Goal: Task Accomplishment & Management: Manage account settings

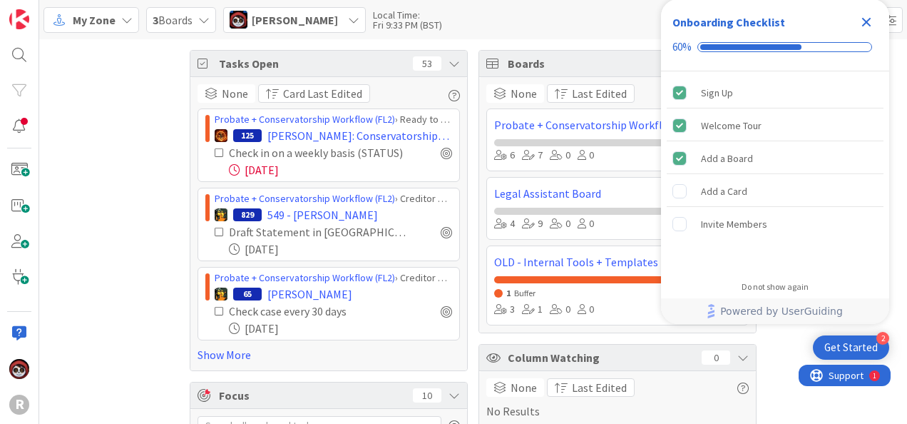
click at [866, 21] on icon "Close Checklist" at bounding box center [866, 22] width 9 height 9
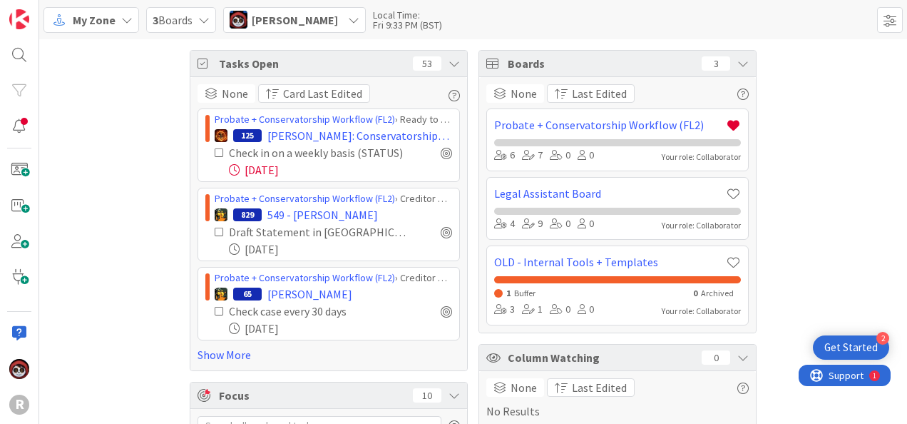
click at [91, 26] on span "My Zone" at bounding box center [94, 19] width 43 height 17
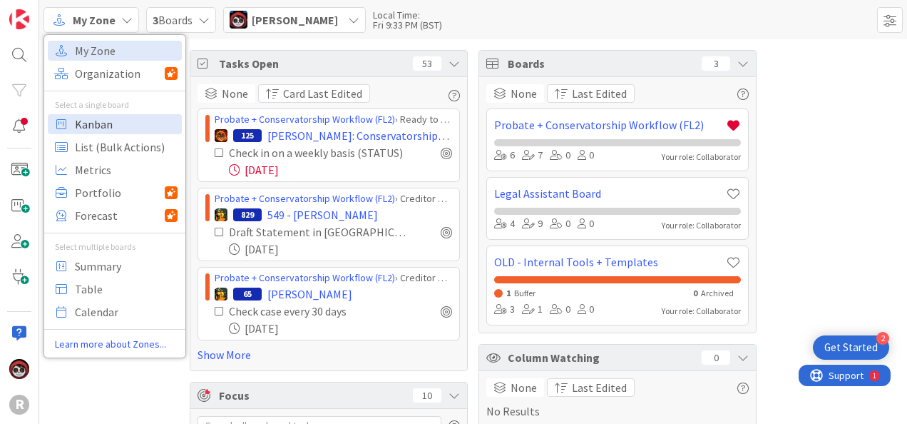
click at [93, 116] on span "Kanban" at bounding box center [126, 123] width 103 height 21
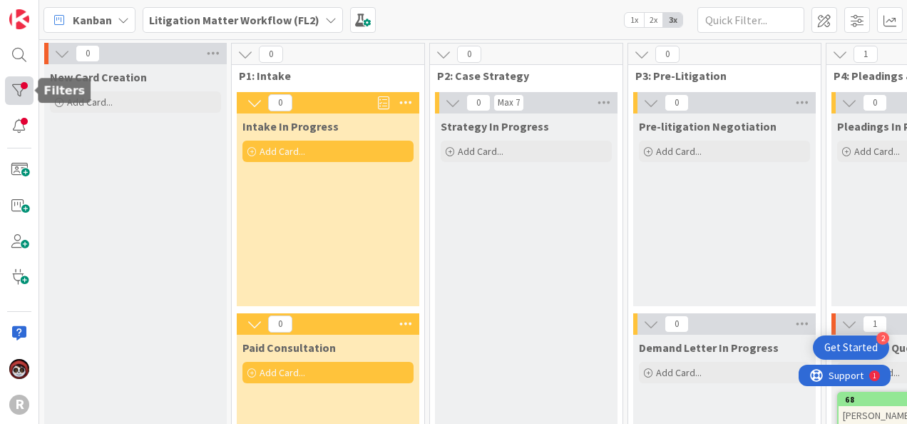
click at [27, 88] on div at bounding box center [19, 90] width 29 height 29
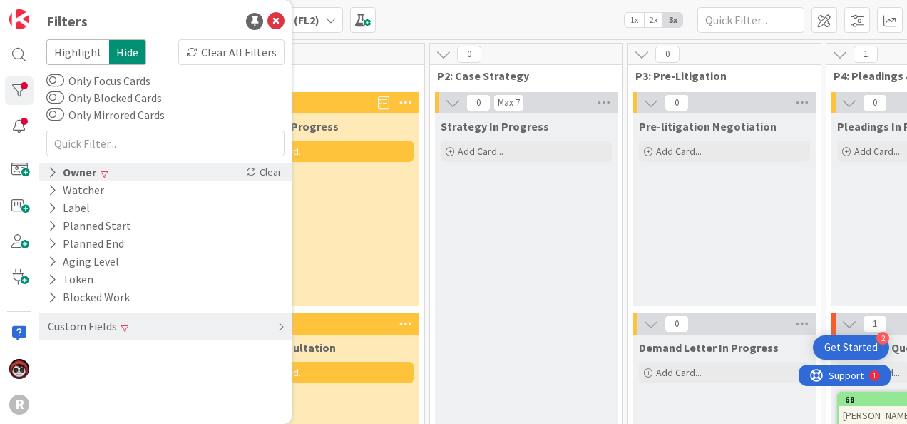
click at [54, 174] on icon at bounding box center [52, 172] width 9 height 12
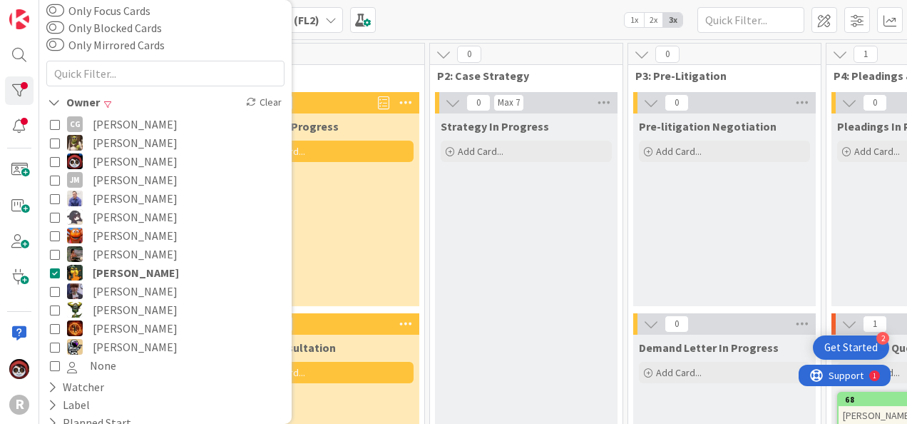
scroll to position [71, 0]
click at [374, 51] on div "0" at bounding box center [328, 53] width 193 height 21
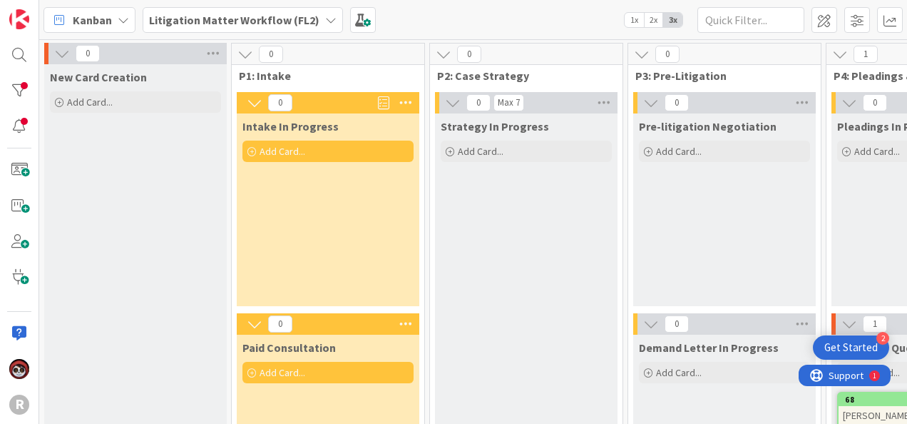
click at [295, 16] on b "Litigation Matter Workflow (FL2)" at bounding box center [234, 20] width 170 height 14
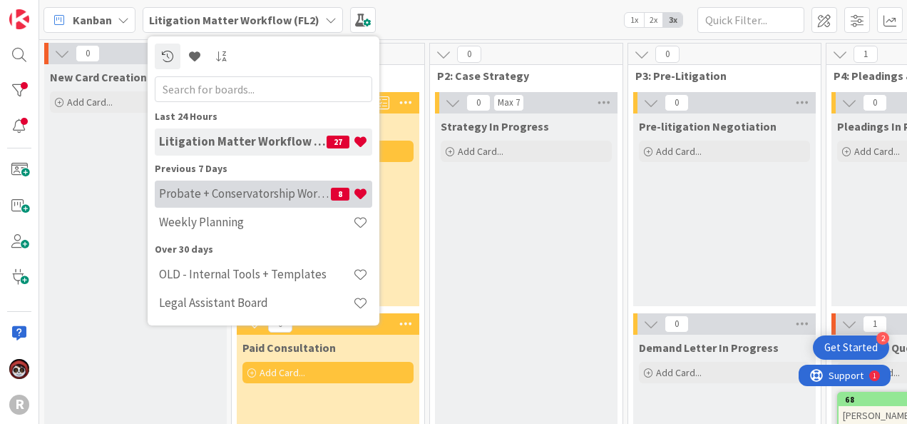
click at [252, 189] on h4 "Probate + Conservatorship Workflow (FL2)" at bounding box center [245, 193] width 172 height 14
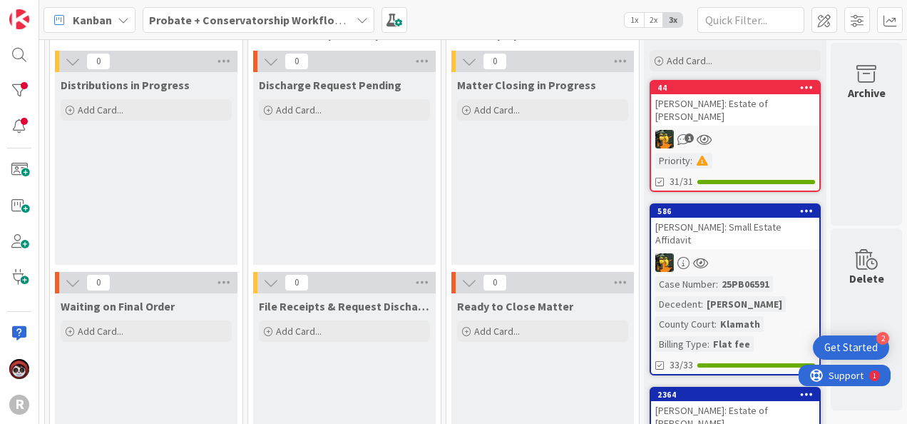
scroll to position [0, 1971]
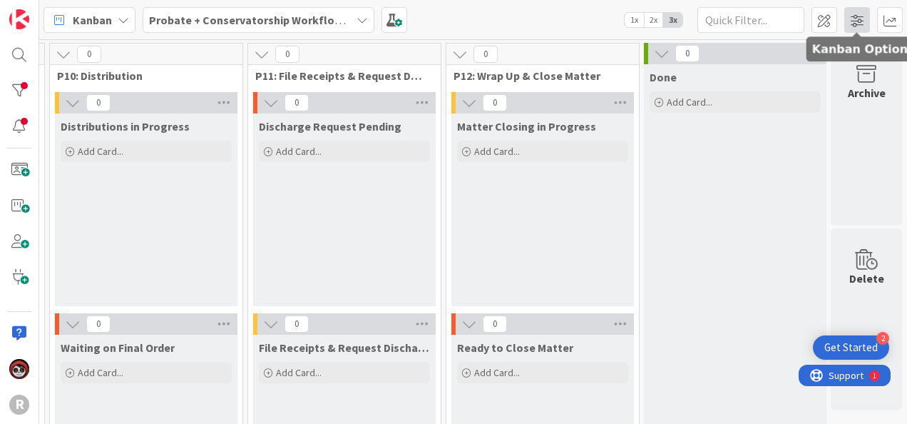
click at [856, 12] on span at bounding box center [857, 20] width 26 height 26
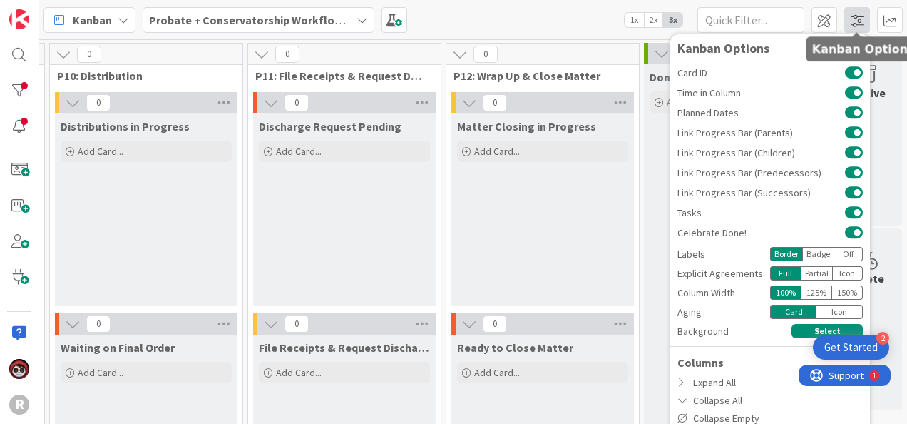
click at [856, 12] on span at bounding box center [857, 20] width 26 height 26
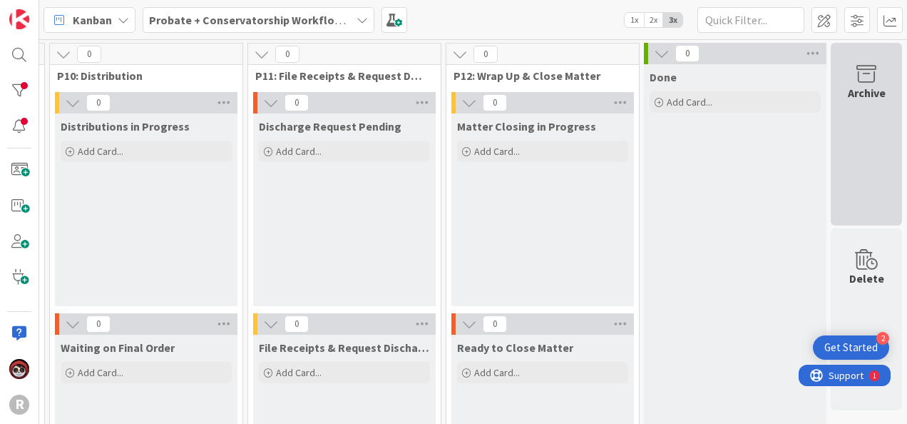
click at [848, 97] on div "Archive" at bounding box center [867, 92] width 38 height 17
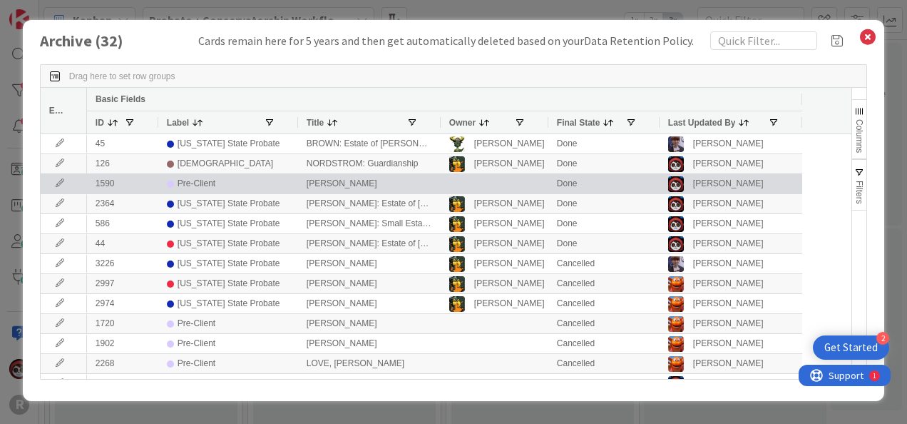
click at [324, 186] on div "[PERSON_NAME]" at bounding box center [369, 183] width 143 height 19
click at [324, 185] on div "[PERSON_NAME]" at bounding box center [369, 183] width 143 height 19
click at [58, 185] on icon at bounding box center [59, 183] width 21 height 9
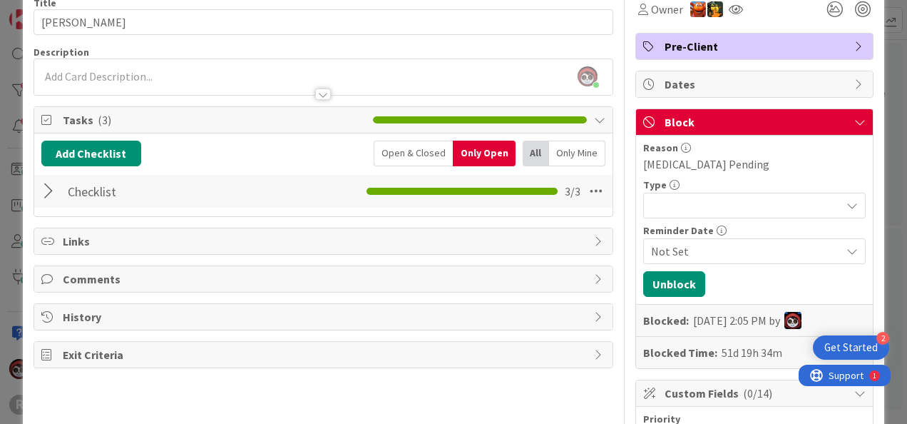
scroll to position [70, 0]
click at [50, 194] on div at bounding box center [50, 191] width 19 height 26
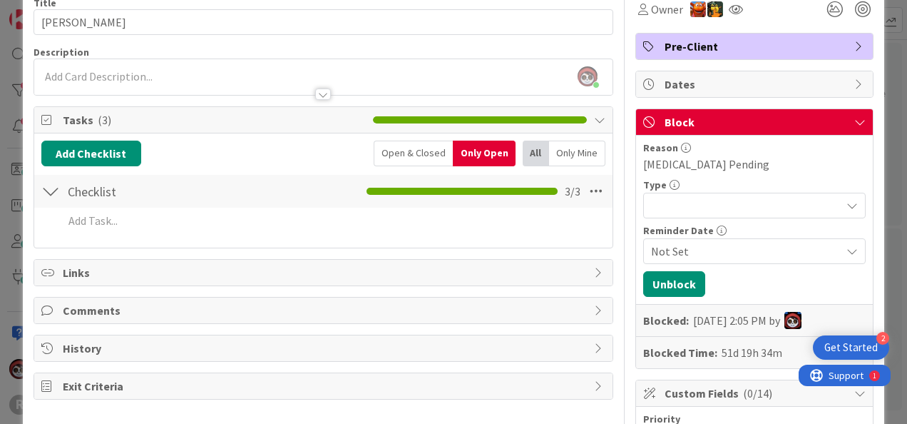
click at [399, 152] on div "Open & Closed" at bounding box center [413, 153] width 79 height 26
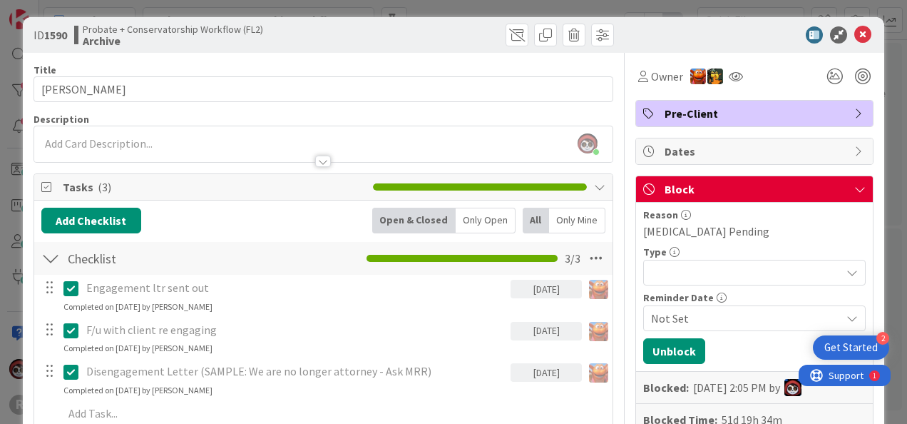
scroll to position [0, 0]
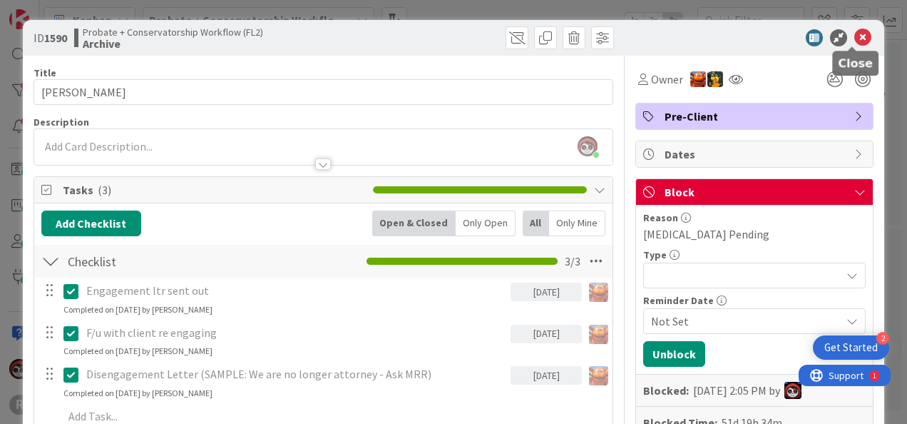
click at [854, 39] on icon at bounding box center [862, 37] width 17 height 17
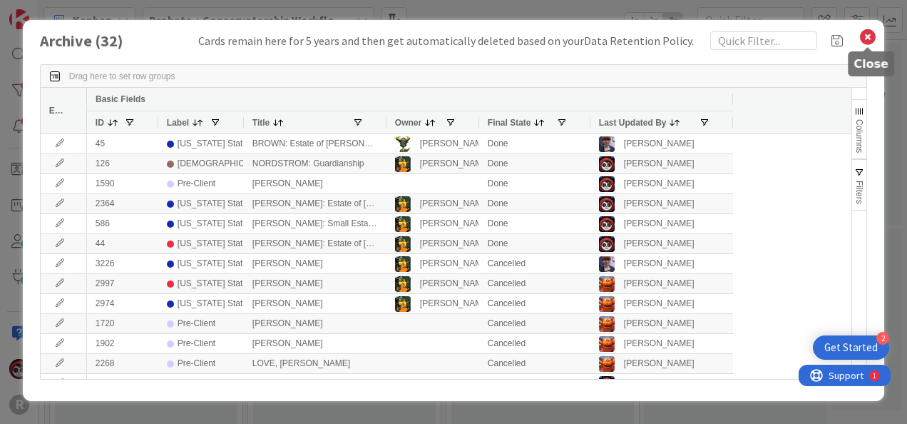
click at [866, 33] on icon at bounding box center [868, 37] width 19 height 20
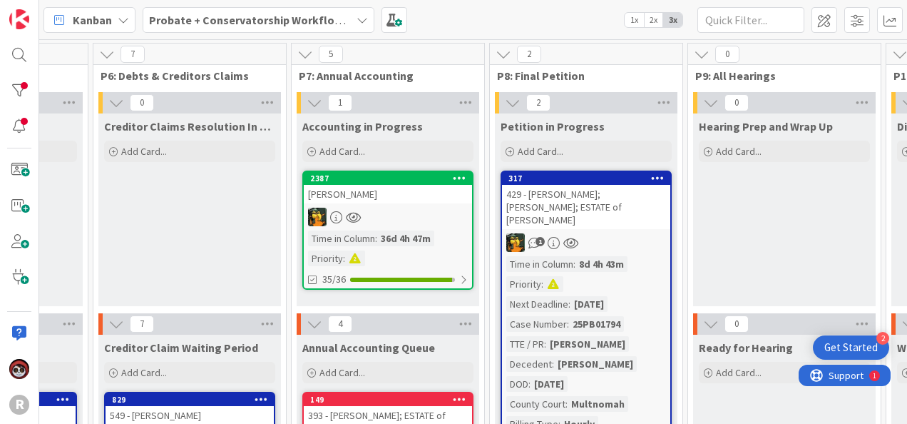
scroll to position [0, 1115]
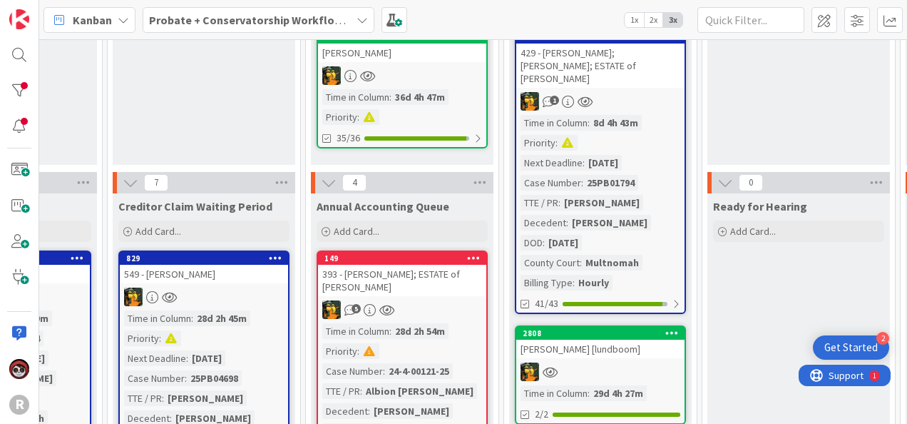
click at [657, 115] on div "Time in Column : 8d 4h 43m Priority : Next Deadline : [DATE] Case Number : 25PB…" at bounding box center [601, 202] width 160 height 175
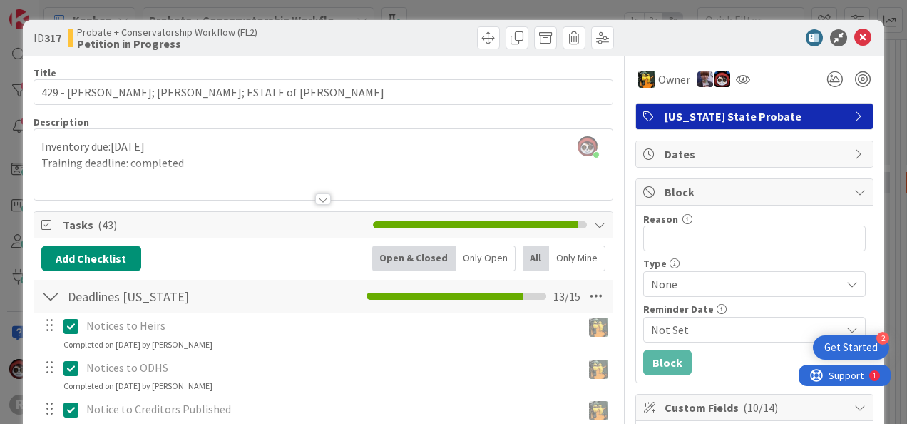
click at [464, 257] on div "Only Open" at bounding box center [486, 258] width 60 height 26
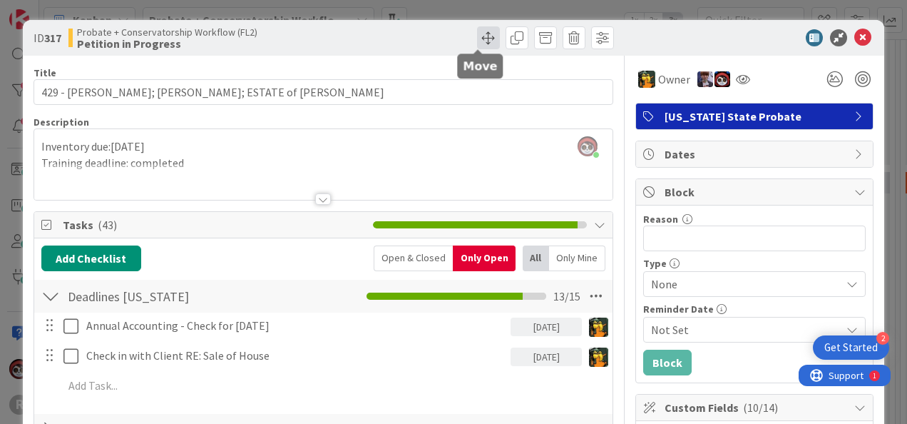
click at [484, 36] on span at bounding box center [488, 37] width 23 height 23
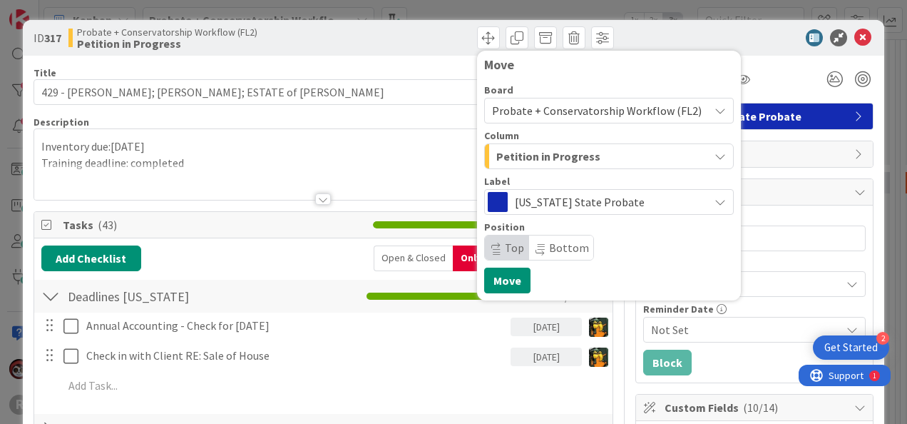
click at [534, 163] on span "Petition in Progress" at bounding box center [548, 156] width 104 height 19
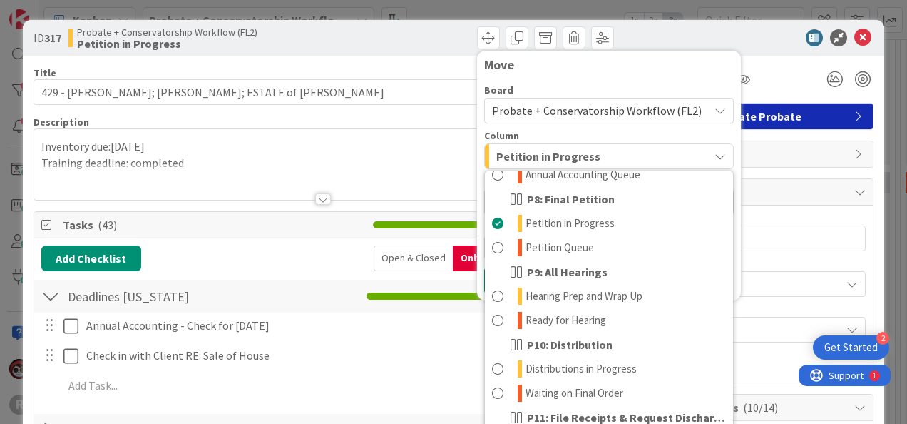
scroll to position [426, 0]
click at [716, 36] on div at bounding box center [747, 37] width 252 height 17
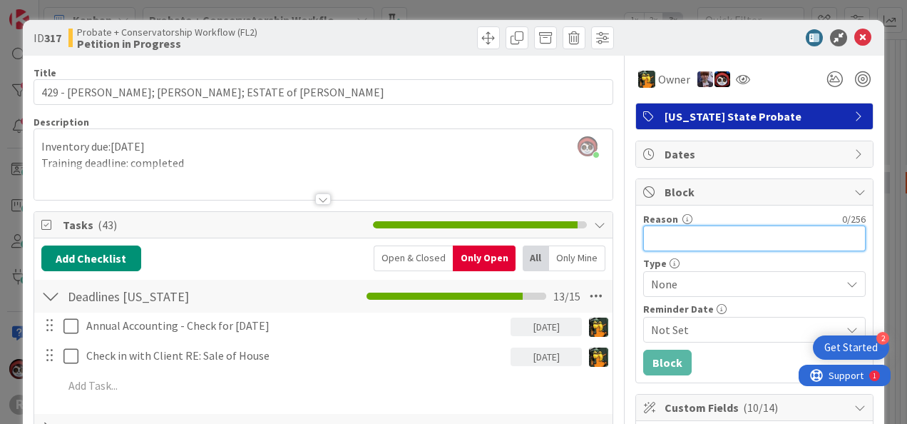
click at [725, 244] on input "Reason" at bounding box center [754, 238] width 222 height 26
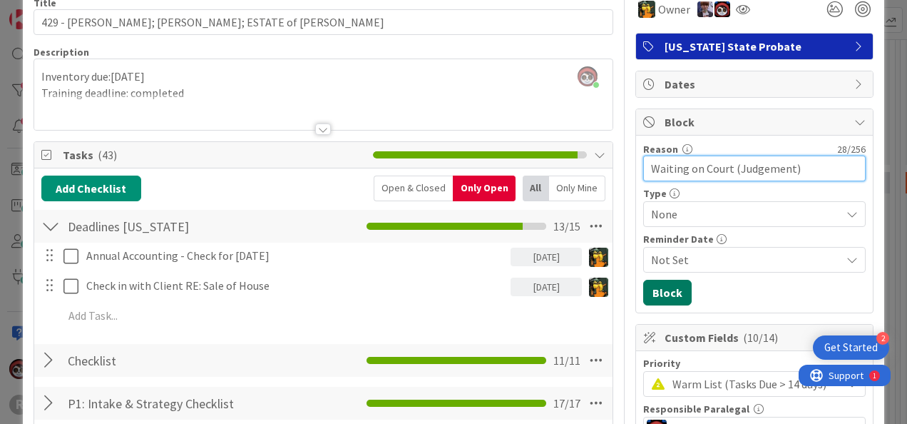
type input "Waiting on Court (Judgement)"
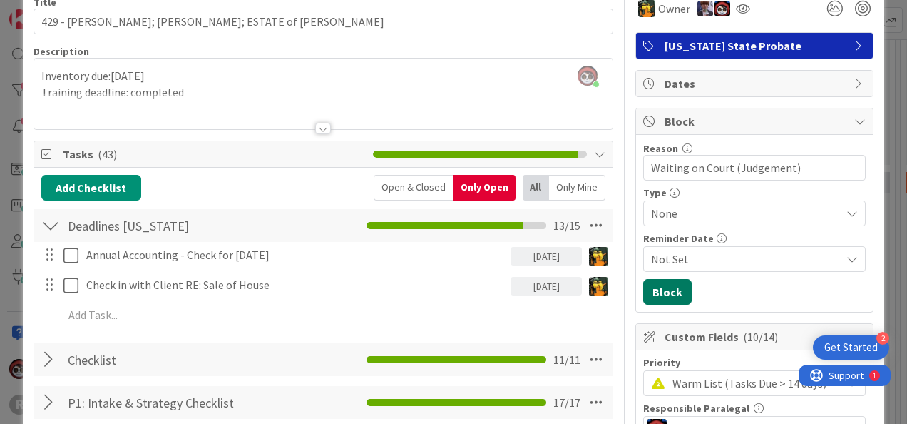
click at [670, 295] on button "Block" at bounding box center [667, 292] width 48 height 26
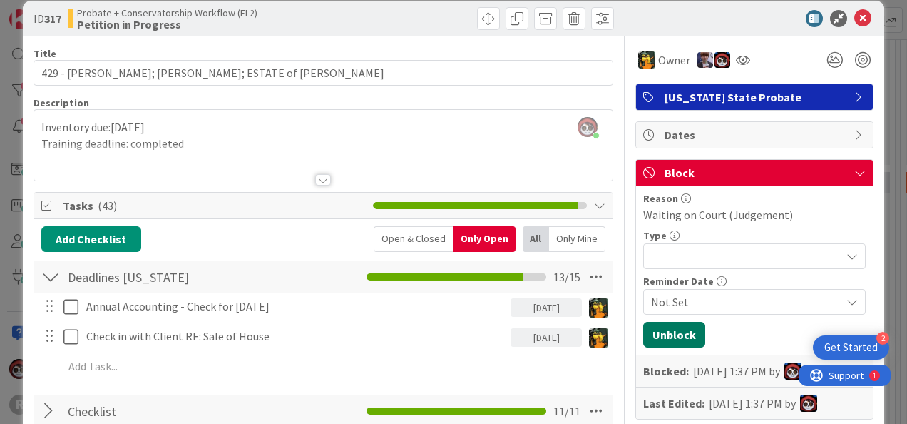
scroll to position [0, 0]
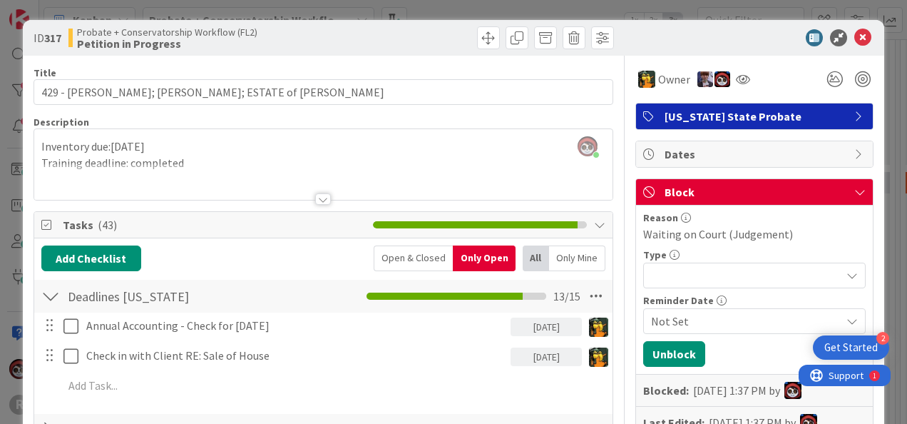
click at [60, 356] on div at bounding box center [61, 355] width 40 height 25
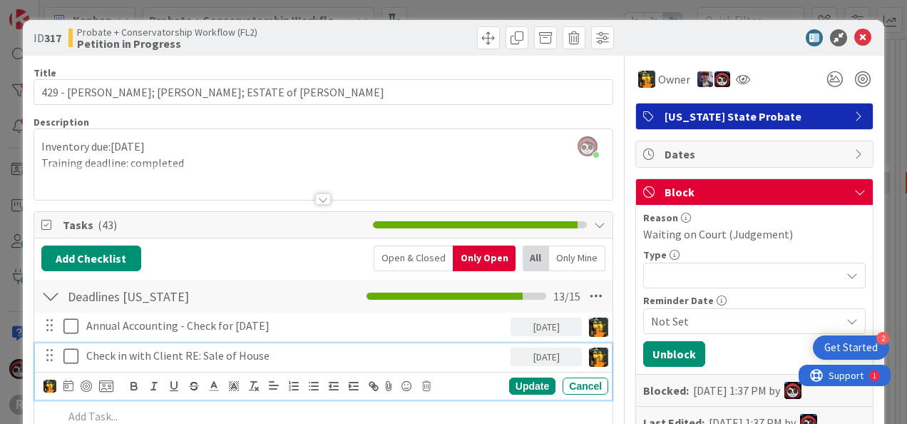
click at [63, 354] on icon at bounding box center [70, 355] width 15 height 17
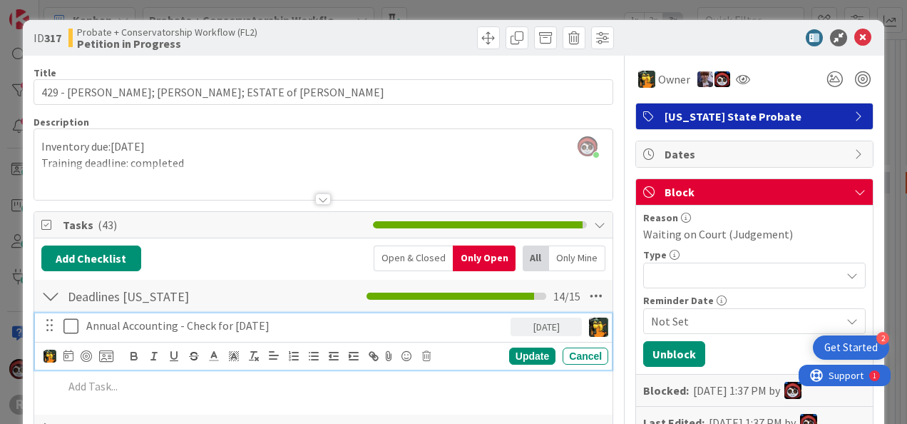
click at [129, 327] on p "Annual Accounting - Check for [DATE]" at bounding box center [295, 325] width 419 height 16
click at [513, 355] on div "Update" at bounding box center [532, 355] width 46 height 17
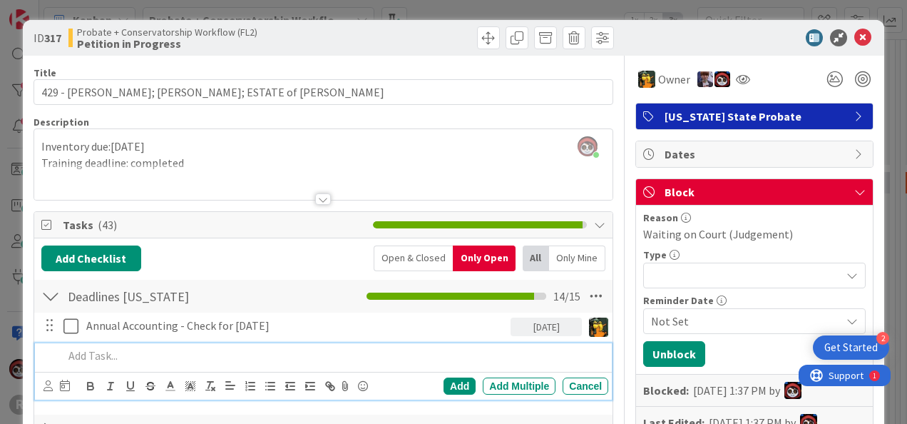
click at [140, 359] on p at bounding box center [332, 355] width 539 height 16
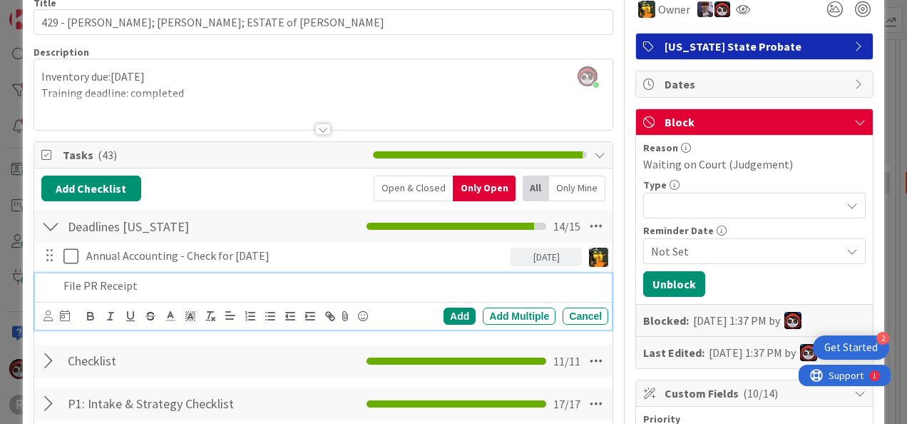
scroll to position [70, 0]
click at [444, 314] on div "Add" at bounding box center [460, 315] width 32 height 17
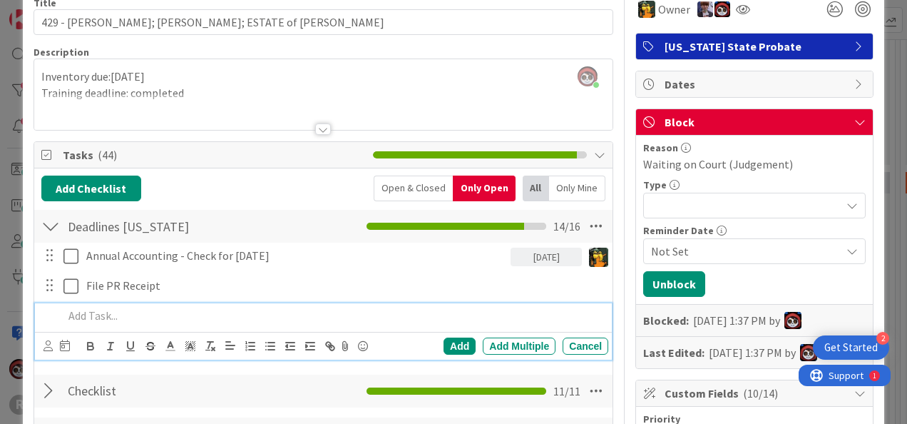
click at [216, 317] on p at bounding box center [332, 315] width 539 height 16
click at [44, 344] on icon at bounding box center [47, 345] width 9 height 11
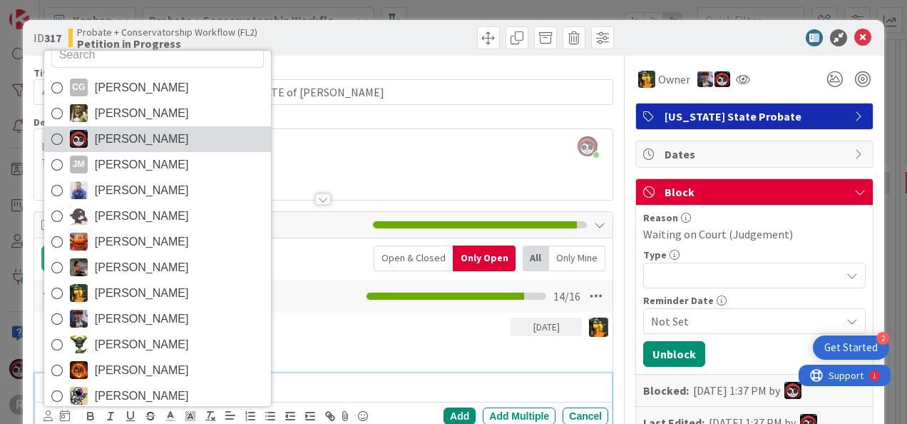
scroll to position [0, 0]
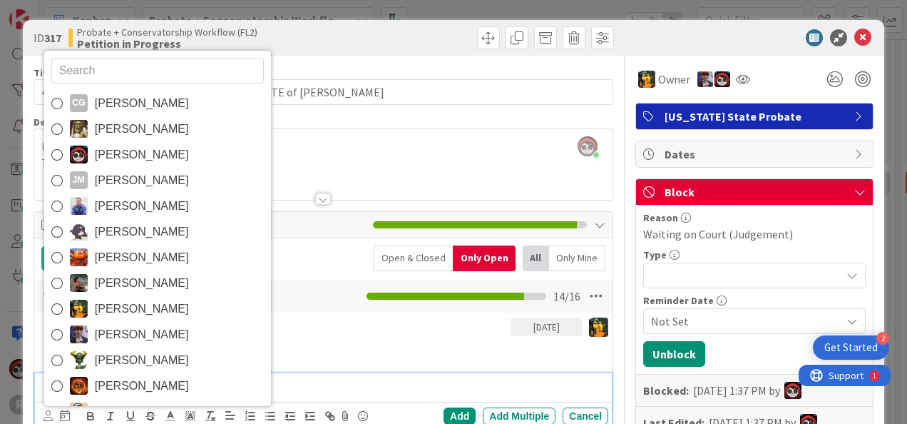
click at [133, 71] on input "text" at bounding box center [157, 71] width 213 height 26
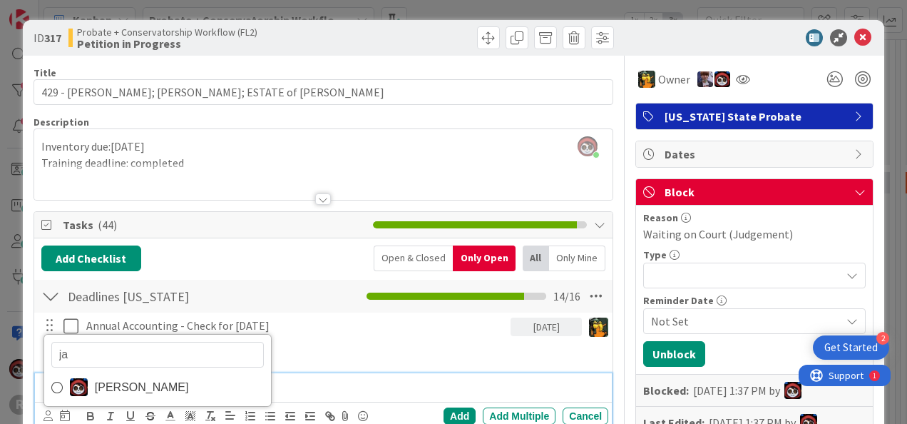
type input "[PERSON_NAME]"
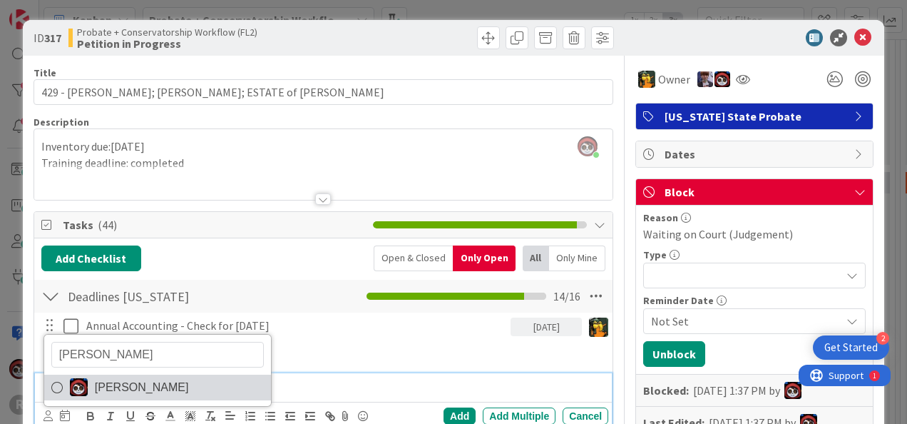
click at [151, 381] on span "[PERSON_NAME]" at bounding box center [142, 387] width 94 height 21
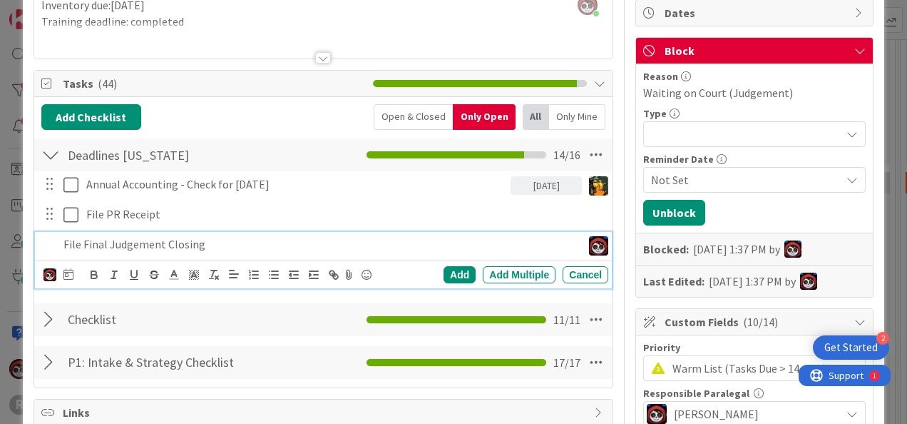
scroll to position [141, 0]
click at [71, 271] on icon at bounding box center [68, 273] width 10 height 11
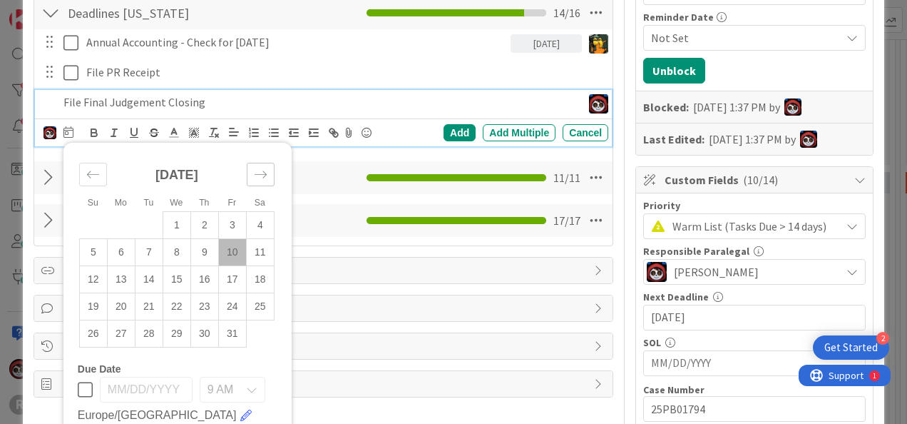
click at [251, 173] on div "Move forward to switch to the next month." at bounding box center [261, 175] width 28 height 24
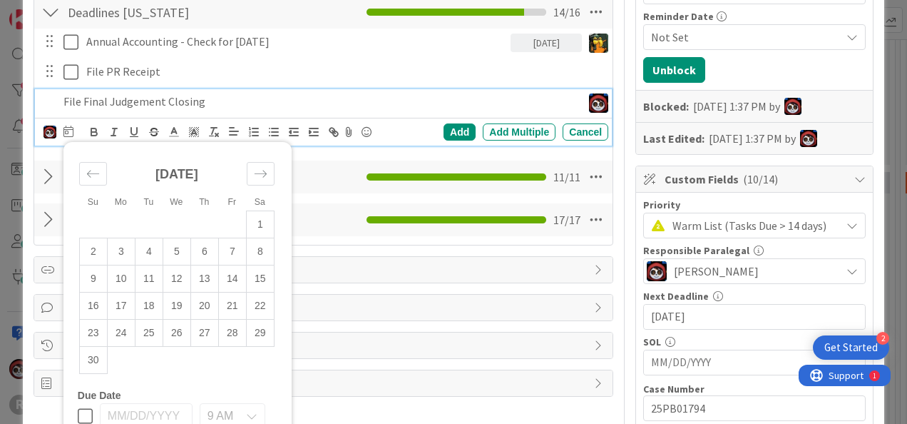
scroll to position [284, 0]
click at [235, 248] on td "7" at bounding box center [232, 250] width 28 height 27
type input "[DATE]"
click at [445, 123] on div "Add" at bounding box center [460, 131] width 32 height 17
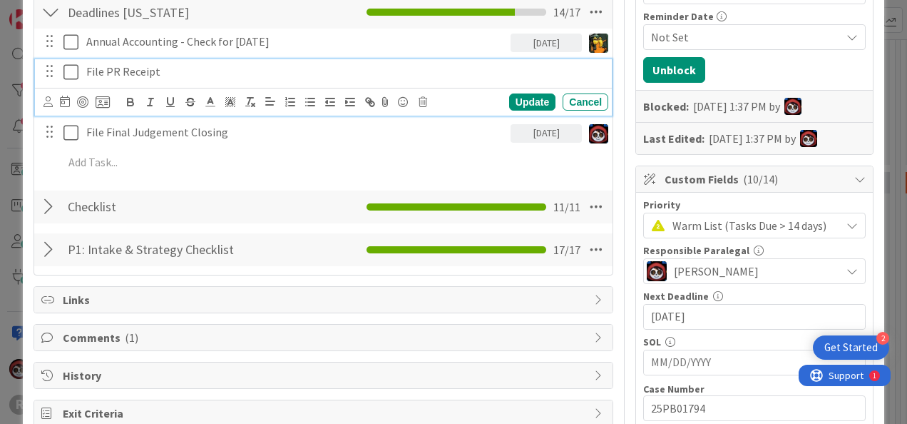
click at [169, 68] on p "File PR Receipt" at bounding box center [344, 71] width 516 height 16
click at [48, 102] on icon at bounding box center [47, 101] width 9 height 11
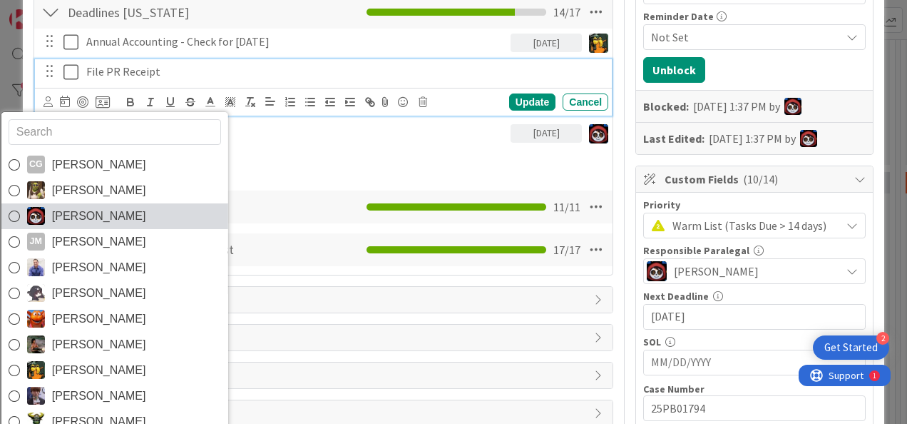
click at [86, 212] on span "[PERSON_NAME]" at bounding box center [98, 215] width 94 height 21
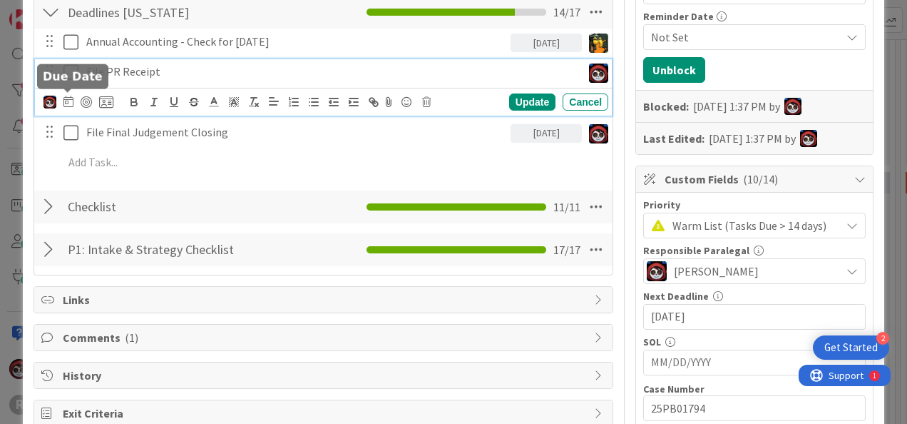
click at [70, 97] on icon at bounding box center [68, 101] width 10 height 11
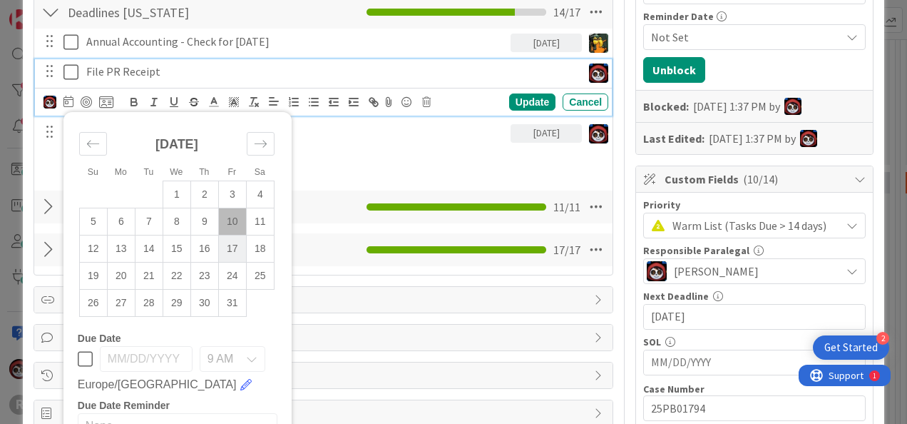
click at [234, 248] on td "17" at bounding box center [232, 248] width 28 height 27
type input "[DATE]"
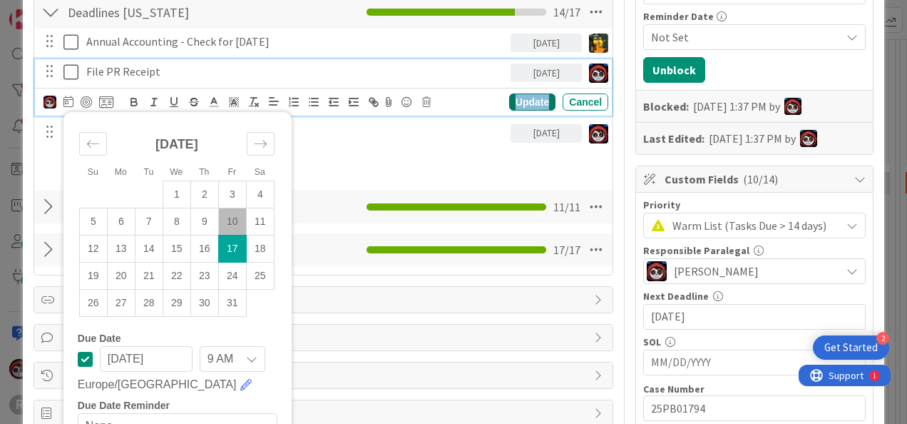
click at [509, 100] on div "Update" at bounding box center [532, 101] width 46 height 17
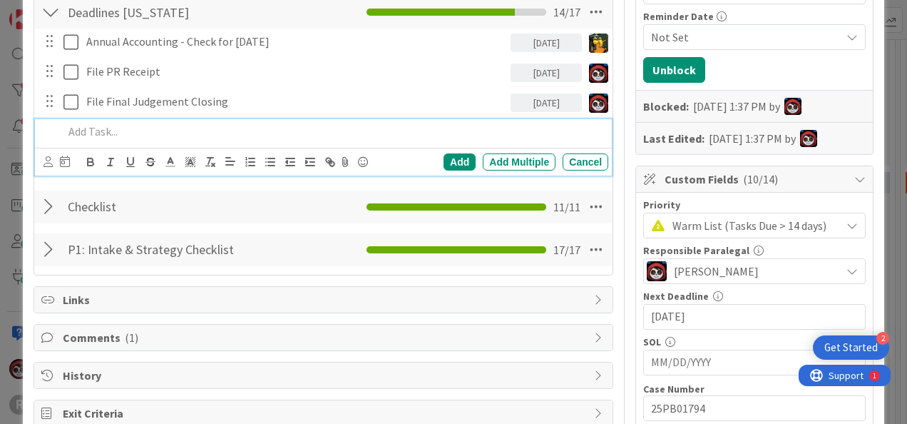
click at [144, 135] on p at bounding box center [332, 131] width 539 height 16
click at [50, 162] on icon at bounding box center [47, 161] width 9 height 11
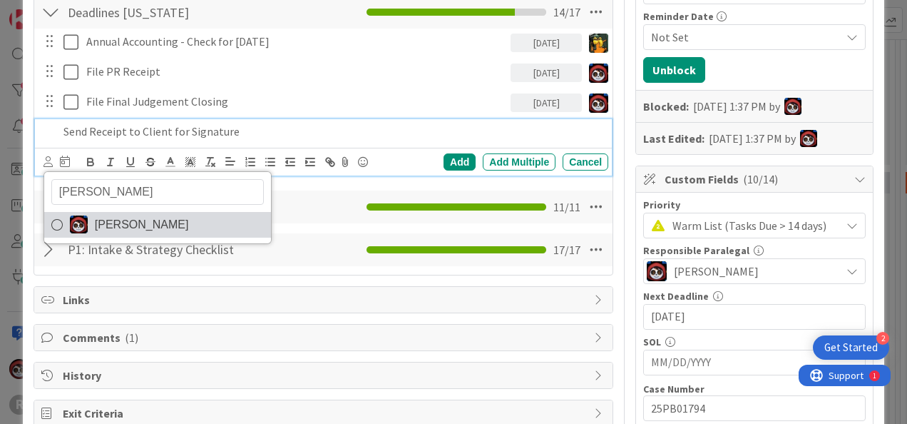
click at [66, 215] on link "[PERSON_NAME]" at bounding box center [157, 225] width 227 height 26
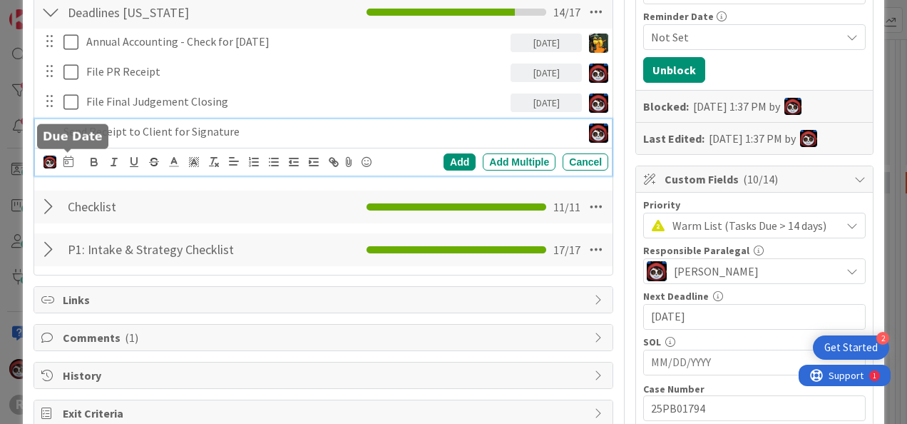
click at [67, 158] on icon at bounding box center [68, 160] width 10 height 11
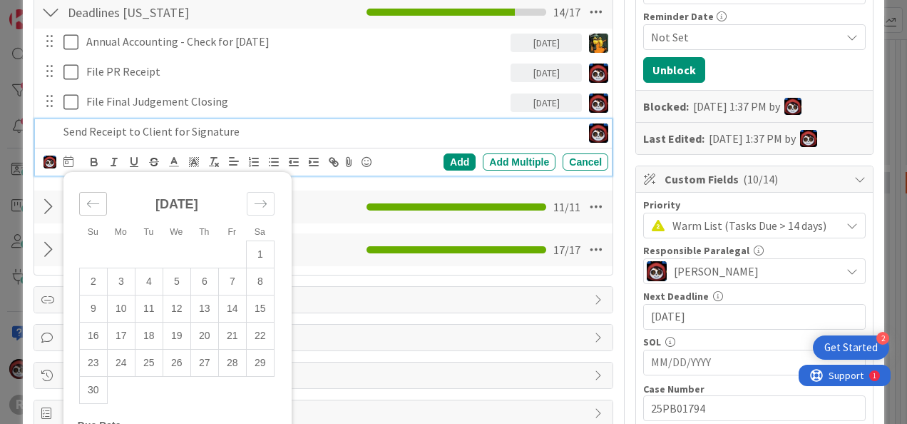
click at [91, 201] on icon "Move backward to switch to the previous month." at bounding box center [93, 203] width 12 height 7
click at [173, 301] on td "15" at bounding box center [177, 308] width 28 height 27
type input "[DATE]"
click at [449, 156] on div "Add" at bounding box center [460, 161] width 32 height 17
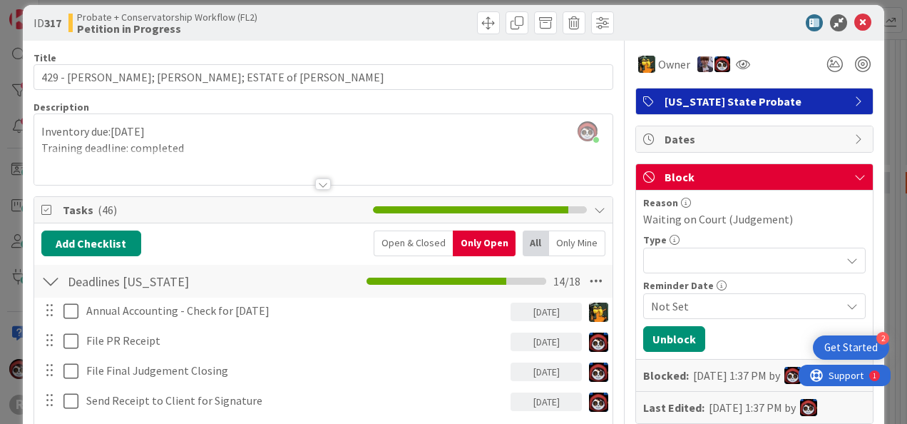
scroll to position [0, 0]
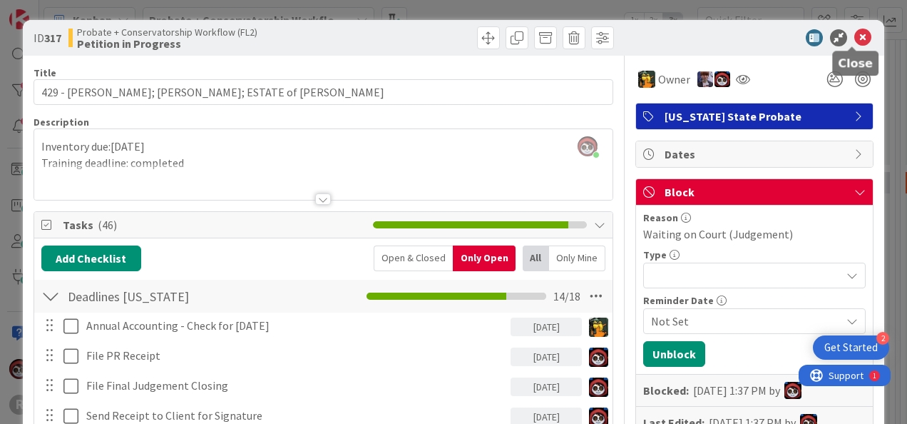
click at [854, 39] on icon at bounding box center [862, 37] width 17 height 17
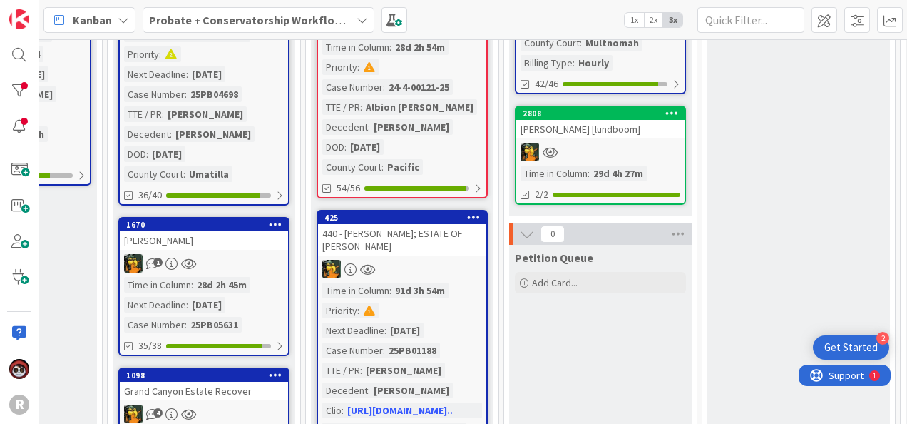
scroll to position [426, 1115]
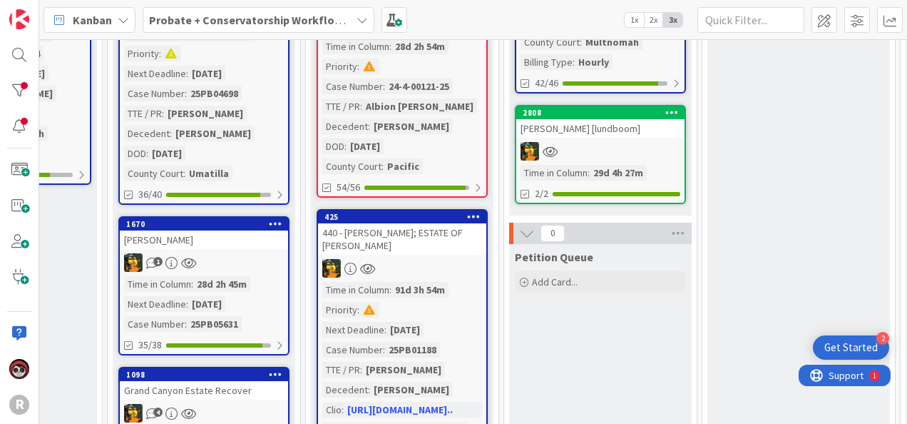
click at [595, 142] on div at bounding box center [600, 151] width 168 height 19
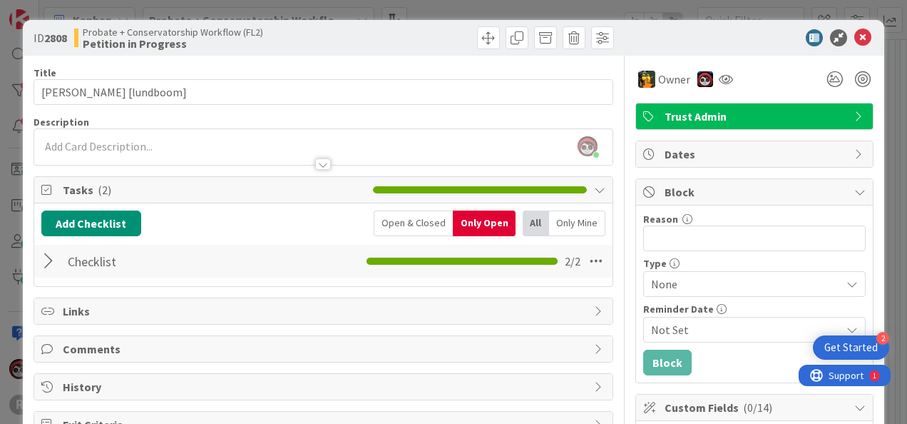
click at [50, 261] on div at bounding box center [50, 261] width 19 height 26
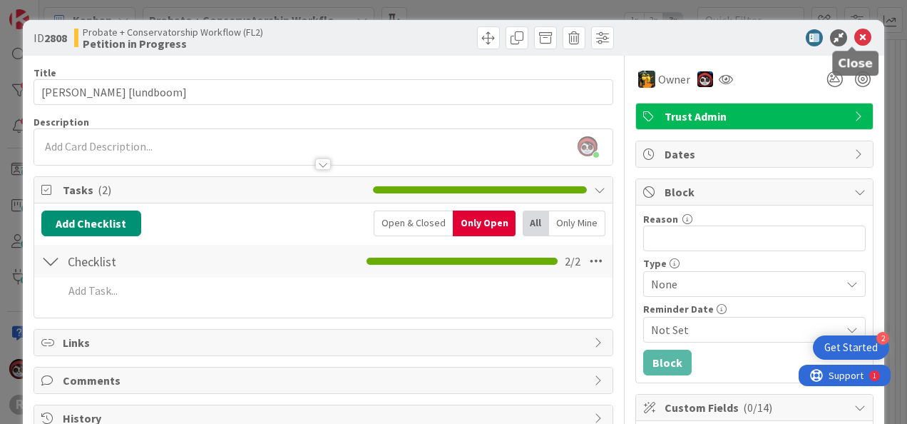
click at [854, 40] on icon at bounding box center [862, 37] width 17 height 17
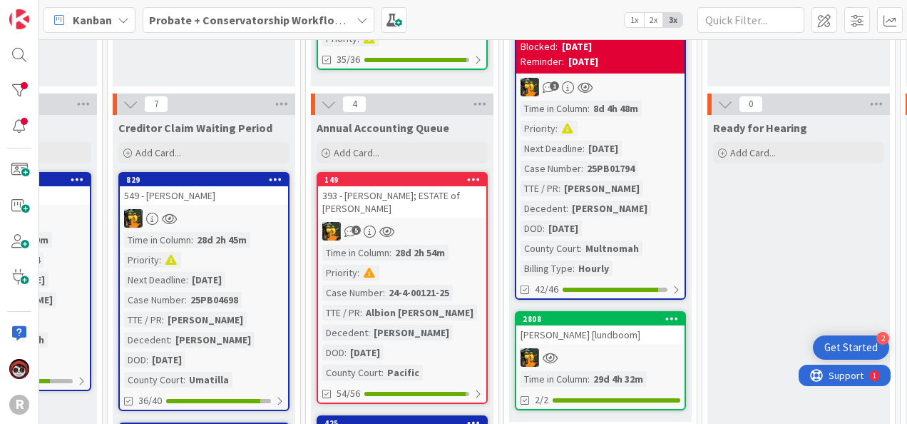
click at [439, 203] on div "393 - [PERSON_NAME]; ESTATE of [PERSON_NAME]" at bounding box center [402, 201] width 168 height 31
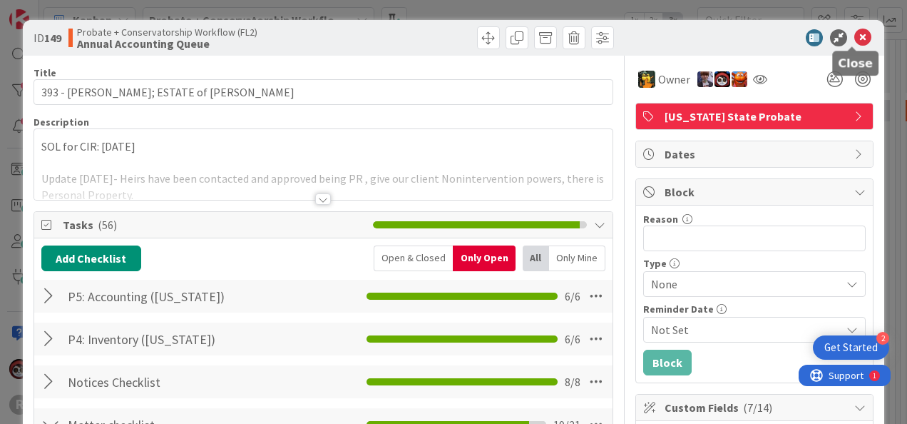
click at [854, 34] on icon at bounding box center [862, 37] width 17 height 17
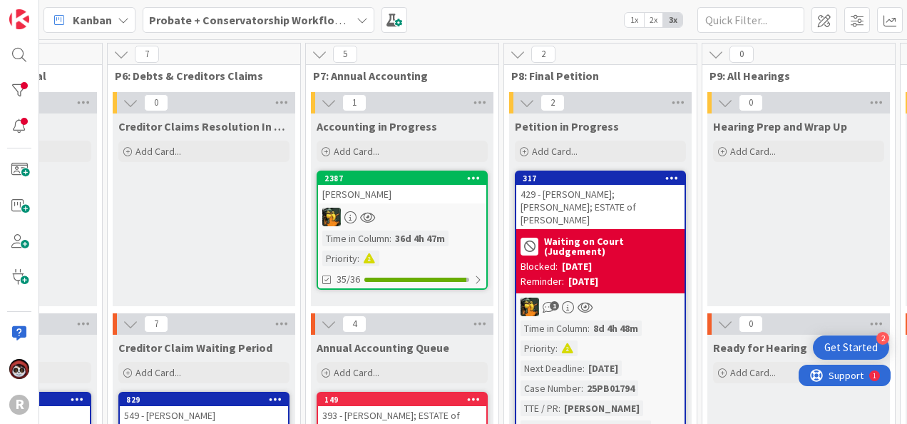
click at [451, 202] on div "[PERSON_NAME]" at bounding box center [402, 194] width 168 height 19
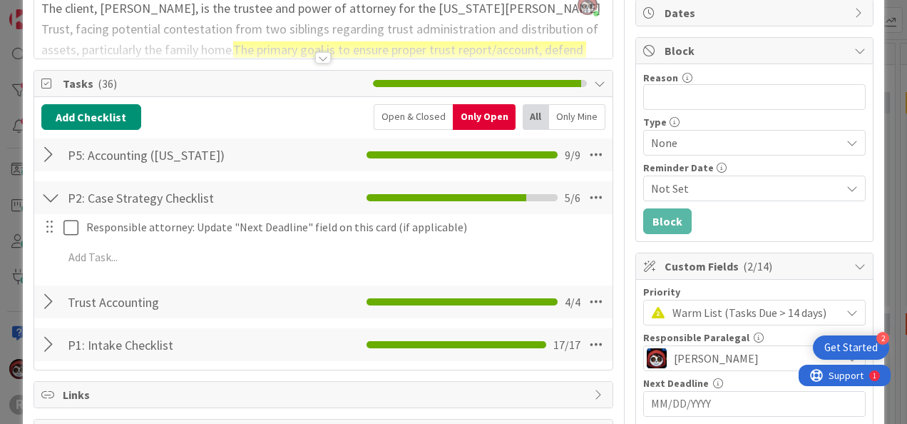
scroll to position [141, 0]
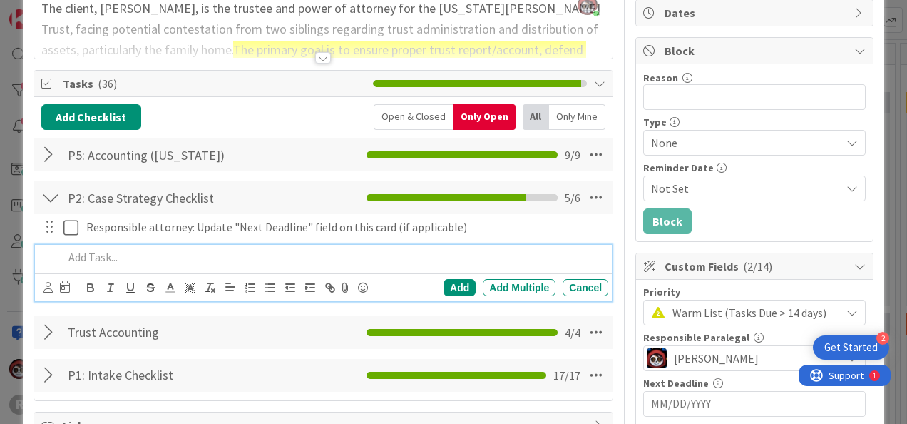
click at [111, 262] on p at bounding box center [332, 257] width 539 height 16
click at [111, 261] on p at bounding box center [332, 257] width 539 height 16
click at [66, 288] on icon at bounding box center [65, 286] width 10 height 11
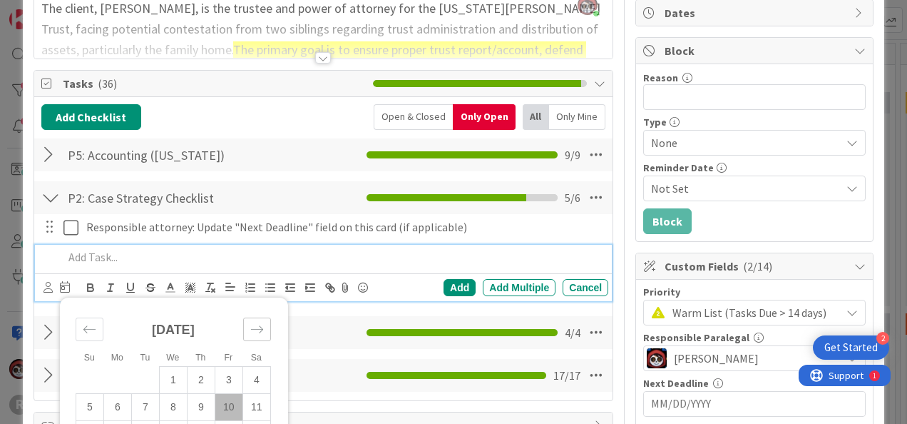
click at [251, 329] on icon "Move forward to switch to the next month." at bounding box center [257, 329] width 14 height 14
click at [250, 328] on icon "Move forward to switch to the next month." at bounding box center [257, 329] width 14 height 14
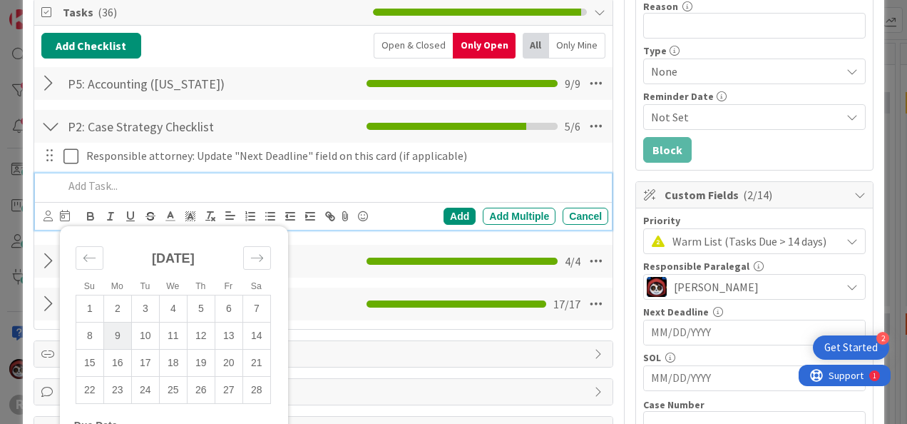
scroll to position [213, 0]
click at [128, 338] on td "9" at bounding box center [117, 335] width 28 height 27
type input "[DATE]"
click at [284, 185] on p at bounding box center [297, 186] width 468 height 16
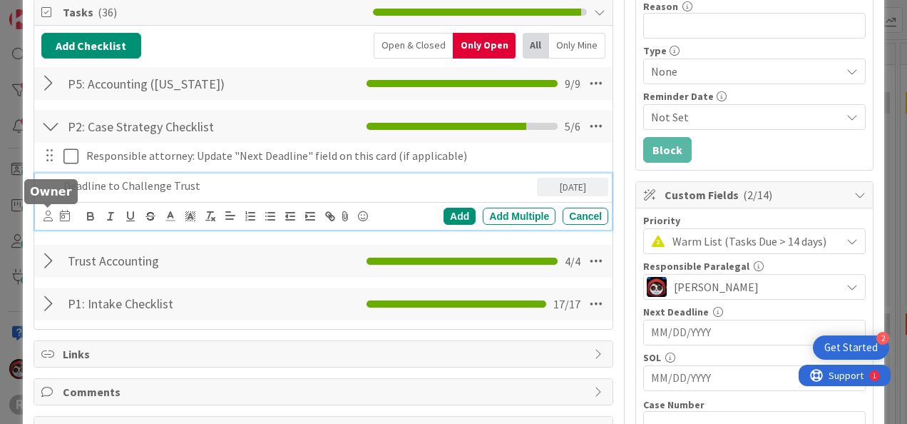
click at [46, 210] on icon at bounding box center [47, 215] width 9 height 11
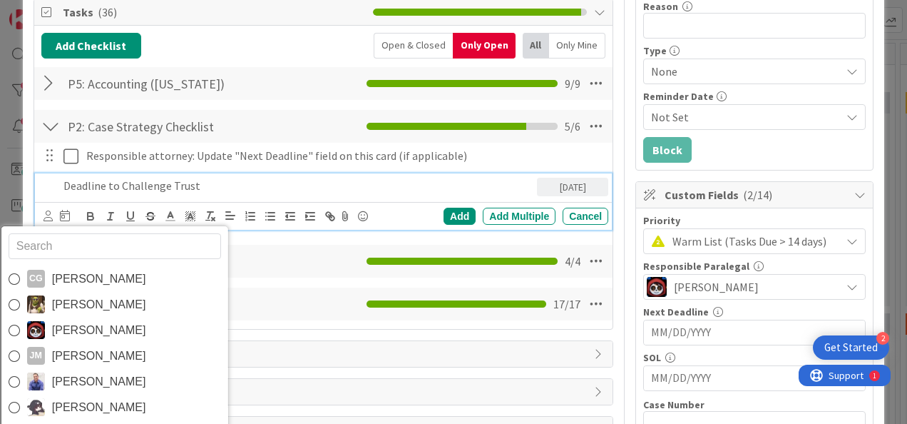
click at [81, 248] on input "text" at bounding box center [114, 246] width 213 height 26
type input "mi"
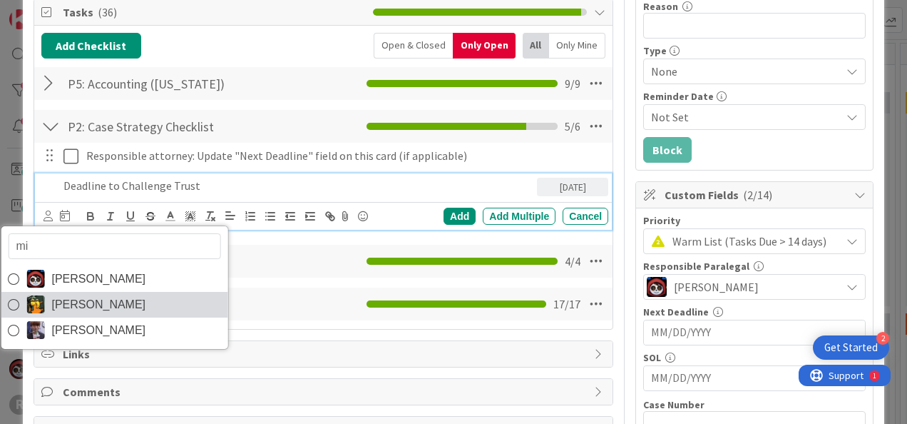
click at [94, 301] on span "[PERSON_NAME]" at bounding box center [98, 304] width 94 height 21
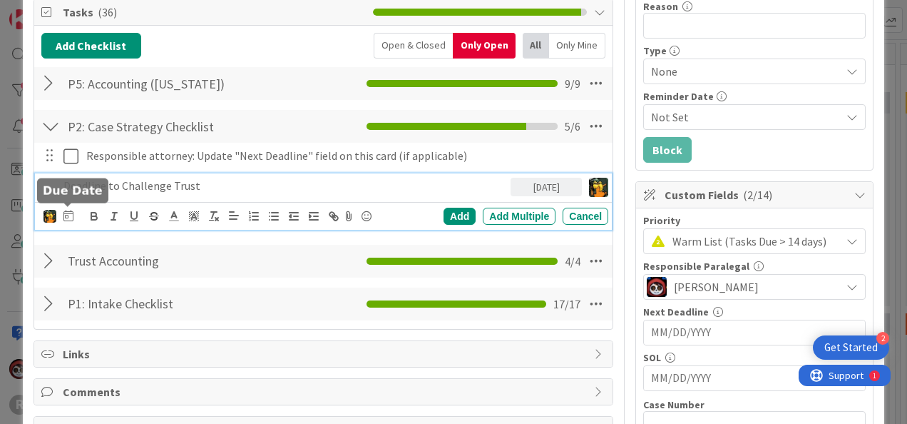
click at [71, 211] on icon at bounding box center [68, 215] width 10 height 11
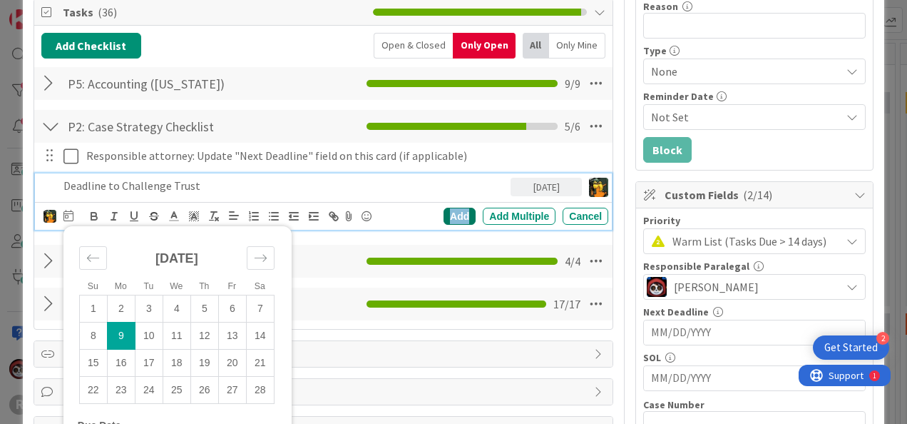
click at [444, 212] on div "Add" at bounding box center [460, 216] width 32 height 17
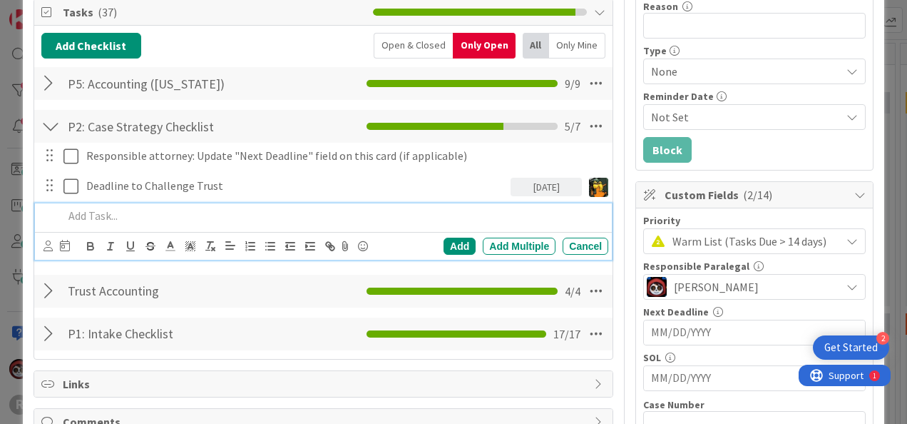
click at [212, 220] on p at bounding box center [332, 216] width 539 height 16
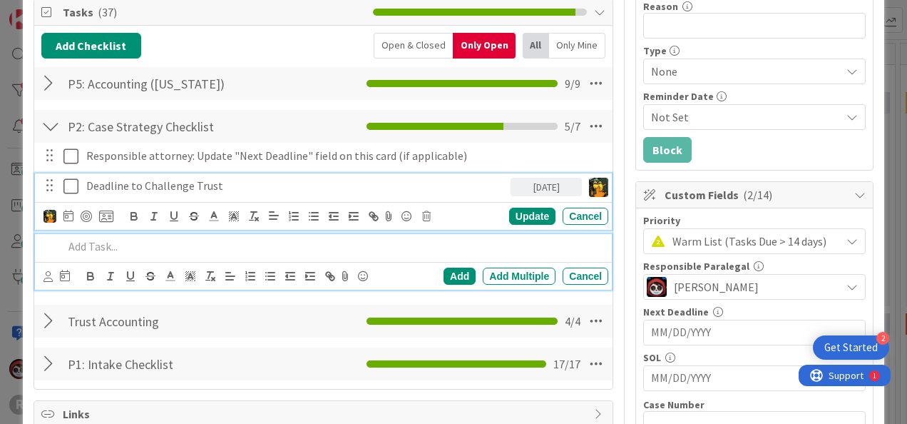
click at [247, 188] on p "Deadline to Challenge Trust" at bounding box center [295, 186] width 419 height 16
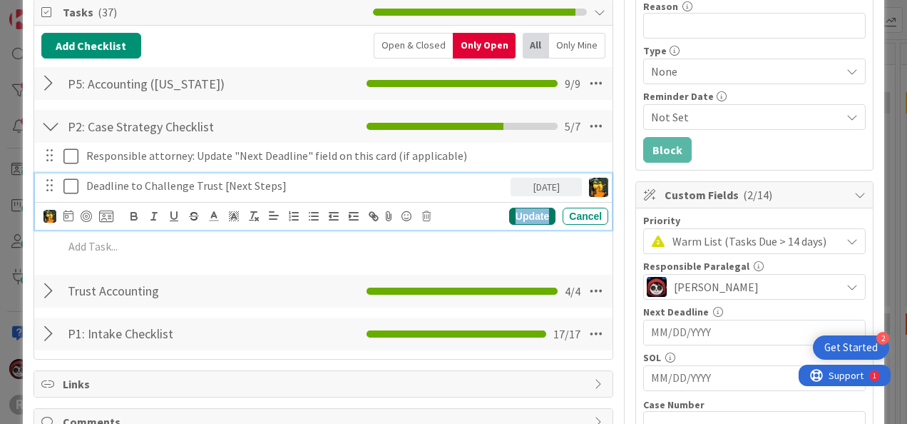
click at [521, 208] on div "Update" at bounding box center [532, 216] width 46 height 17
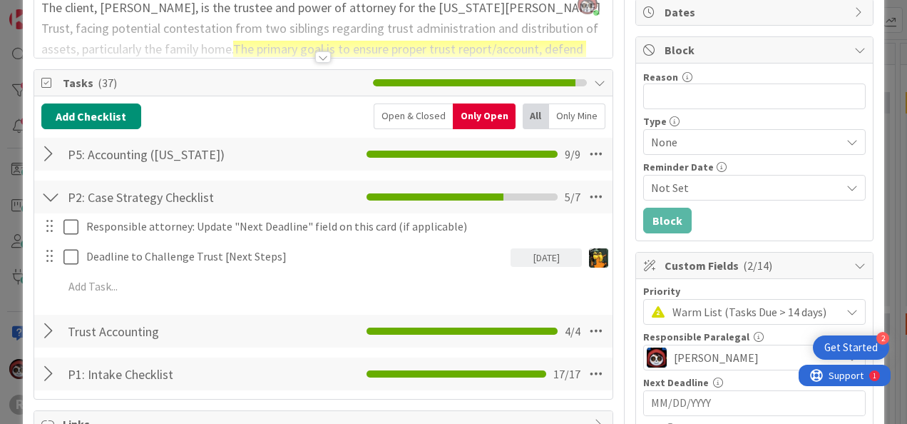
scroll to position [0, 0]
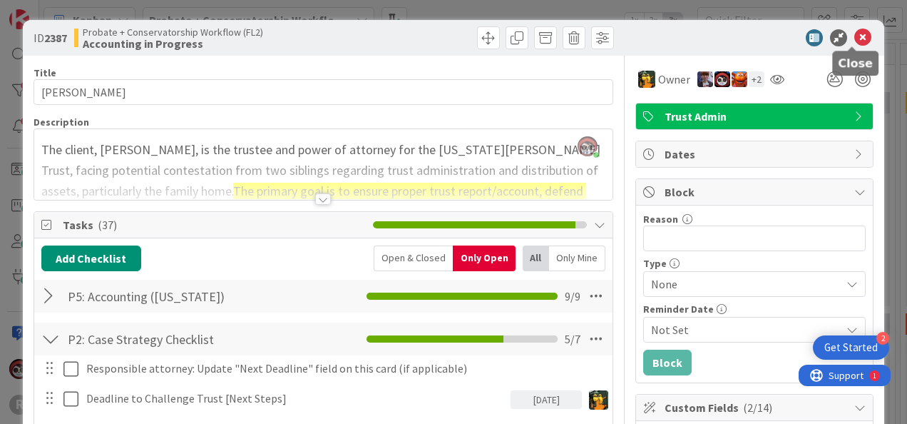
click at [857, 36] on icon at bounding box center [862, 37] width 17 height 17
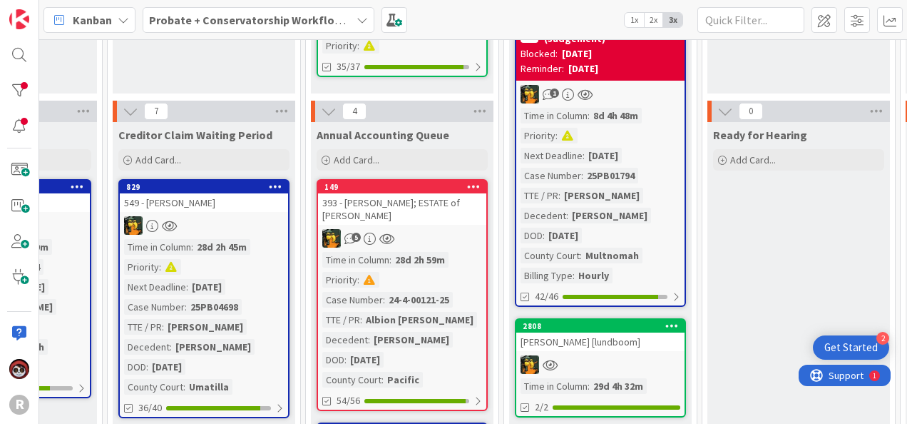
scroll to position [213, 1115]
click at [432, 220] on div "393 - [PERSON_NAME]; ESTATE of [PERSON_NAME]" at bounding box center [402, 208] width 168 height 31
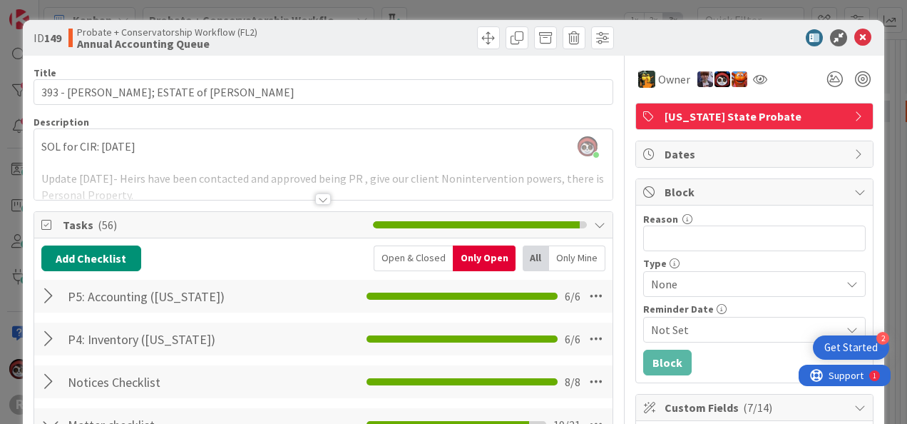
click at [322, 200] on div at bounding box center [323, 198] width 16 height 11
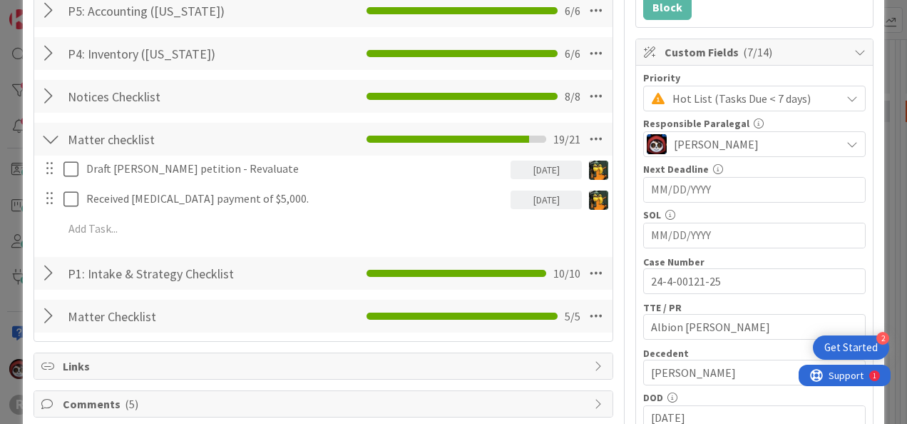
scroll to position [356, 0]
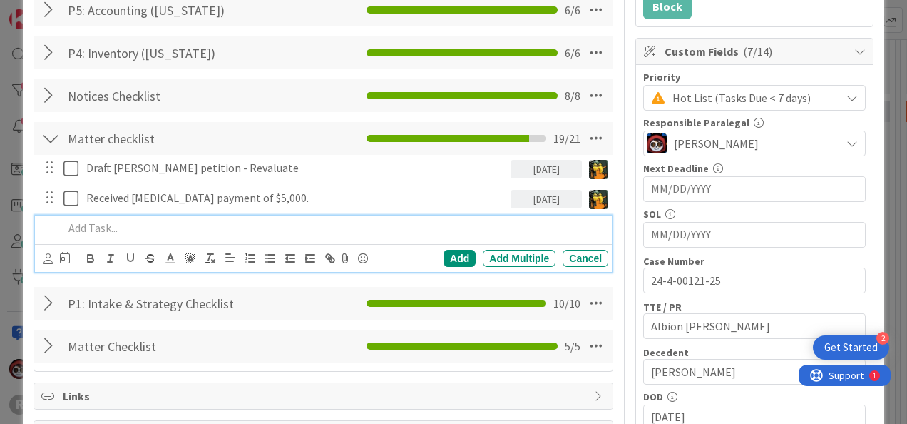
click at [138, 224] on p at bounding box center [332, 228] width 539 height 16
click at [45, 254] on icon at bounding box center [47, 258] width 9 height 11
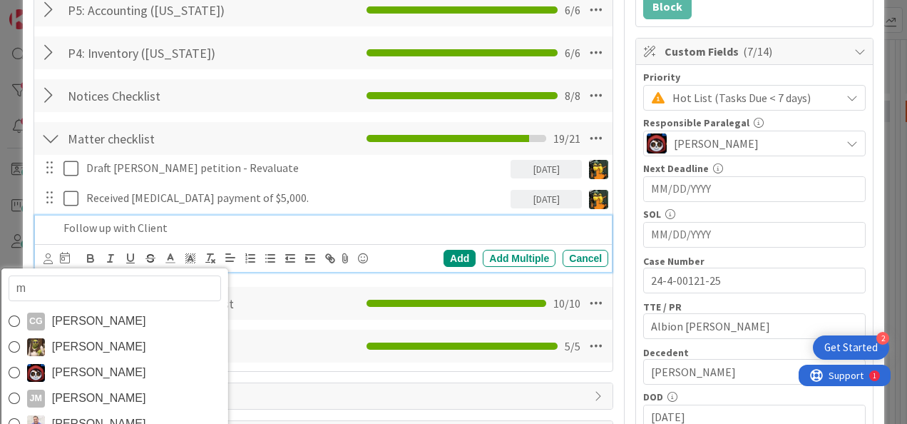
type input "mi"
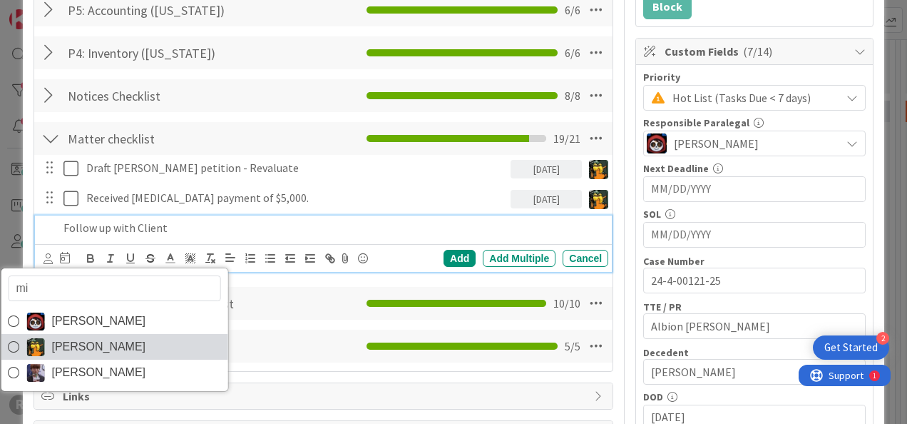
click at [71, 339] on span "[PERSON_NAME]" at bounding box center [98, 346] width 94 height 21
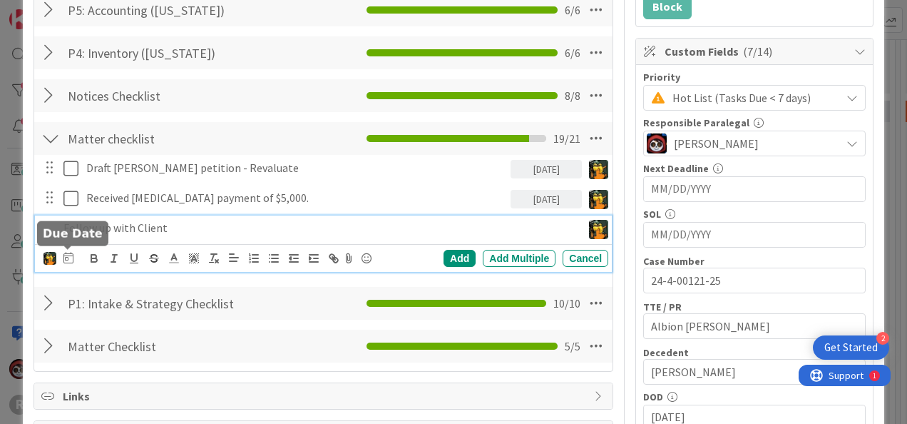
click at [68, 257] on icon at bounding box center [68, 257] width 10 height 11
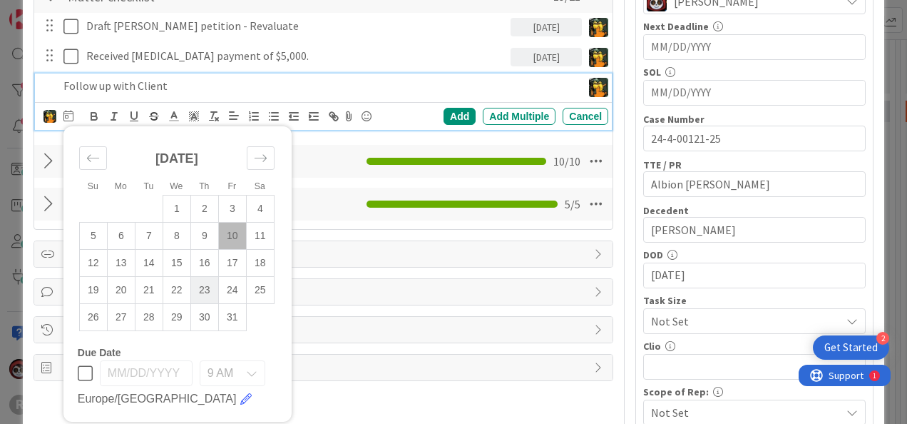
scroll to position [498, 0]
click at [207, 293] on td "23" at bounding box center [204, 290] width 28 height 27
type input "[DATE]"
click at [451, 102] on div "mi [PERSON_NAME] [PERSON_NAME] Minka [PERSON_NAME] Su Mo Tu We Th Fr Sa [DATE] …" at bounding box center [323, 116] width 577 height 28
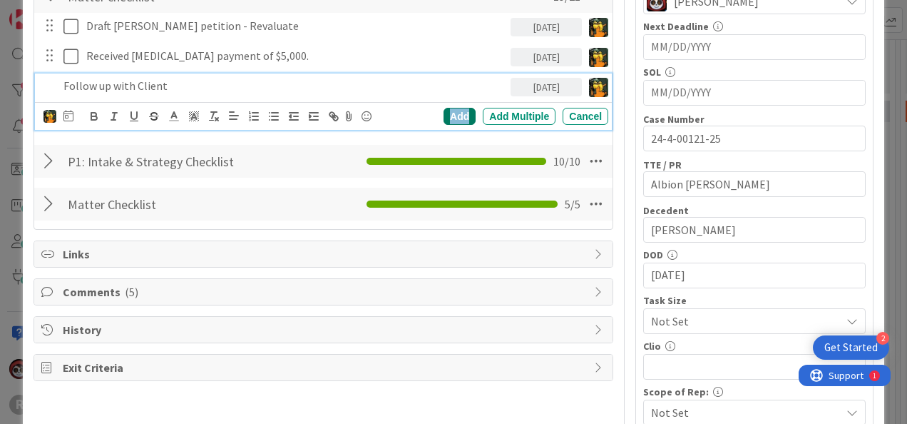
click at [449, 116] on div "Add" at bounding box center [460, 116] width 32 height 17
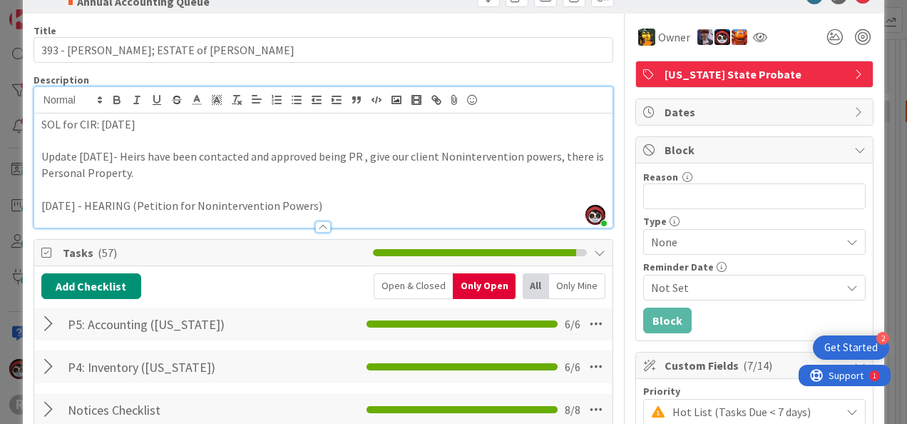
scroll to position [0, 0]
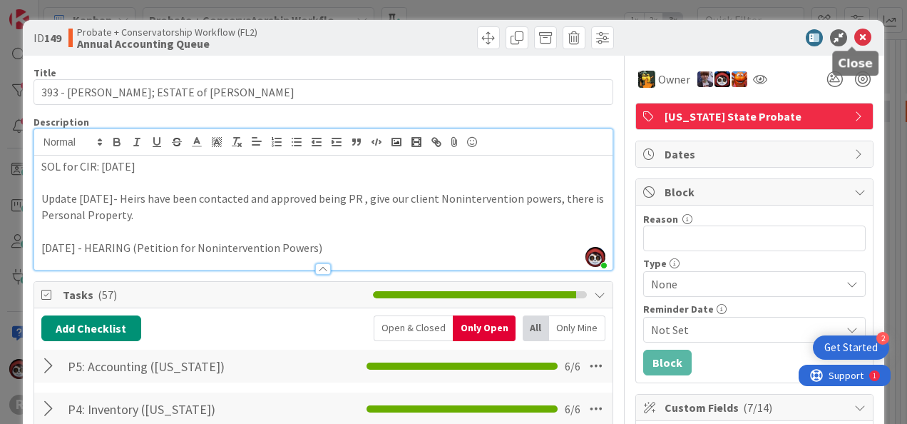
click at [854, 36] on icon at bounding box center [862, 37] width 17 height 17
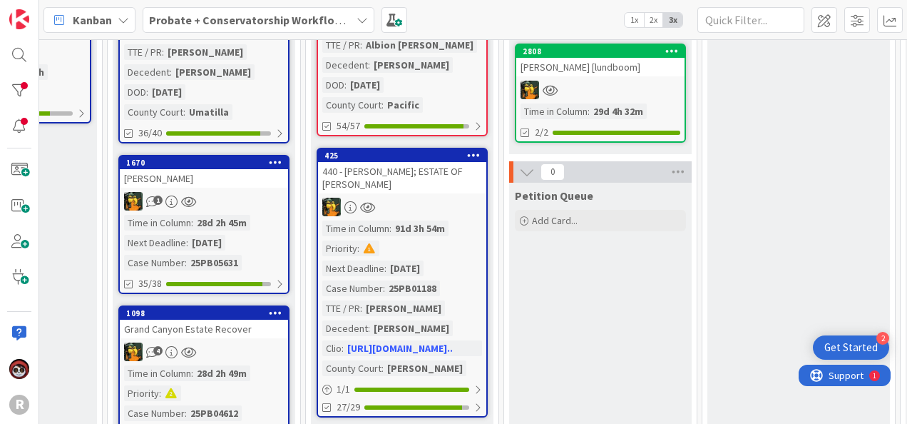
click at [424, 196] on div "425 440 - [PERSON_NAME]; ESTATE OF [PERSON_NAME] Time in Column : 91d 3h 54m Pr…" at bounding box center [402, 283] width 171 height 270
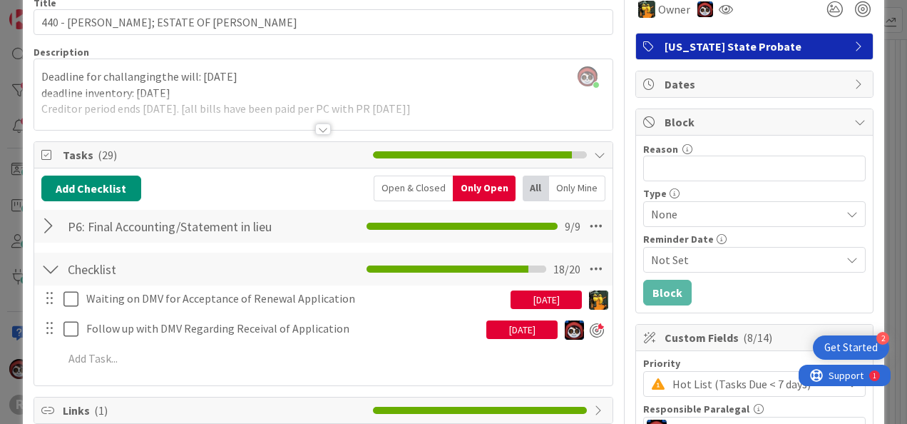
scroll to position [70, 0]
click at [499, 332] on div "[DATE]" at bounding box center [521, 329] width 71 height 19
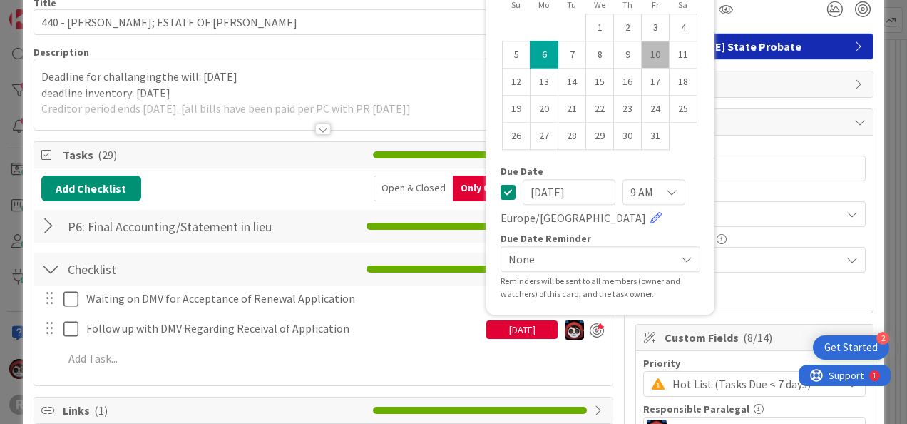
click at [643, 47] on td "10" at bounding box center [656, 54] width 28 height 27
type input "[DATE]"
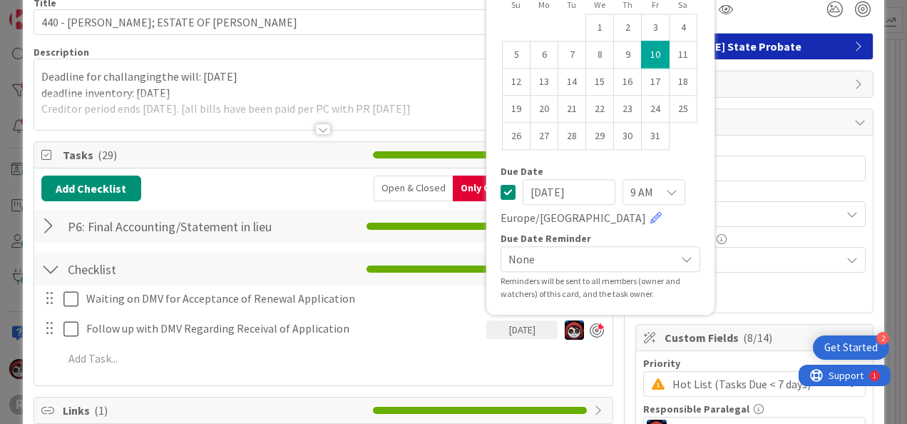
click at [391, 372] on div "Waiting on DMV for Acceptance of Renewal Application [DATE] Update Cancel Follo…" at bounding box center [323, 330] width 564 height 91
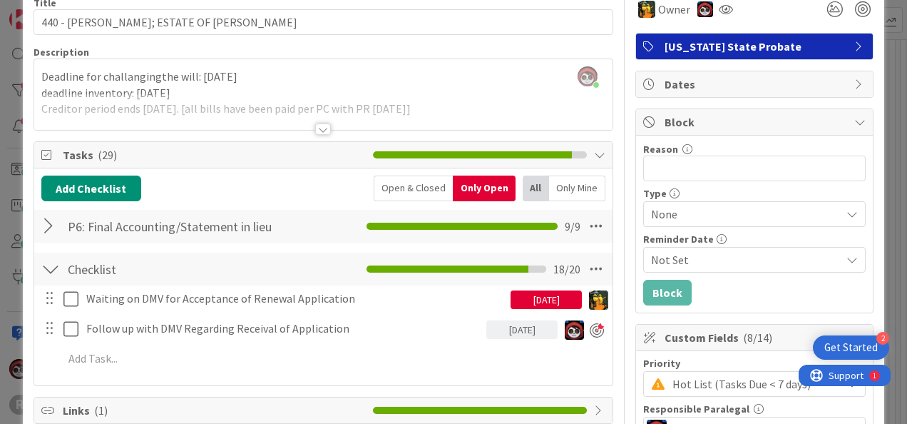
click at [560, 292] on div "[DATE]" at bounding box center [546, 299] width 71 height 19
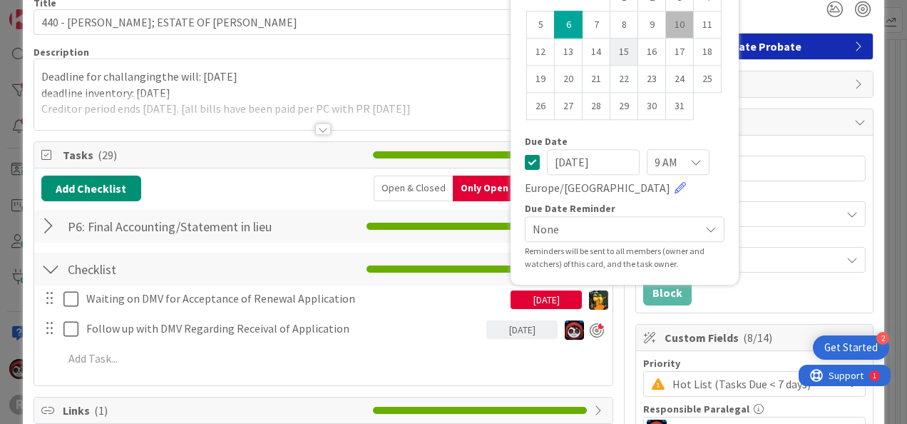
click at [610, 45] on td "15" at bounding box center [624, 52] width 28 height 27
type input "[DATE]"
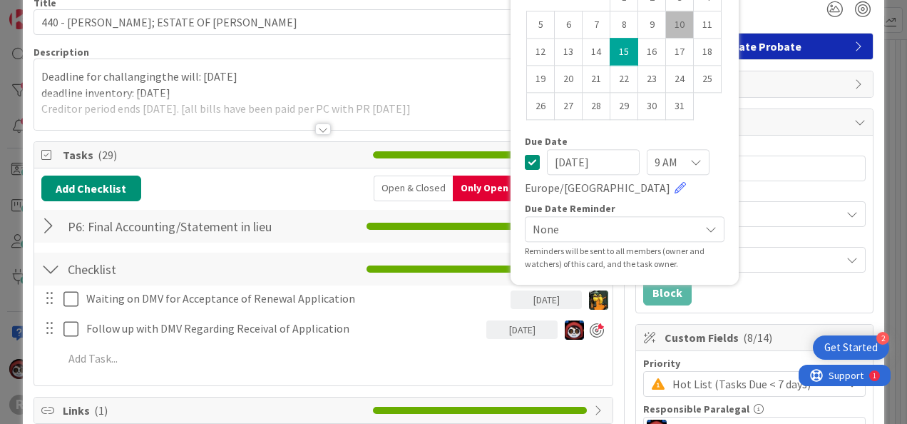
click at [469, 379] on div "Add Checklist Open & Closed Only Open All Only Mine P6: Final Accounting/Statem…" at bounding box center [323, 276] width 578 height 217
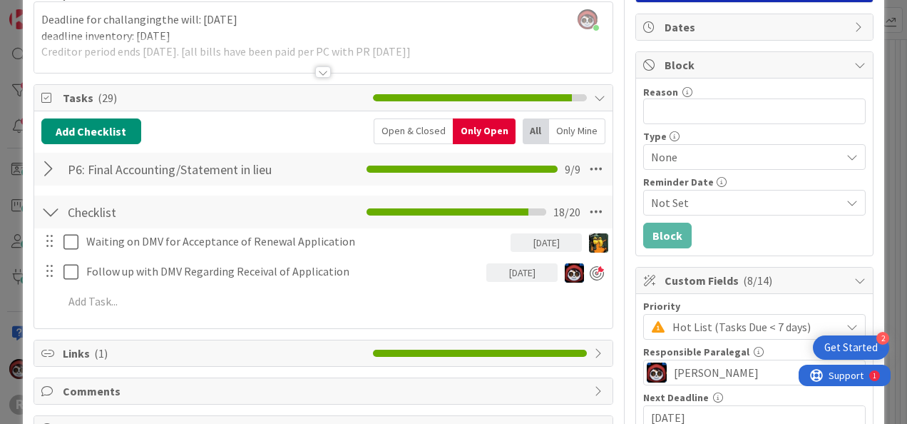
scroll to position [127, 0]
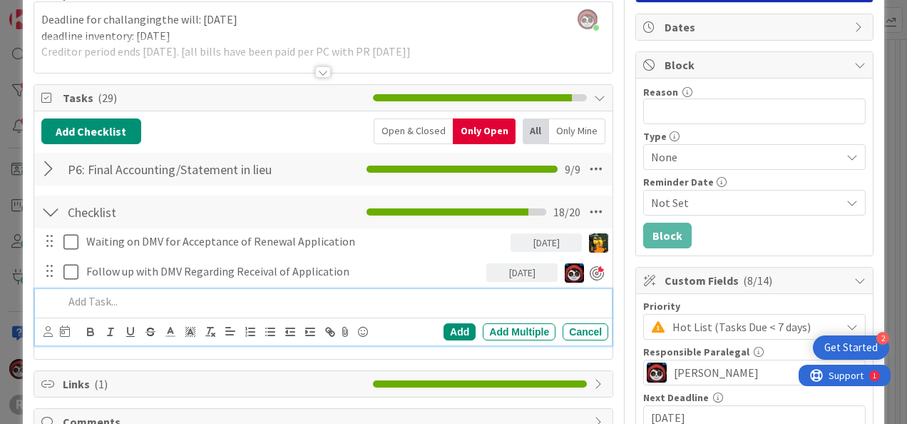
click at [106, 300] on p at bounding box center [332, 301] width 539 height 16
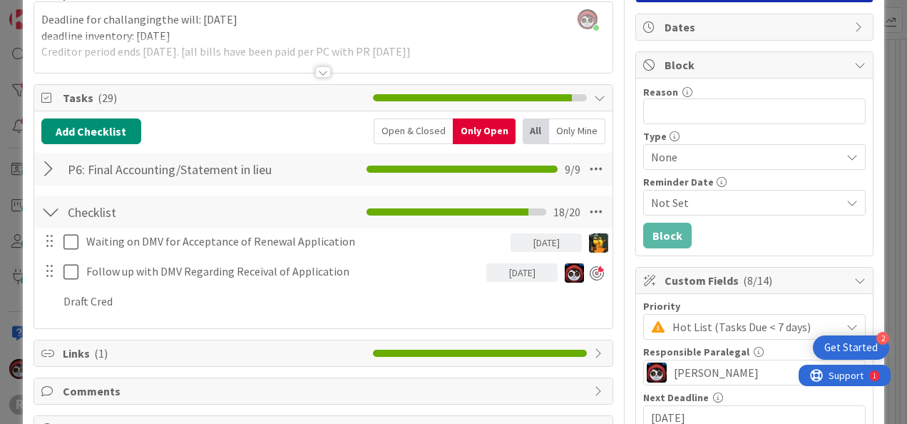
click at [318, 71] on div at bounding box center [323, 71] width 16 height 11
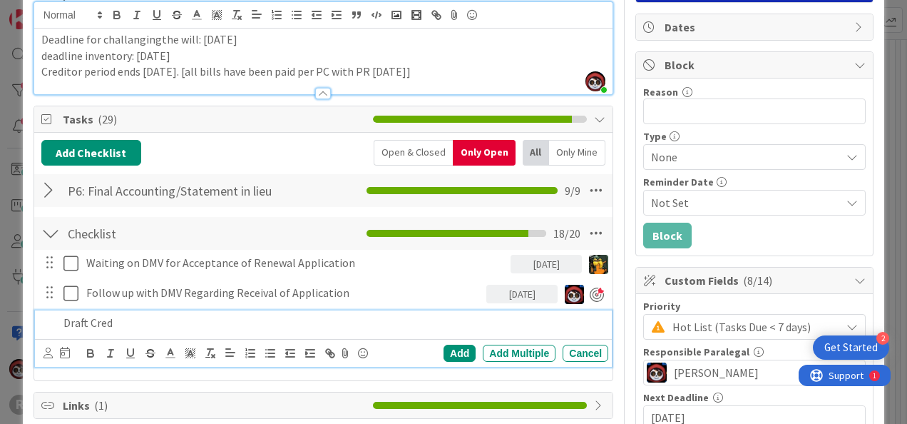
click at [148, 325] on p "Draft Cred" at bounding box center [332, 322] width 539 height 16
click at [51, 353] on icon at bounding box center [47, 352] width 9 height 11
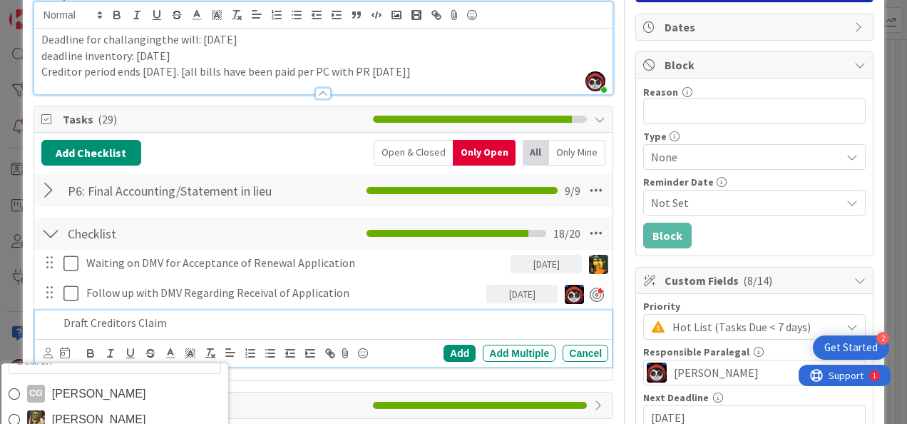
scroll to position [23, 0]
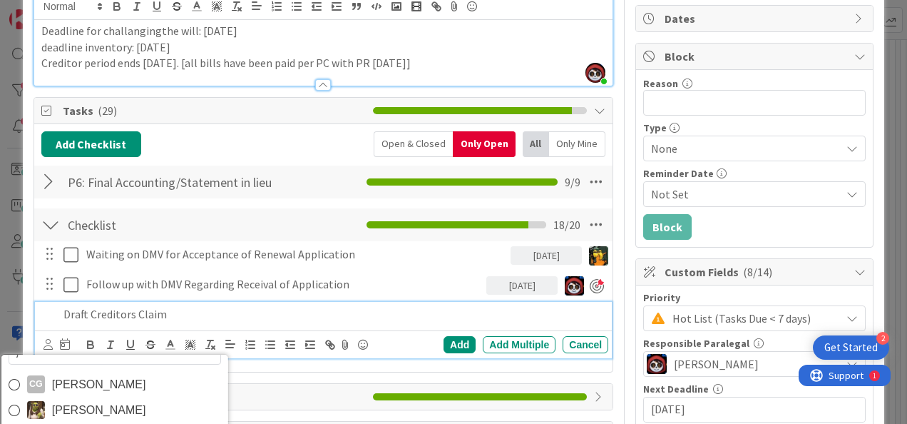
scroll to position [0, 0]
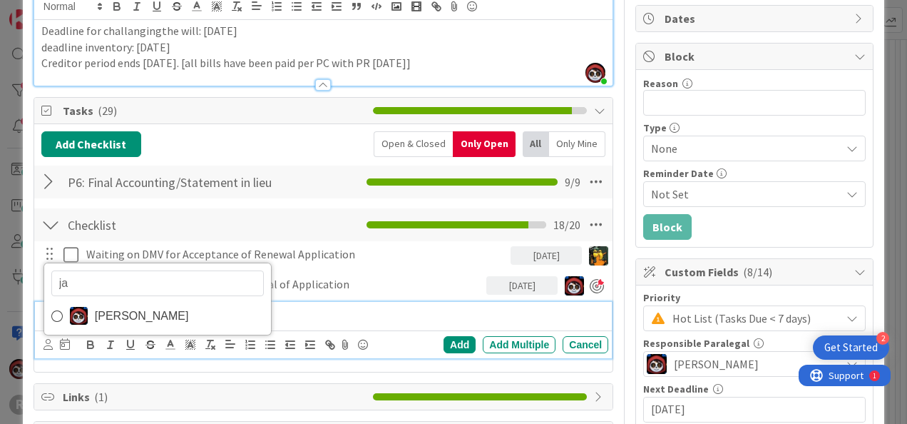
type input "[PERSON_NAME]"
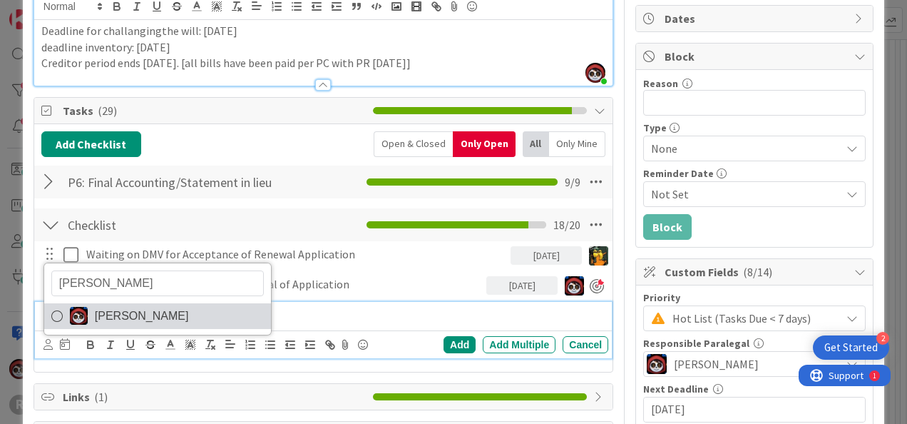
click at [124, 314] on span "[PERSON_NAME]" at bounding box center [142, 315] width 94 height 21
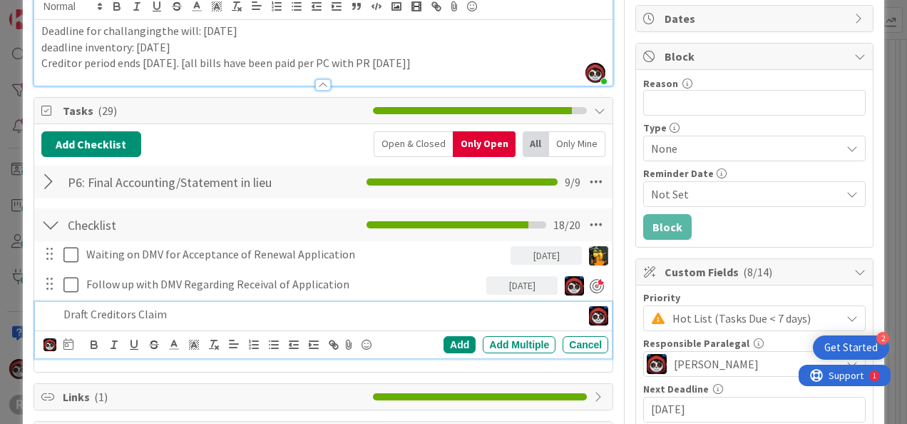
click at [94, 314] on p "Draft Creditors Claim" at bounding box center [319, 314] width 513 height 16
click at [177, 310] on p "Draft Creditors Claim" at bounding box center [319, 314] width 513 height 16
click at [66, 340] on icon at bounding box center [68, 343] width 10 height 11
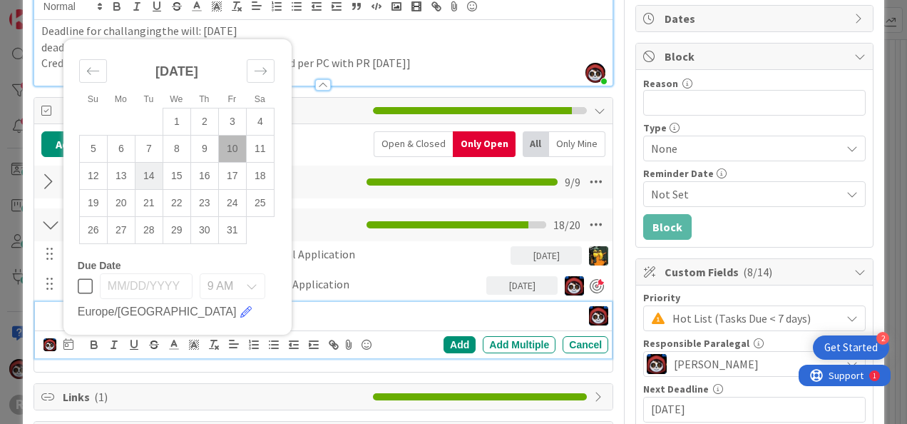
click at [151, 175] on td "14" at bounding box center [149, 175] width 28 height 27
type input "[DATE]"
click at [449, 337] on div "Add" at bounding box center [460, 344] width 32 height 17
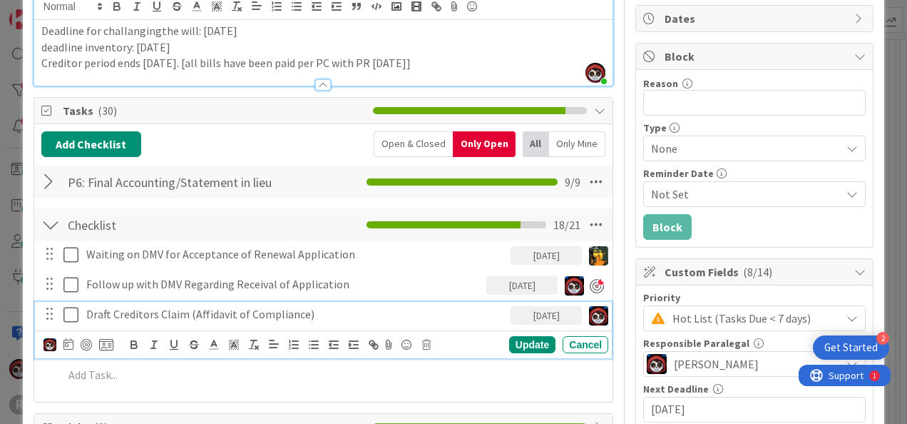
click at [212, 307] on p "Draft Creditors Claim (Affidavit of Compliance)" at bounding box center [295, 314] width 419 height 16
click at [67, 342] on icon at bounding box center [68, 343] width 10 height 11
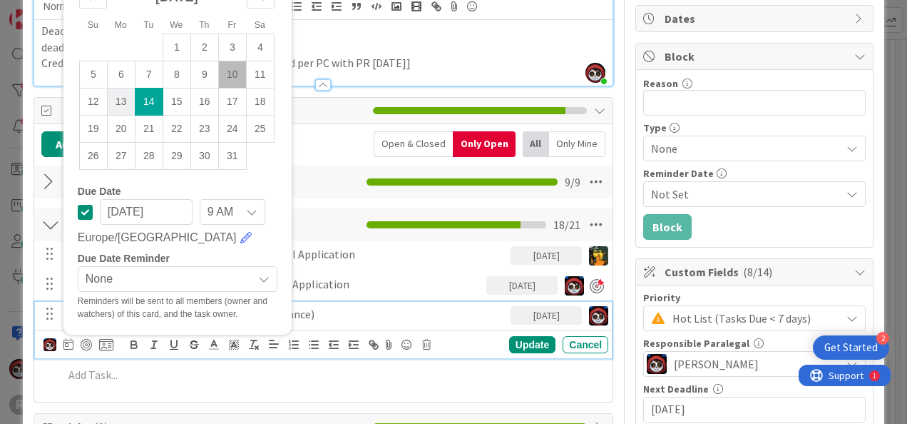
click at [121, 103] on td "13" at bounding box center [121, 101] width 28 height 27
type input "[DATE]"
click at [517, 349] on div "Update" at bounding box center [532, 344] width 46 height 17
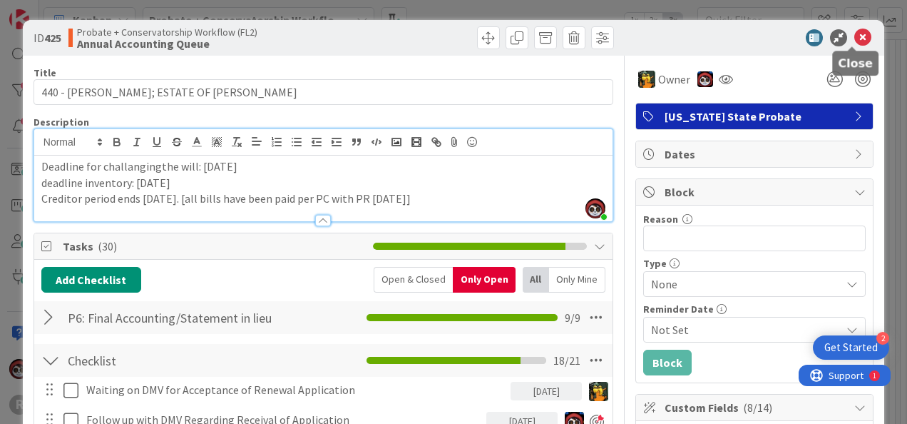
click at [854, 40] on icon at bounding box center [862, 37] width 17 height 17
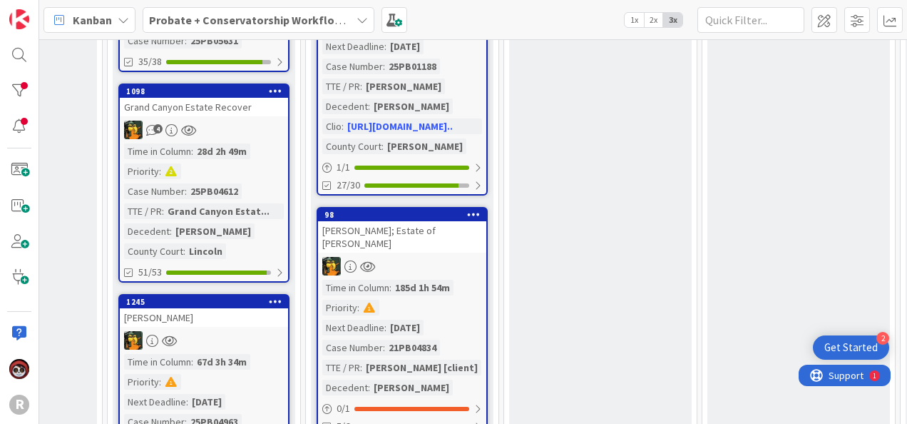
click at [424, 242] on div "98 [PERSON_NAME]; Estate of [PERSON_NAME] Time in [GEOGRAPHIC_DATA] : 185d 1h 5…" at bounding box center [402, 322] width 171 height 230
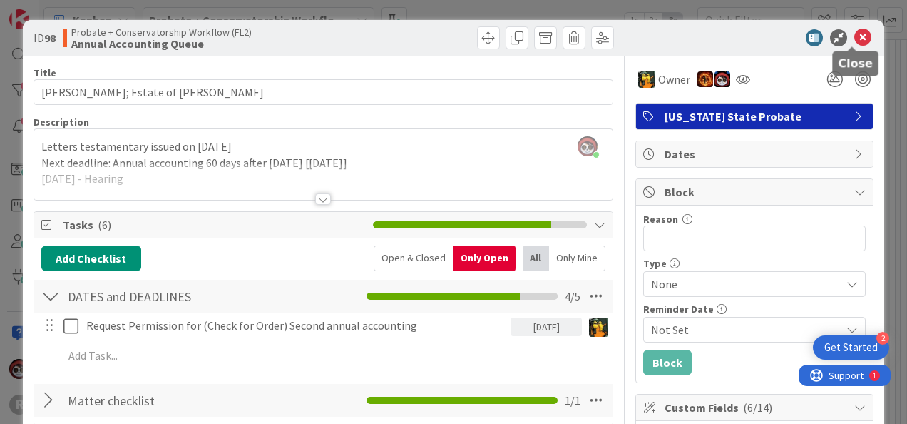
click at [854, 33] on icon at bounding box center [862, 37] width 17 height 17
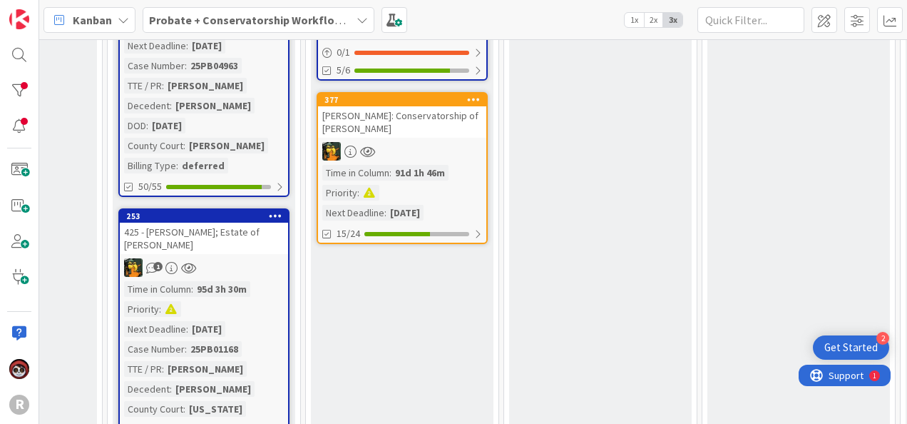
scroll to position [1065, 1115]
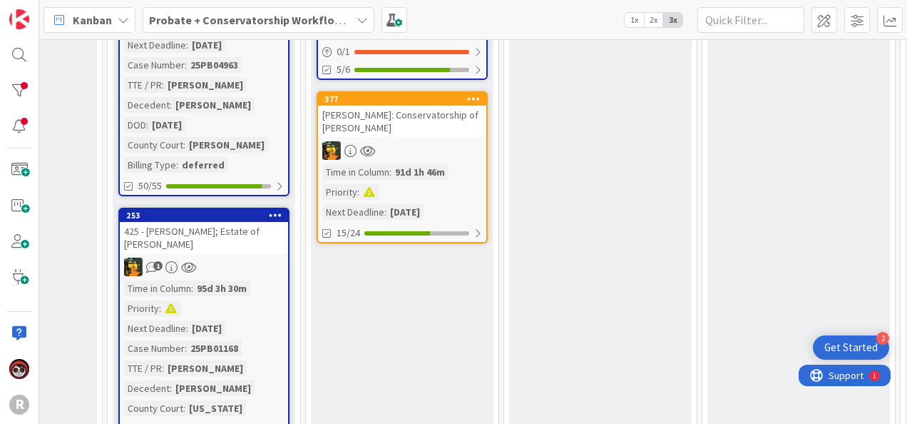
click at [421, 123] on div "[PERSON_NAME]: Conservatorship of [PERSON_NAME]" at bounding box center [402, 121] width 168 height 31
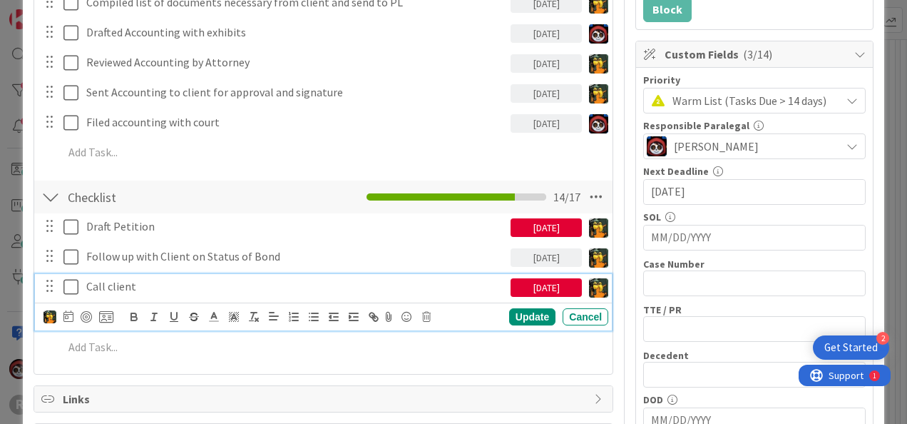
click at [120, 290] on p "Call client" at bounding box center [295, 286] width 419 height 16
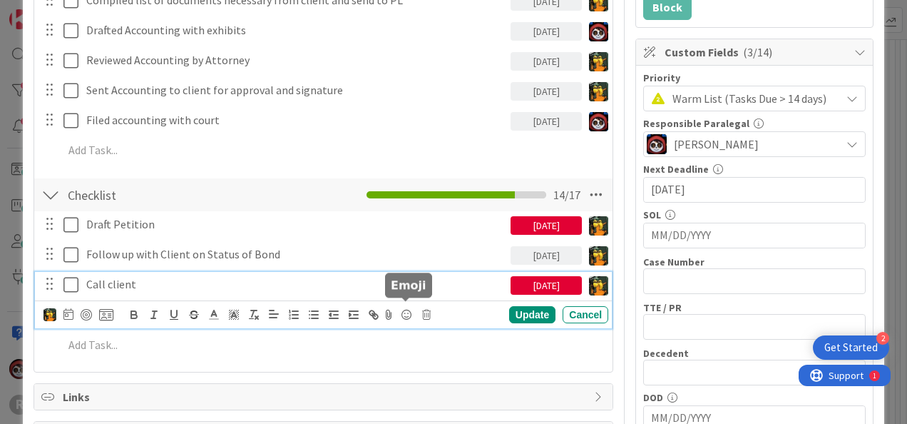
scroll to position [356, 0]
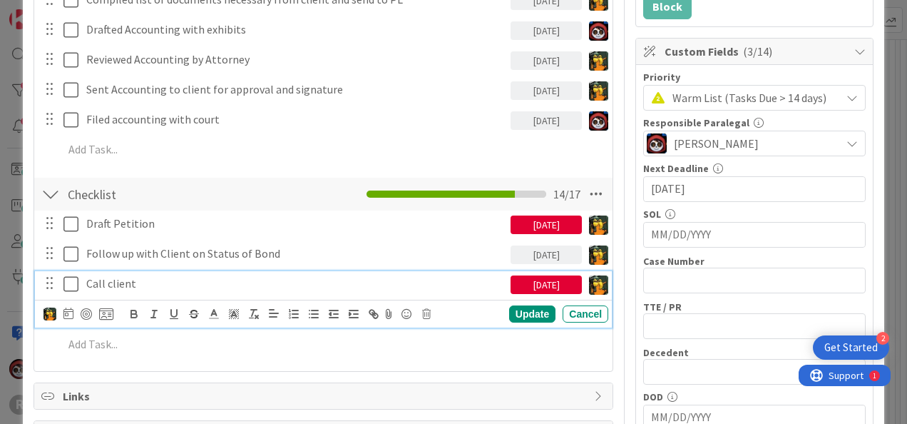
click at [523, 284] on div "[DATE]" at bounding box center [546, 284] width 71 height 19
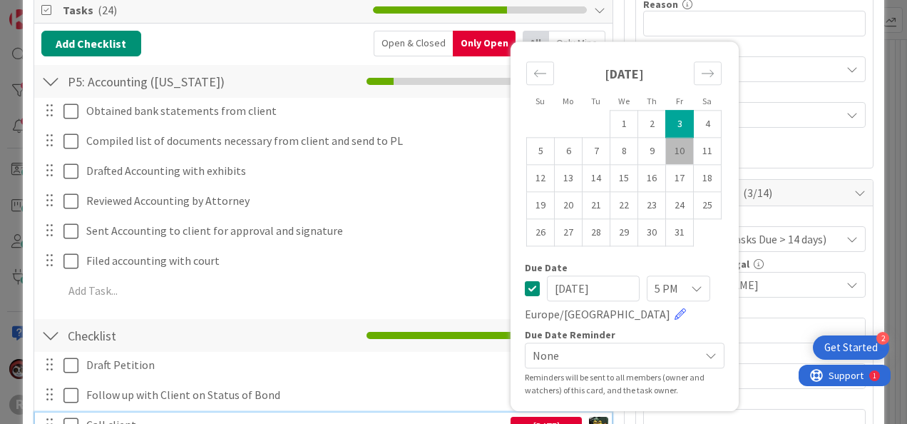
scroll to position [214, 0]
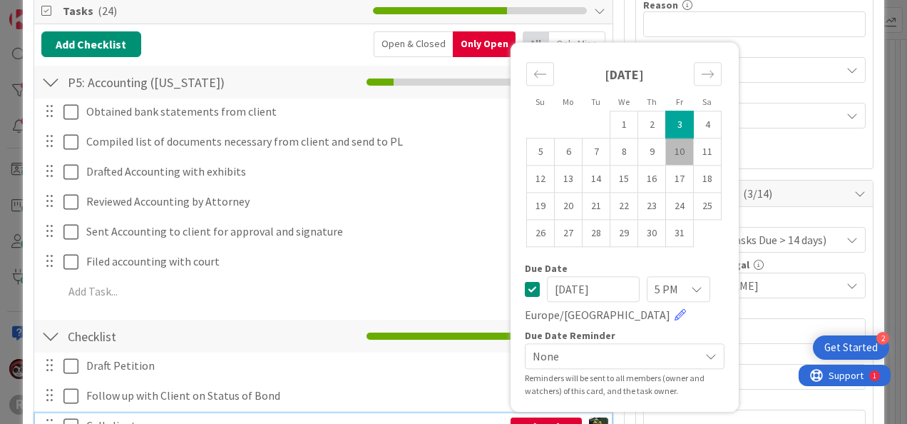
click at [673, 150] on td "10" at bounding box center [680, 151] width 28 height 27
type input "[DATE]"
click at [288, 345] on div "Checklist Checklist Name 9 / 64 Checklist 14 / 17" at bounding box center [323, 335] width 578 height 33
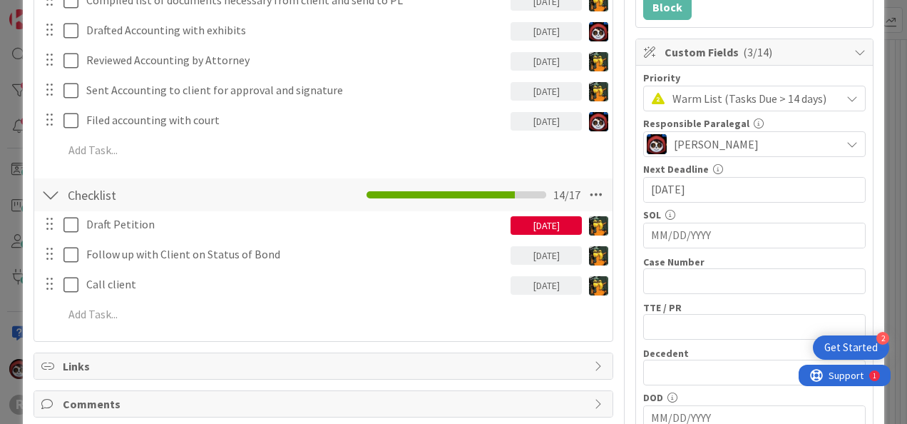
scroll to position [356, 0]
click at [536, 224] on div "[DATE]" at bounding box center [546, 224] width 71 height 19
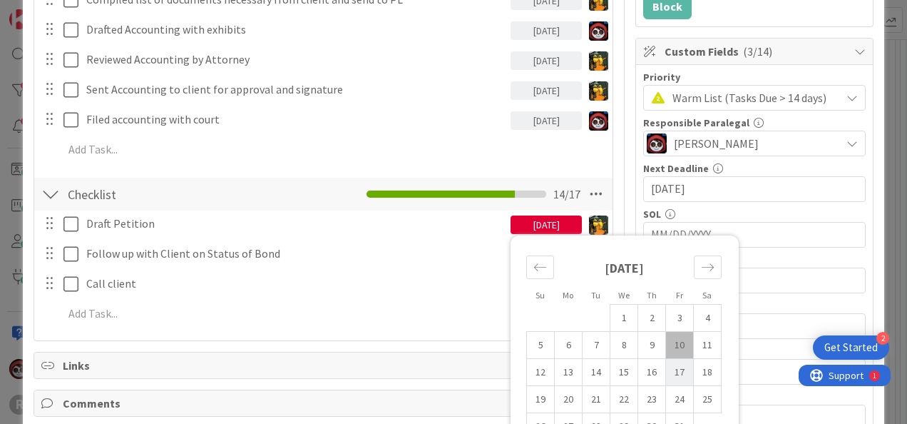
click at [666, 368] on td "17" at bounding box center [680, 372] width 28 height 27
type input "[DATE]"
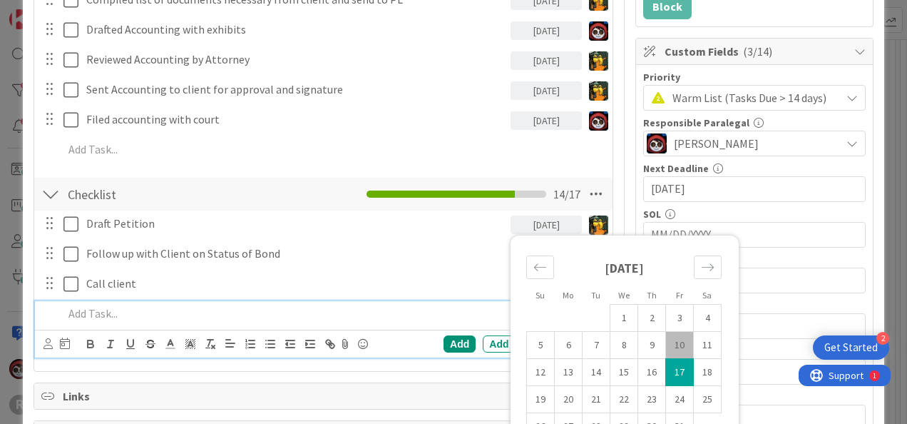
click at [431, 319] on div at bounding box center [333, 313] width 551 height 25
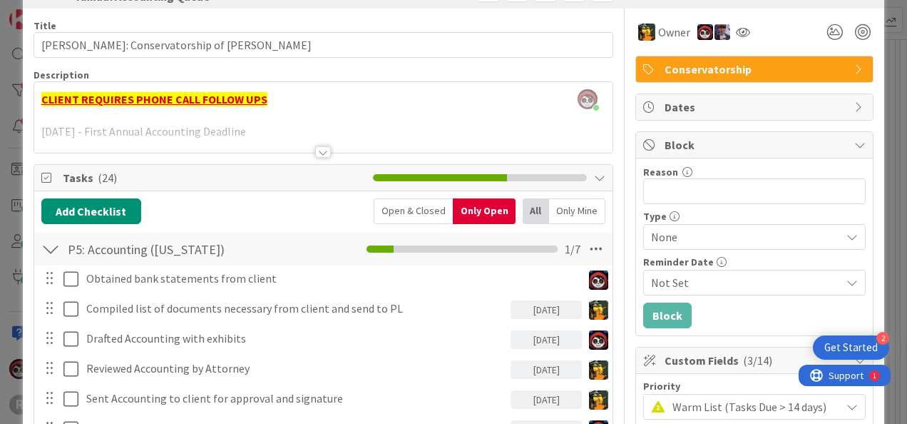
scroll to position [0, 0]
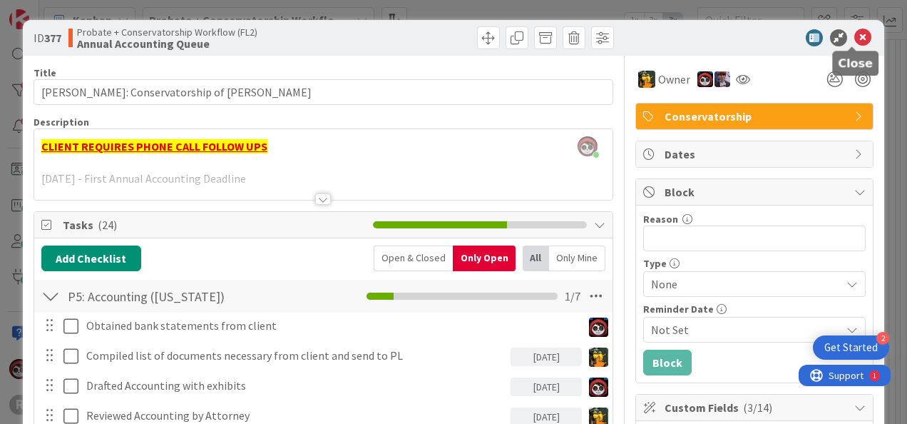
click at [854, 40] on icon at bounding box center [862, 37] width 17 height 17
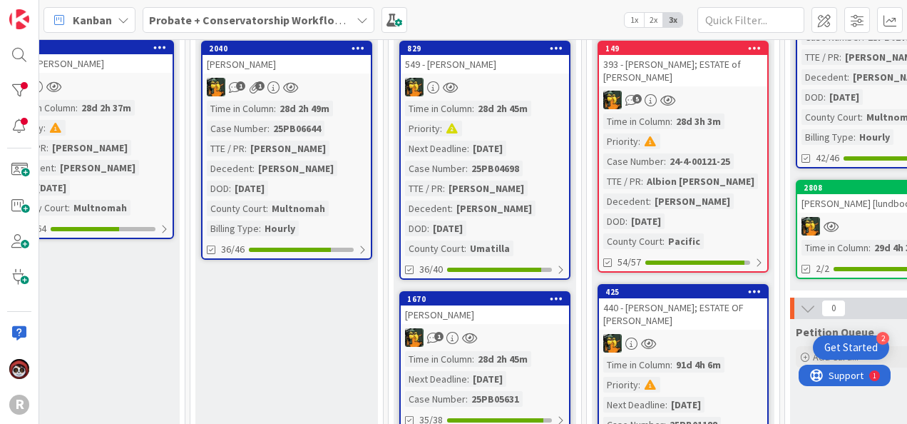
scroll to position [352, 834]
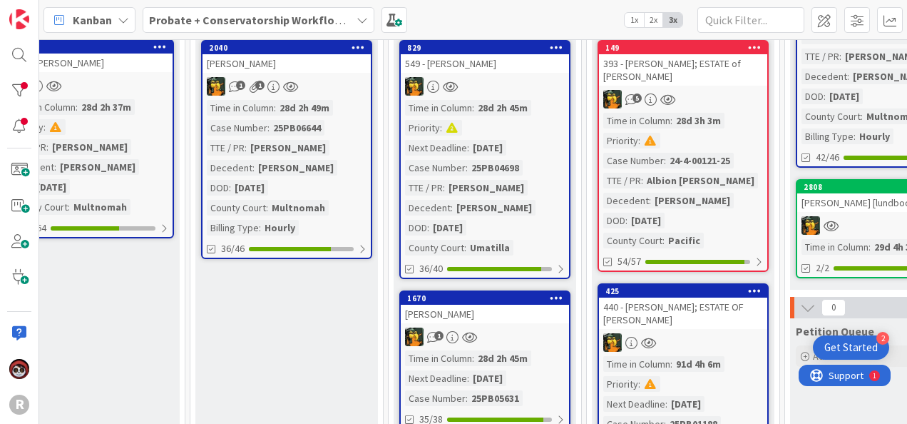
click at [491, 127] on div "Time in Column : 28d 2h 45m Priority : Next Deadline : [DATE] Case Number : 25P…" at bounding box center [485, 177] width 160 height 155
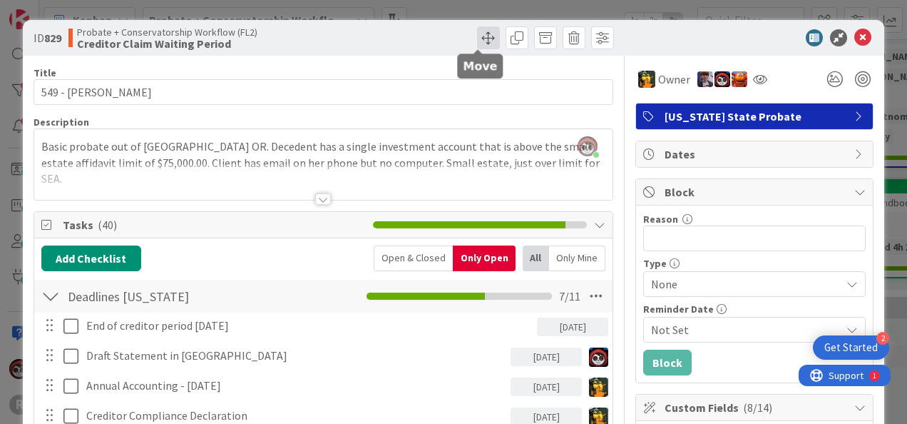
click at [478, 43] on span at bounding box center [488, 37] width 23 height 23
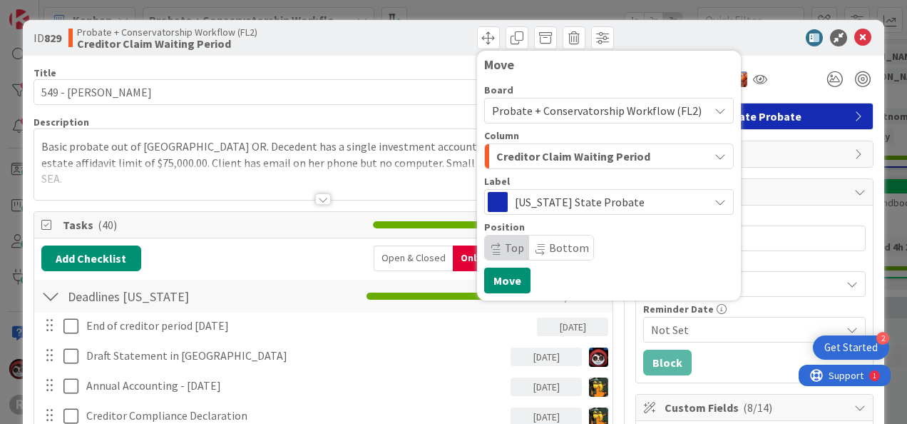
click at [526, 158] on span "Creditor Claim Waiting Period" at bounding box center [573, 156] width 154 height 19
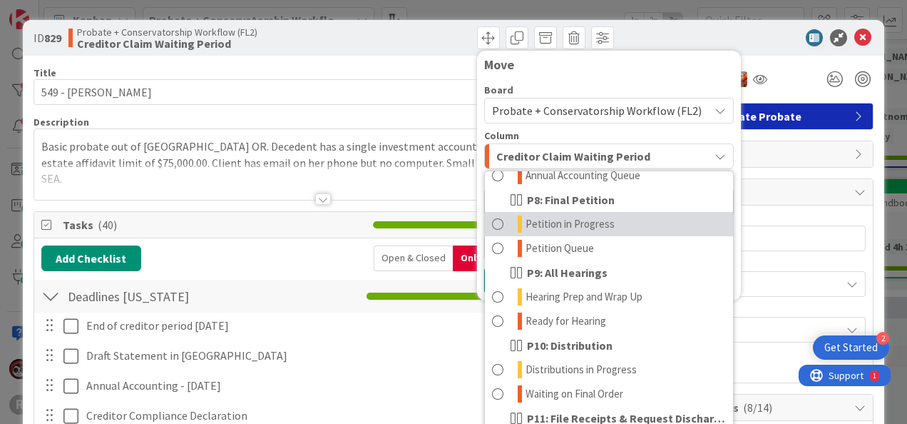
scroll to position [426, 0]
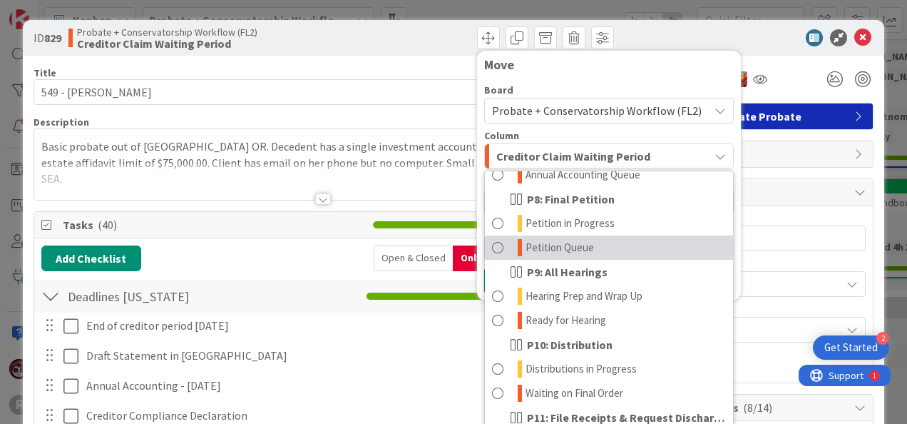
click at [492, 245] on span at bounding box center [497, 247] width 11 height 17
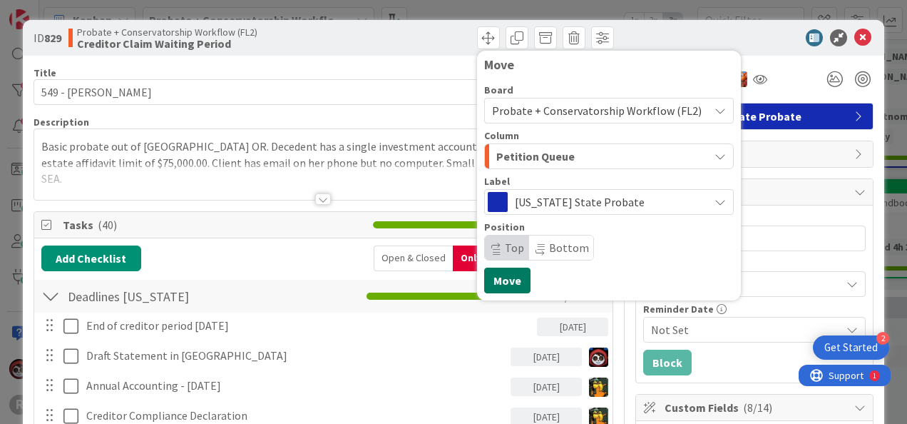
click at [494, 280] on button "Move" at bounding box center [507, 280] width 46 height 26
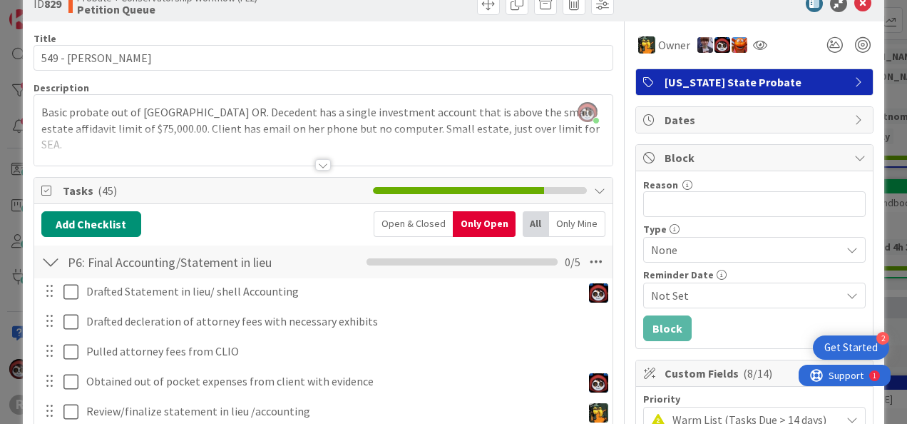
scroll to position [33, 0]
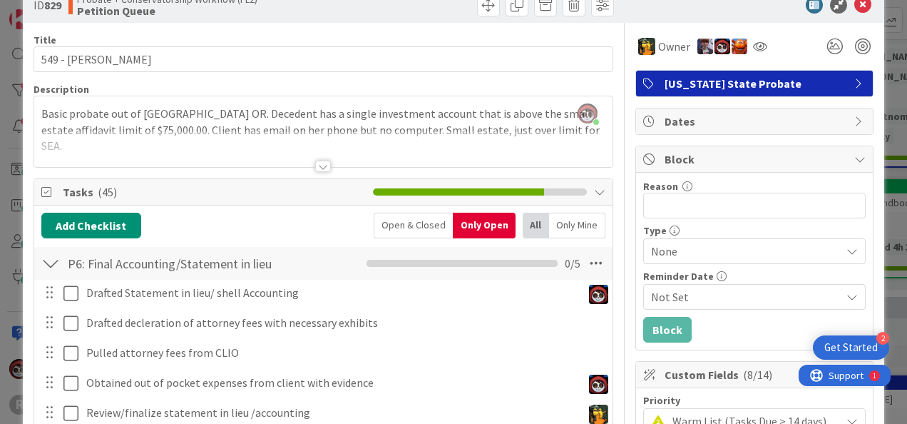
click at [322, 163] on div at bounding box center [323, 165] width 16 height 11
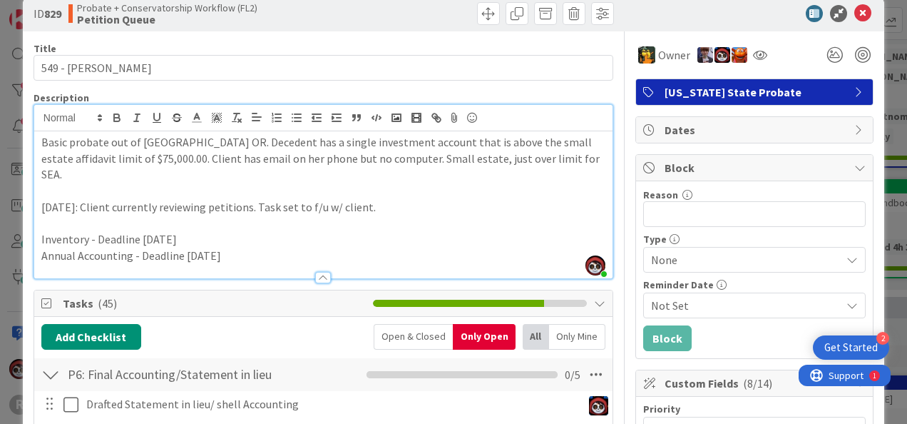
scroll to position [0, 0]
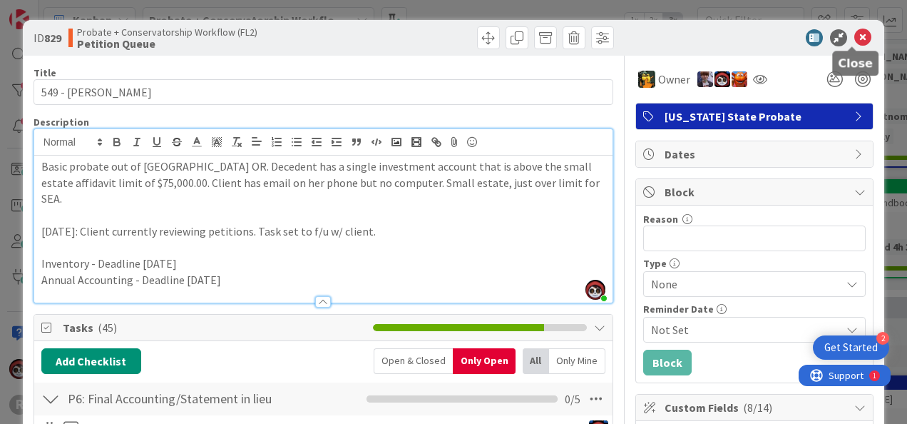
click at [854, 39] on icon at bounding box center [862, 37] width 17 height 17
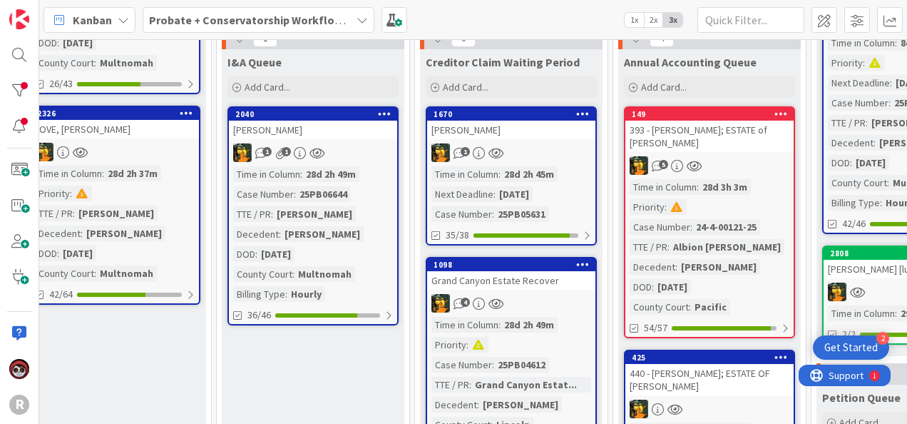
scroll to position [285, 808]
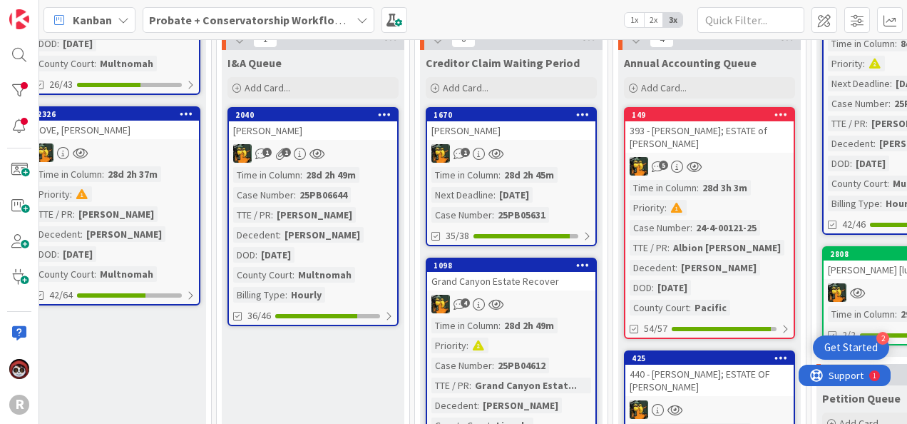
click at [534, 147] on div "1" at bounding box center [511, 153] width 168 height 19
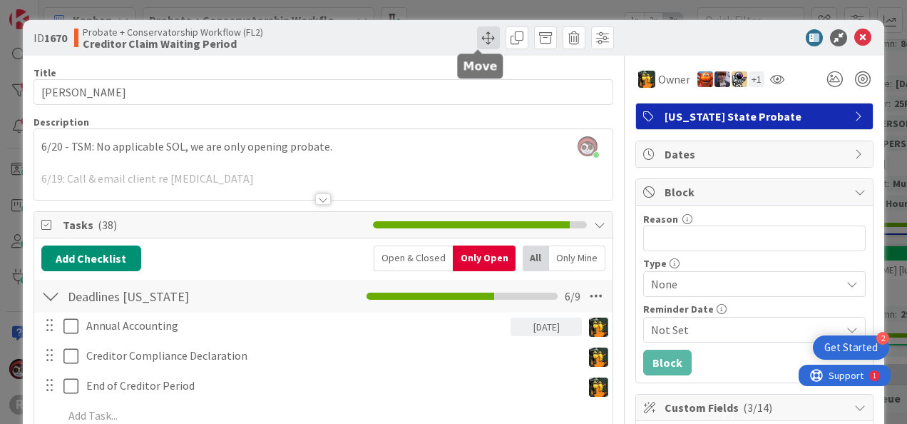
click at [477, 34] on span at bounding box center [488, 37] width 23 height 23
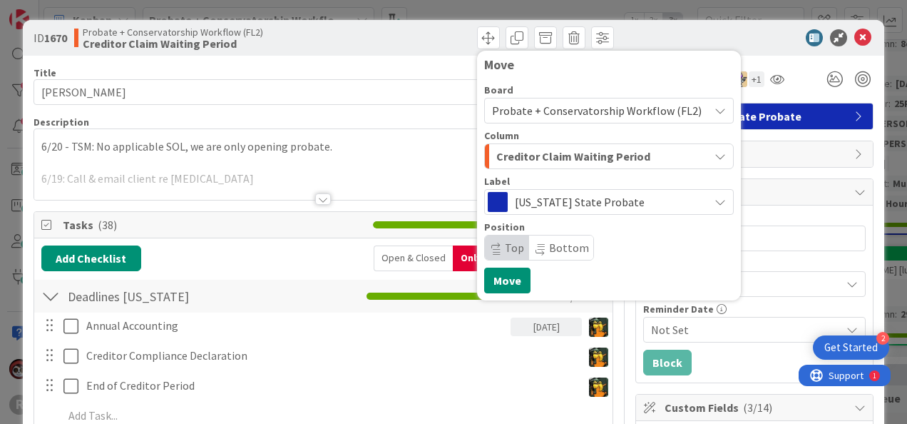
click at [545, 158] on span "Creditor Claim Waiting Period" at bounding box center [573, 156] width 154 height 19
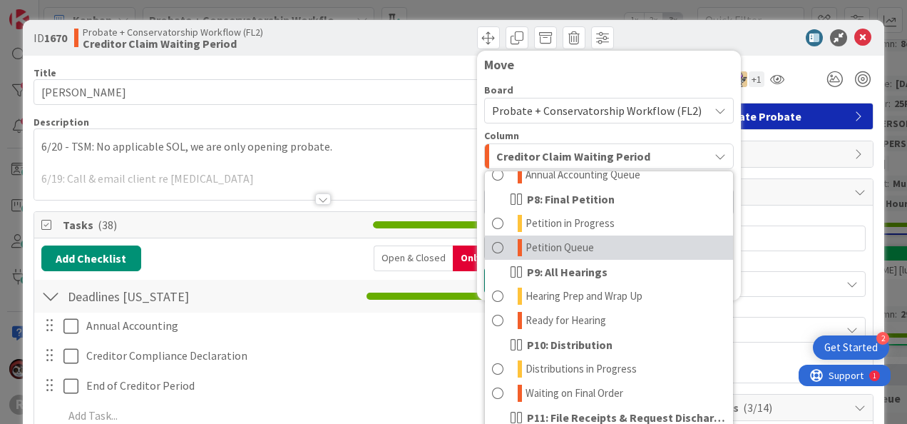
scroll to position [426, 0]
click at [492, 247] on span at bounding box center [497, 247] width 11 height 17
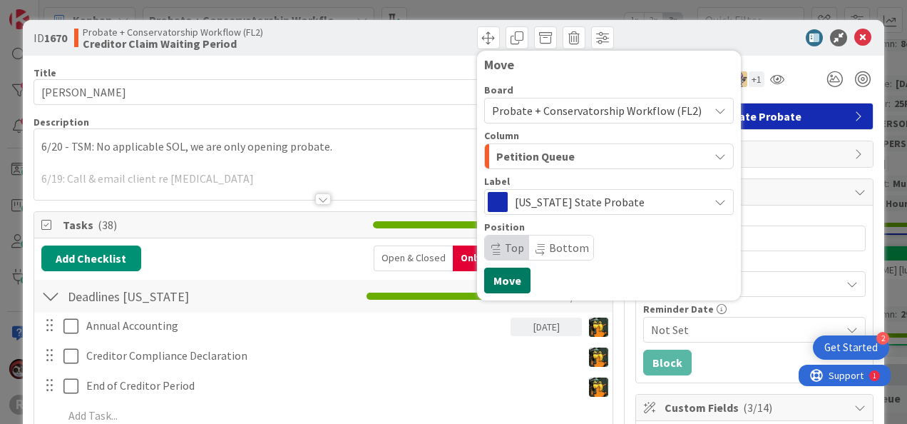
click at [498, 285] on button "Move" at bounding box center [507, 280] width 46 height 26
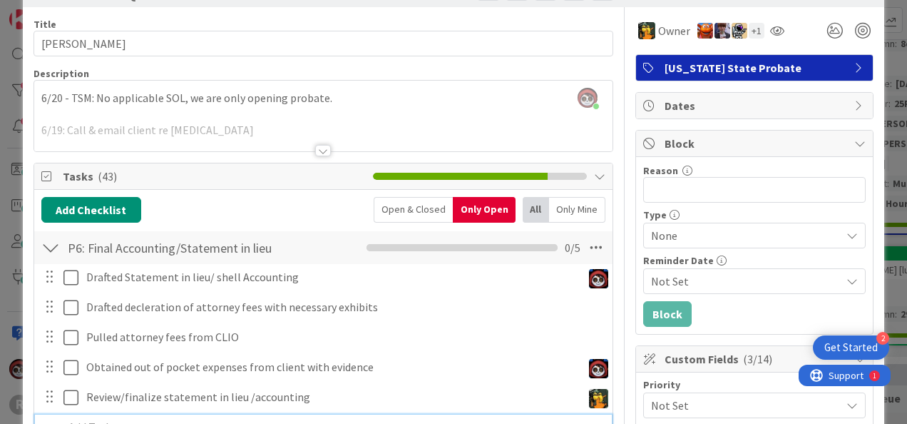
scroll to position [48, 0]
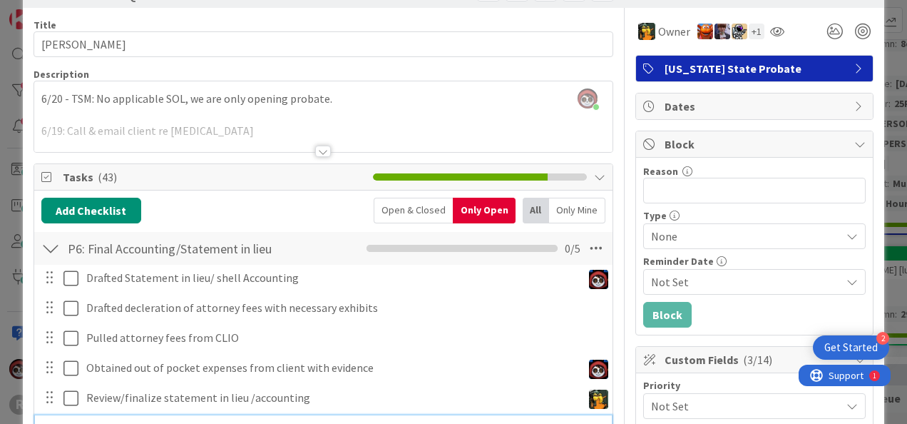
click at [322, 147] on div at bounding box center [323, 150] width 16 height 11
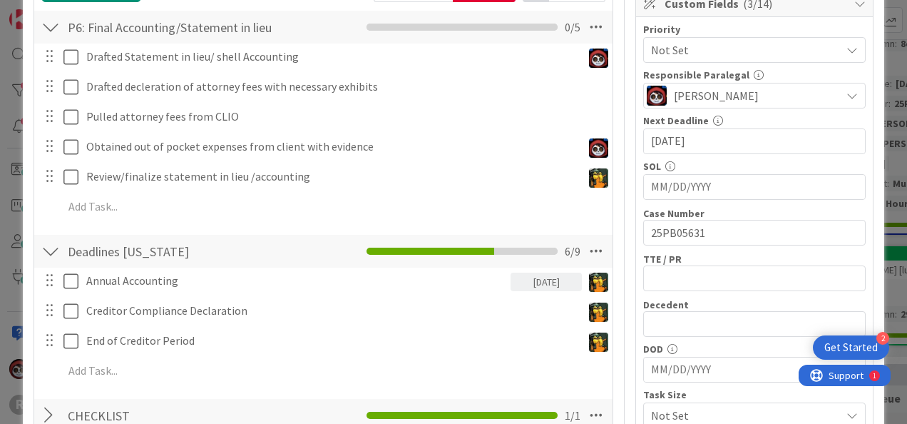
scroll to position [404, 0]
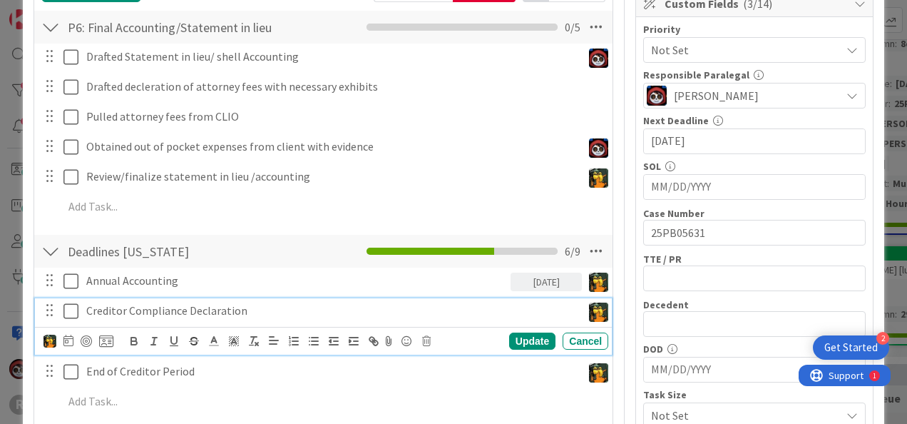
click at [170, 312] on p "Creditor Compliance Declaration" at bounding box center [331, 310] width 490 height 16
click at [64, 336] on icon at bounding box center [68, 339] width 10 height 11
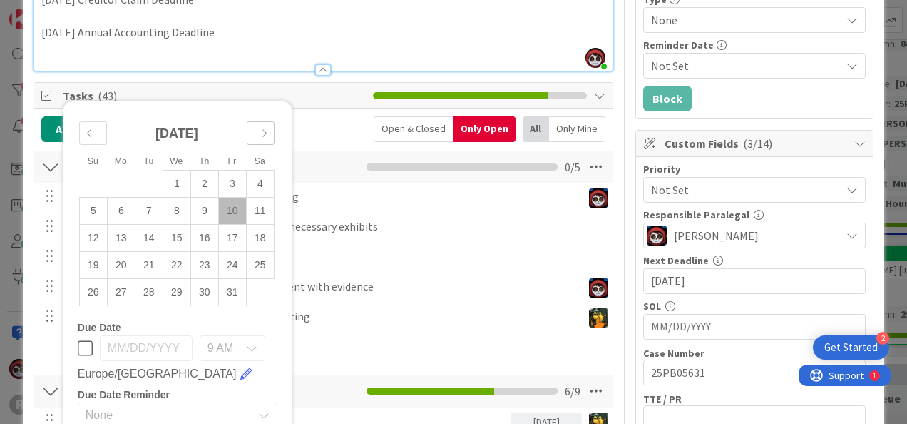
scroll to position [262, 0]
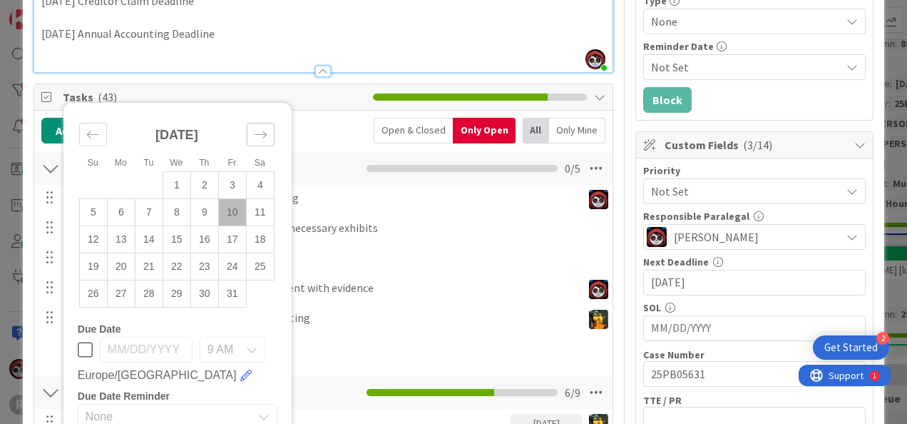
click at [262, 130] on icon "Move forward to switch to the next month." at bounding box center [261, 133] width 12 height 7
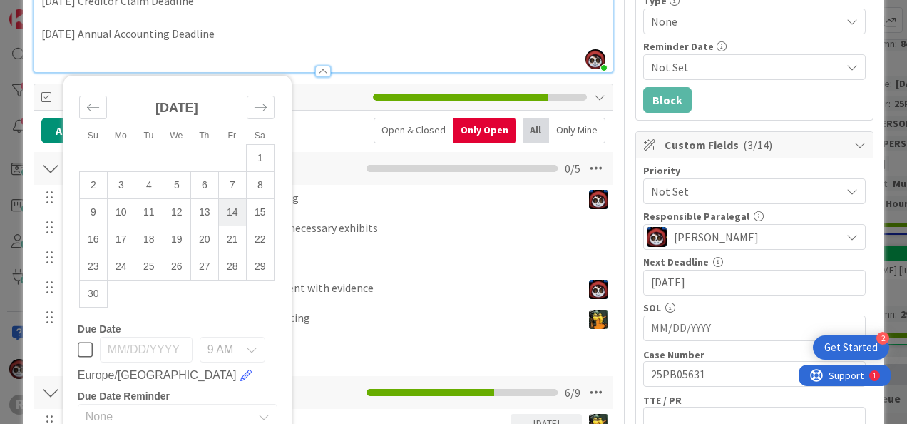
click at [231, 207] on td "14" at bounding box center [232, 211] width 28 height 27
type input "[DATE]"
click at [411, 329] on div "Drafted Statement in lieu/ shell Accounting Update Cancel Drafted decleration o…" at bounding box center [323, 275] width 564 height 181
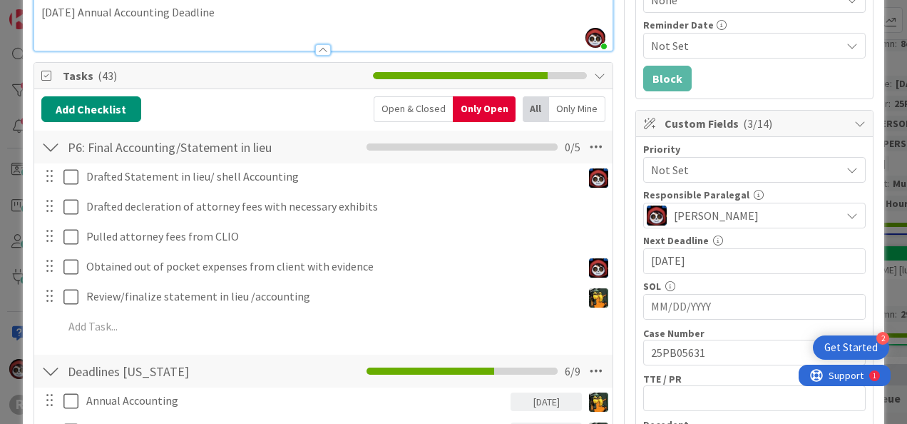
scroll to position [285, 0]
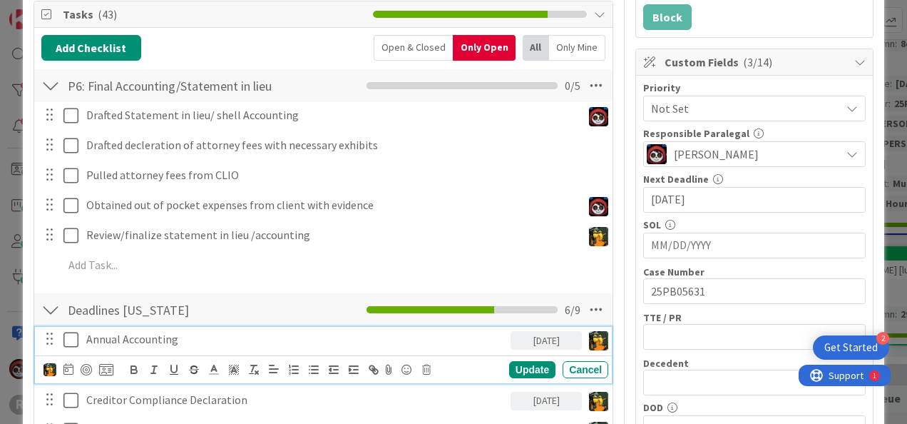
click at [159, 342] on p "Annual Accounting" at bounding box center [295, 339] width 419 height 16
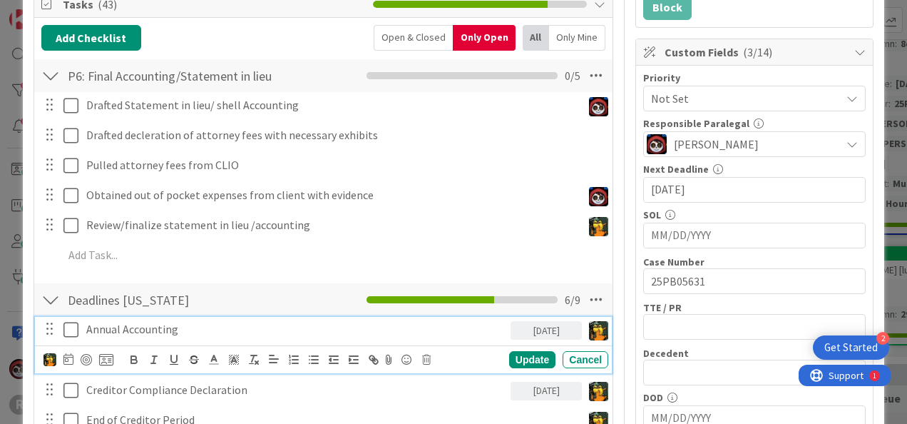
scroll to position [355, 0]
click at [521, 358] on div "Update" at bounding box center [532, 359] width 46 height 17
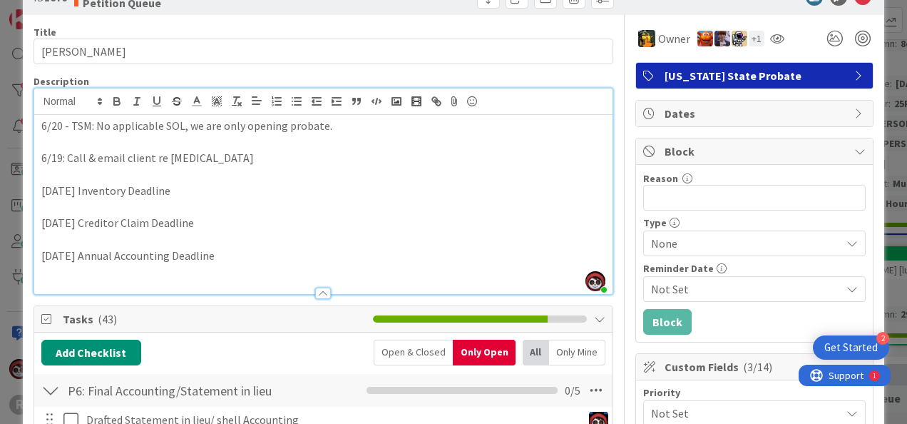
scroll to position [0, 0]
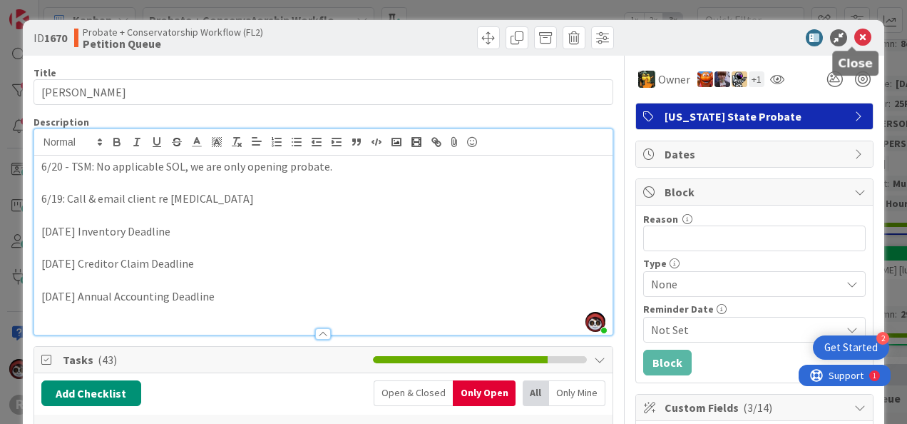
click at [854, 36] on icon at bounding box center [862, 37] width 17 height 17
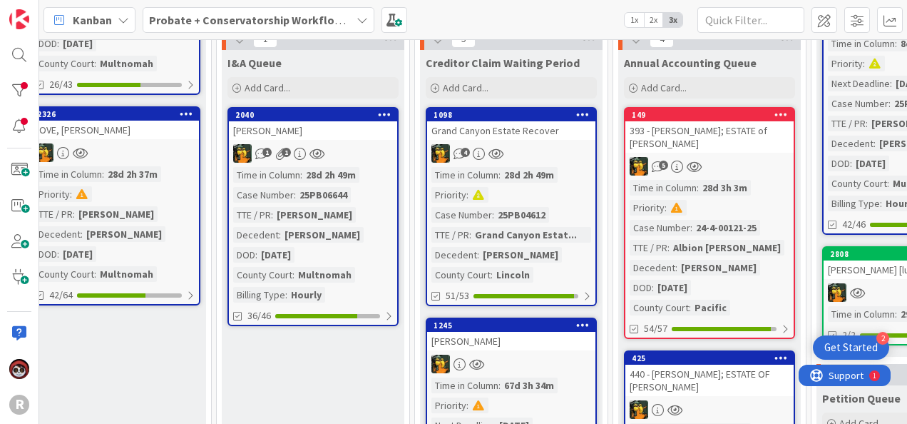
click at [538, 144] on div "4" at bounding box center [511, 153] width 168 height 19
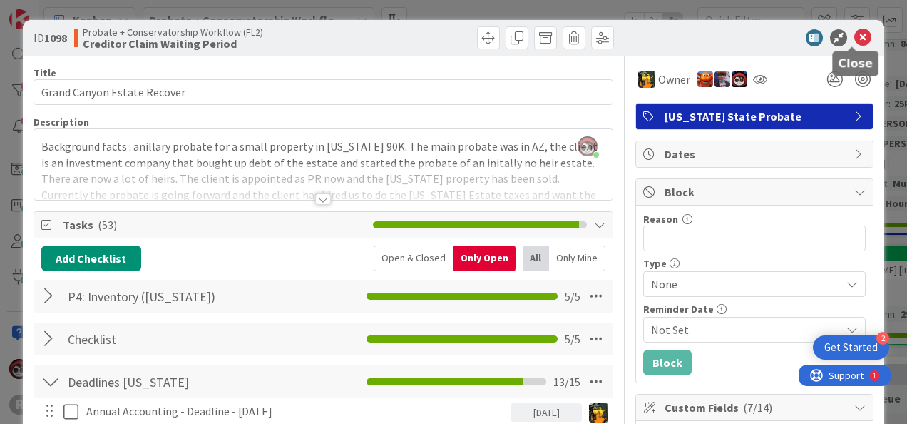
click at [857, 41] on icon at bounding box center [862, 37] width 17 height 17
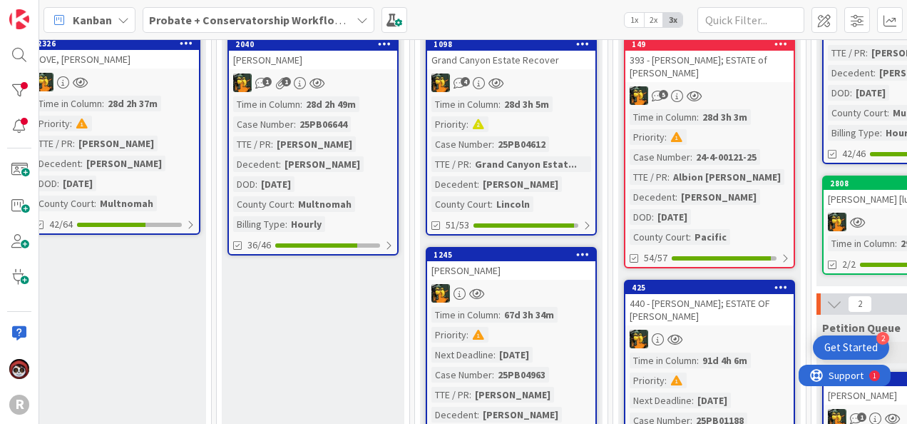
scroll to position [355, 808]
click at [545, 304] on div "1245 [PERSON_NAME] Time in Column : 67d 3h 34m Priority : Next Deadline : [DATE…" at bounding box center [511, 376] width 171 height 259
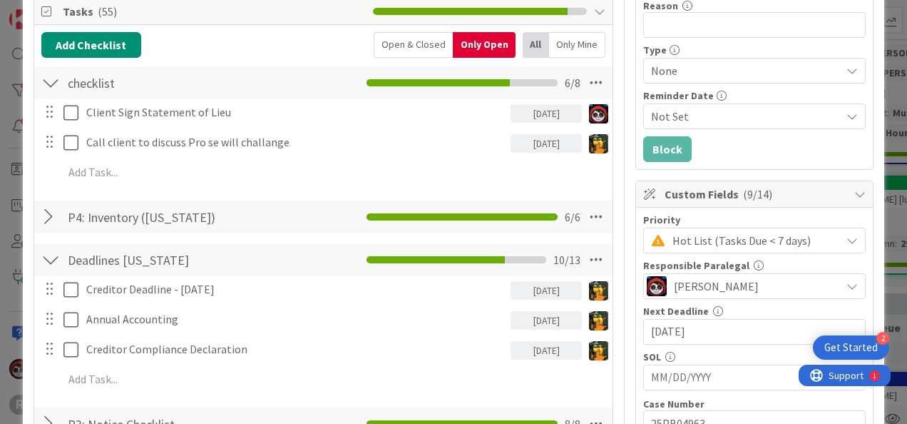
scroll to position [214, 0]
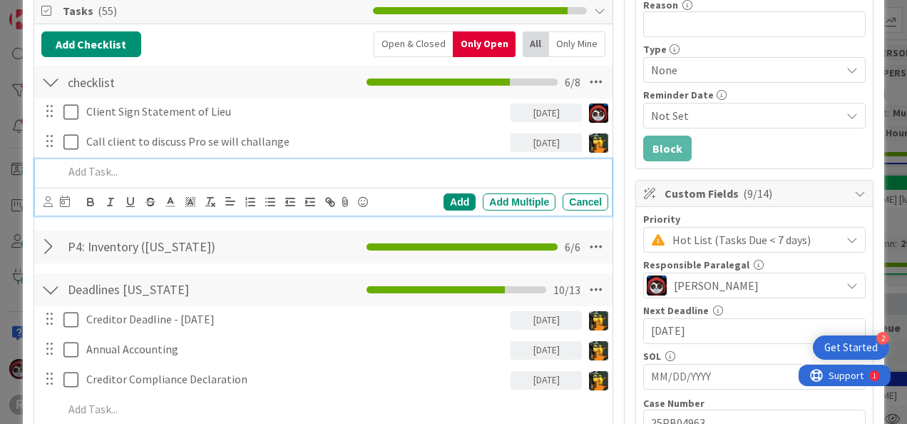
click at [148, 181] on div at bounding box center [333, 171] width 551 height 25
click at [46, 201] on icon at bounding box center [47, 201] width 9 height 11
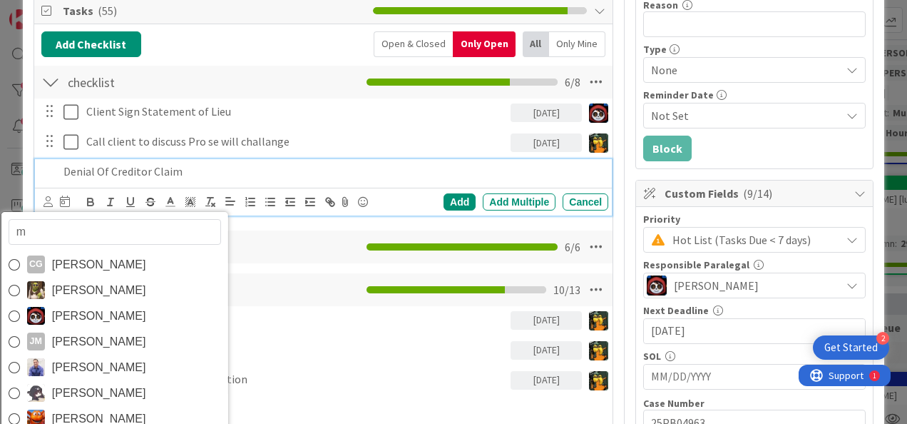
type input "mi"
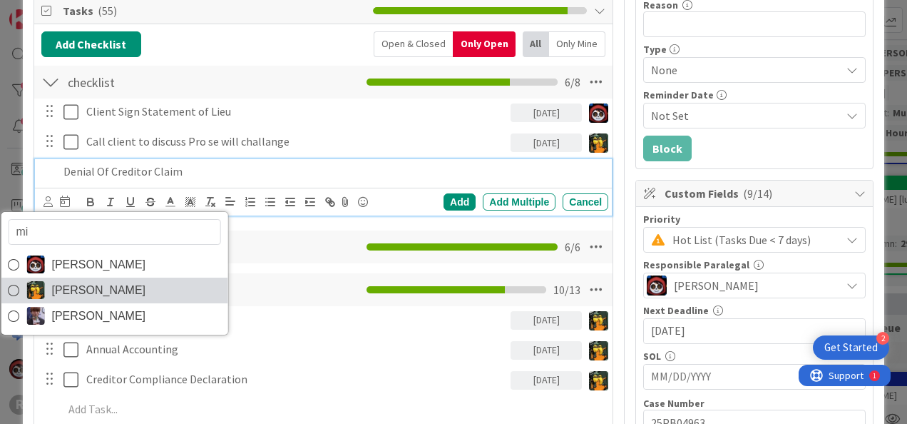
click at [77, 280] on span "[PERSON_NAME]" at bounding box center [98, 290] width 94 height 21
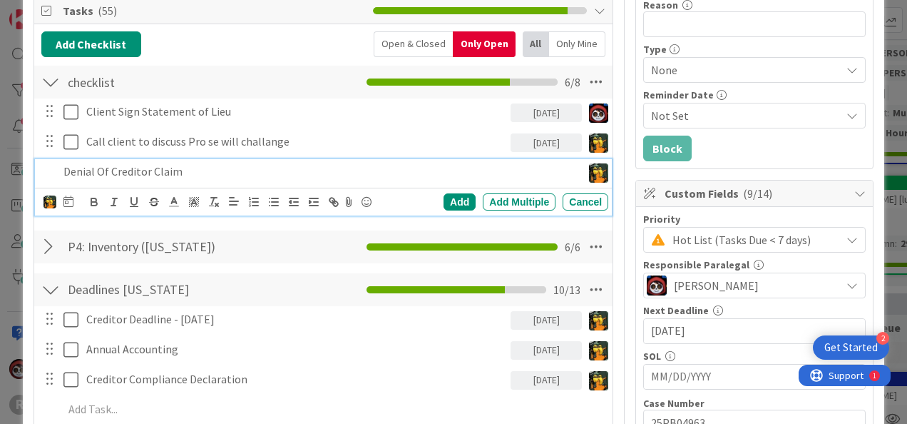
click at [73, 197] on div "mi [PERSON_NAME] [PERSON_NAME] Minka [PERSON_NAME] Add Add Multiple Cancel" at bounding box center [325, 202] width 565 height 20
click at [68, 200] on icon at bounding box center [68, 200] width 10 height 11
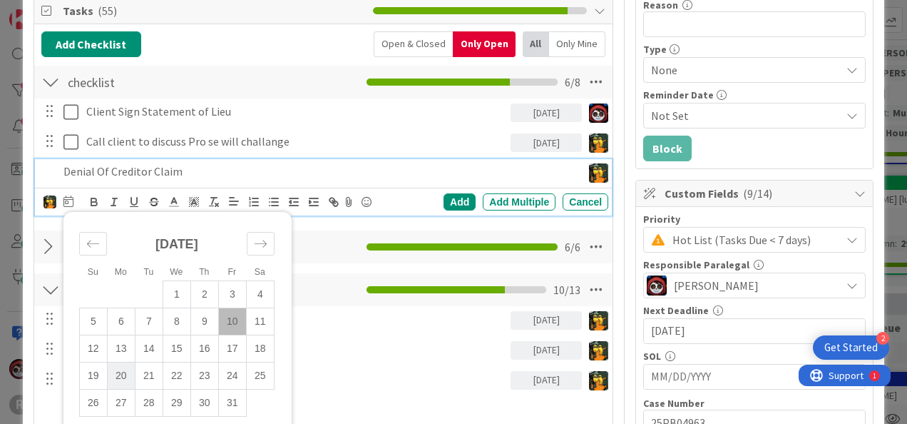
click at [116, 372] on td "20" at bounding box center [121, 375] width 28 height 27
type input "[DATE]"
click at [451, 197] on div "Add" at bounding box center [460, 201] width 32 height 17
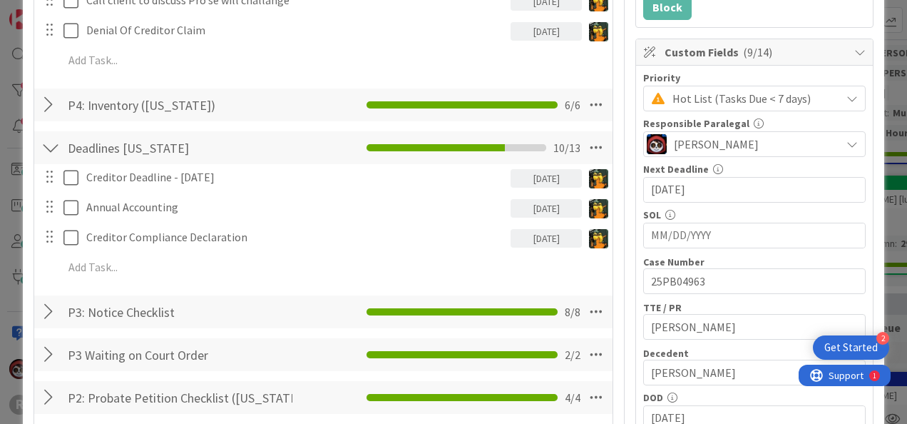
scroll to position [356, 0]
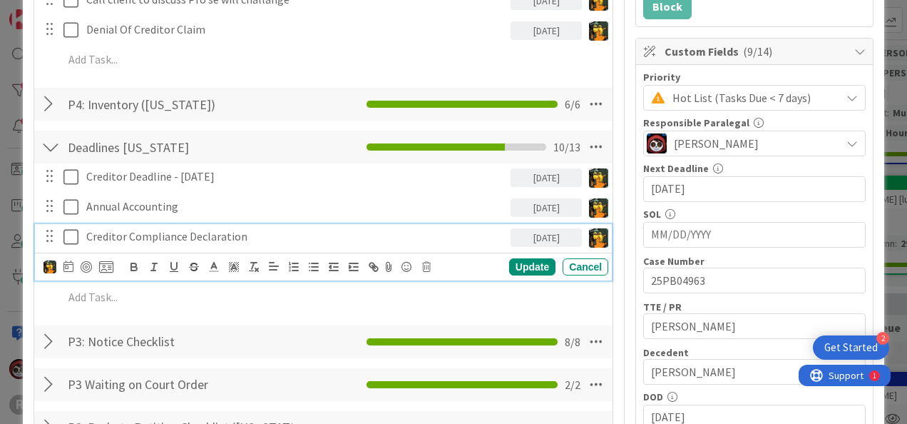
click at [220, 235] on p "Creditor Compliance Declaration" at bounding box center [295, 236] width 419 height 16
click at [517, 265] on div "Update" at bounding box center [532, 266] width 46 height 17
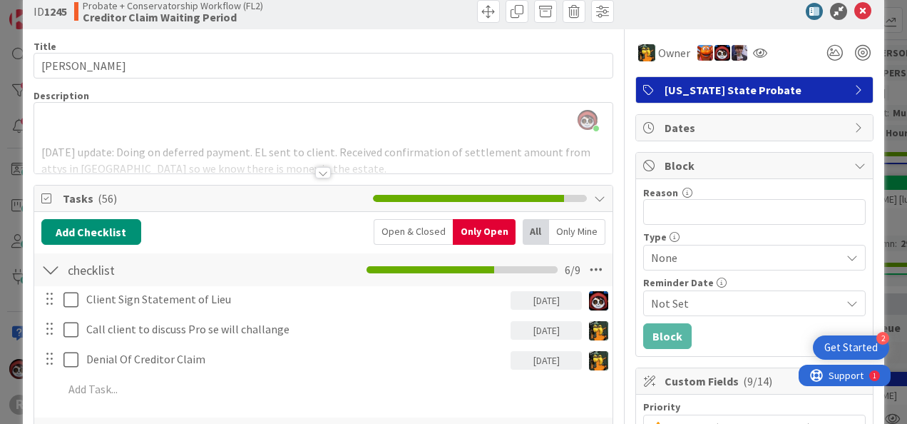
scroll to position [0, 0]
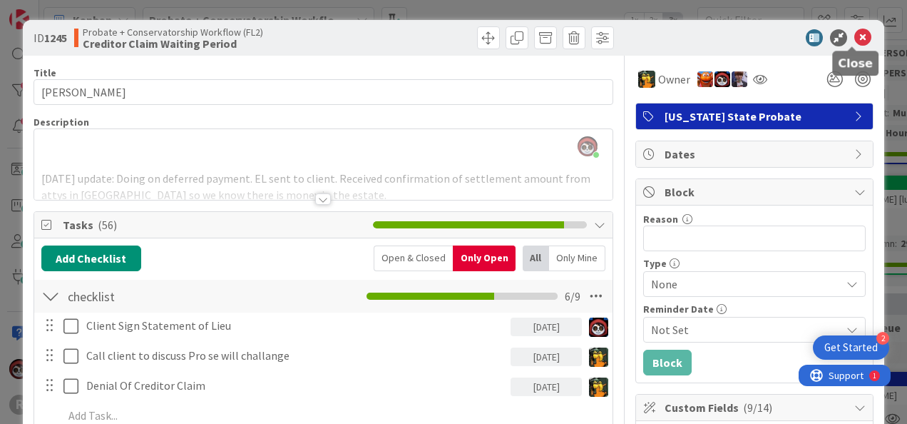
click at [856, 36] on icon at bounding box center [862, 37] width 17 height 17
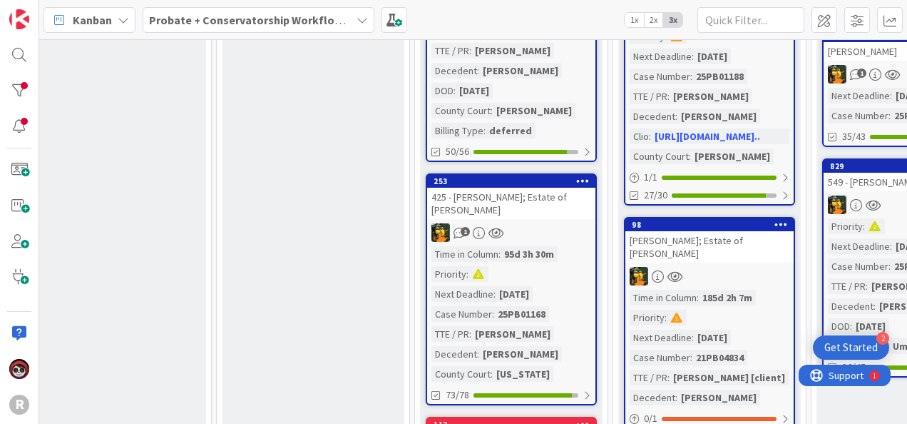
click at [530, 221] on div "253 425 - [PERSON_NAME]; Estate of [PERSON_NAME] 1 Time in Column : 95d 3h 30m …" at bounding box center [511, 289] width 171 height 232
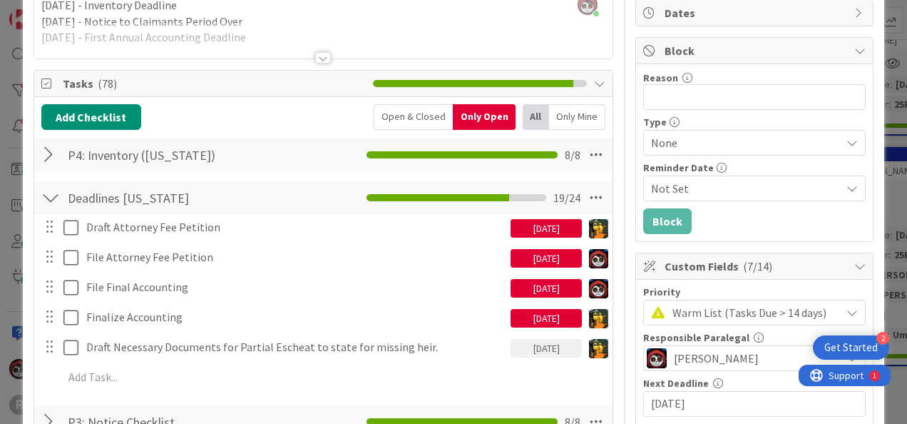
scroll to position [141, 0]
click at [533, 228] on div "[DATE]" at bounding box center [546, 228] width 71 height 19
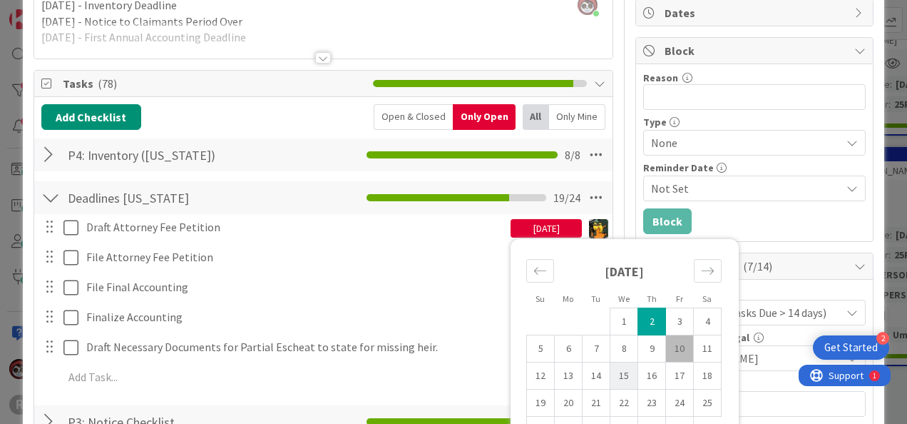
click at [619, 372] on td "15" at bounding box center [624, 375] width 28 height 27
type input "[DATE]"
click at [319, 298] on div "Draft Attorney Fee Petition [DATE] Su Mo Tu We Th Fr Sa [DATE] 1 2 3 4 5 6 7 8 …" at bounding box center [323, 304] width 564 height 181
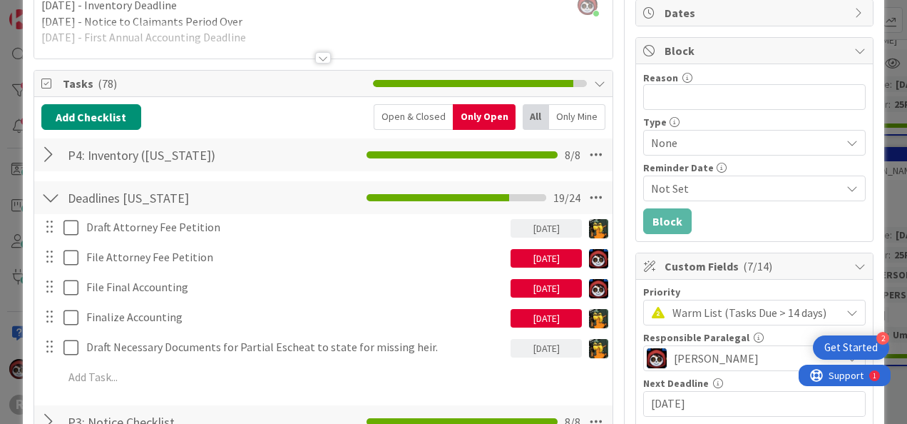
click at [532, 263] on div "[DATE]" at bounding box center [546, 258] width 71 height 19
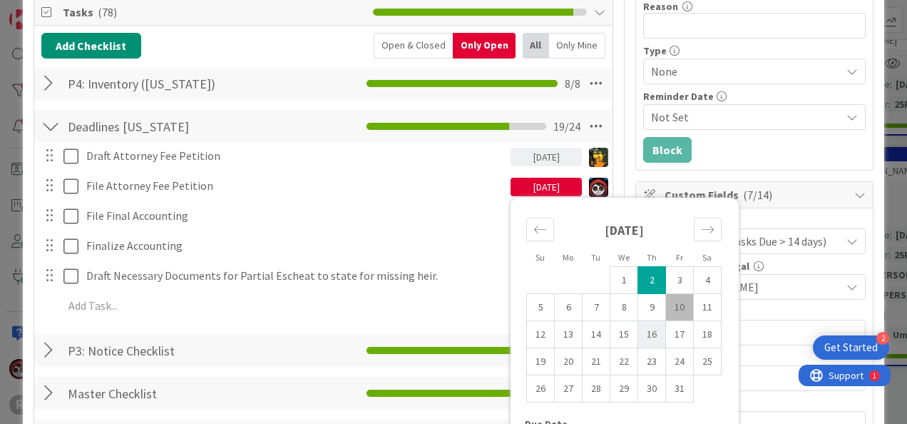
scroll to position [213, 0]
click at [666, 330] on td "17" at bounding box center [680, 334] width 28 height 27
type input "[DATE]"
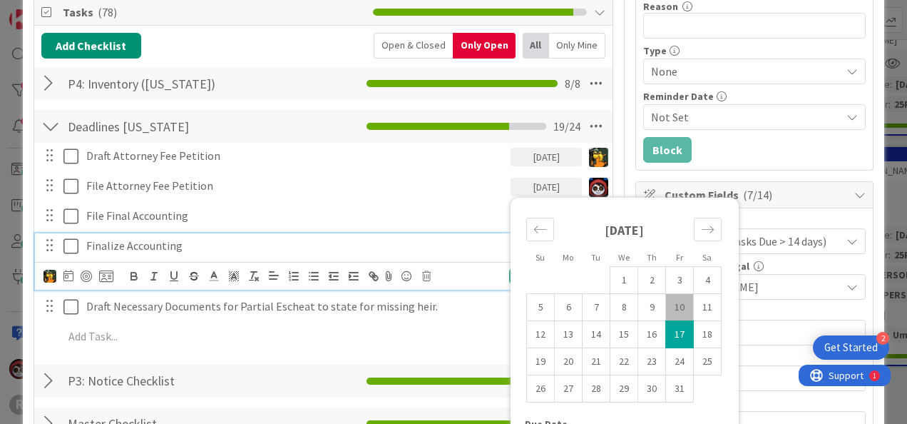
click at [458, 233] on div "Finalize Accounting" at bounding box center [296, 245] width 430 height 25
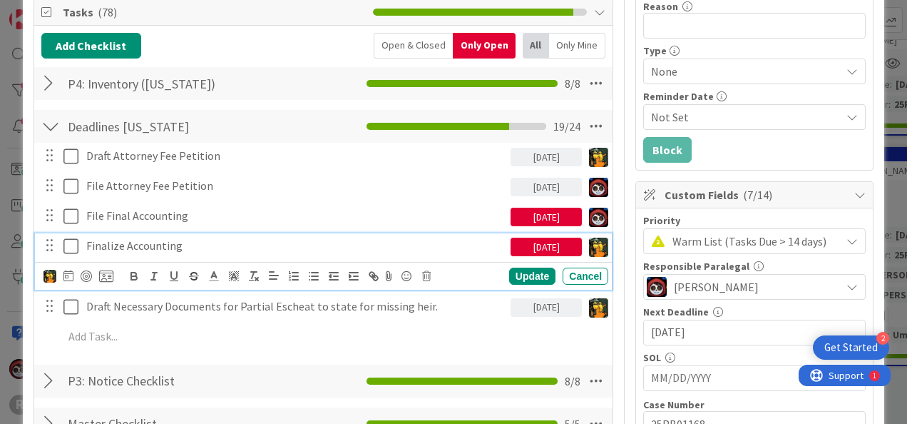
click at [546, 248] on div "[DATE]" at bounding box center [546, 246] width 71 height 19
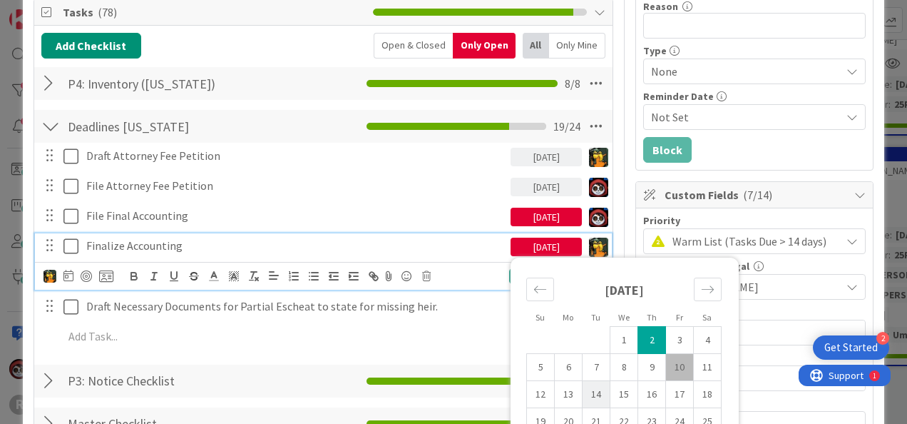
click at [583, 389] on td "14" at bounding box center [597, 394] width 28 height 27
type input "[DATE]"
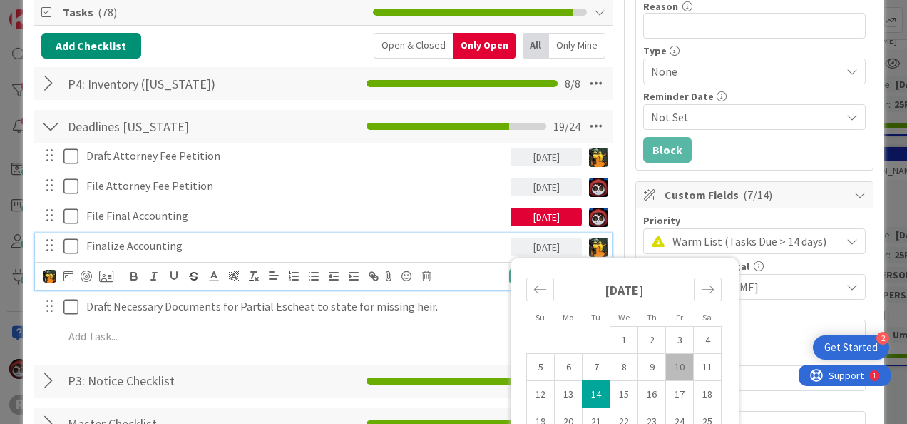
click at [412, 242] on p "Finalize Accounting" at bounding box center [295, 245] width 419 height 16
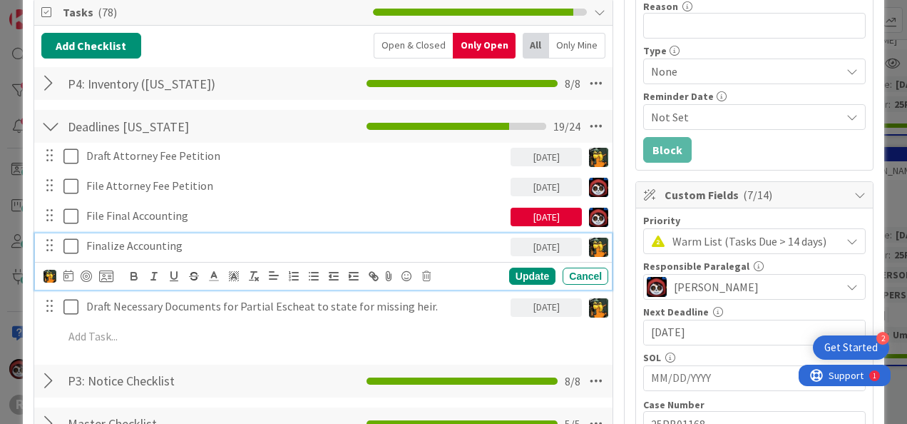
click at [531, 214] on div "[DATE]" at bounding box center [546, 217] width 71 height 19
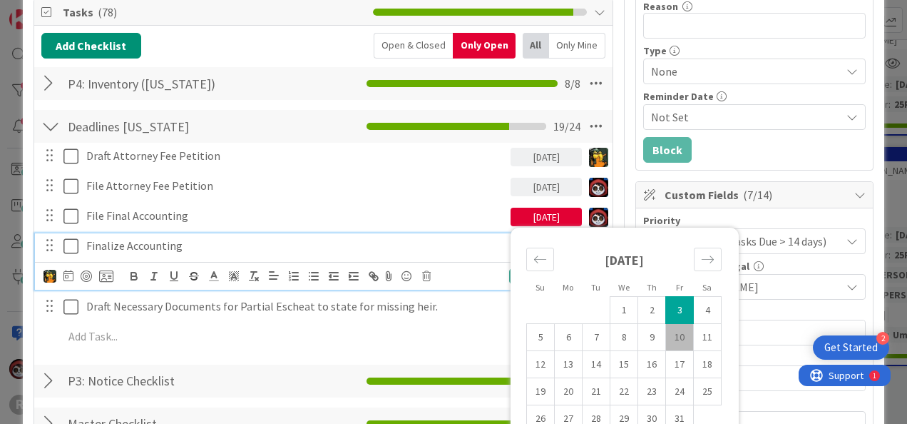
click at [410, 233] on div "Finalize Accounting" at bounding box center [296, 245] width 430 height 25
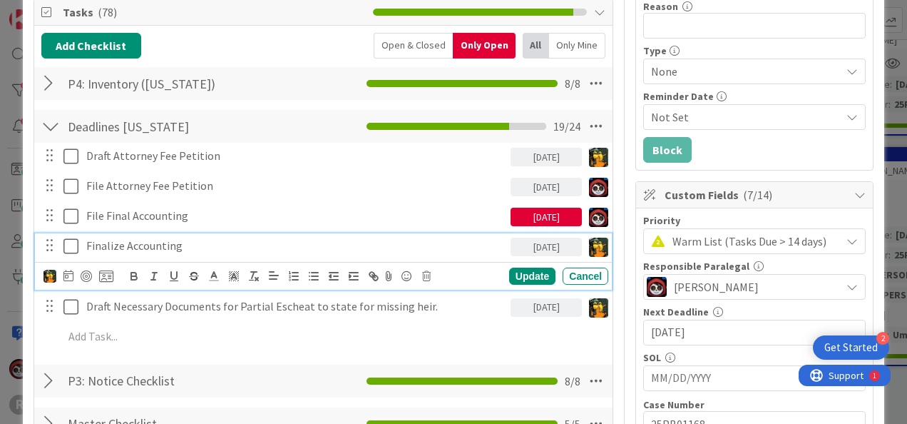
click at [549, 213] on div "[DATE]" at bounding box center [546, 217] width 71 height 19
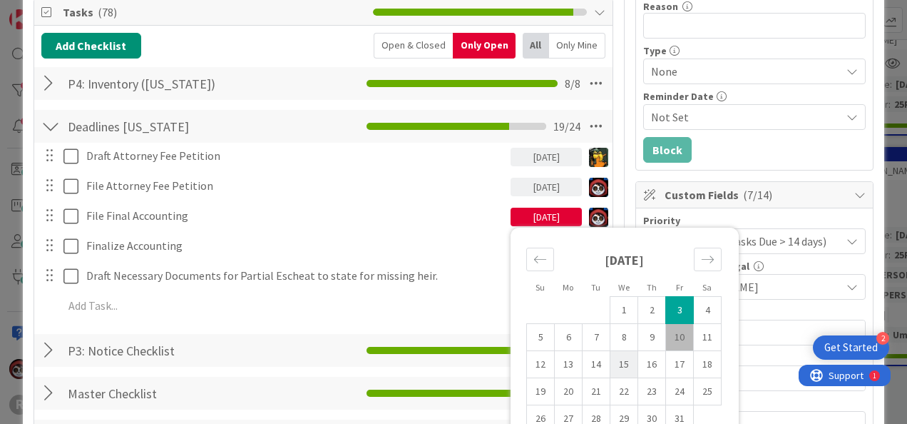
click at [615, 357] on td "15" at bounding box center [624, 364] width 28 height 27
type input "[DATE]"
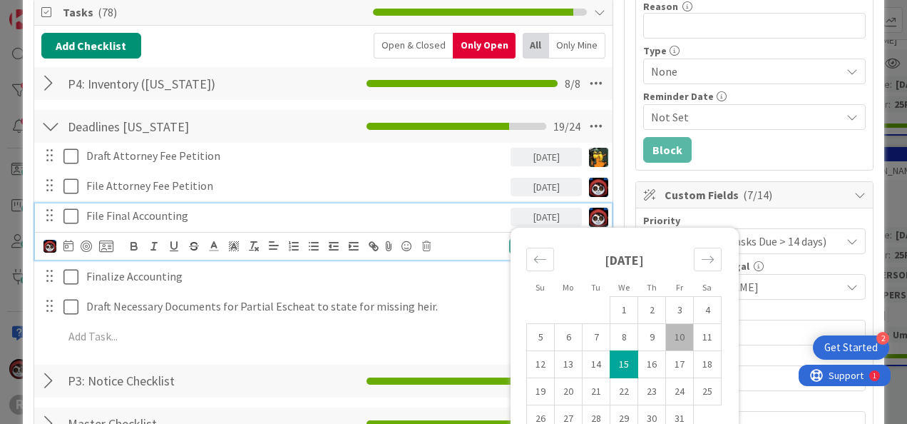
click at [453, 218] on p "File Final Accounting" at bounding box center [295, 216] width 419 height 16
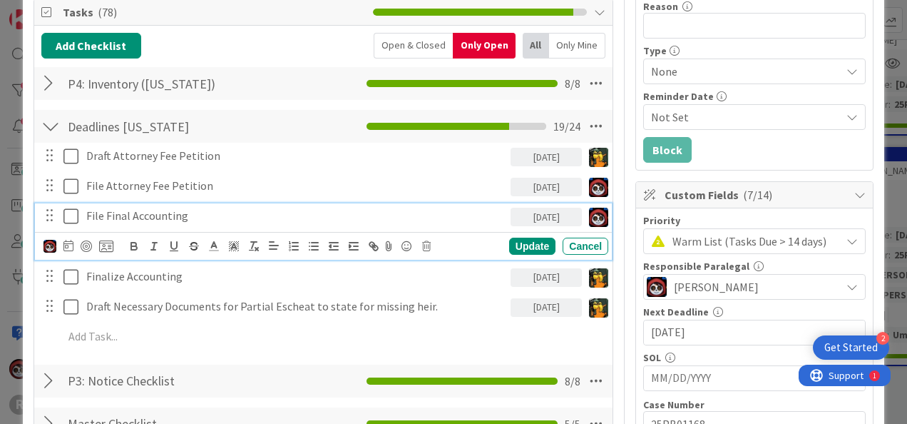
click at [168, 346] on div "Add Add Multiple Cancel" at bounding box center [323, 337] width 577 height 26
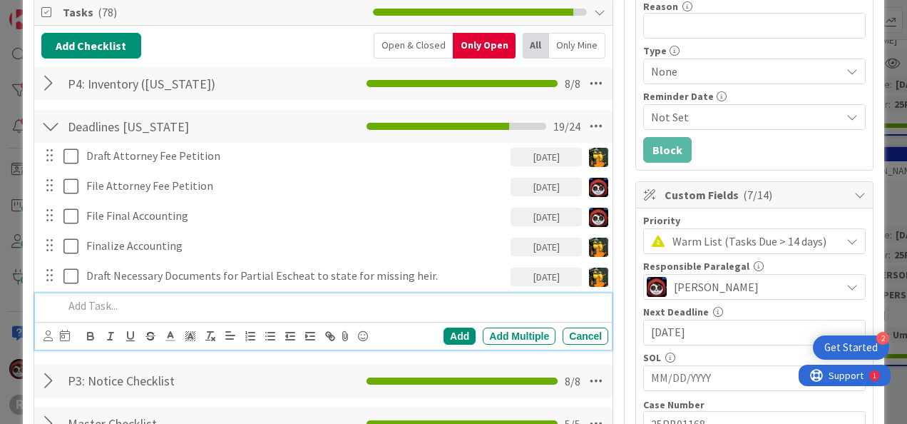
click at [167, 307] on p at bounding box center [332, 305] width 539 height 16
click at [48, 332] on icon at bounding box center [47, 335] width 9 height 11
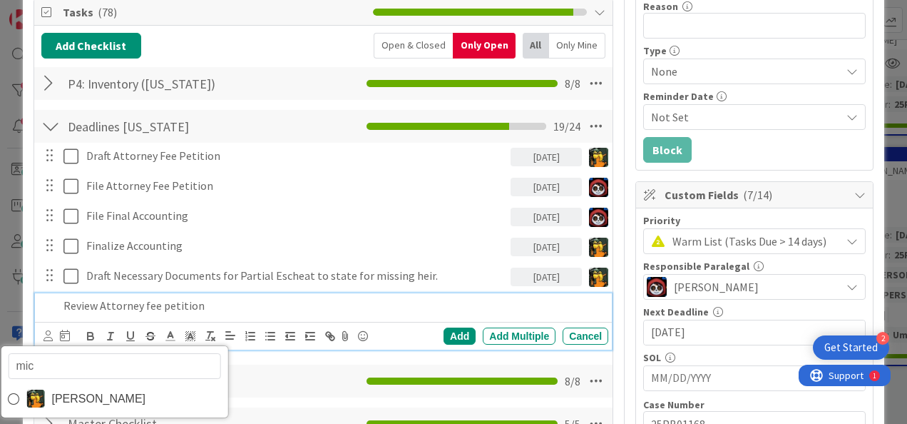
type input "mich"
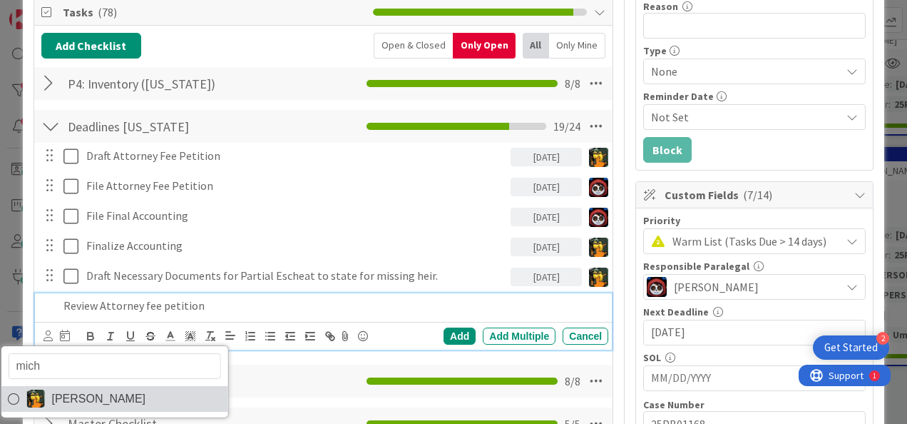
click at [62, 388] on span "[PERSON_NAME]" at bounding box center [98, 398] width 94 height 21
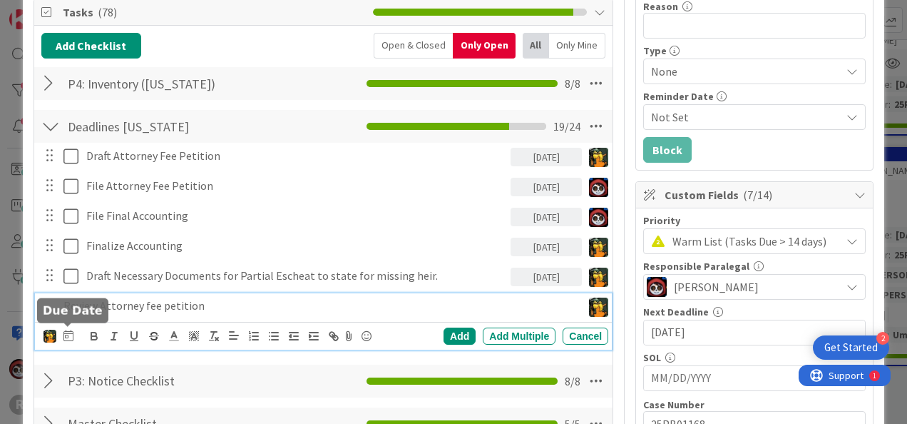
click at [66, 331] on icon at bounding box center [68, 334] width 10 height 11
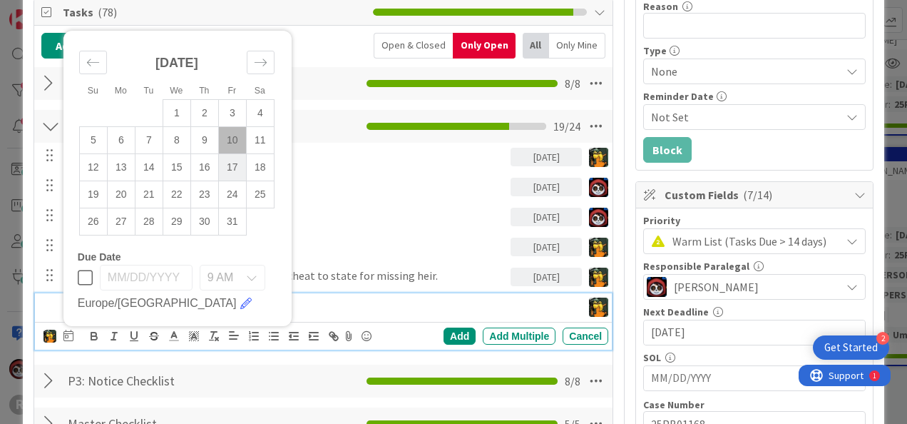
click at [236, 161] on td "17" at bounding box center [232, 166] width 28 height 27
type input "[DATE]"
click at [444, 331] on div "Add" at bounding box center [460, 335] width 32 height 17
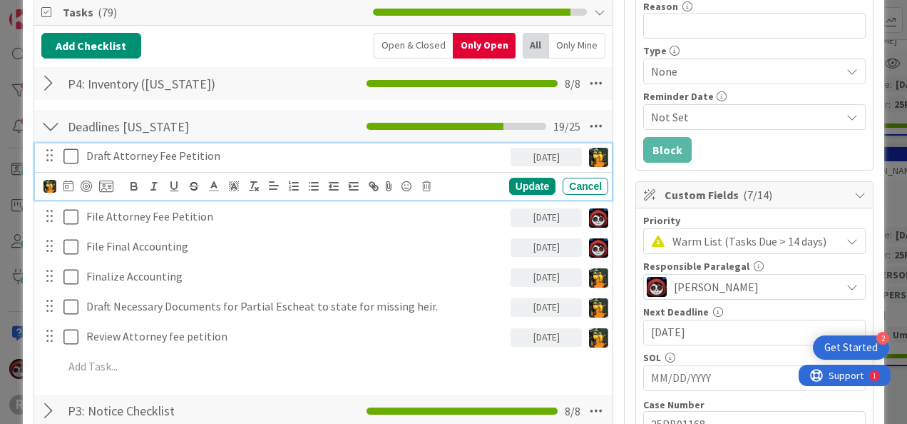
click at [145, 155] on p "Draft Attorney Fee Petition" at bounding box center [295, 156] width 419 height 16
click at [50, 184] on img at bounding box center [49, 186] width 13 height 13
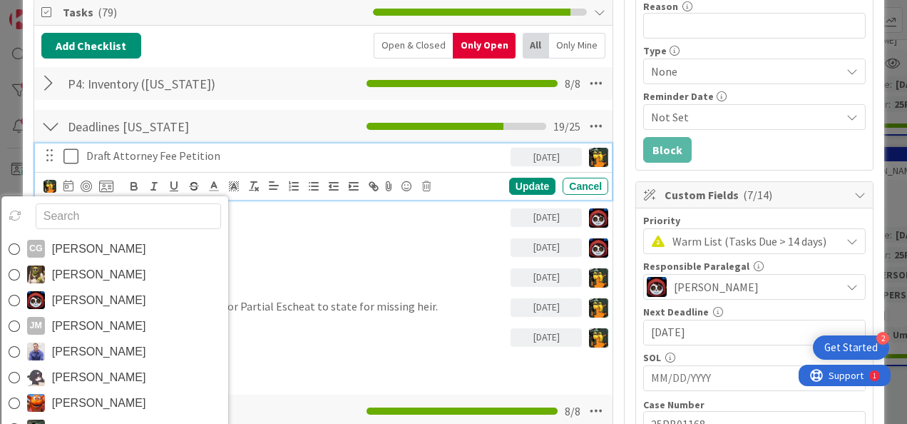
click at [80, 218] on input "text" at bounding box center [128, 216] width 185 height 26
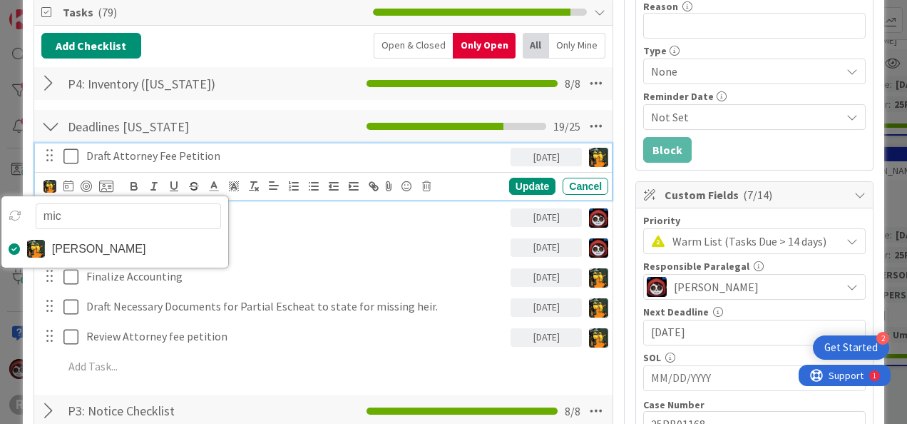
drag, startPoint x: 84, startPoint y: 213, endPoint x: 40, endPoint y: 210, distance: 44.3
click at [40, 210] on input "mic" at bounding box center [128, 216] width 185 height 26
type input "[PERSON_NAME]"
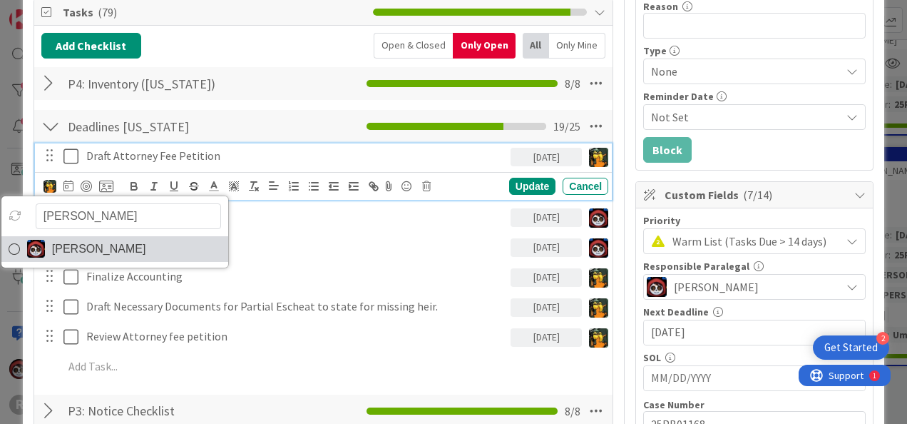
click at [67, 245] on span "[PERSON_NAME]" at bounding box center [99, 248] width 94 height 21
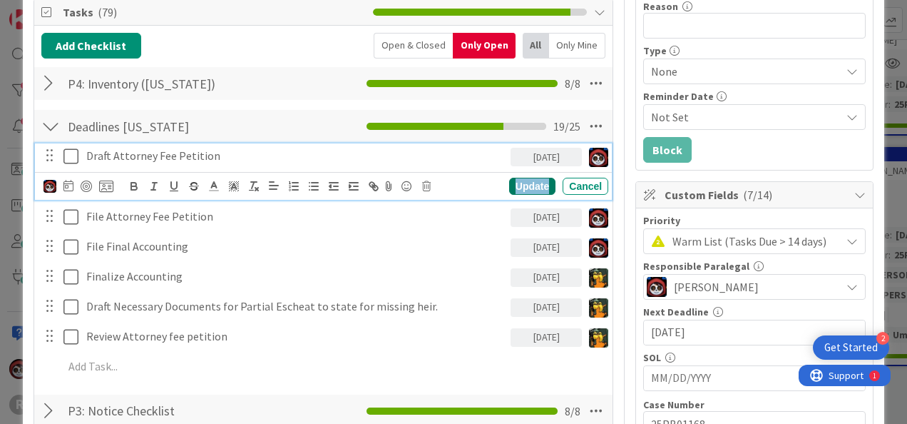
click at [509, 181] on div "Update" at bounding box center [532, 186] width 46 height 17
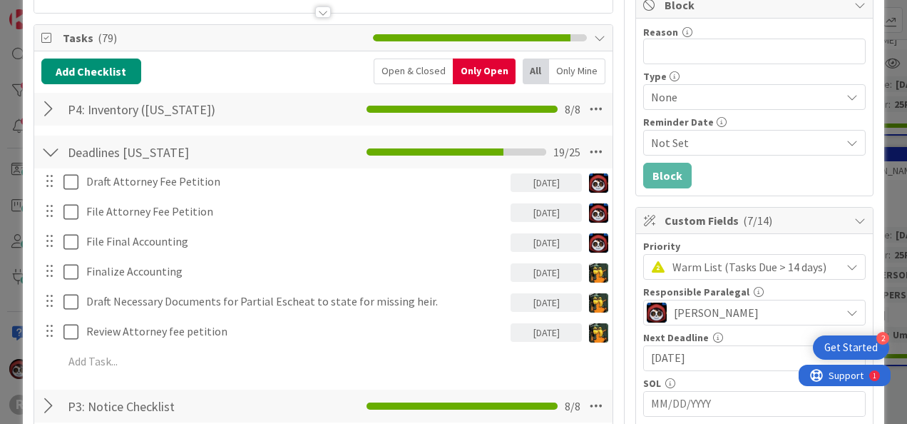
scroll to position [0, 0]
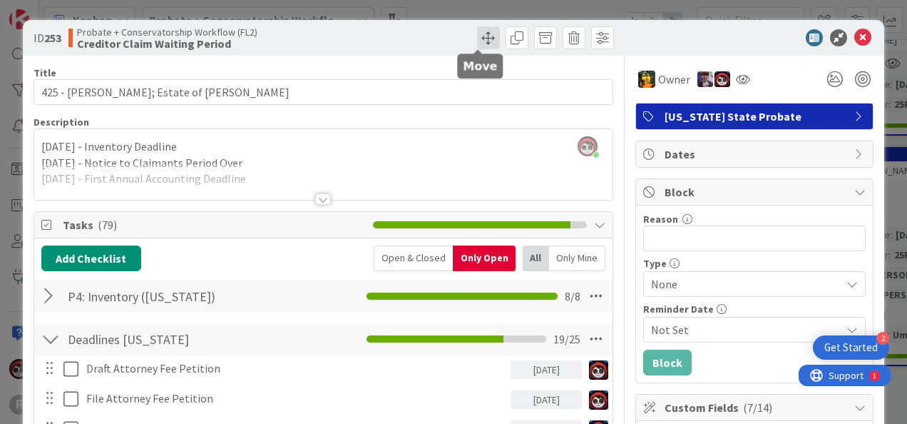
click at [481, 39] on span at bounding box center [488, 37] width 23 height 23
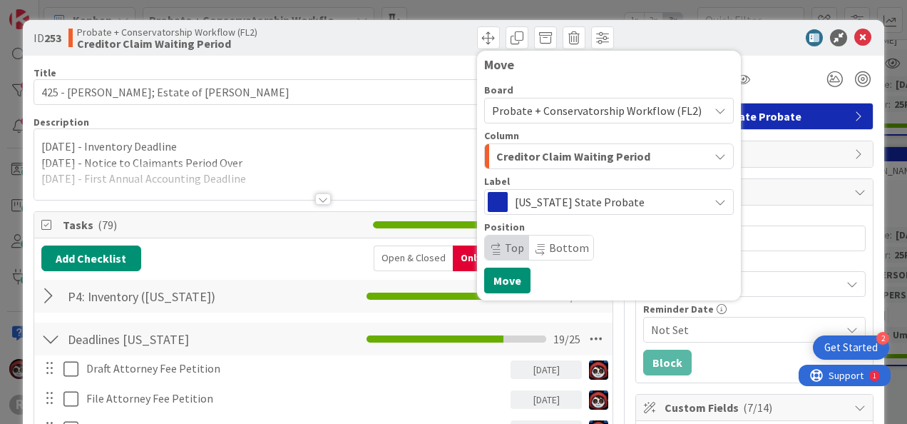
click at [506, 153] on span "Creditor Claim Waiting Period" at bounding box center [573, 156] width 154 height 19
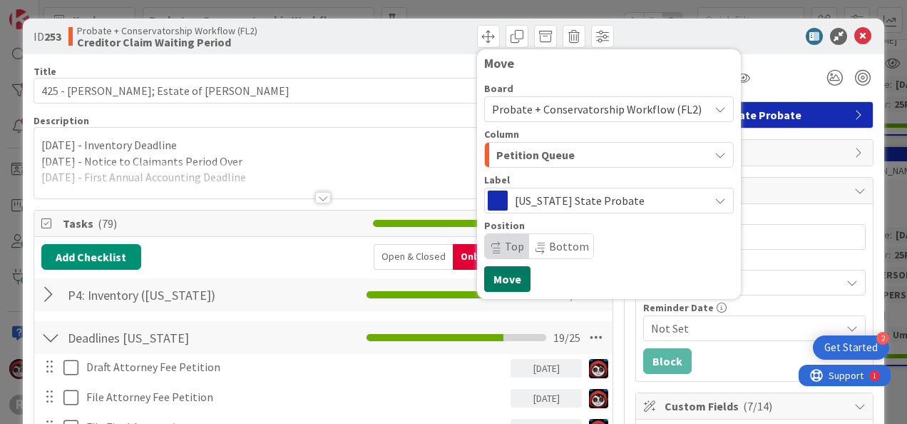
click at [508, 274] on button "Move" at bounding box center [507, 279] width 46 height 26
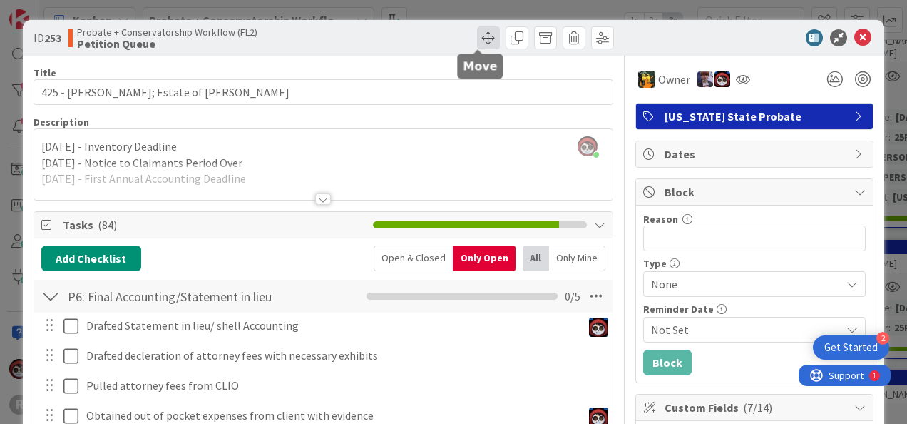
click at [481, 34] on span at bounding box center [488, 37] width 23 height 23
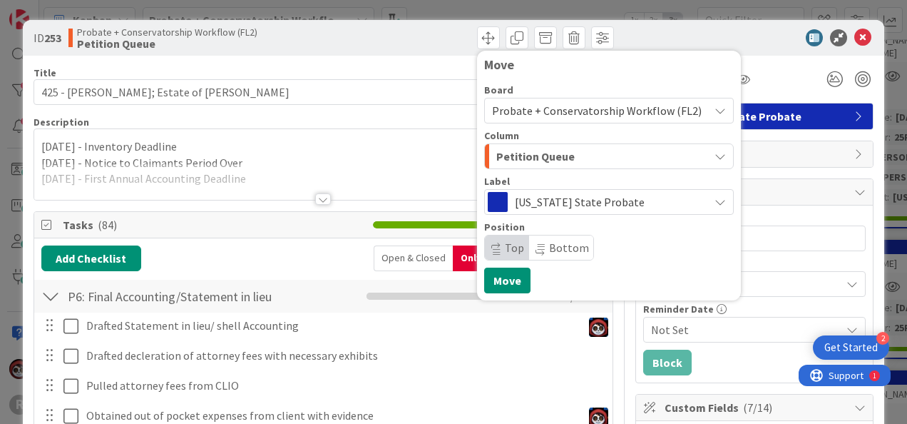
click at [532, 161] on span "Petition Queue" at bounding box center [535, 156] width 78 height 19
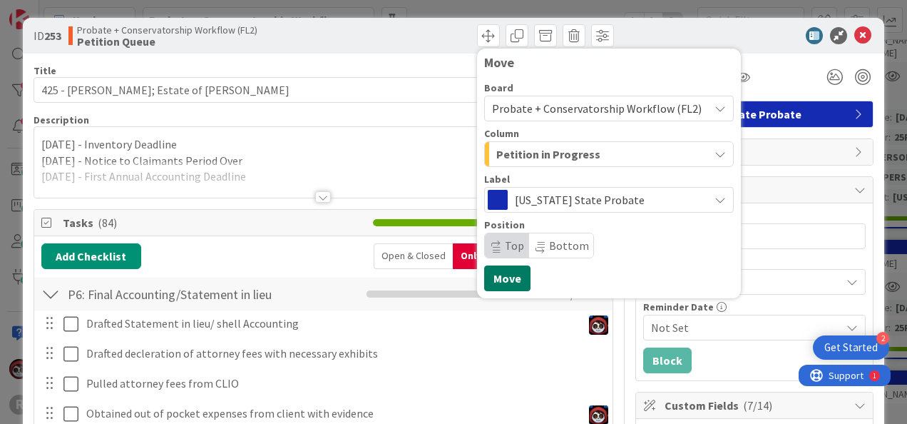
scroll to position [3, 0]
click at [505, 271] on button "Move" at bounding box center [507, 278] width 46 height 26
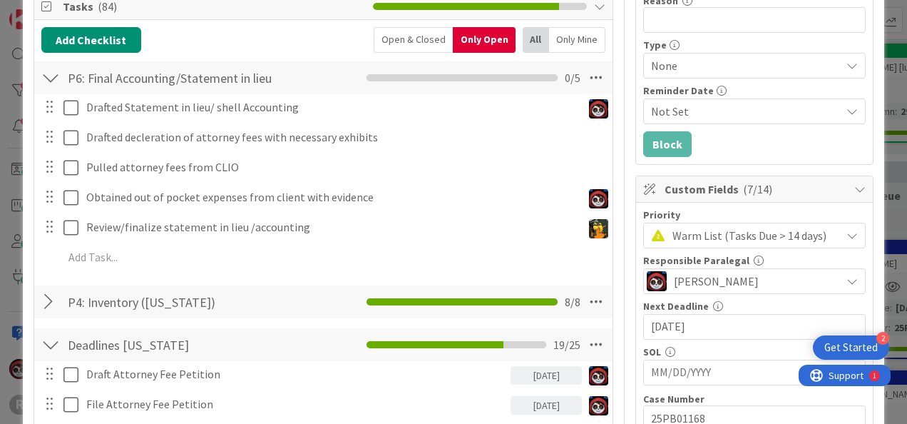
scroll to position [217, 0]
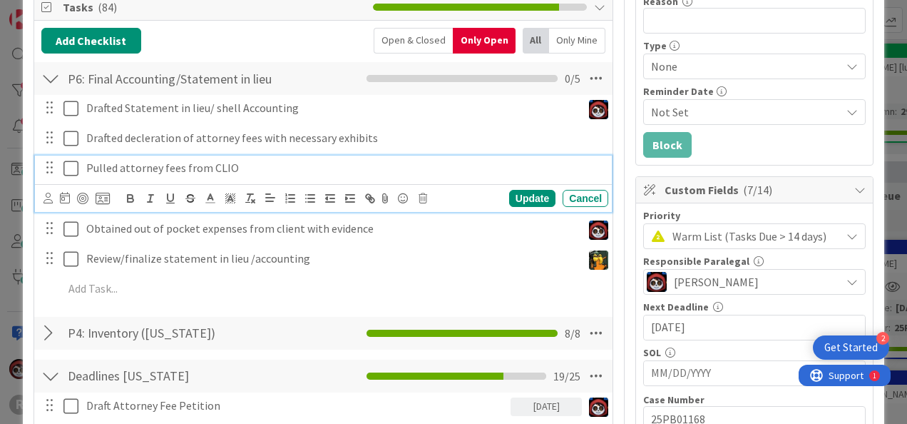
click at [188, 167] on p "Pulled attorney fees from CLIO" at bounding box center [344, 168] width 516 height 16
click at [426, 198] on icon at bounding box center [423, 198] width 9 height 10
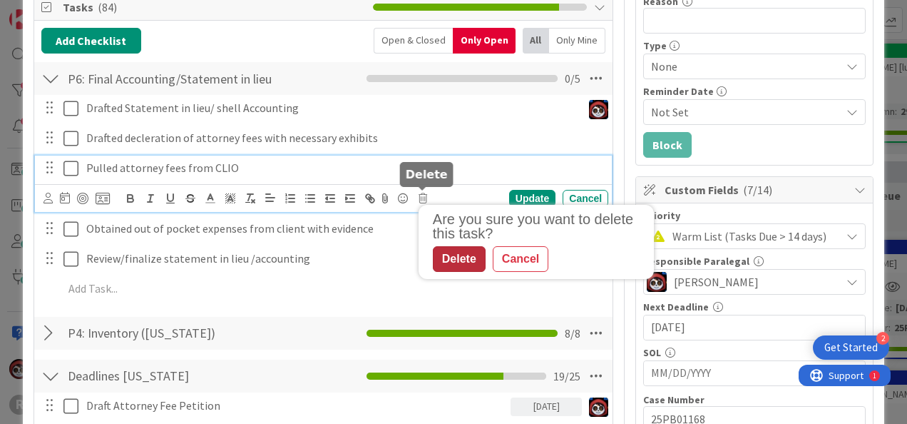
click at [448, 254] on div "Delete" at bounding box center [459, 259] width 53 height 26
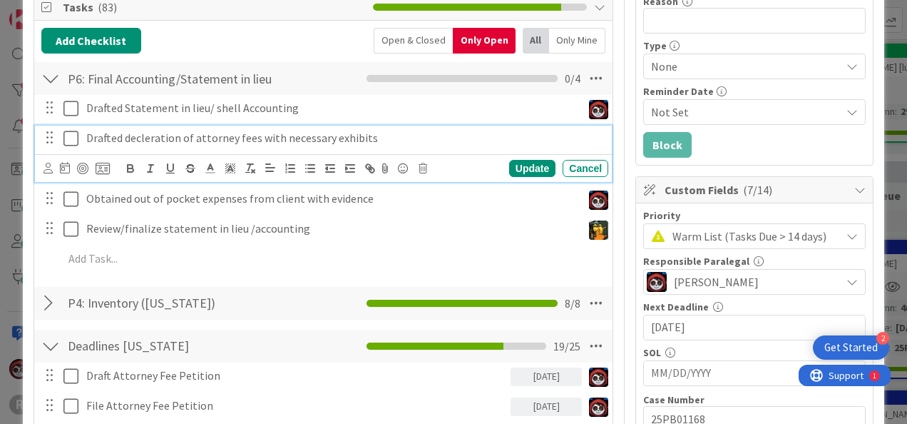
click at [264, 130] on p "Drafted decleration of attorney fees with necessary exhibits" at bounding box center [344, 138] width 516 height 16
click at [44, 170] on icon at bounding box center [47, 168] width 9 height 11
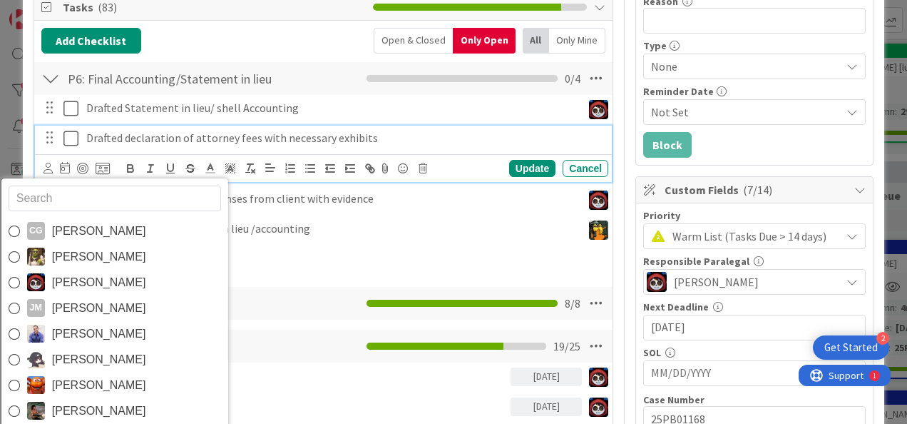
click at [81, 194] on input "text" at bounding box center [114, 198] width 213 height 26
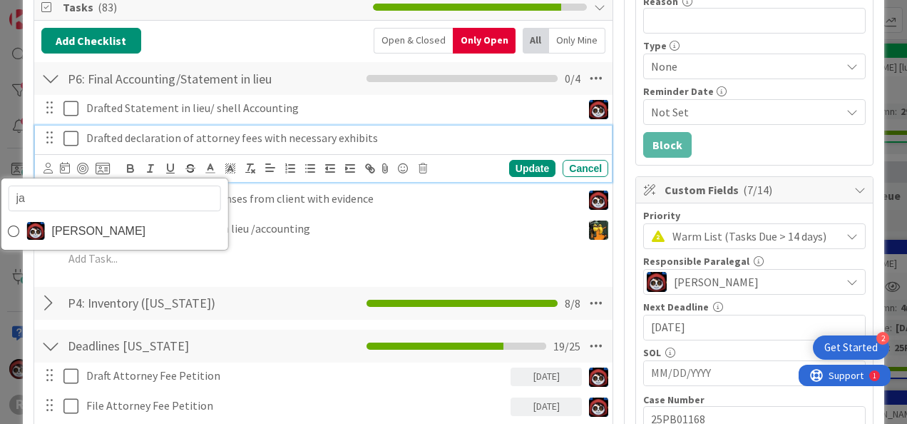
type input "[PERSON_NAME]"
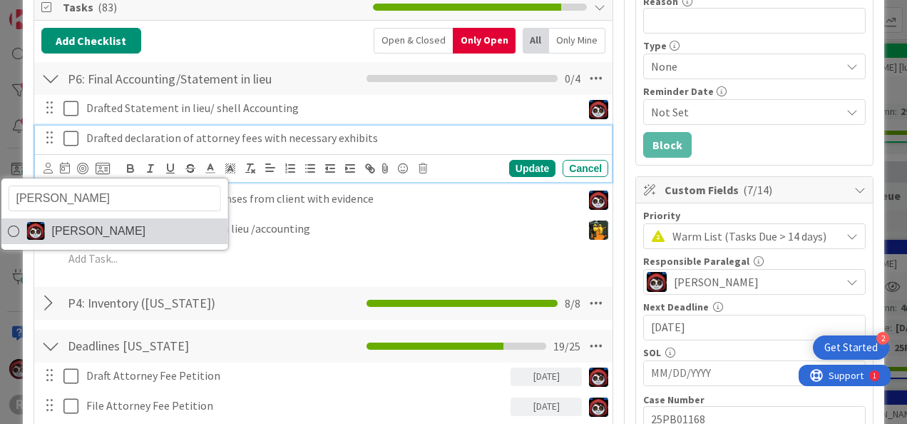
click at [61, 225] on span "[PERSON_NAME]" at bounding box center [98, 230] width 94 height 21
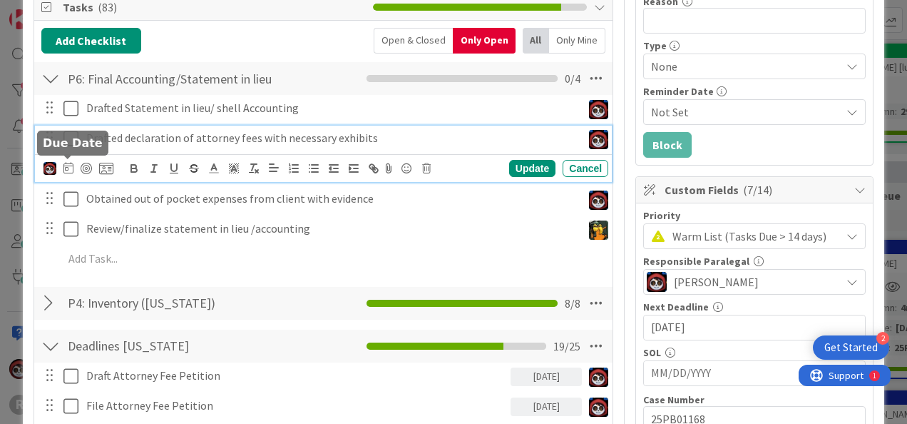
click at [67, 170] on icon at bounding box center [68, 167] width 10 height 11
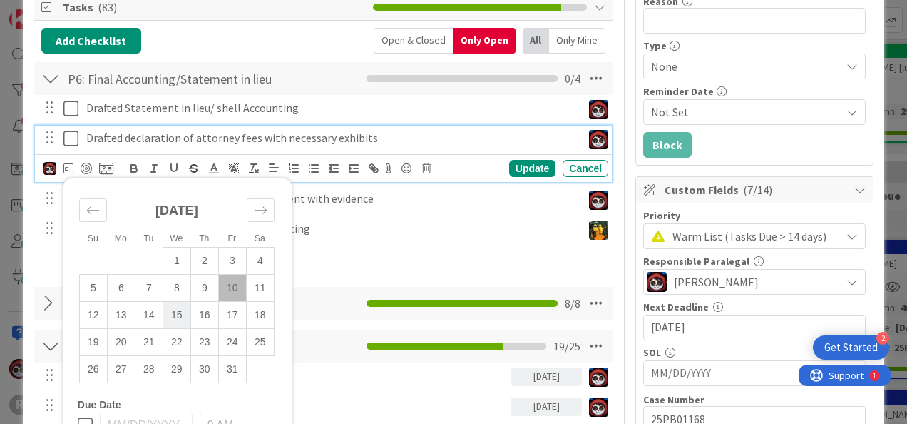
click at [185, 312] on td "15" at bounding box center [177, 314] width 28 height 27
type input "[DATE]"
click at [539, 158] on div "[PERSON_NAME] Su Mo Tu We Th Fr Sa [DATE] 1 2 3 4 5 6 7 8 9 10 11 12 13 14 15 1…" at bounding box center [325, 168] width 565 height 20
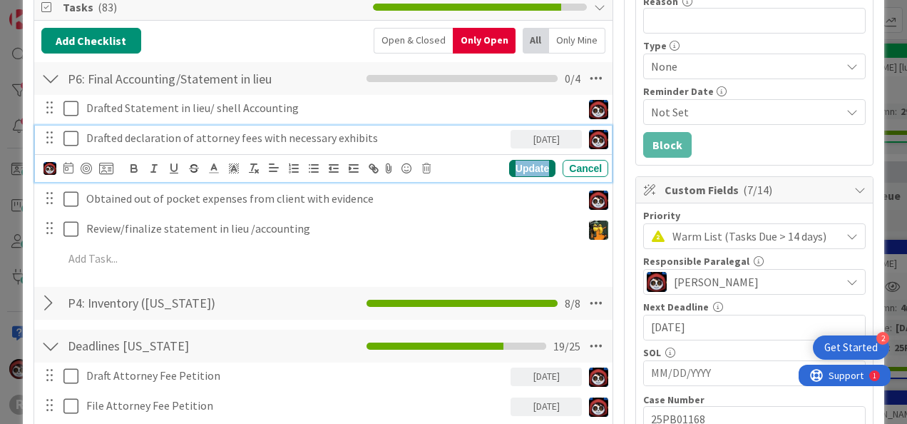
click at [534, 161] on div "Update" at bounding box center [532, 168] width 46 height 17
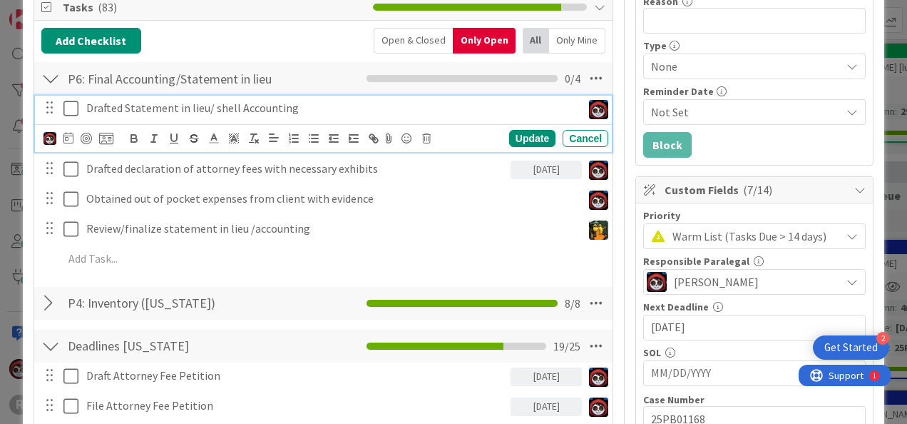
click at [241, 116] on div "Drafted Statement in lieu/ shell Accounting" at bounding box center [331, 108] width 501 height 25
click at [68, 135] on icon at bounding box center [68, 137] width 10 height 11
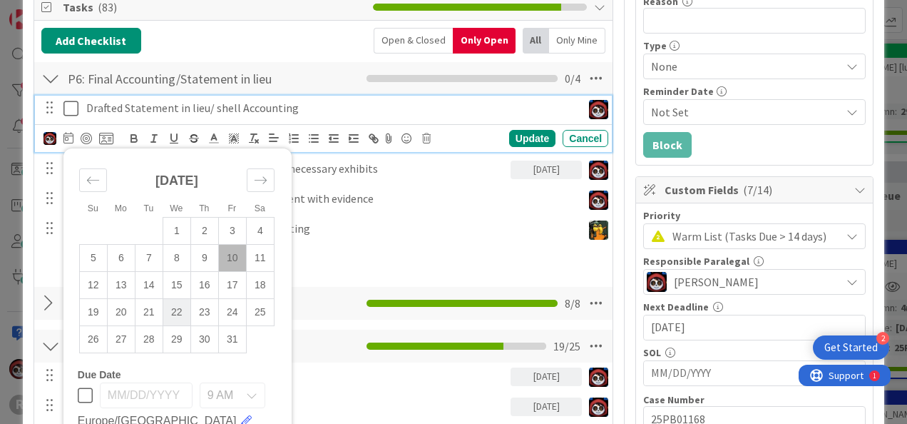
click at [181, 304] on td "22" at bounding box center [177, 311] width 28 height 27
type input "[DATE]"
click at [509, 133] on div "Update" at bounding box center [532, 138] width 46 height 17
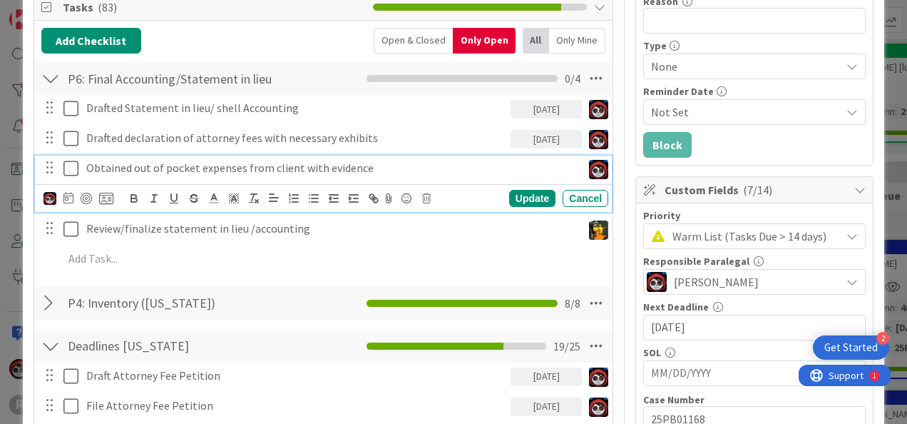
click at [276, 161] on p "Obtained out of pocket expenses from client with evidence" at bounding box center [331, 168] width 490 height 16
click at [425, 194] on icon at bounding box center [426, 198] width 9 height 10
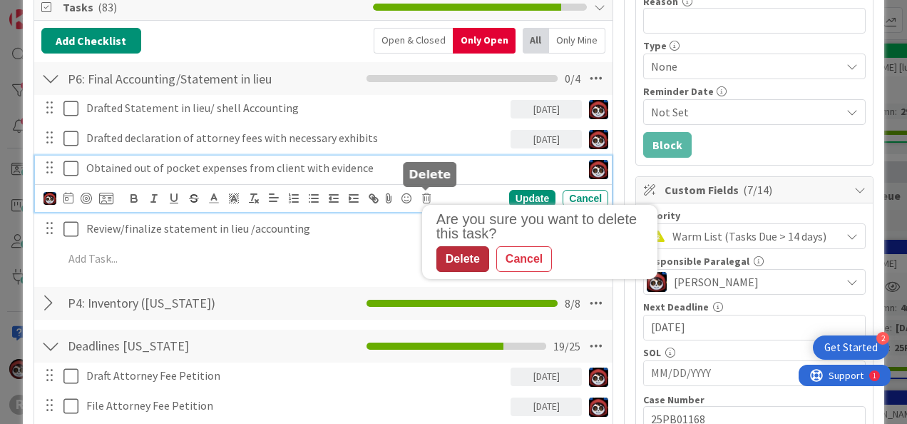
click at [451, 252] on div "Delete" at bounding box center [462, 259] width 53 height 26
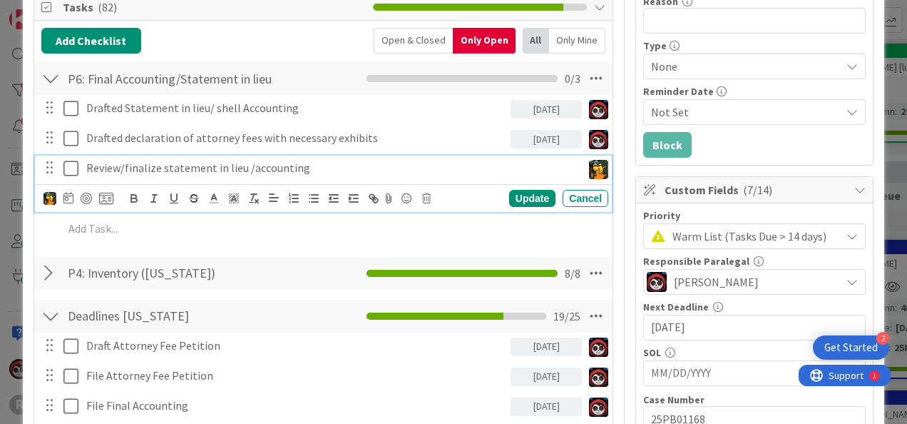
click at [298, 165] on p "Review/finalize statement in lieu /accounting" at bounding box center [331, 168] width 490 height 16
click at [65, 195] on icon at bounding box center [68, 197] width 10 height 11
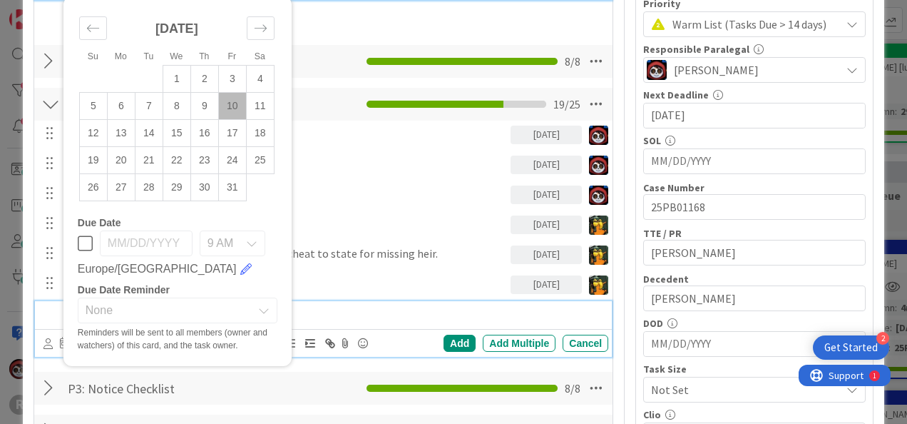
click at [382, 315] on p at bounding box center [332, 313] width 539 height 16
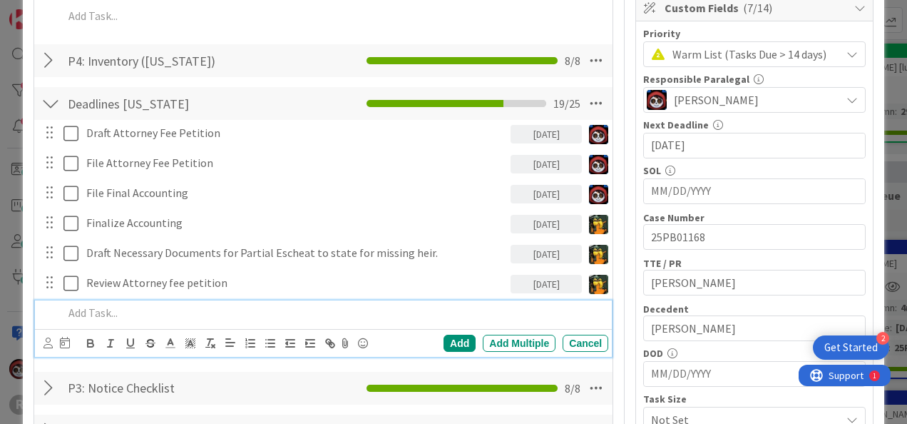
scroll to position [399, 0]
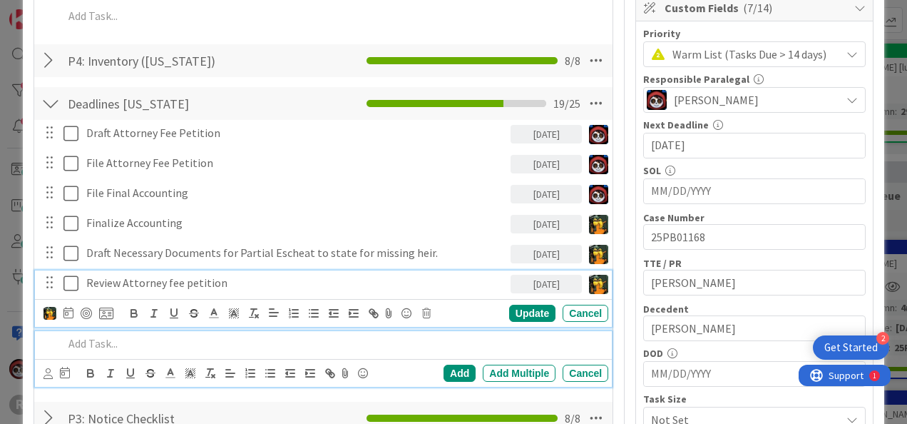
click at [195, 282] on p "Review Attorney fee petition" at bounding box center [295, 283] width 419 height 16
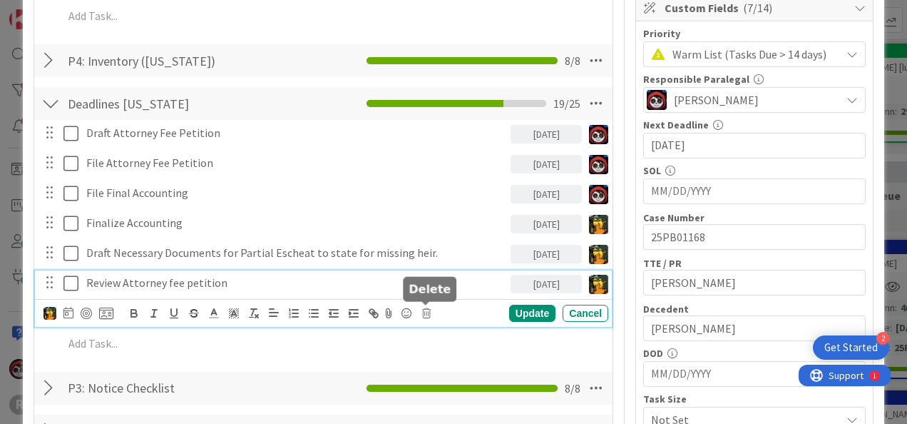
click at [428, 309] on icon at bounding box center [426, 313] width 9 height 10
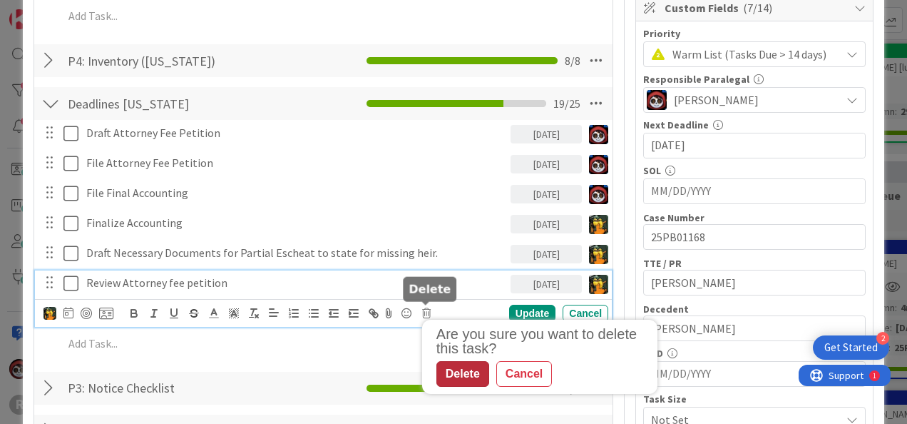
click at [456, 374] on div "Delete" at bounding box center [462, 374] width 53 height 26
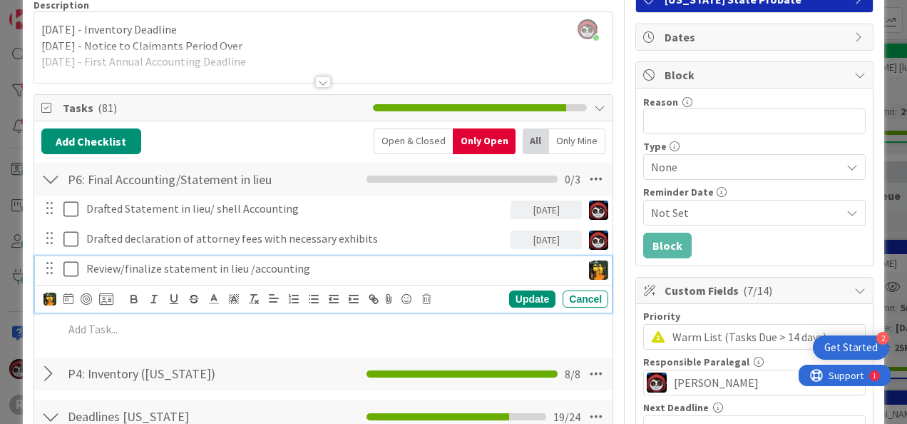
scroll to position [116, 0]
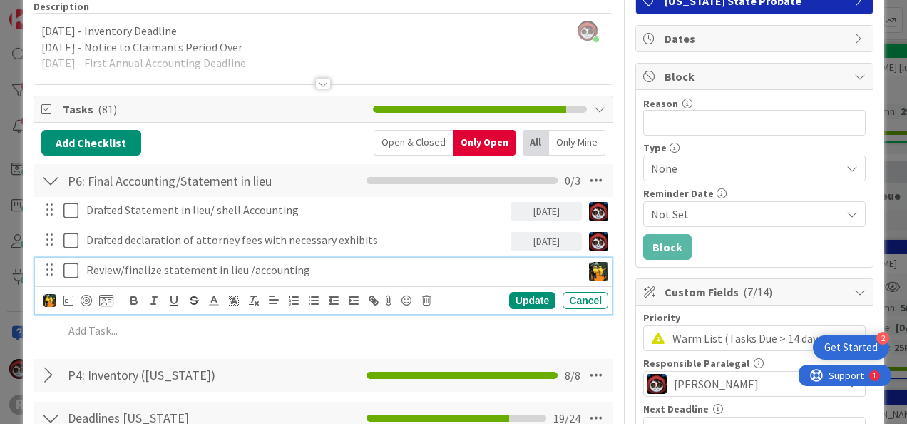
click at [213, 270] on p "Review/finalize statement in lieu /accounting" at bounding box center [331, 270] width 490 height 16
click at [70, 297] on icon at bounding box center [68, 299] width 10 height 11
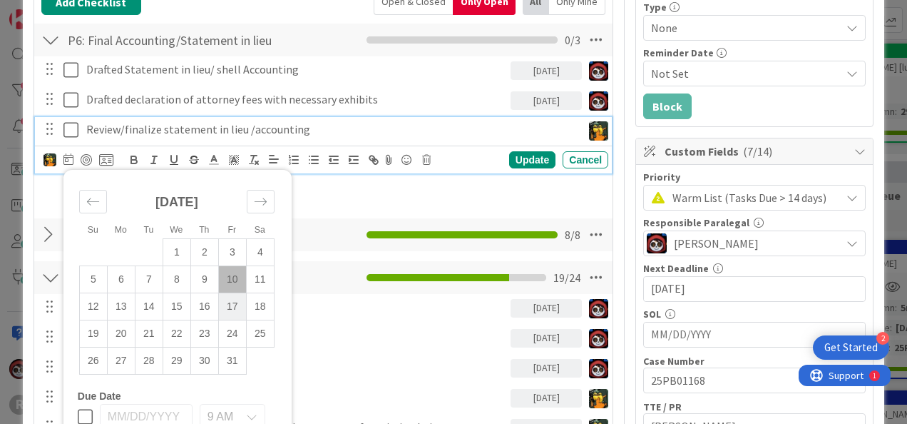
scroll to position [257, 0]
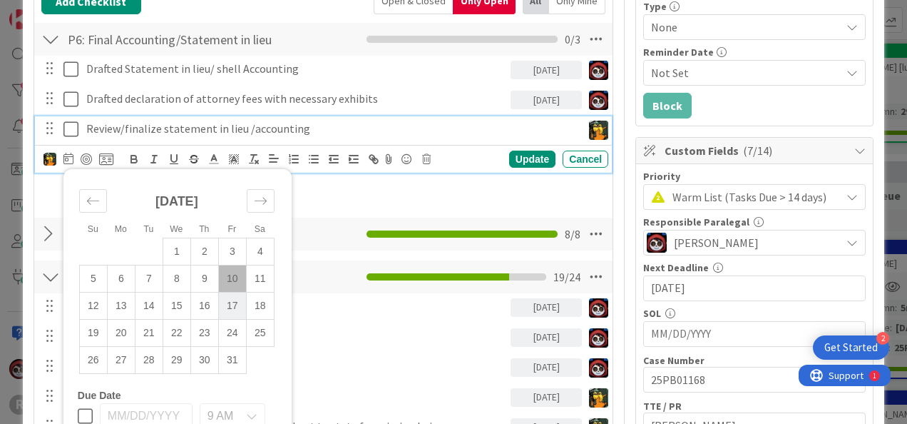
click at [224, 301] on td "17" at bounding box center [232, 305] width 28 height 27
type input "[DATE]"
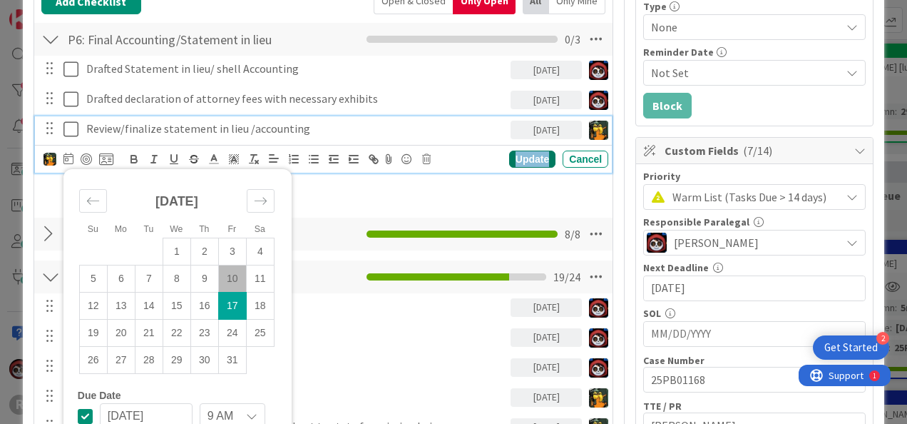
click at [529, 160] on div "Update" at bounding box center [532, 158] width 46 height 17
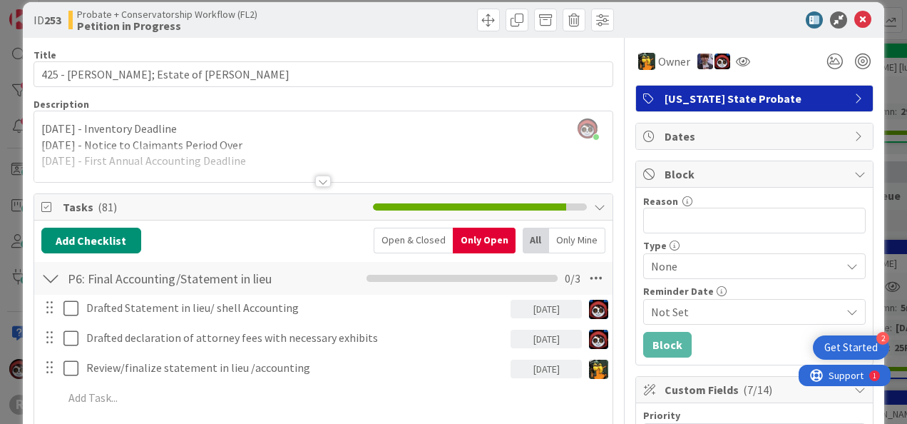
scroll to position [0, 0]
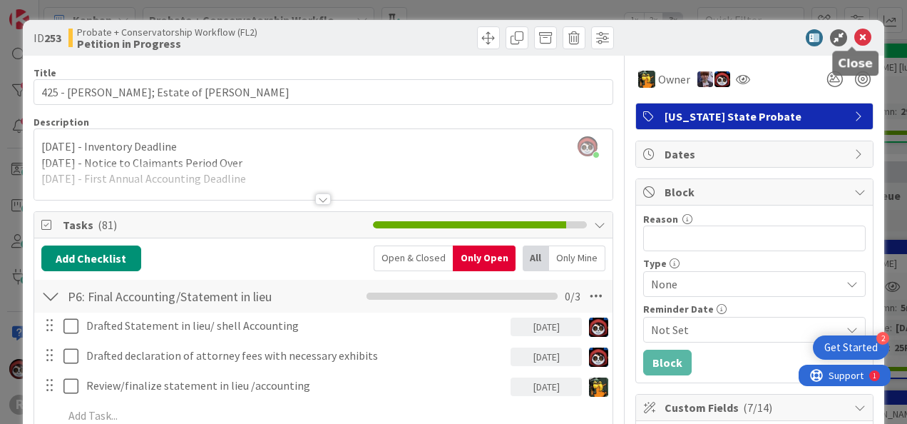
click at [854, 35] on icon at bounding box center [862, 37] width 17 height 17
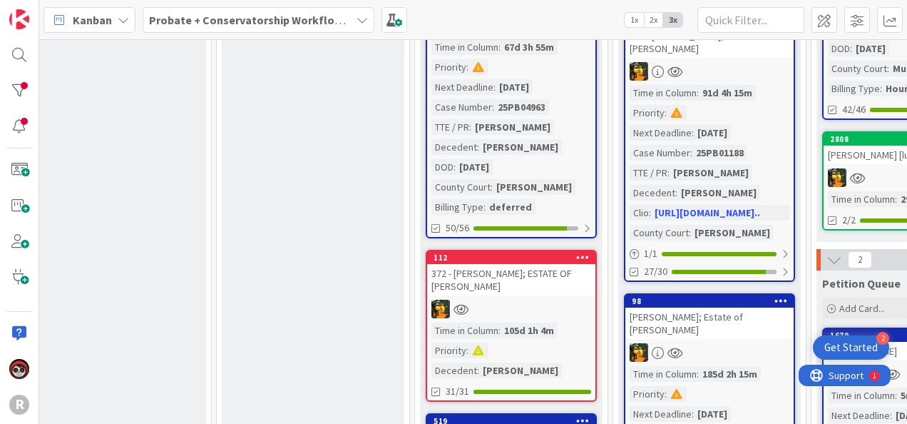
scroll to position [622, 808]
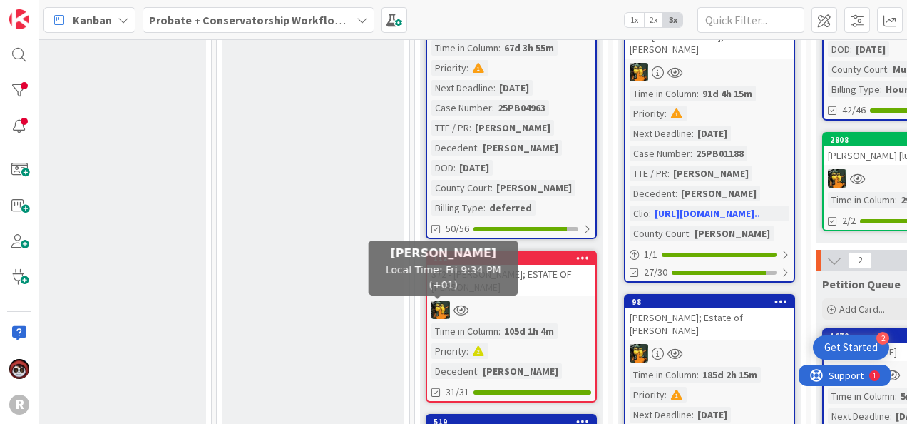
click at [512, 297] on div "112 372 - [PERSON_NAME]; ESTATE OF [PERSON_NAME] Time in [GEOGRAPHIC_DATA] : 10…" at bounding box center [511, 326] width 171 height 152
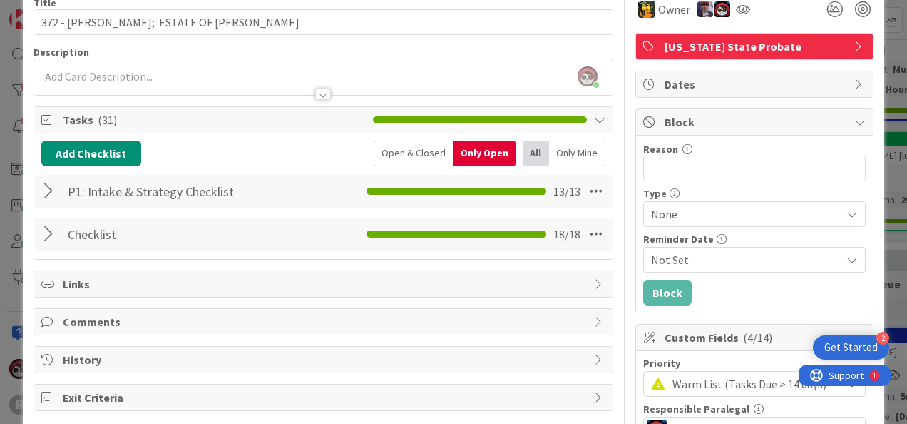
click at [51, 233] on div at bounding box center [50, 234] width 19 height 26
click at [53, 188] on div at bounding box center [50, 191] width 19 height 26
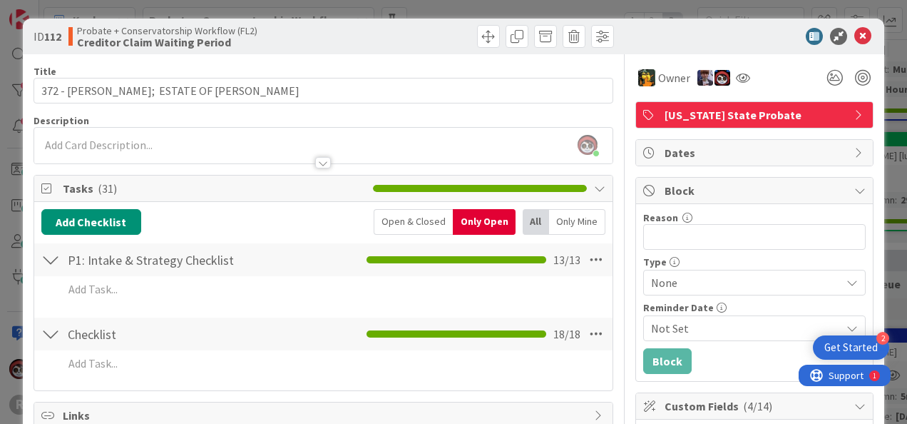
scroll to position [0, 0]
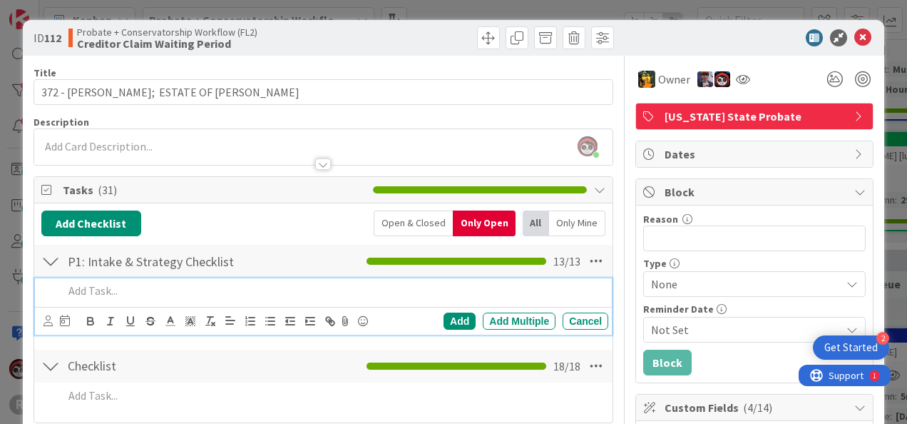
click at [124, 298] on div at bounding box center [333, 290] width 551 height 25
click at [48, 315] on icon at bounding box center [47, 320] width 9 height 11
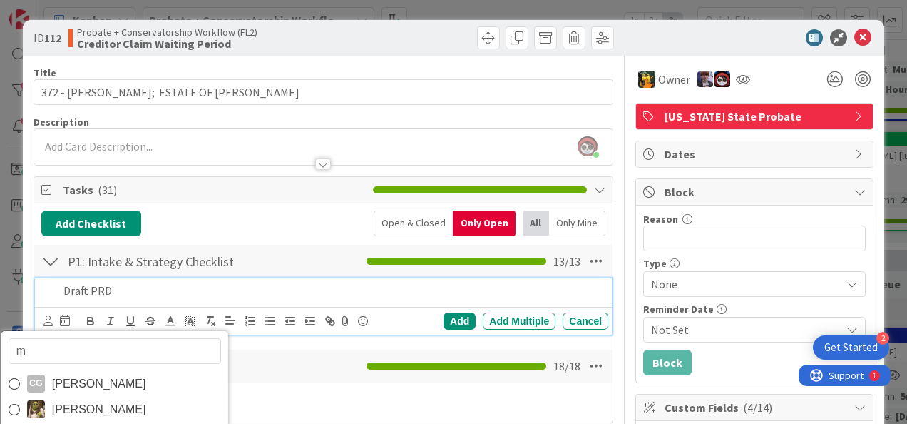
type input "mi"
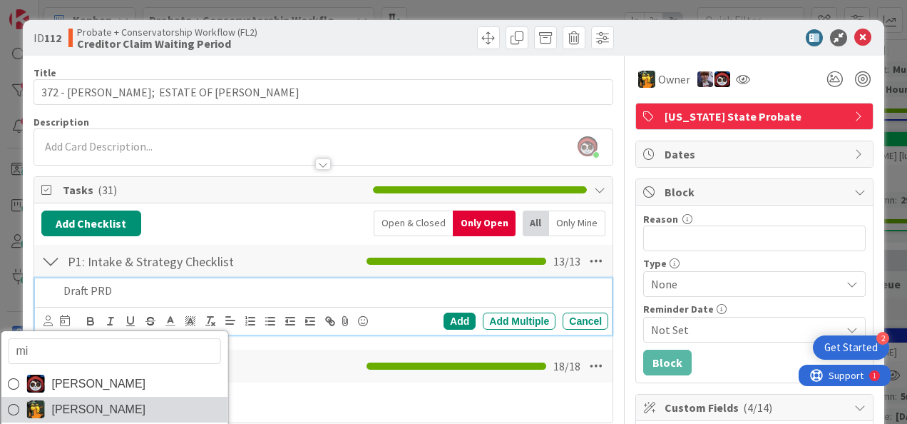
click at [94, 399] on span "[PERSON_NAME]" at bounding box center [98, 409] width 94 height 21
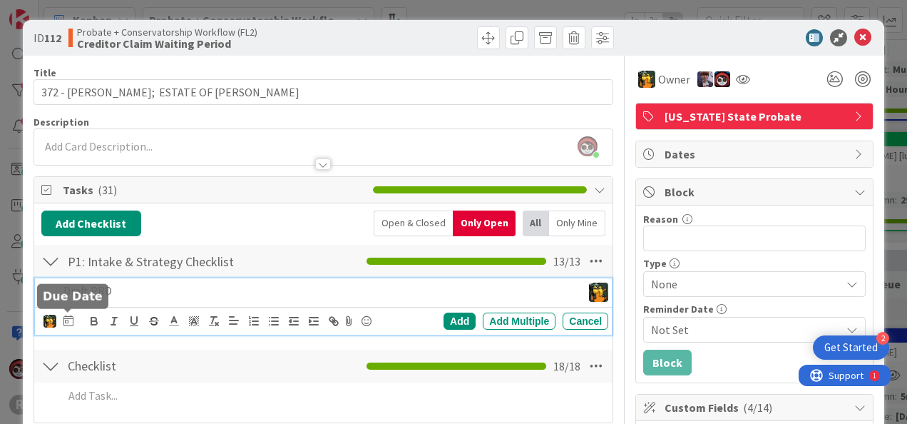
click at [68, 314] on icon at bounding box center [68, 319] width 10 height 11
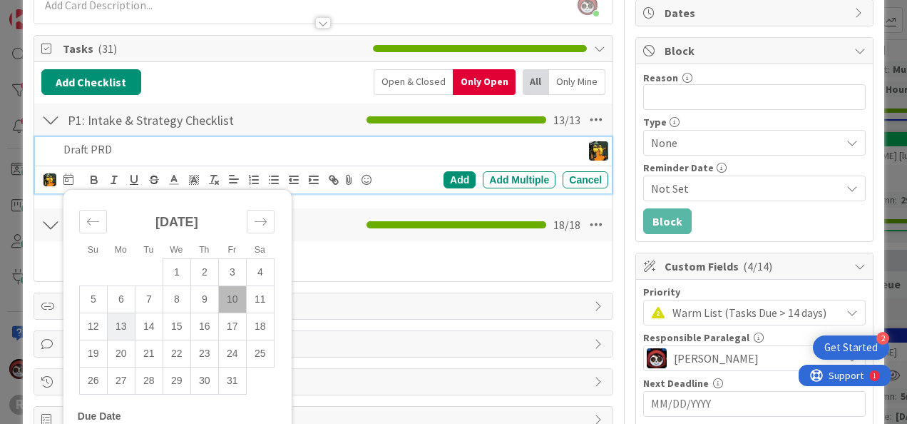
scroll to position [141, 0]
click at [116, 325] on td "13" at bounding box center [121, 325] width 28 height 27
type input "[DATE]"
click at [446, 172] on div "Add" at bounding box center [460, 179] width 32 height 17
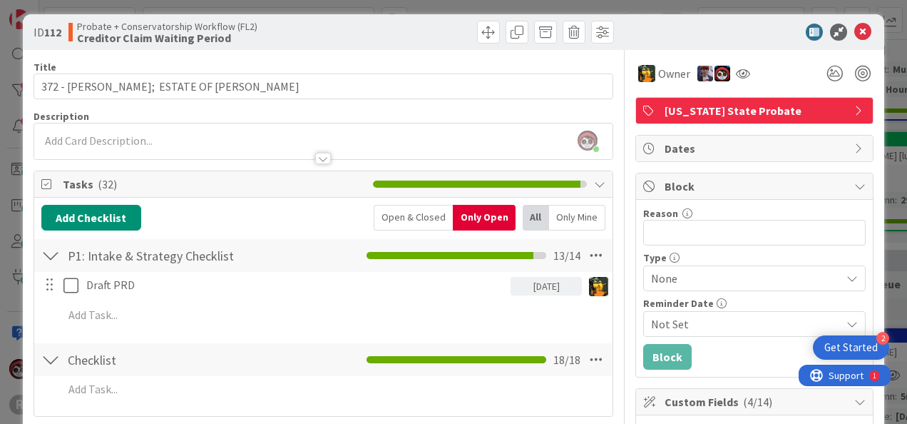
scroll to position [0, 0]
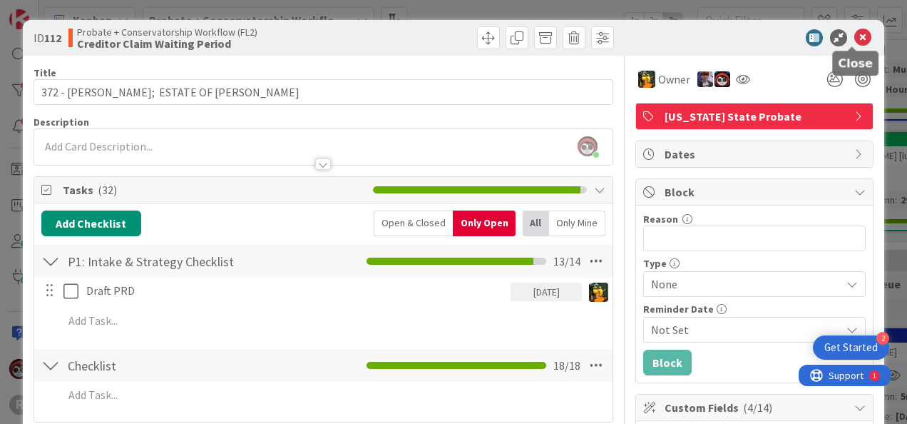
click at [854, 34] on icon at bounding box center [862, 37] width 17 height 17
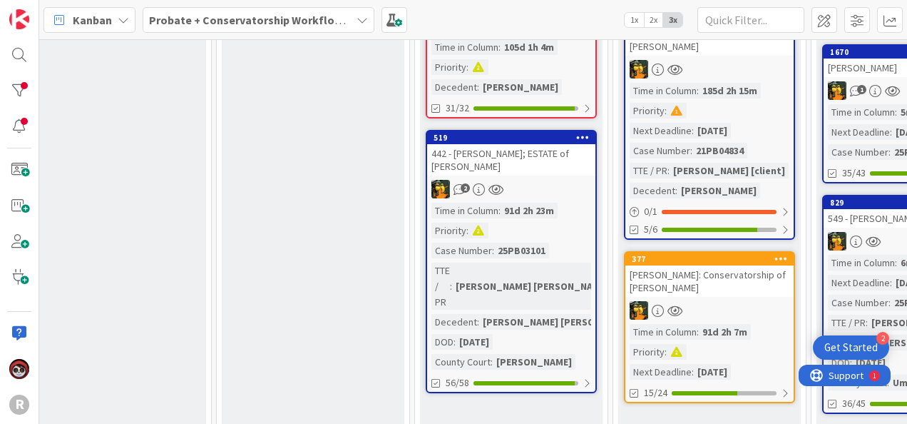
scroll to position [906, 808]
click at [522, 145] on div "442 - [PERSON_NAME]; ESTATE of [PERSON_NAME]" at bounding box center [511, 159] width 168 height 31
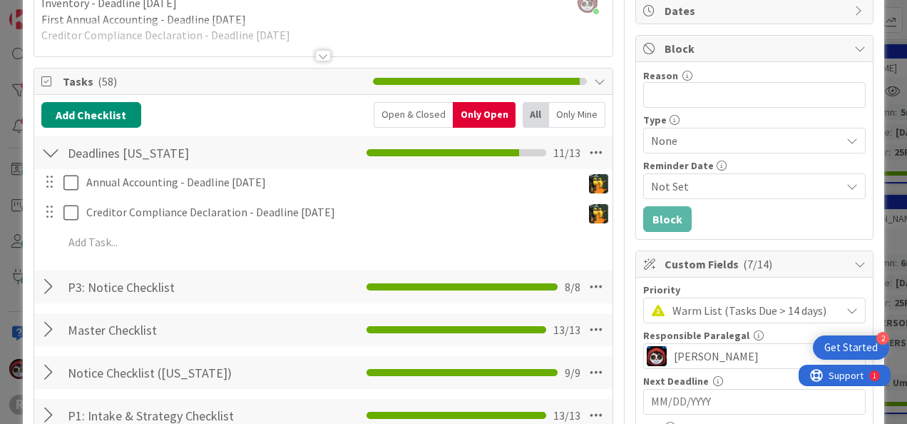
scroll to position [143, 0]
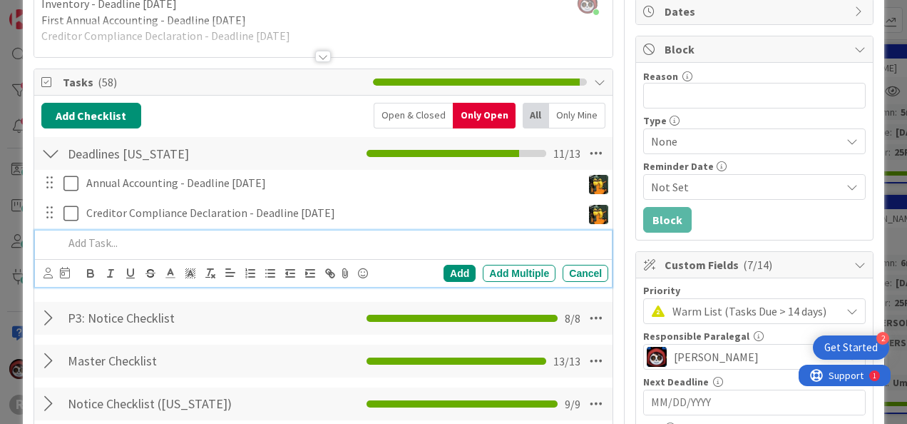
click at [144, 231] on div at bounding box center [333, 242] width 551 height 25
click at [66, 267] on icon at bounding box center [65, 272] width 10 height 11
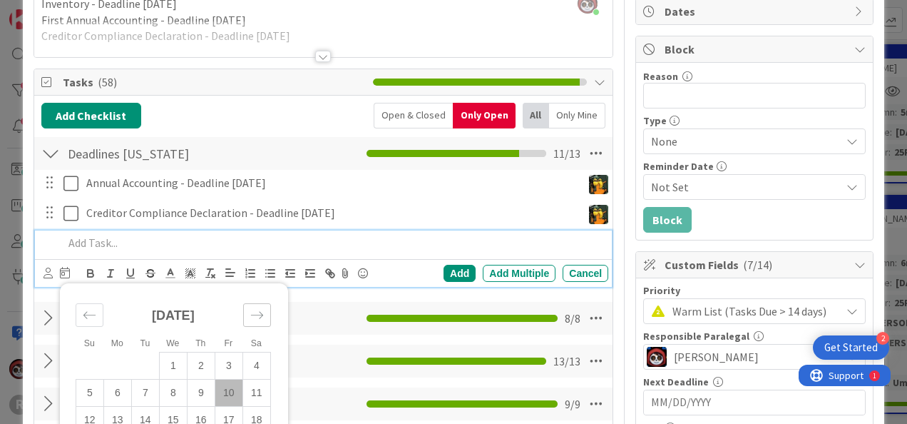
click at [254, 312] on icon "Move forward to switch to the next month." at bounding box center [257, 315] width 14 height 14
click at [197, 362] on td "4" at bounding box center [201, 365] width 28 height 27
type input "[DATE]"
click at [381, 243] on p at bounding box center [297, 243] width 468 height 16
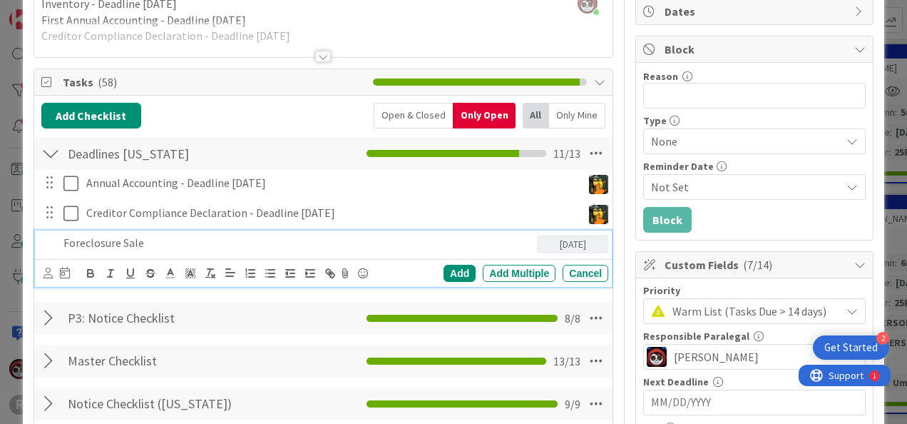
click at [161, 235] on p "Foreclosure Sale" at bounding box center [297, 243] width 468 height 16
click at [45, 271] on icon at bounding box center [47, 272] width 9 height 11
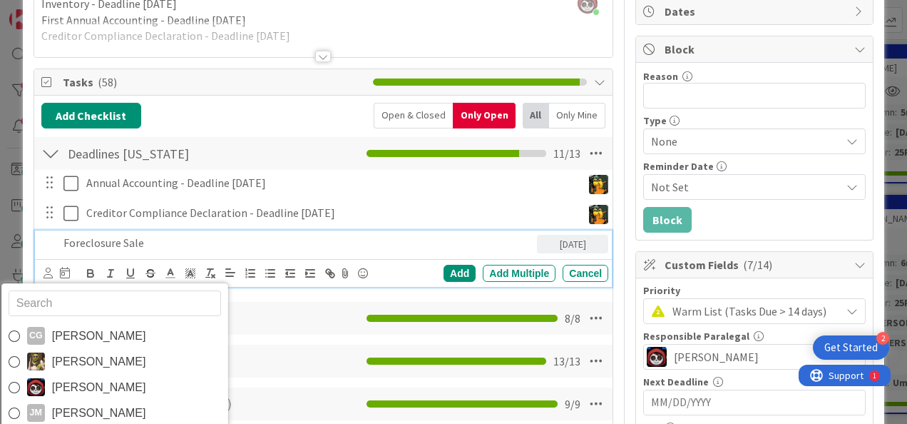
click at [235, 245] on p "Foreclosure Sale" at bounding box center [297, 243] width 468 height 16
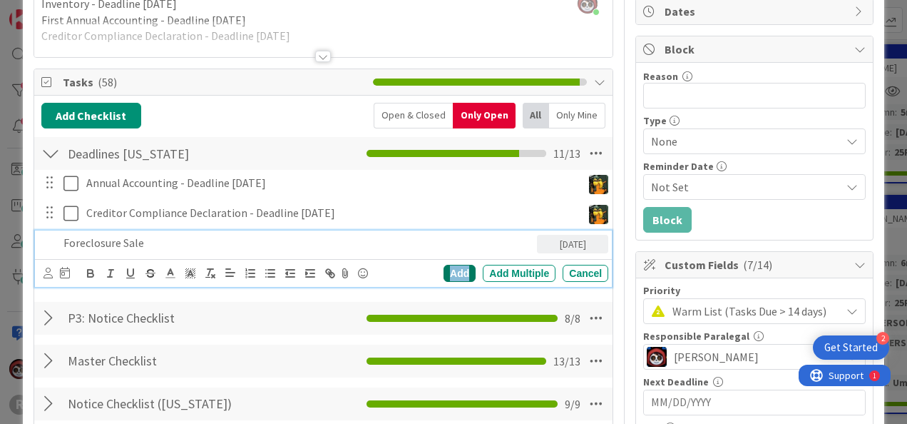
click at [460, 266] on div "Add" at bounding box center [460, 273] width 32 height 17
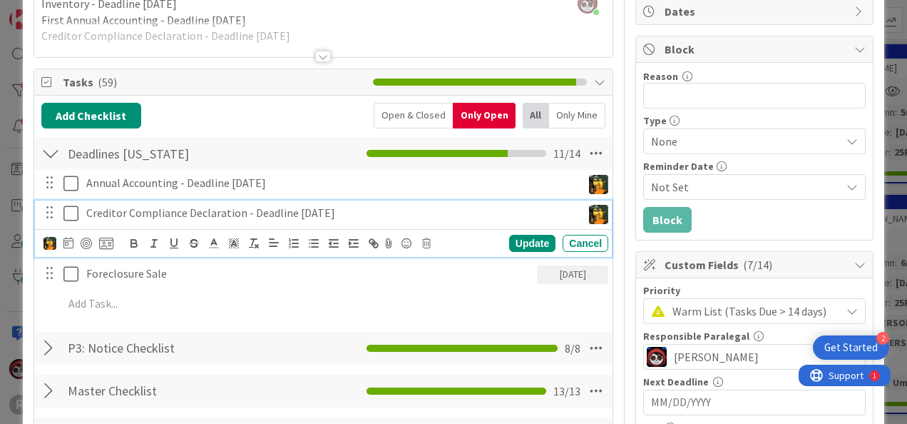
click at [265, 210] on p "Creditor Compliance Declaration - Deadline [DATE]" at bounding box center [331, 213] width 490 height 16
click at [525, 241] on div "Update" at bounding box center [532, 243] width 46 height 17
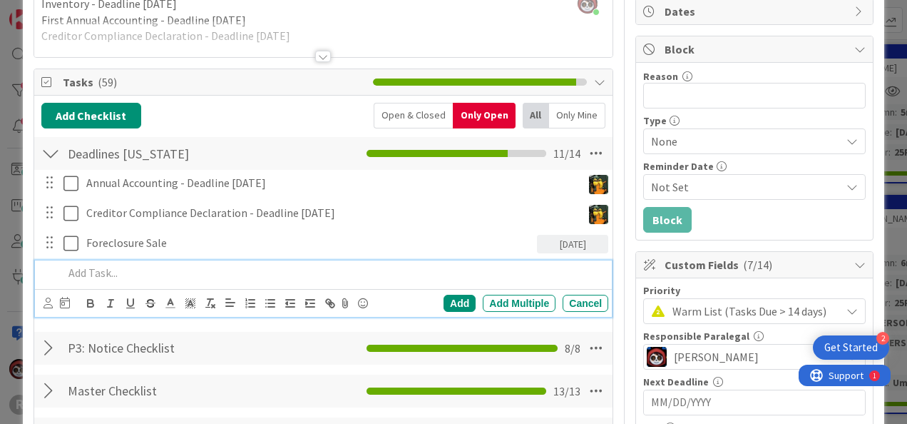
click at [131, 273] on p at bounding box center [332, 273] width 539 height 16
click at [42, 302] on div "CG [PERSON_NAME] [PERSON_NAME] [PERSON_NAME] [PERSON_NAME] [PERSON_NAME] [PERSO…" at bounding box center [323, 303] width 577 height 28
click at [47, 301] on icon at bounding box center [47, 302] width 9 height 11
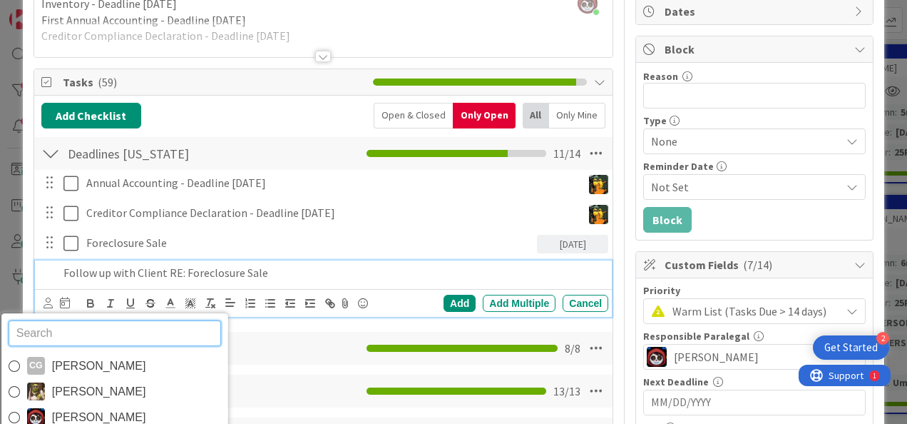
click at [66, 324] on input "text" at bounding box center [114, 333] width 213 height 26
type input "mi"
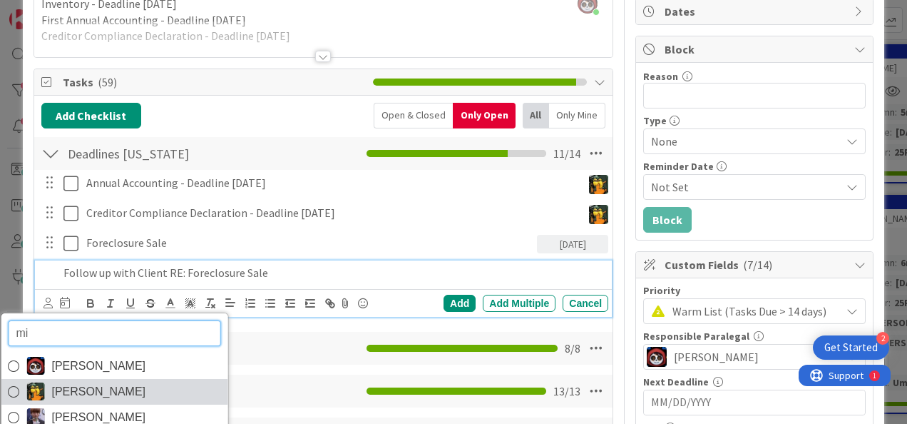
click at [83, 384] on span "[PERSON_NAME]" at bounding box center [98, 391] width 94 height 21
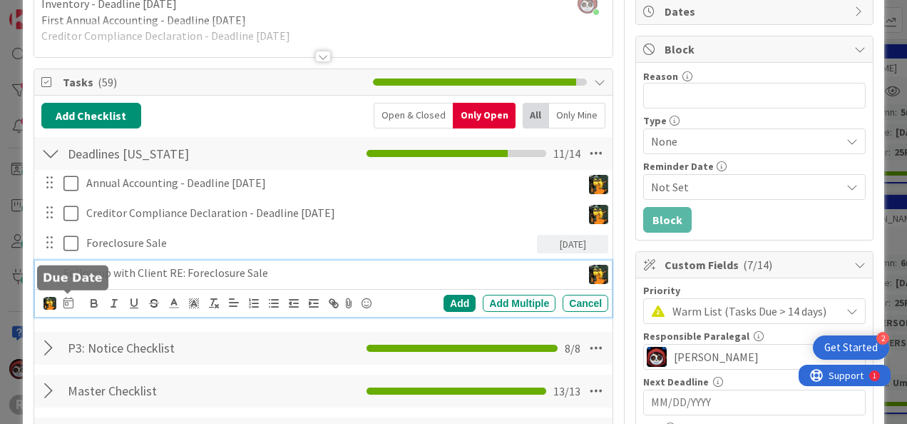
click at [64, 300] on icon at bounding box center [68, 302] width 10 height 11
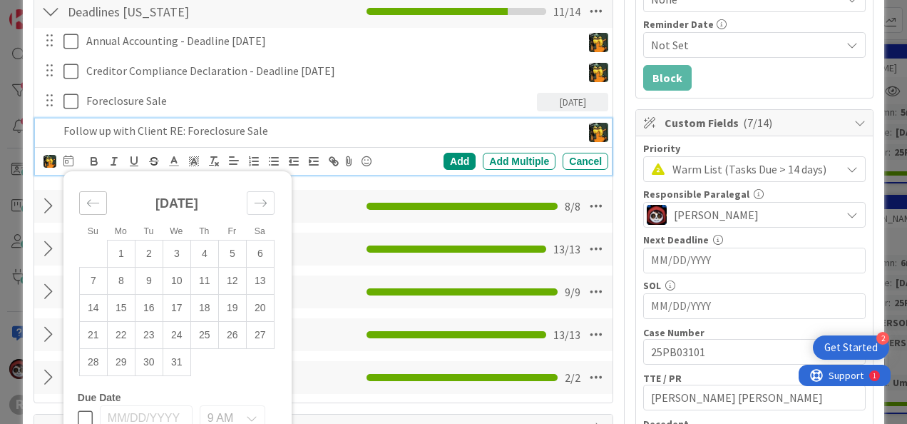
scroll to position [285, 0]
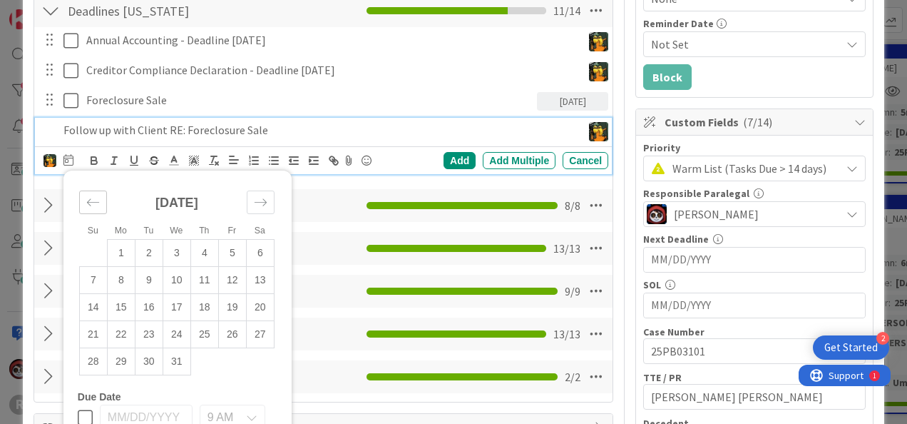
click at [97, 207] on div "Move backward to switch to the previous month." at bounding box center [93, 202] width 28 height 24
click at [96, 207] on div "Move backward to switch to the previous month." at bounding box center [93, 202] width 28 height 24
click at [225, 303] on td "17" at bounding box center [232, 306] width 28 height 27
type input "[DATE]"
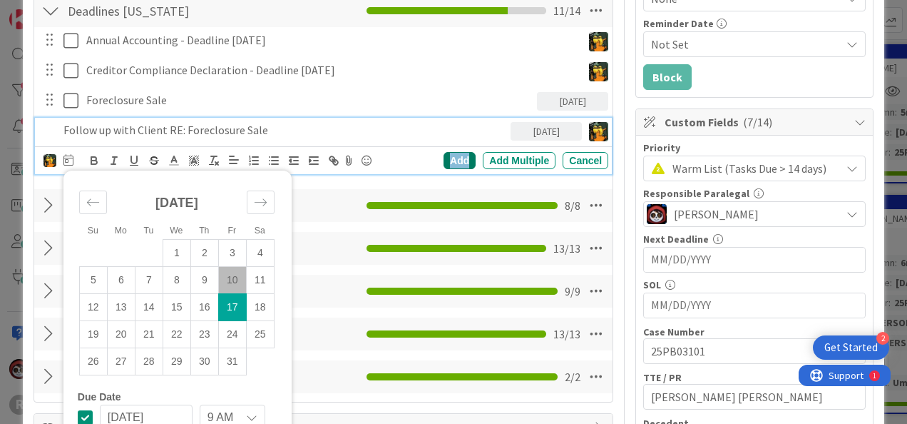
click at [444, 160] on div "Add" at bounding box center [460, 160] width 32 height 17
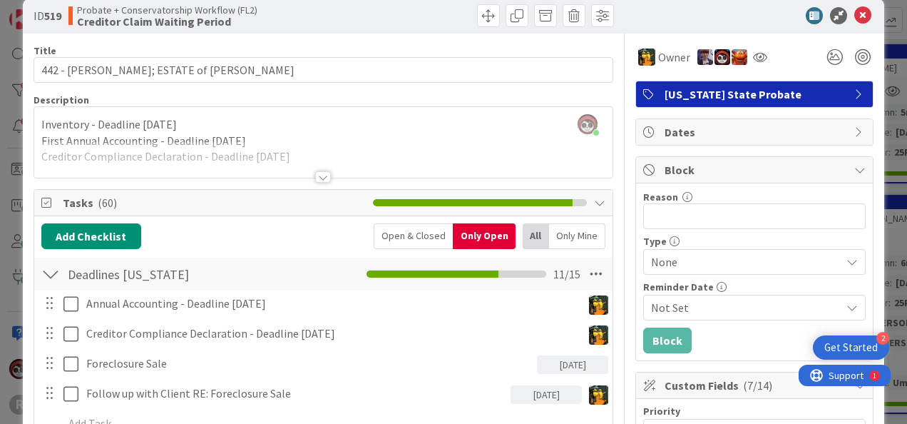
scroll to position [0, 0]
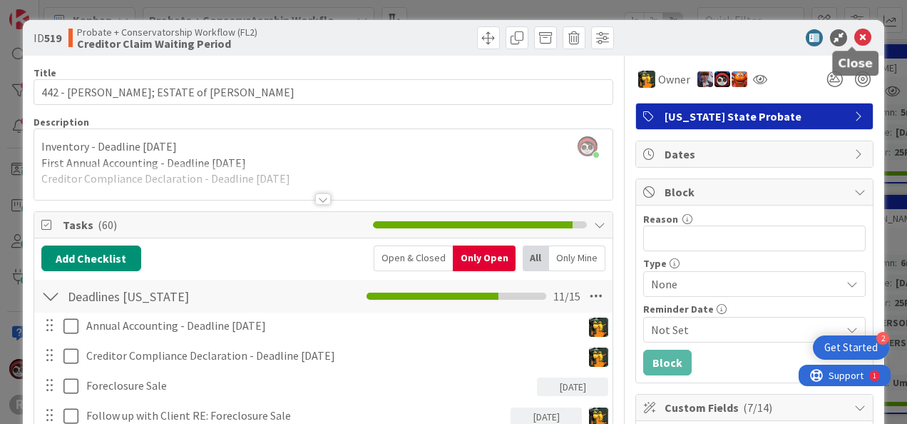
click at [855, 34] on icon at bounding box center [862, 37] width 17 height 17
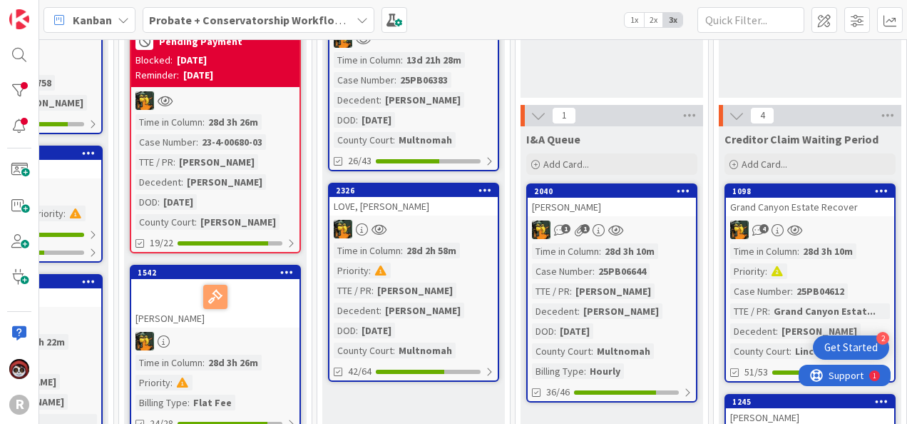
scroll to position [205, 509]
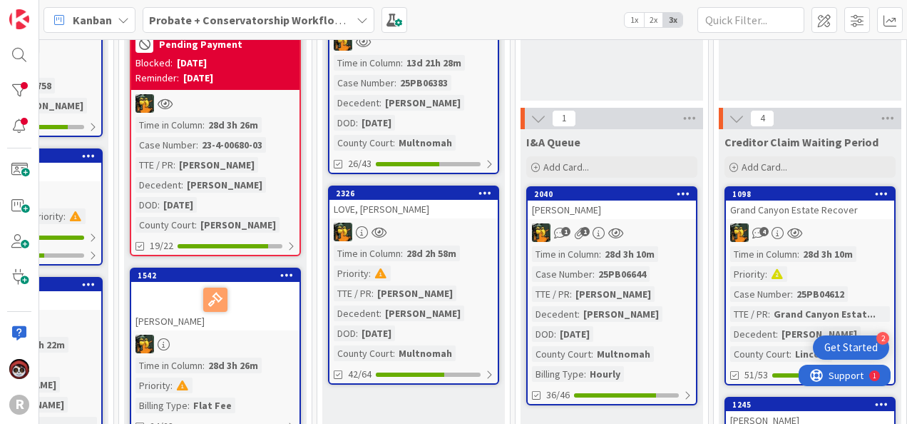
click at [632, 218] on div "[PERSON_NAME]" at bounding box center [612, 209] width 168 height 19
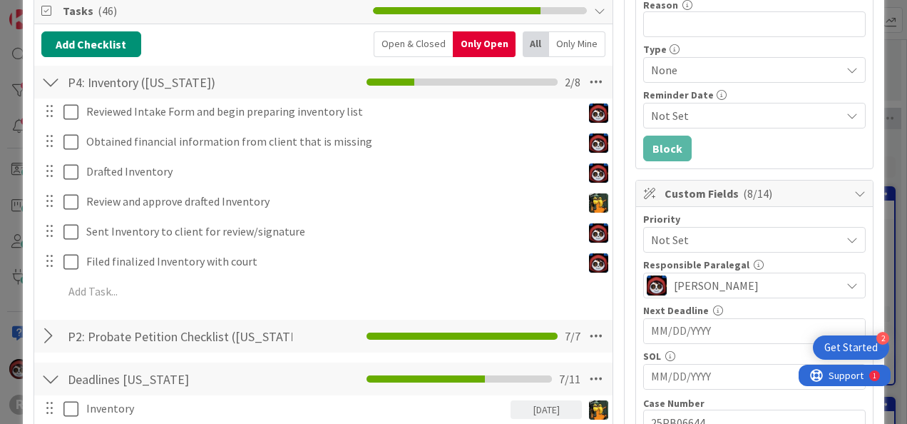
scroll to position [214, 0]
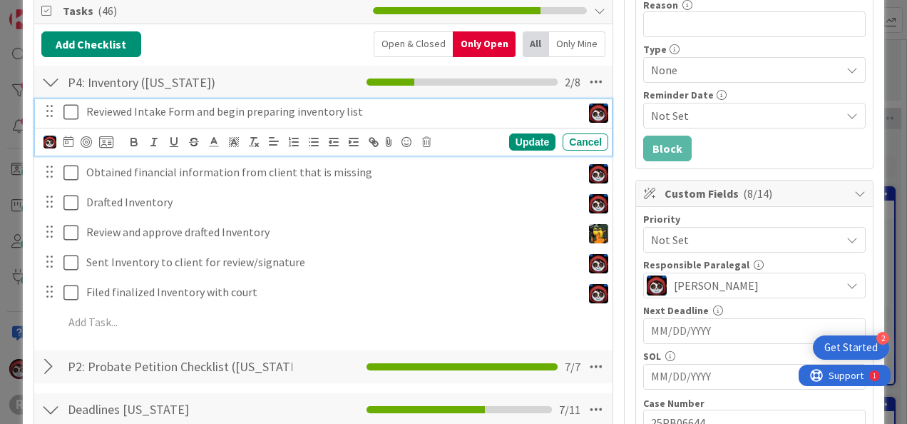
click at [293, 108] on p "Reviewed Intake Form and begin preparing inventory list" at bounding box center [331, 111] width 490 height 16
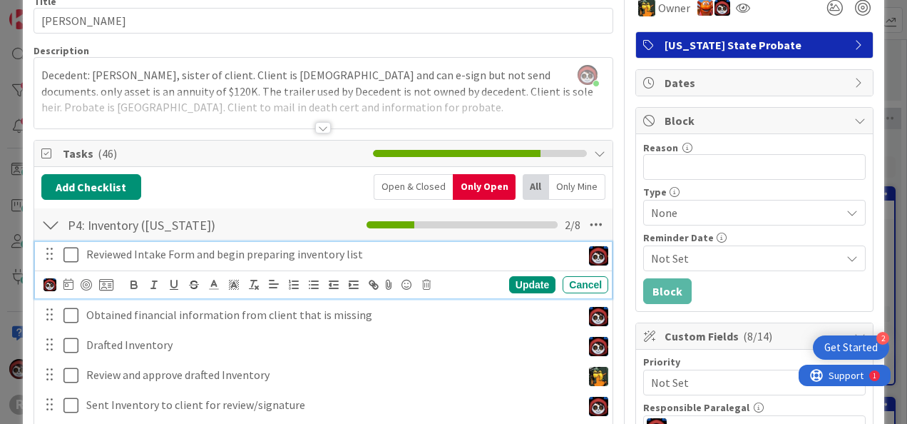
scroll to position [71, 0]
click at [66, 282] on icon at bounding box center [68, 283] width 10 height 11
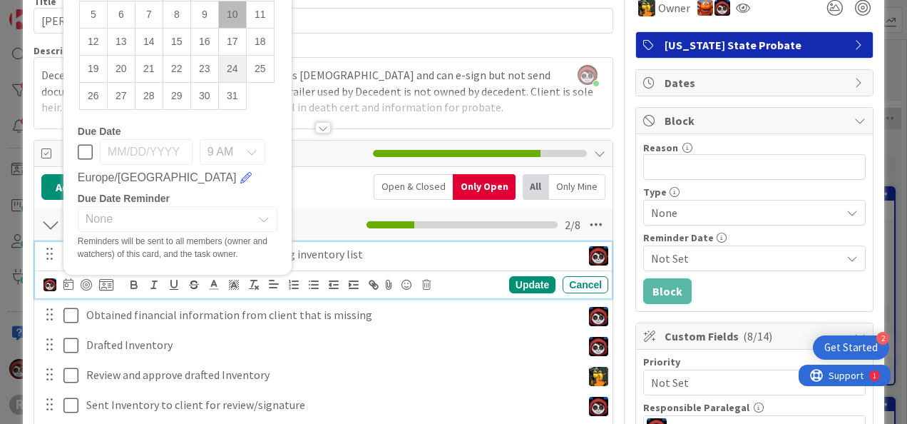
click at [226, 61] on td "24" at bounding box center [232, 68] width 28 height 27
type input "[DATE]"
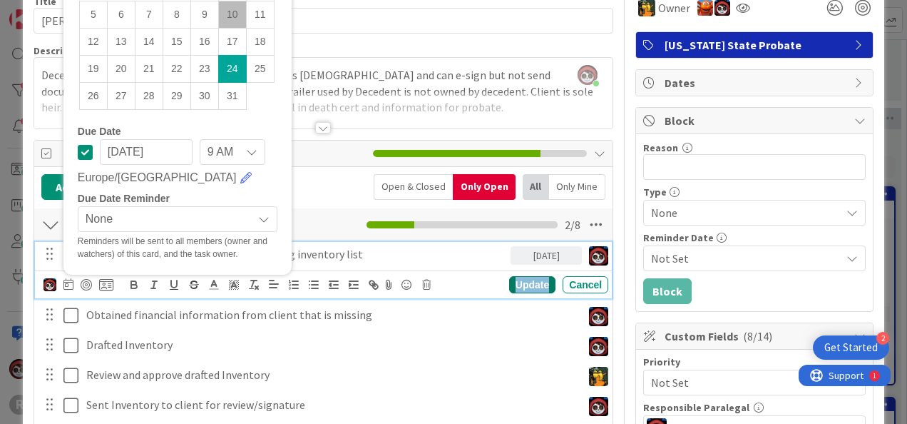
click at [526, 276] on div "Update" at bounding box center [532, 284] width 46 height 17
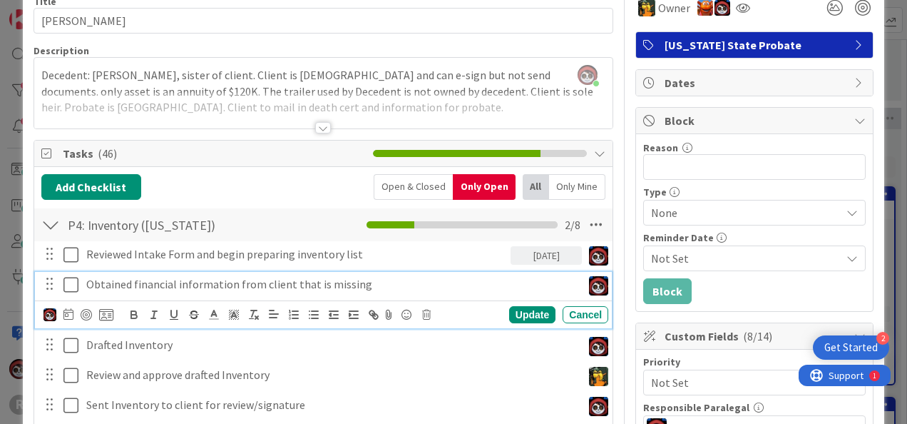
click at [247, 281] on p "Obtained financial information from client that is missing" at bounding box center [331, 284] width 490 height 16
click at [71, 309] on icon at bounding box center [68, 313] width 10 height 11
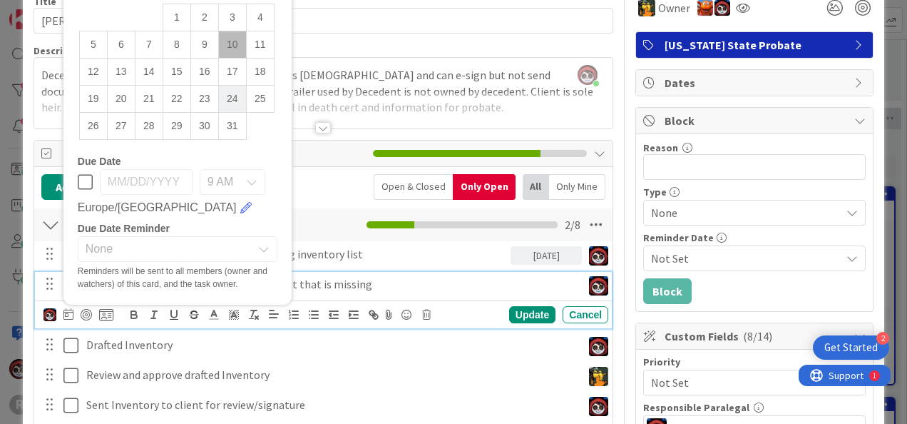
click at [234, 108] on td "24" at bounding box center [232, 98] width 28 height 27
type input "[DATE]"
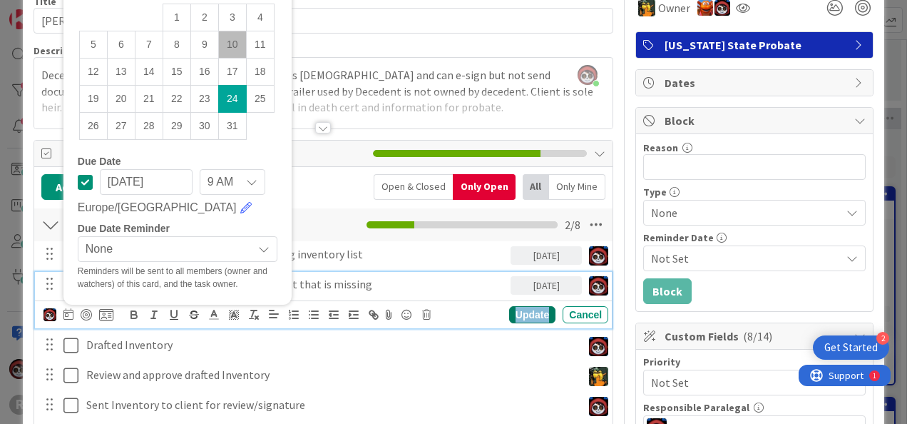
click at [521, 307] on div "Update" at bounding box center [532, 314] width 46 height 17
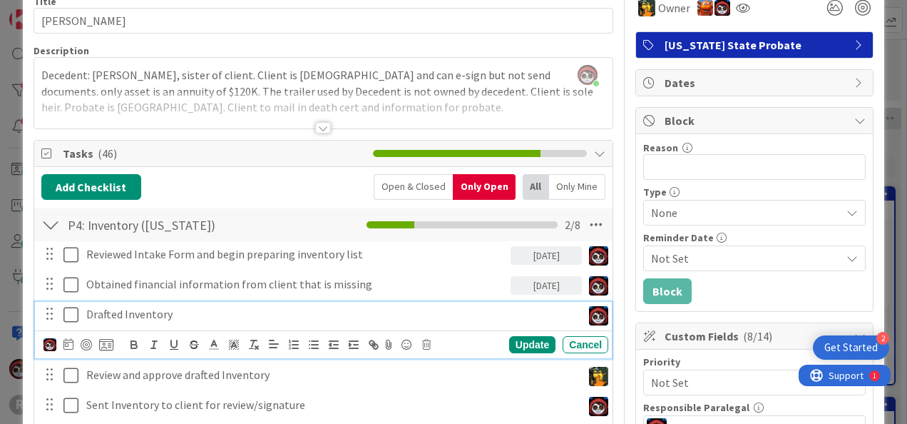
click at [98, 317] on p "Drafted Inventory" at bounding box center [331, 314] width 490 height 16
click at [68, 347] on icon at bounding box center [68, 343] width 10 height 11
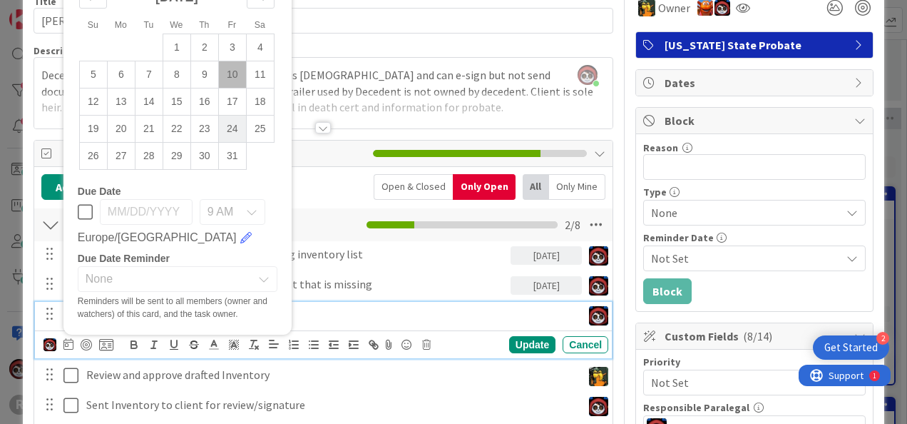
click at [235, 126] on td "24" at bounding box center [232, 128] width 28 height 27
type input "[DATE]"
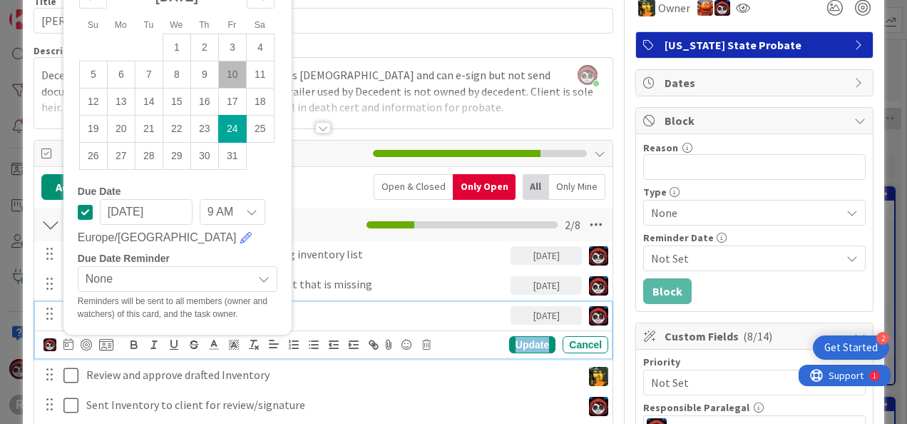
click at [518, 342] on div "Update" at bounding box center [532, 344] width 46 height 17
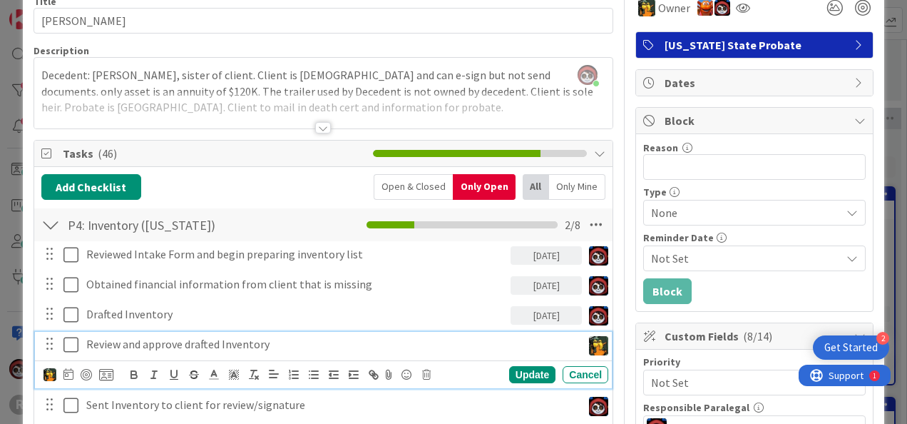
click at [163, 344] on p "Review and approve drafted Inventory" at bounding box center [331, 344] width 490 height 16
click at [69, 374] on icon at bounding box center [68, 373] width 10 height 11
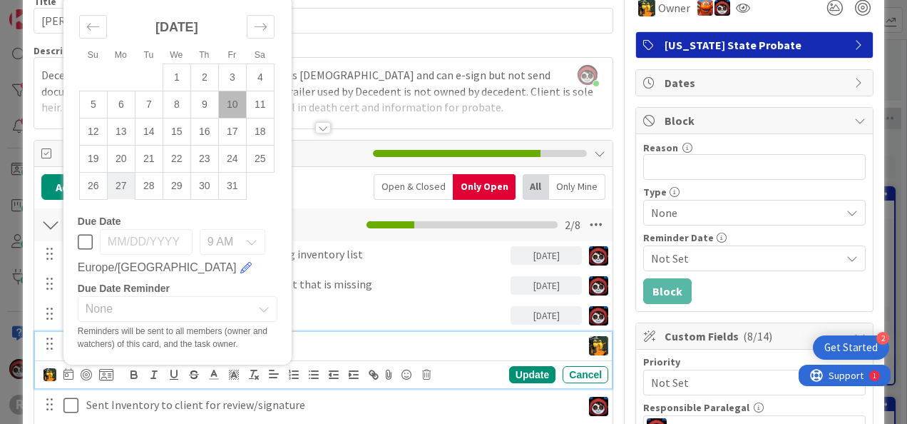
click at [114, 183] on td "27" at bounding box center [121, 185] width 28 height 27
type input "[DATE]"
click at [521, 371] on div "Update" at bounding box center [532, 374] width 46 height 17
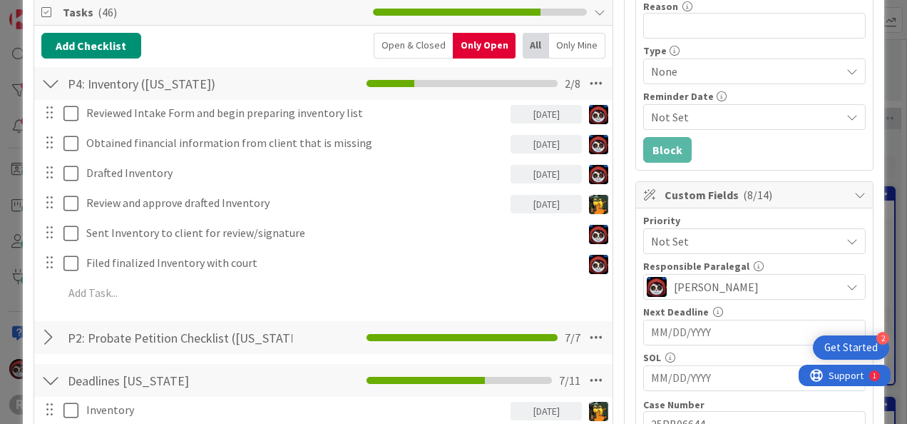
scroll to position [213, 0]
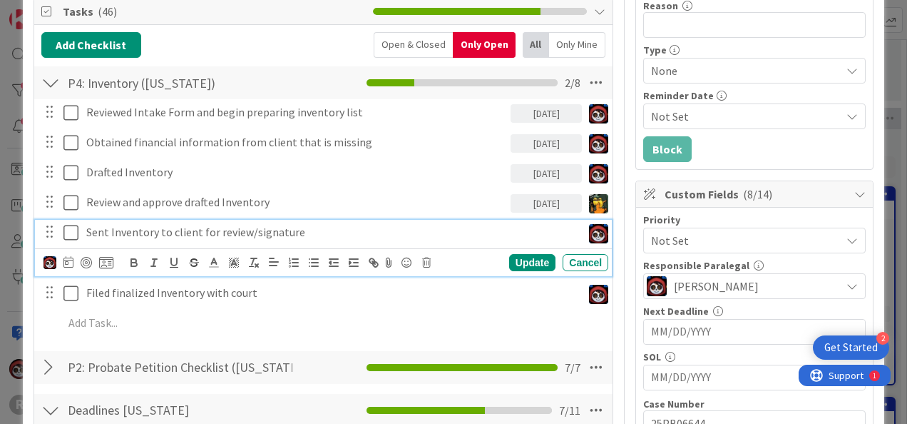
click at [230, 230] on p "Sent Inventory to client for review/signature" at bounding box center [331, 232] width 490 height 16
click at [65, 258] on icon at bounding box center [68, 261] width 10 height 11
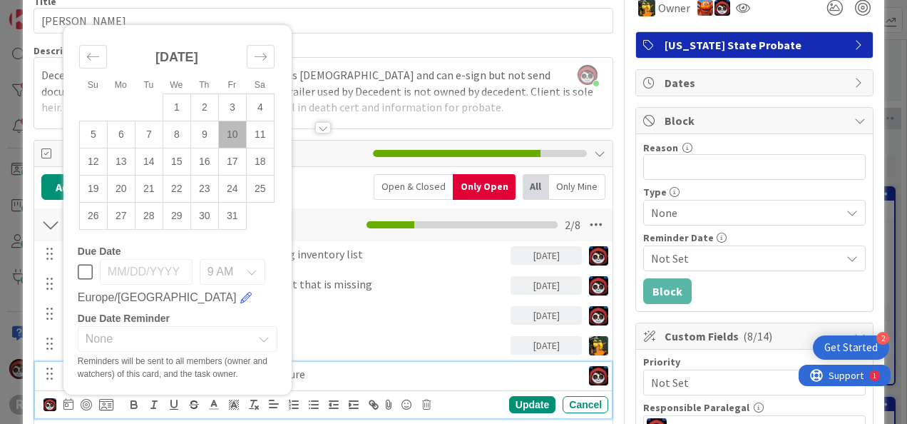
scroll to position [71, 0]
click at [145, 215] on td "28" at bounding box center [149, 215] width 28 height 27
type input "[DATE]"
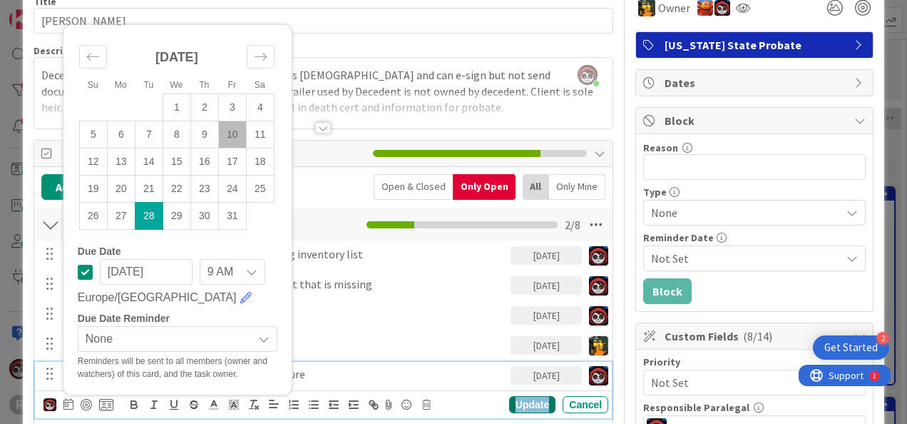
click at [518, 406] on div "Update" at bounding box center [532, 404] width 46 height 17
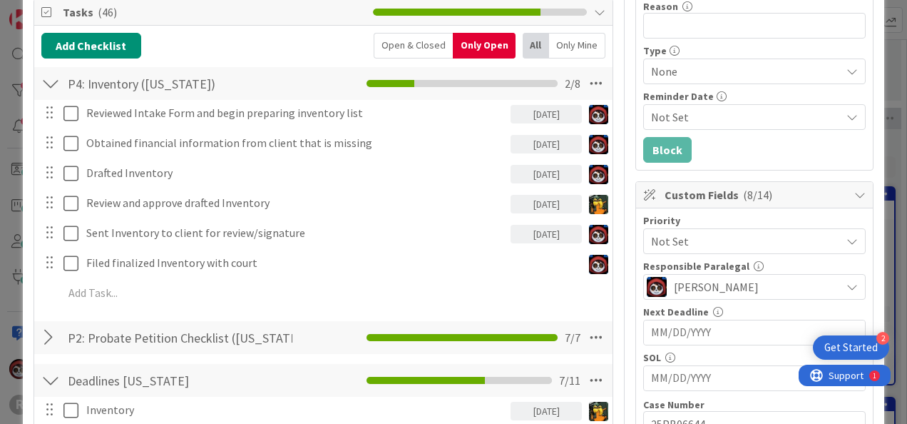
scroll to position [213, 0]
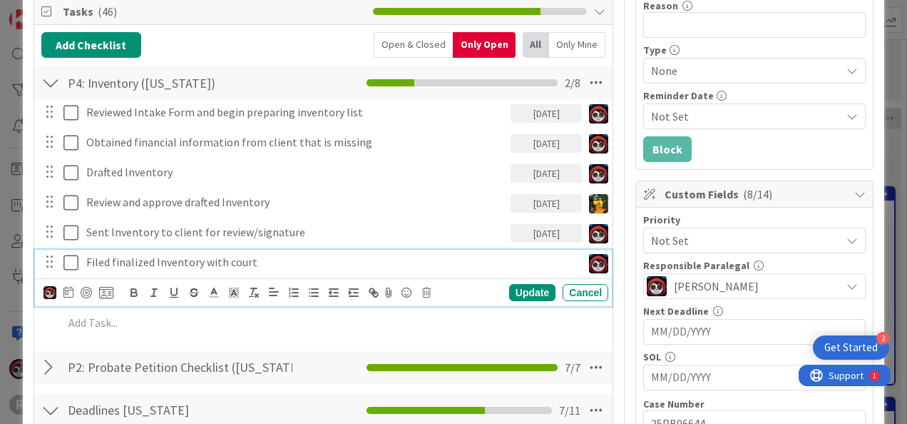
click at [180, 265] on p "Filed finalized Inventory with court" at bounding box center [331, 262] width 490 height 16
click at [66, 291] on icon at bounding box center [68, 291] width 10 height 11
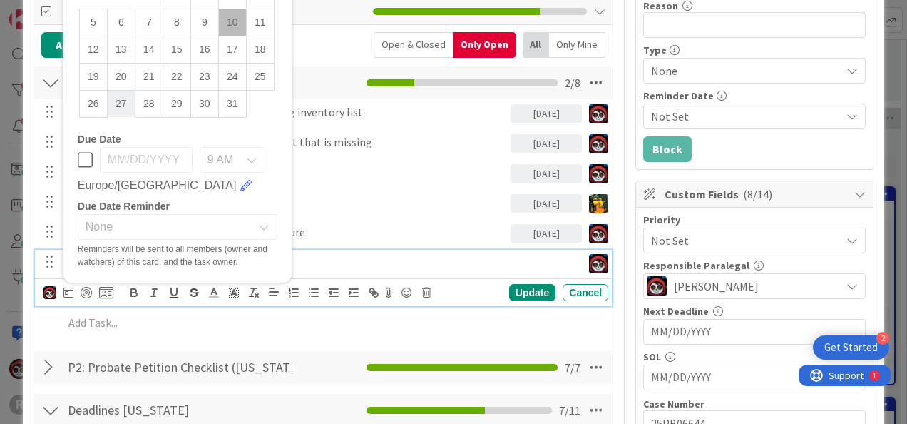
click at [126, 98] on td "27" at bounding box center [121, 103] width 28 height 27
click at [511, 288] on div "Update" at bounding box center [532, 292] width 46 height 17
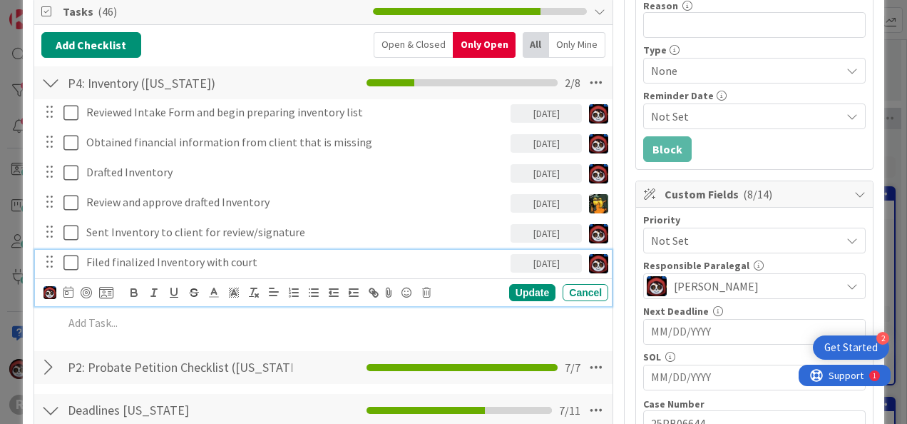
click at [190, 261] on p "Filed finalized Inventory with court" at bounding box center [295, 262] width 419 height 16
click at [71, 291] on icon at bounding box center [68, 291] width 10 height 11
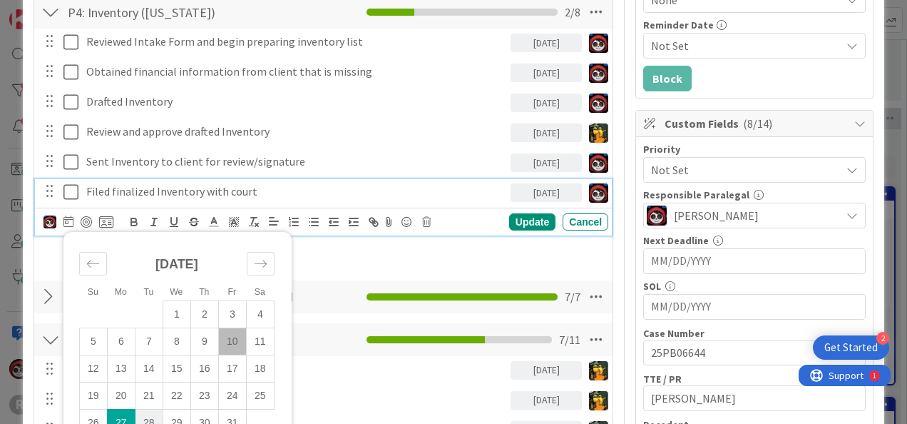
scroll to position [284, 0]
click at [149, 414] on td "28" at bounding box center [149, 422] width 28 height 27
type input "[DATE]"
click at [516, 221] on div "Update" at bounding box center [532, 221] width 46 height 17
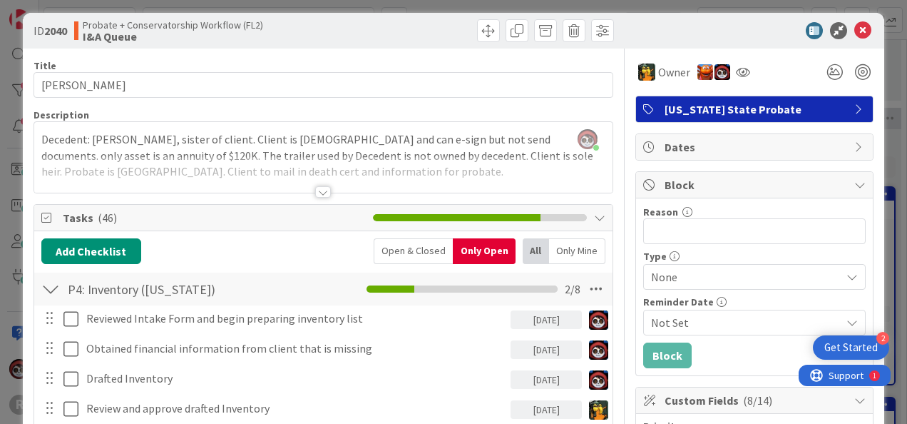
scroll to position [0, 0]
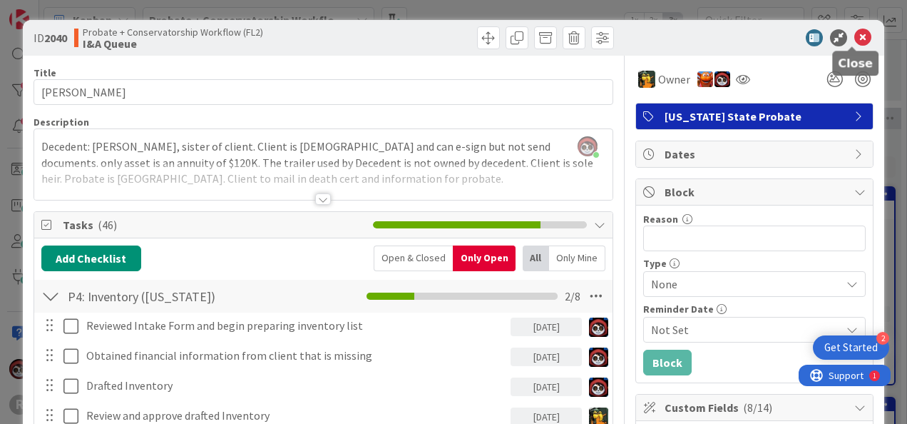
click at [854, 41] on icon at bounding box center [862, 37] width 17 height 17
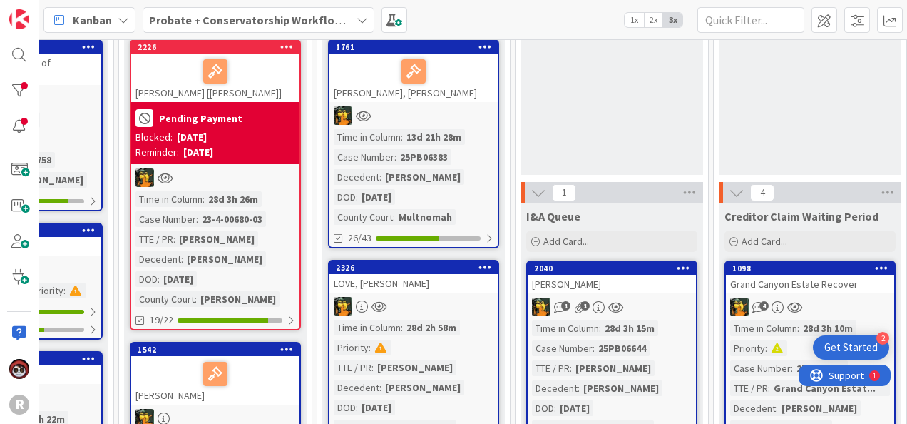
click at [419, 107] on div at bounding box center [413, 115] width 168 height 19
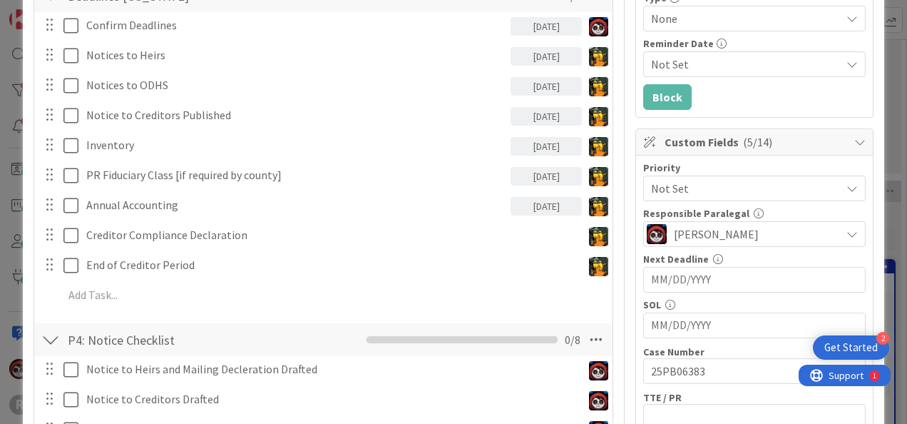
scroll to position [270, 0]
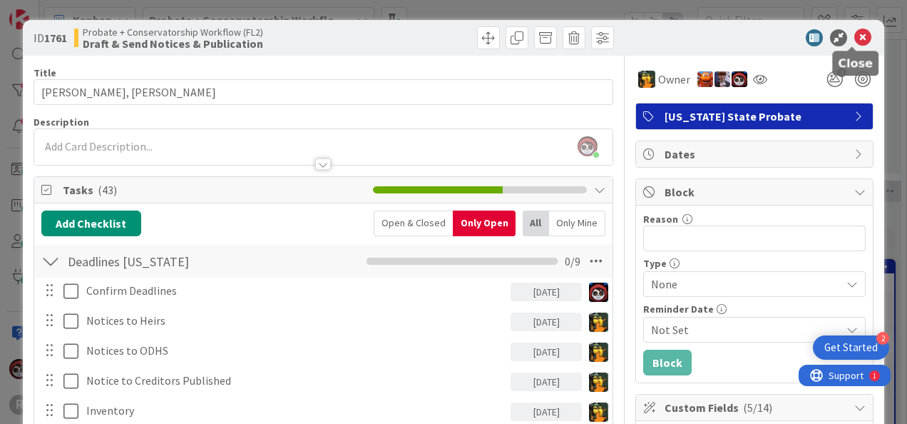
click at [857, 36] on icon at bounding box center [862, 37] width 17 height 17
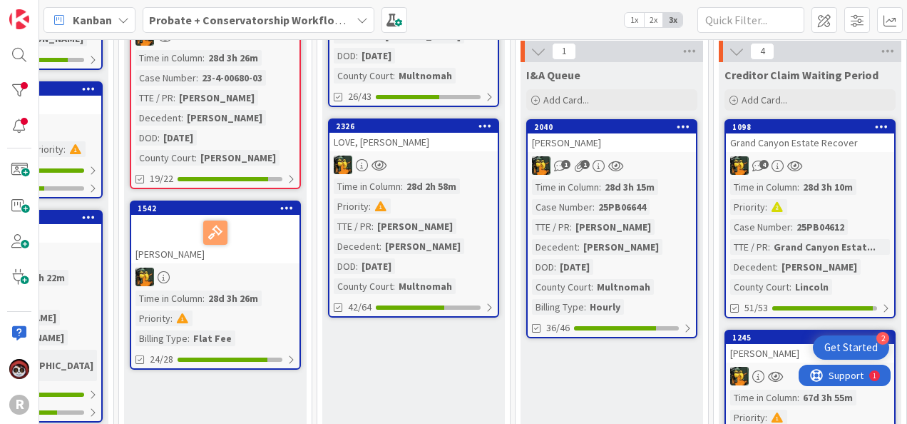
click at [411, 170] on div at bounding box center [413, 164] width 168 height 19
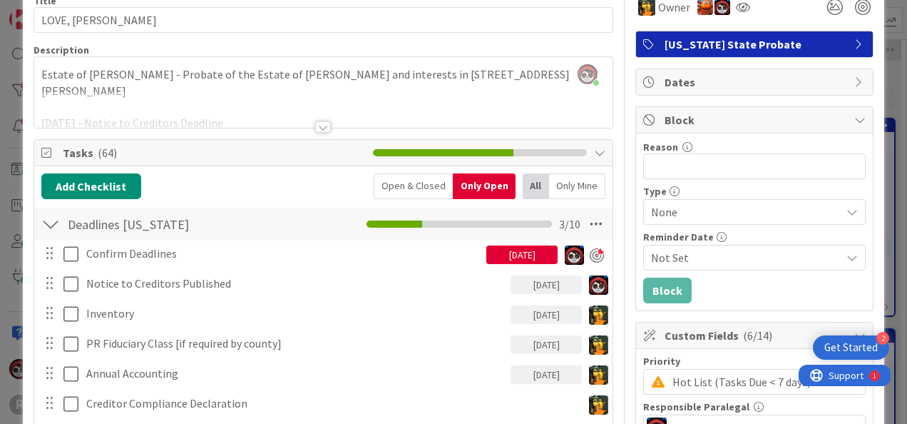
scroll to position [71, 0]
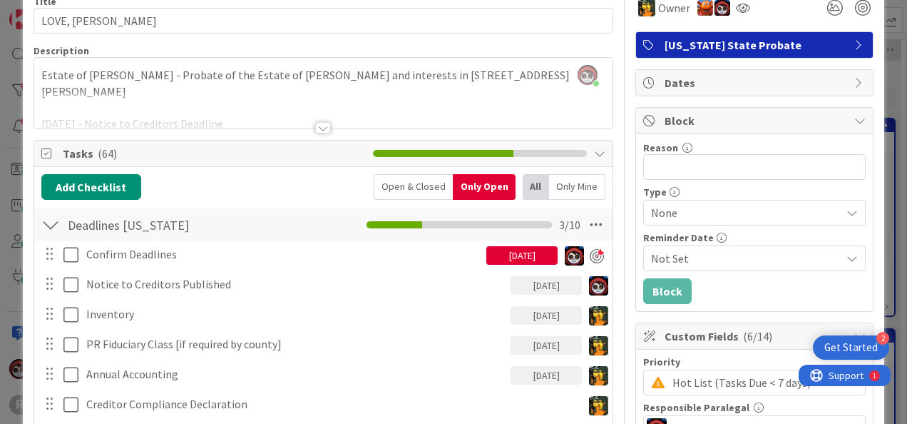
click at [315, 123] on div at bounding box center [323, 127] width 16 height 11
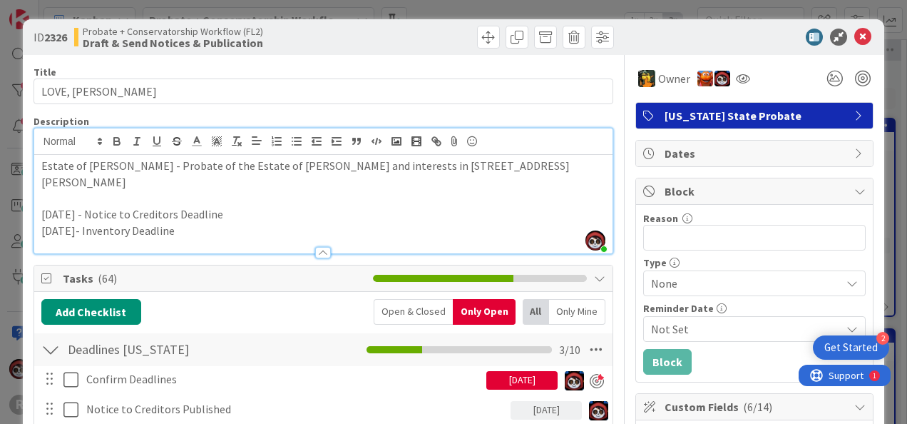
scroll to position [0, 0]
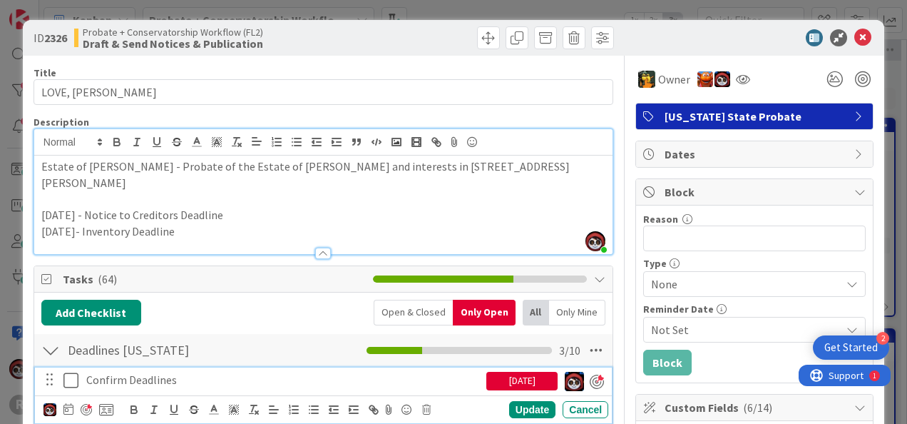
click at [130, 372] on p "Confirm Deadlines" at bounding box center [283, 380] width 394 height 16
click at [523, 367] on div "[DATE]" at bounding box center [521, 378] width 71 height 23
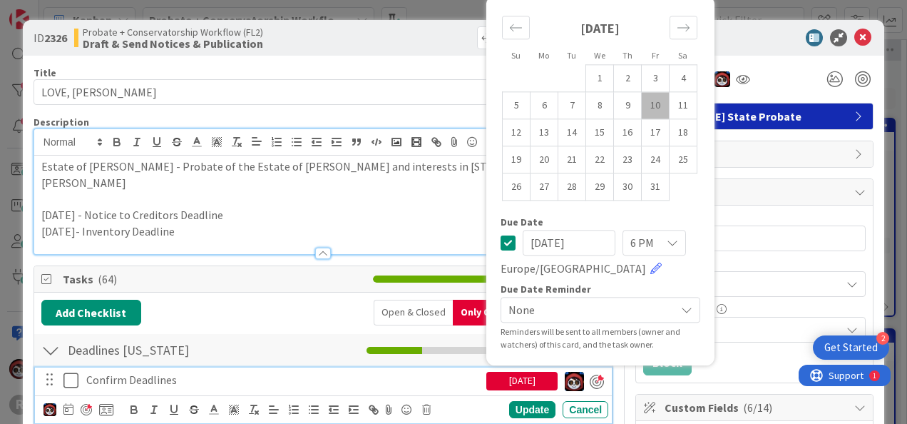
click at [643, 92] on td "10" at bounding box center [656, 105] width 28 height 27
type input "[DATE]"
click at [508, 399] on div "Update Cancel" at bounding box center [325, 409] width 565 height 20
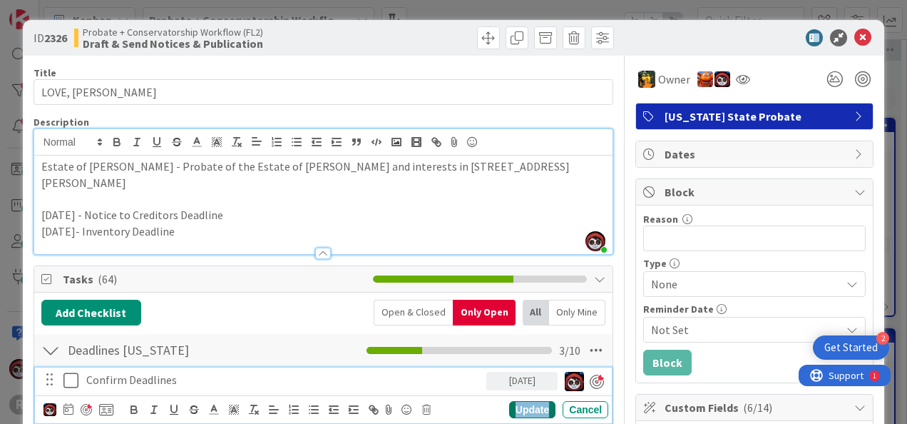
click at [515, 401] on div "Update" at bounding box center [532, 409] width 46 height 17
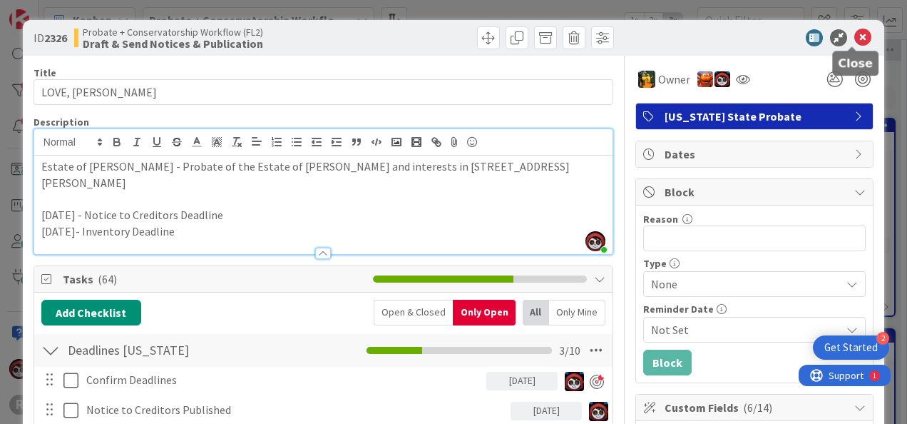
click at [854, 39] on icon at bounding box center [862, 37] width 17 height 17
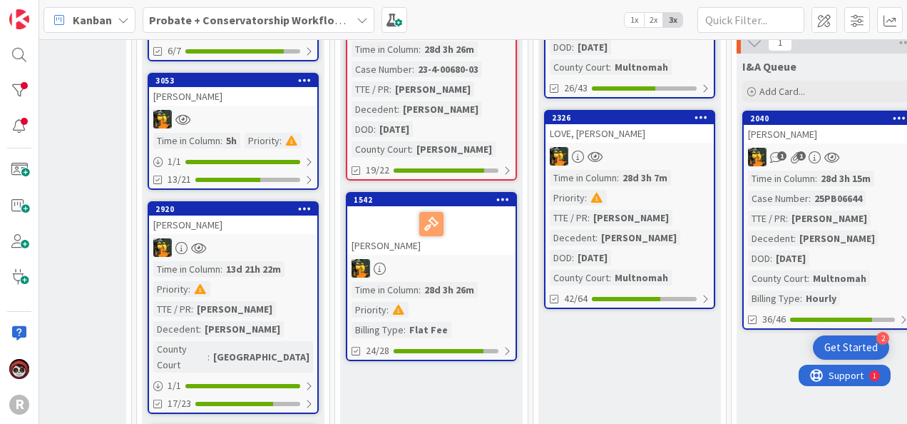
scroll to position [282, 293]
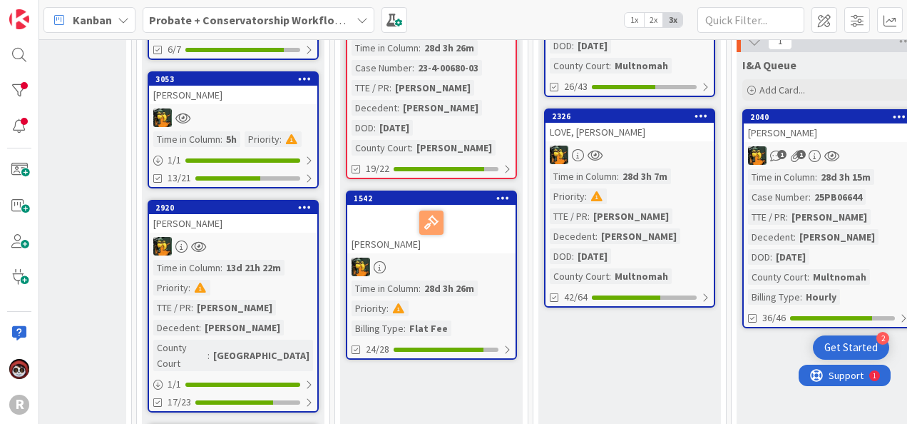
click at [462, 234] on div at bounding box center [432, 223] width 160 height 30
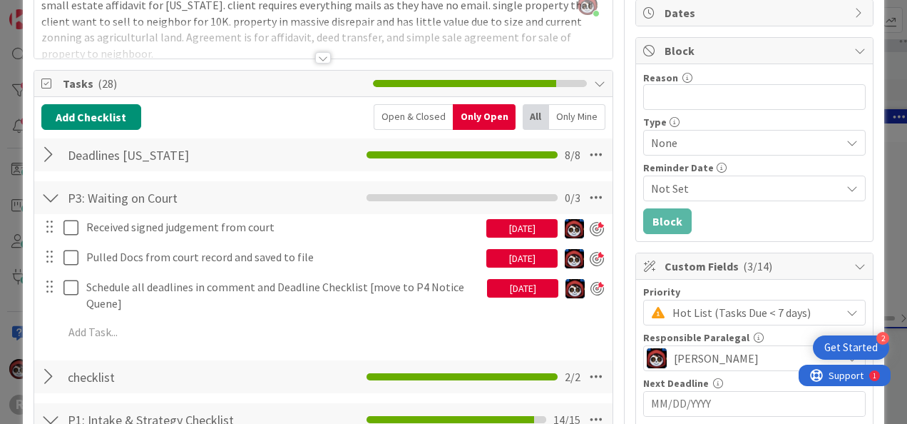
scroll to position [142, 0]
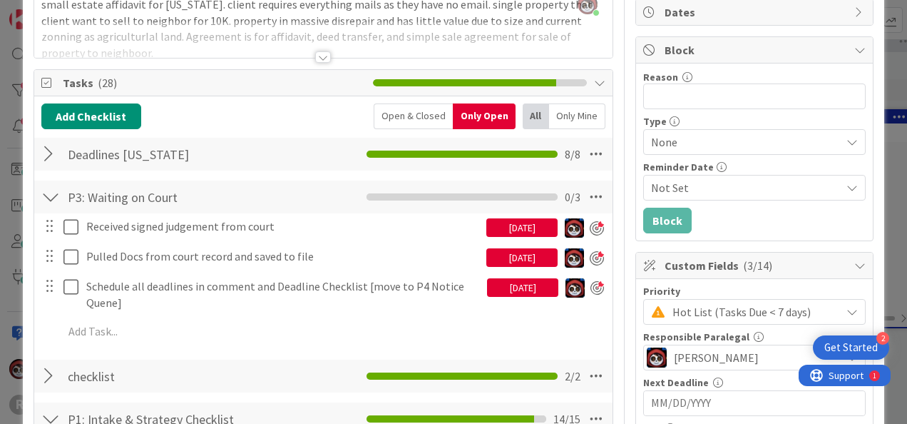
click at [509, 227] on div "[DATE]" at bounding box center [521, 227] width 71 height 19
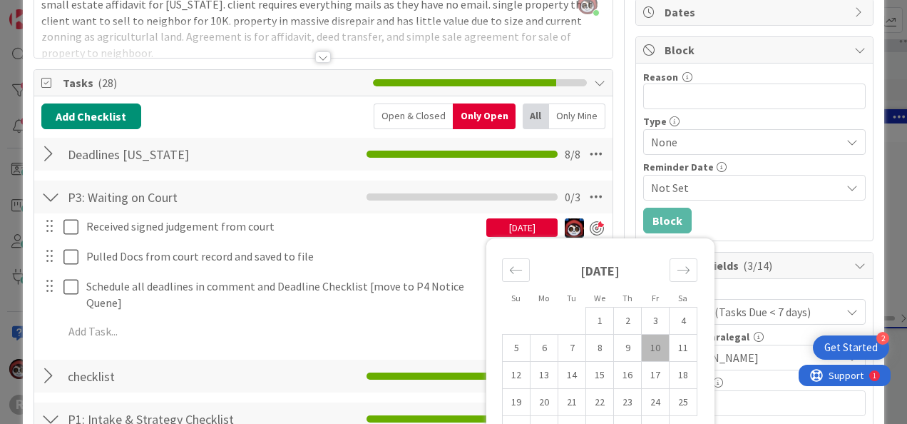
click at [642, 341] on td "10" at bounding box center [656, 347] width 28 height 27
type input "[DATE]"
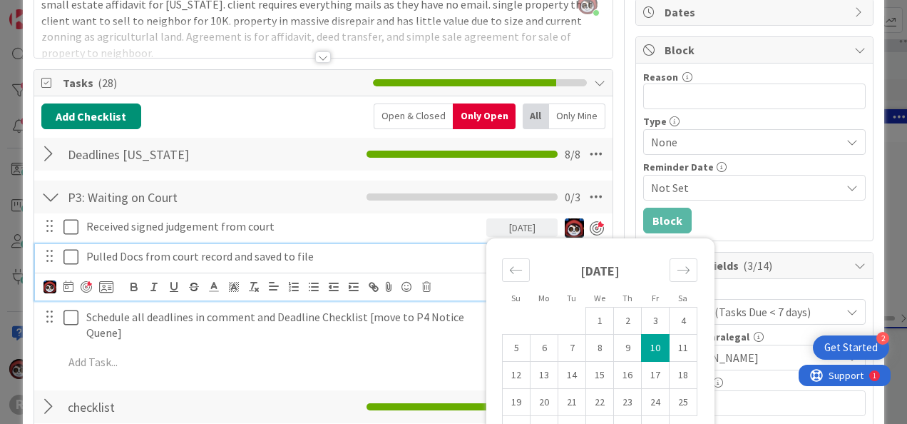
click at [203, 251] on p "Pulled Docs from court record and saved to file" at bounding box center [283, 256] width 394 height 16
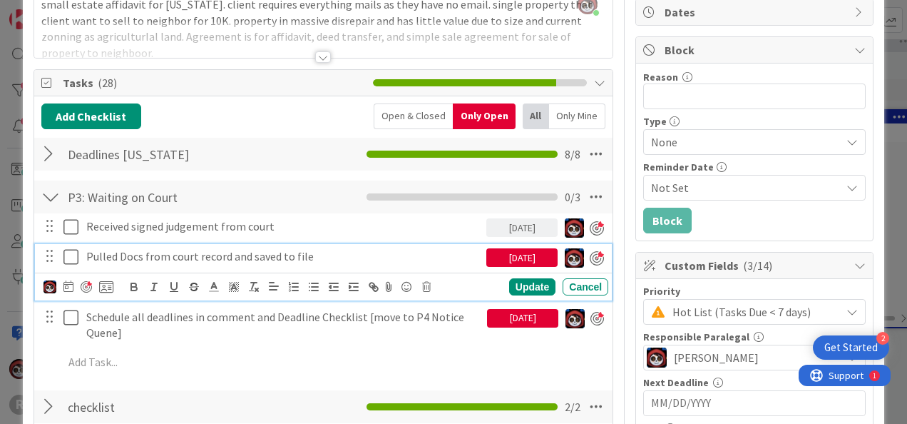
click at [523, 257] on div "[DATE]" at bounding box center [521, 257] width 71 height 19
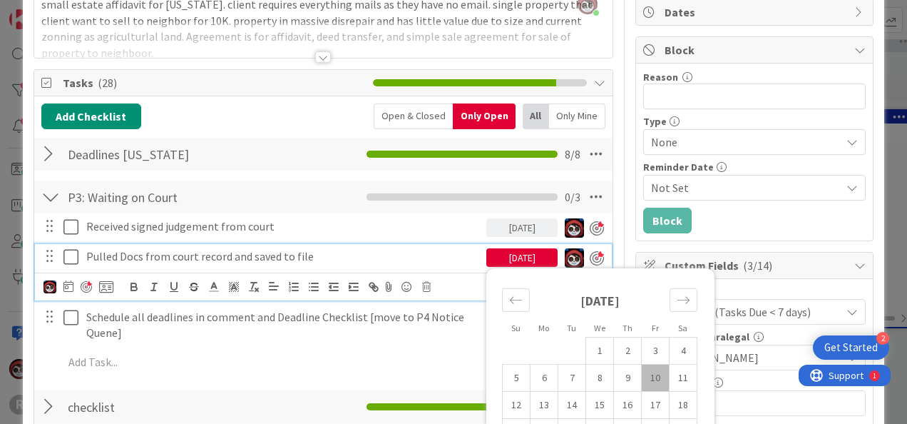
click at [643, 372] on td "10" at bounding box center [656, 377] width 28 height 27
type input "[DATE]"
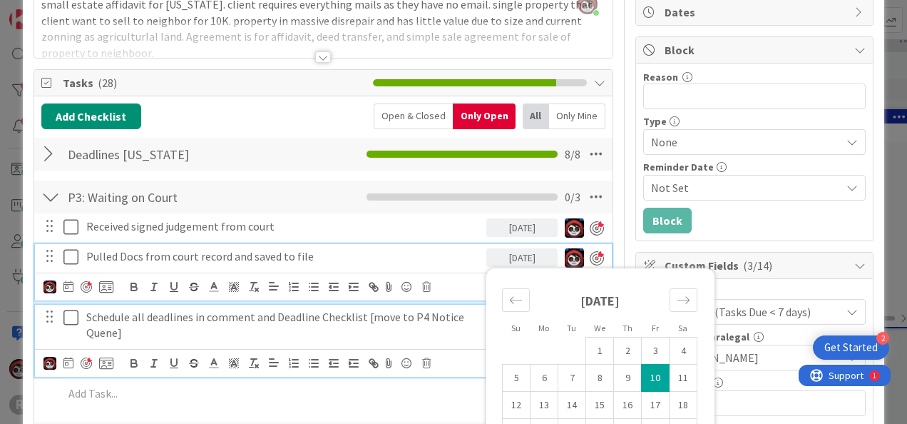
click at [382, 309] on p "Schedule all deadlines in comment and Deadline Checklist [move to P4 Notice Que…" at bounding box center [283, 325] width 395 height 32
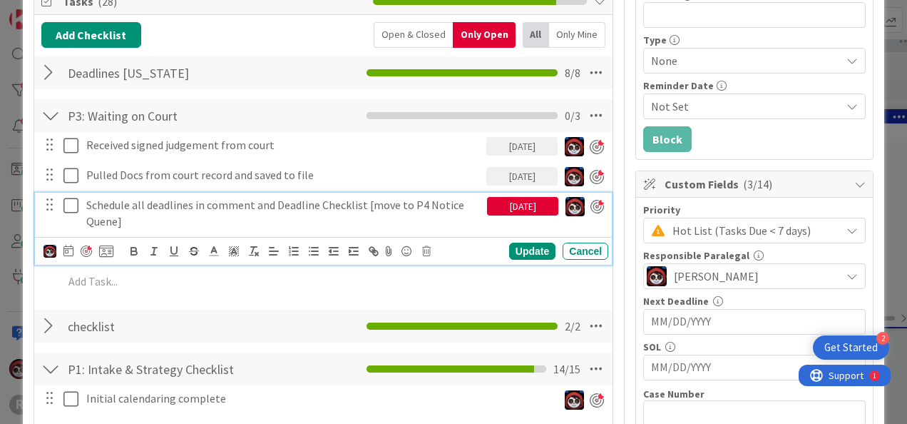
scroll to position [224, 0]
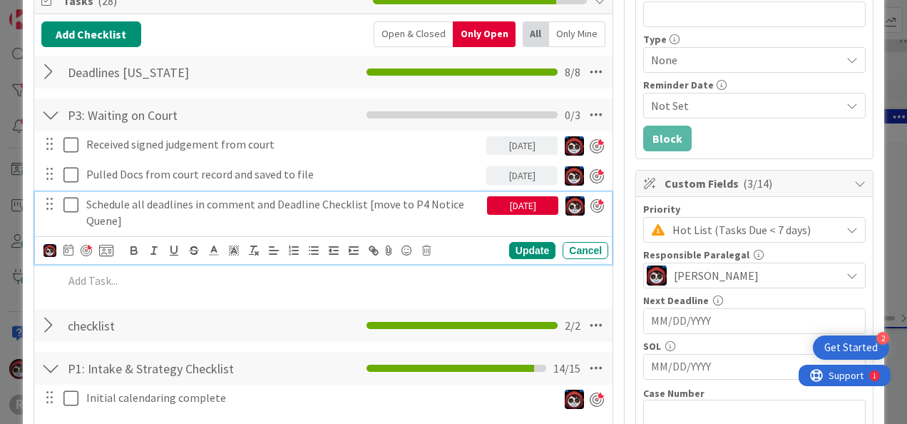
click at [516, 204] on div "[DATE]" at bounding box center [522, 205] width 71 height 19
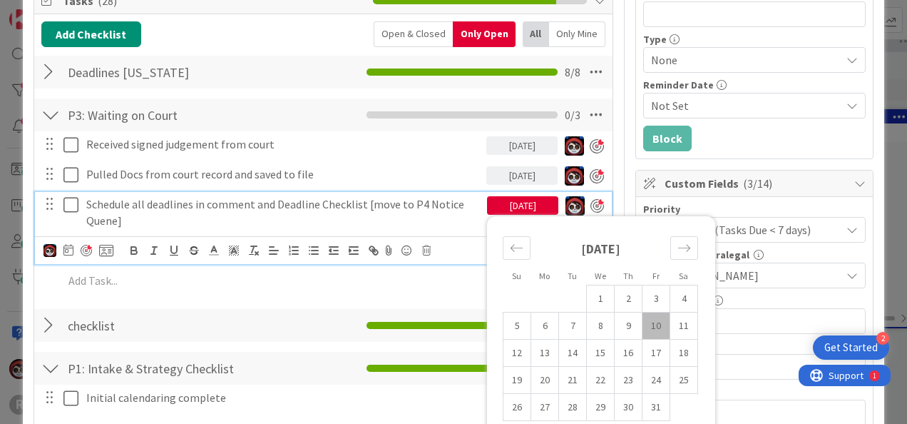
click at [643, 318] on td "10" at bounding box center [657, 325] width 28 height 27
type input "[DATE]"
click at [342, 206] on p "Schedule all deadlines in comment and Deadline Checklist [move to P4 Notice Que…" at bounding box center [283, 212] width 395 height 32
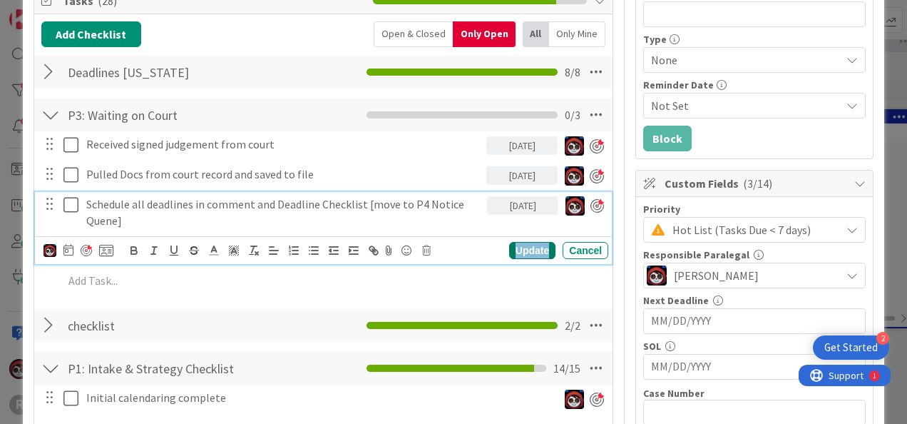
click at [526, 255] on div "Update" at bounding box center [532, 250] width 46 height 17
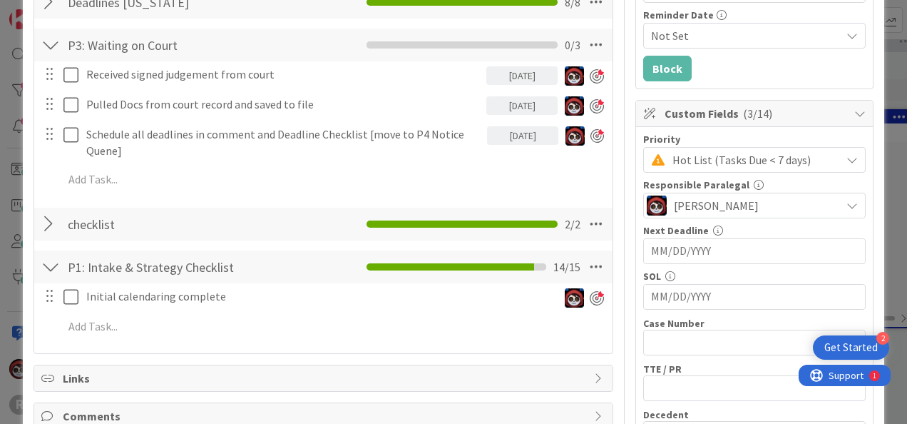
scroll to position [294, 0]
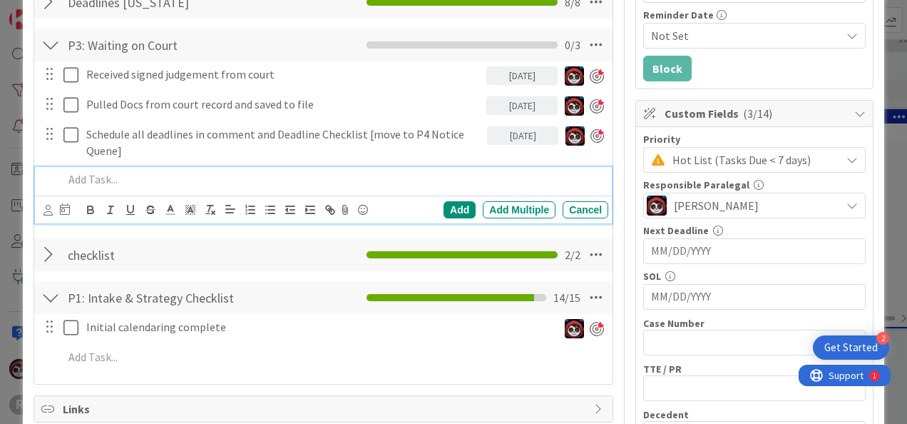
click at [128, 177] on p at bounding box center [332, 179] width 539 height 16
click at [47, 211] on icon at bounding box center [47, 210] width 9 height 11
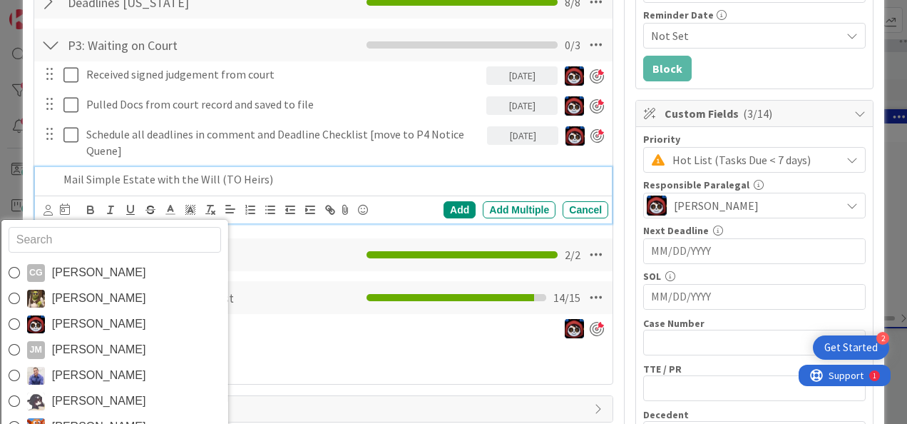
click at [73, 247] on input "text" at bounding box center [114, 240] width 213 height 26
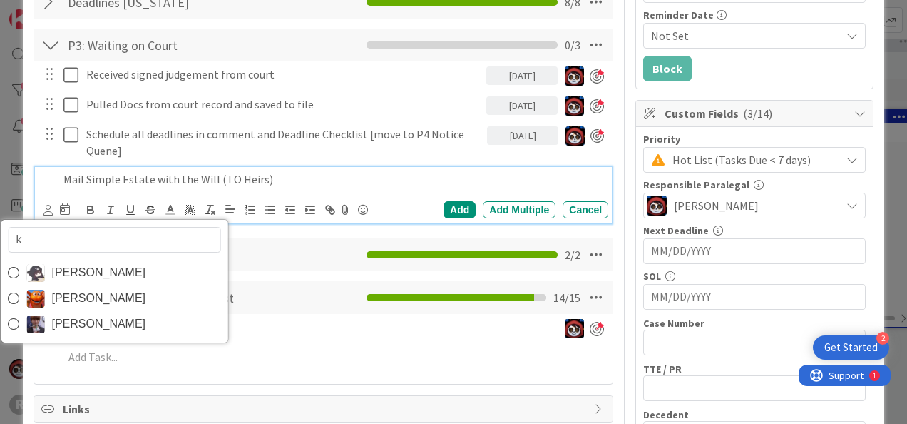
type input "ki"
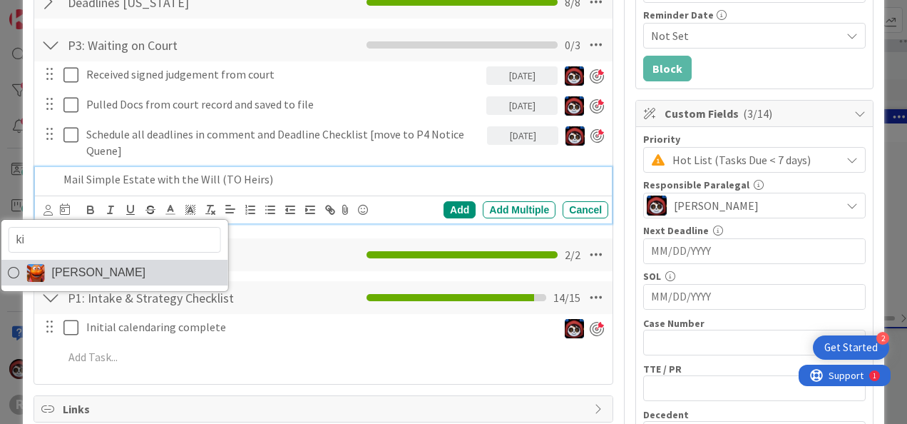
click at [78, 276] on span "[PERSON_NAME]" at bounding box center [98, 272] width 94 height 21
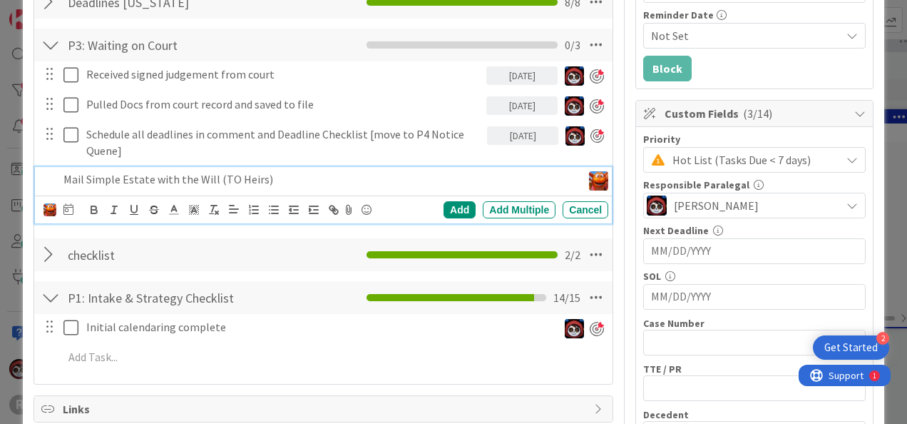
click at [61, 203] on div "ki Kiara Adams" at bounding box center [58, 209] width 30 height 17
click at [64, 207] on icon at bounding box center [68, 208] width 10 height 11
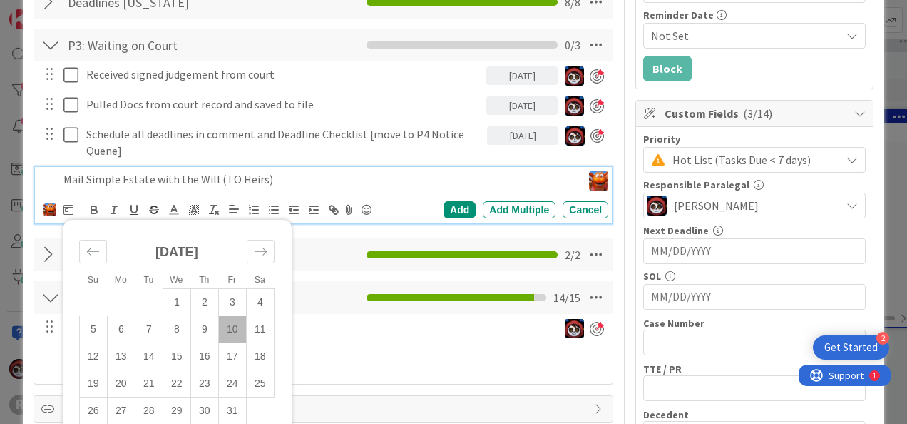
click at [230, 328] on td "10" at bounding box center [232, 329] width 28 height 27
type input "[DATE]"
click at [431, 210] on div "Add Add Multiple Cancel" at bounding box center [514, 209] width 188 height 17
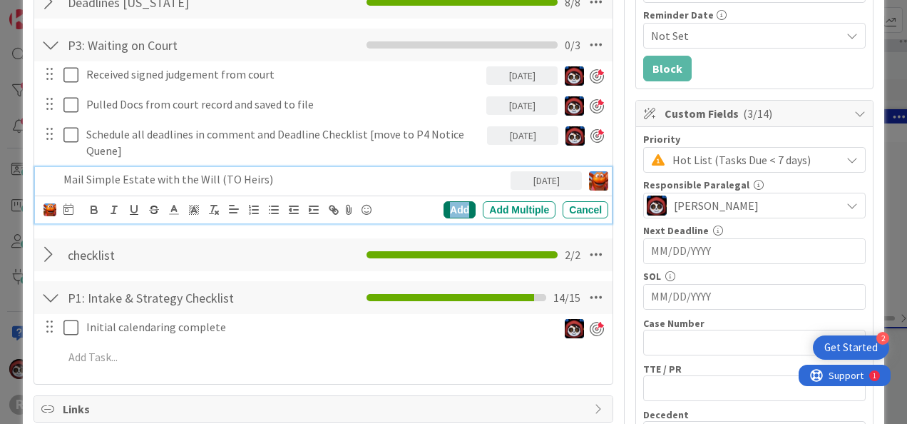
click at [461, 205] on div "Add" at bounding box center [460, 209] width 32 height 17
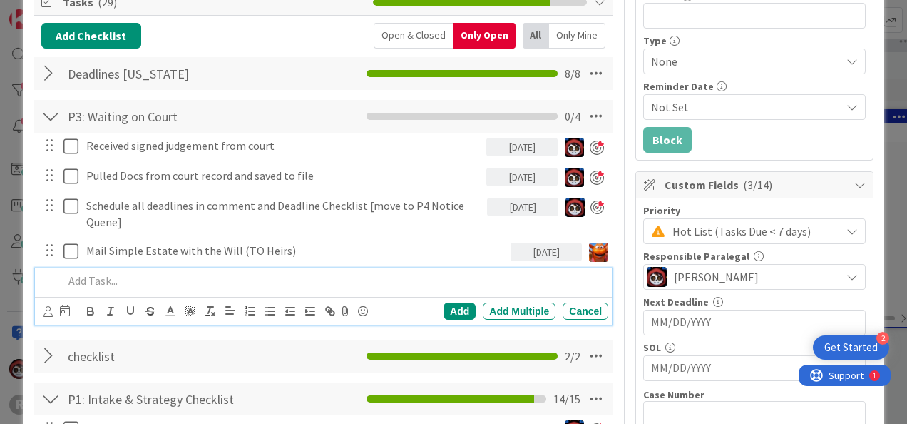
scroll to position [223, 0]
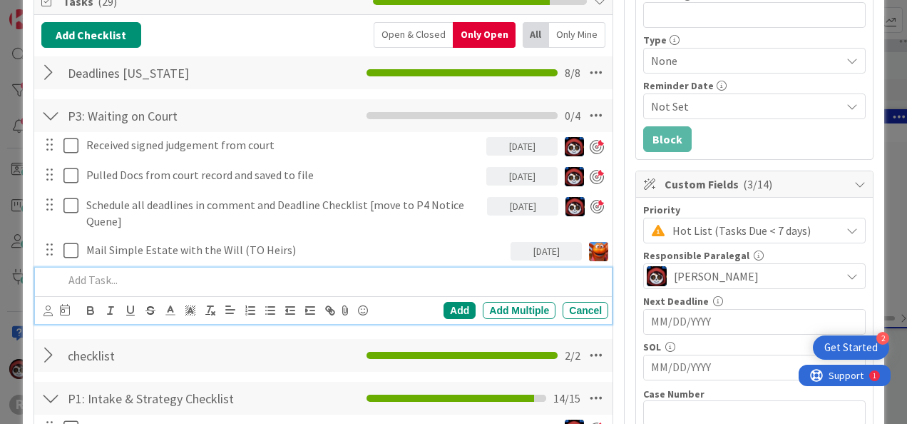
click at [158, 281] on p at bounding box center [332, 280] width 539 height 16
click at [49, 306] on icon at bounding box center [47, 310] width 9 height 11
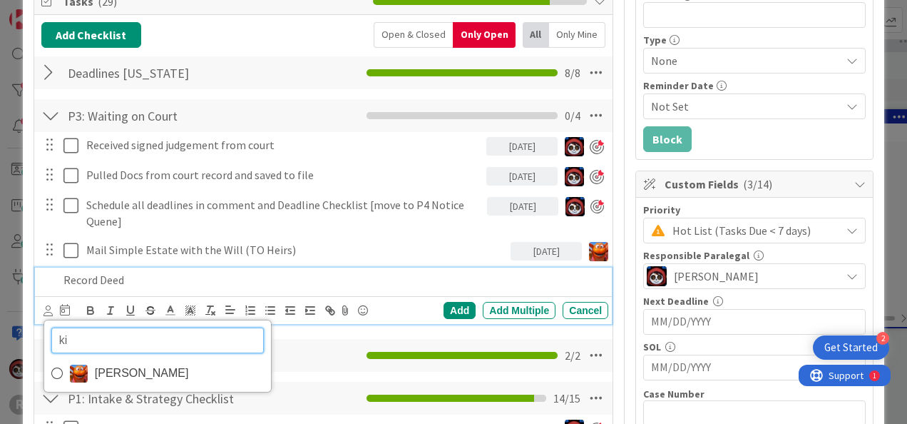
drag, startPoint x: 110, startPoint y: 345, endPoint x: 22, endPoint y: 347, distance: 87.7
click at [24, 347] on div "ID 1542 Probate + Conservatorship Workflow (FL2) Notices Queue Title 13 / 128 B…" at bounding box center [453, 383] width 861 height 1172
type input "mich"
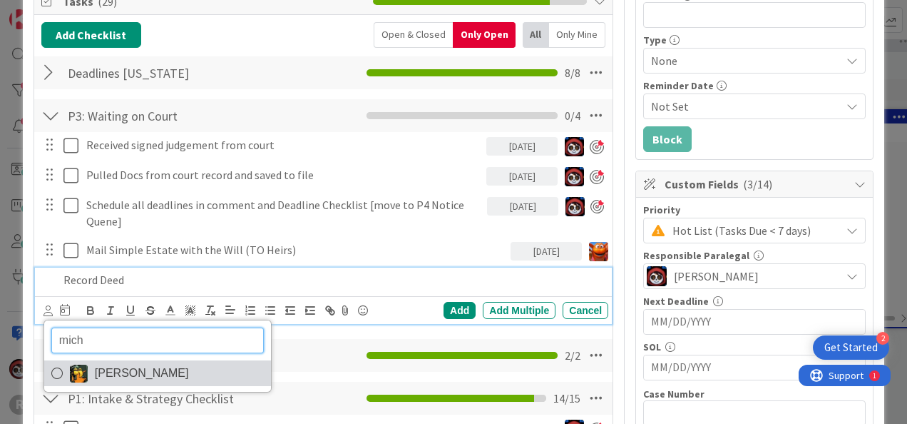
click at [104, 367] on span "[PERSON_NAME]" at bounding box center [142, 372] width 94 height 21
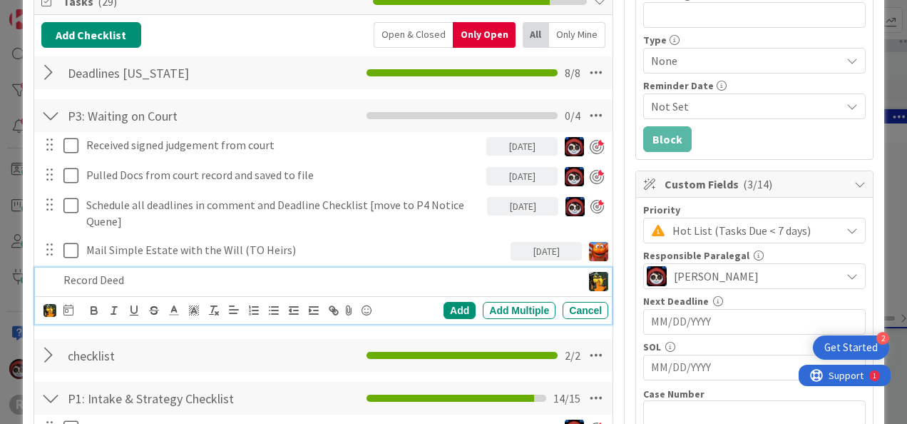
click at [107, 272] on p "Record Deed" at bounding box center [319, 280] width 513 height 16
click at [68, 308] on icon at bounding box center [68, 309] width 10 height 11
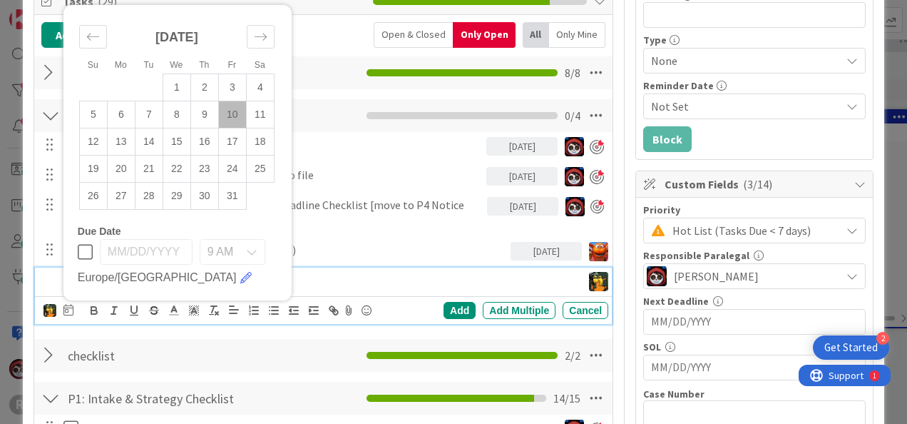
click at [235, 111] on td "10" at bounding box center [232, 114] width 28 height 27
type input "[DATE]"
click at [444, 314] on div "Add" at bounding box center [460, 310] width 32 height 17
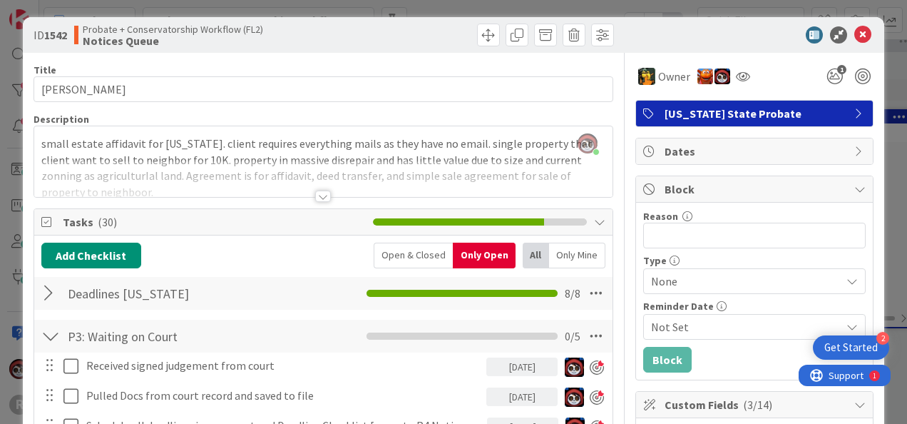
scroll to position [0, 0]
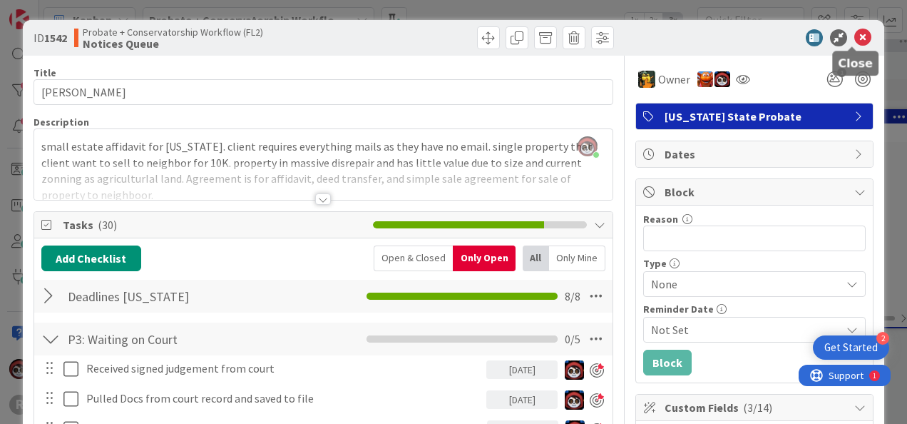
click at [854, 36] on icon at bounding box center [862, 37] width 17 height 17
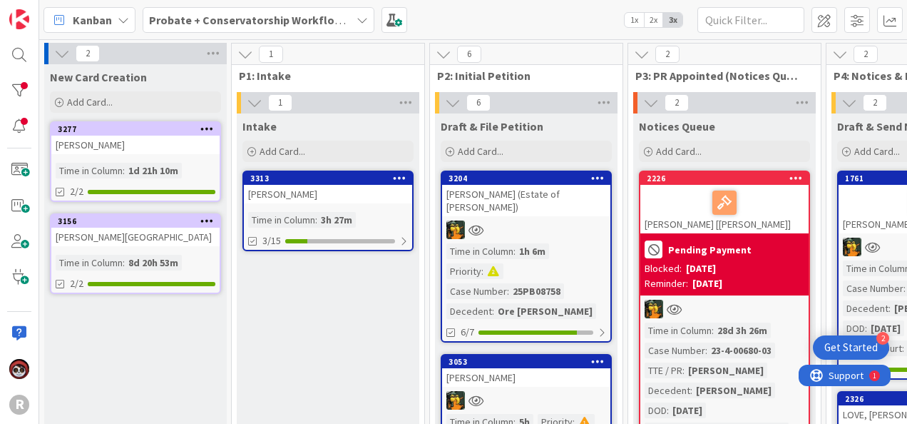
click at [536, 220] on div at bounding box center [526, 229] width 168 height 19
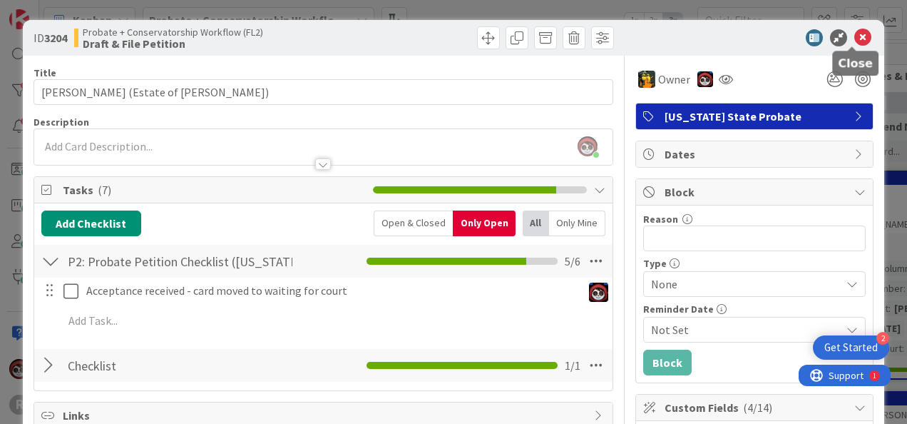
click at [854, 39] on icon at bounding box center [862, 37] width 17 height 17
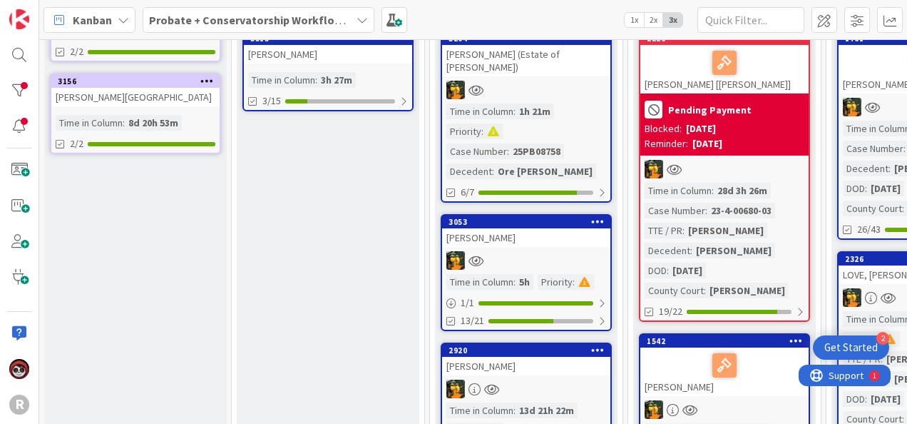
click at [527, 251] on div at bounding box center [526, 260] width 168 height 19
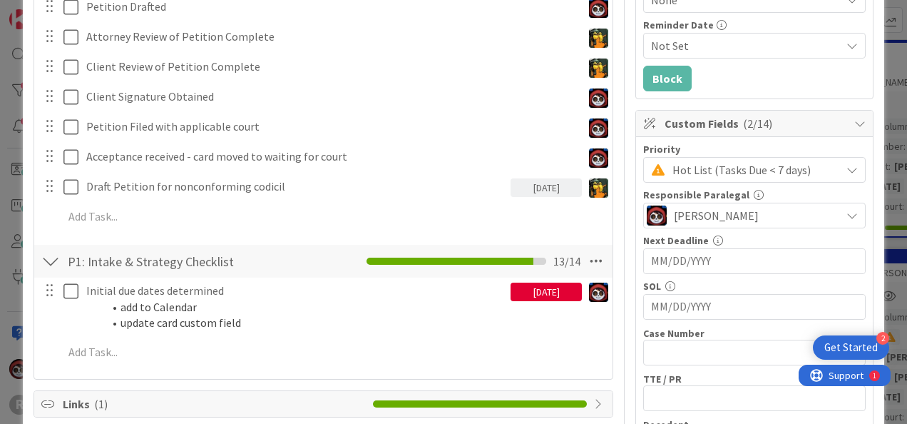
scroll to position [284, 0]
click at [531, 295] on div "[DATE]" at bounding box center [546, 291] width 71 height 19
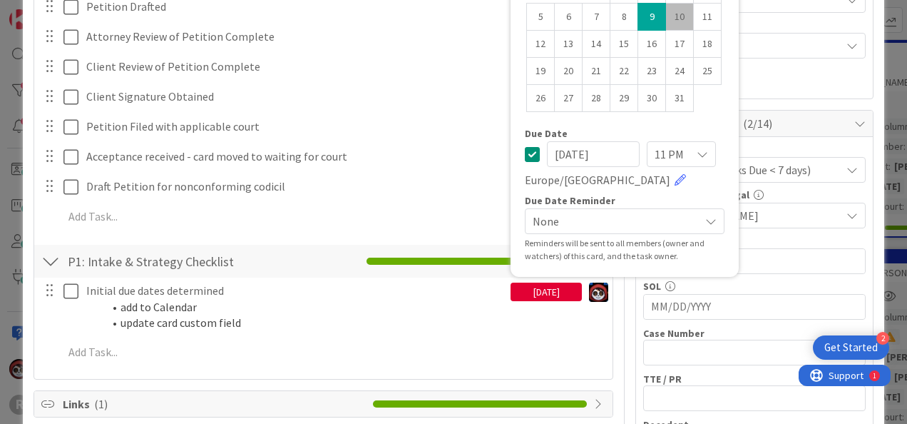
click at [670, 13] on td "10" at bounding box center [680, 17] width 28 height 27
type input "[DATE]"
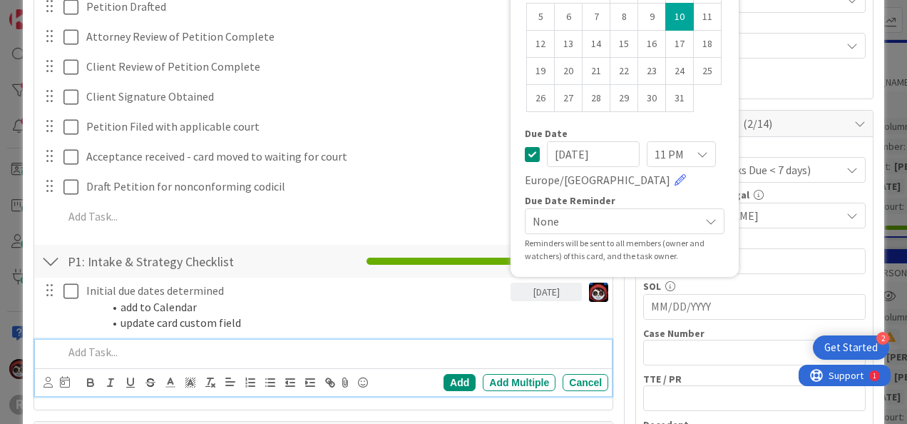
click at [509, 341] on div at bounding box center [333, 351] width 551 height 25
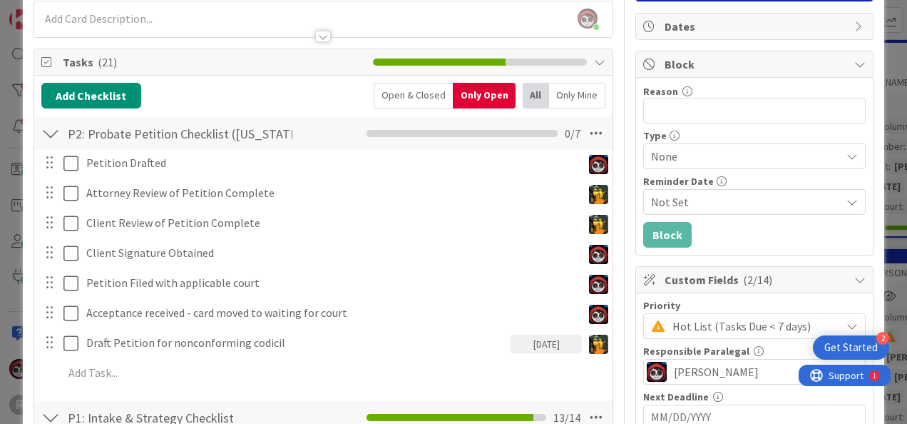
scroll to position [128, 0]
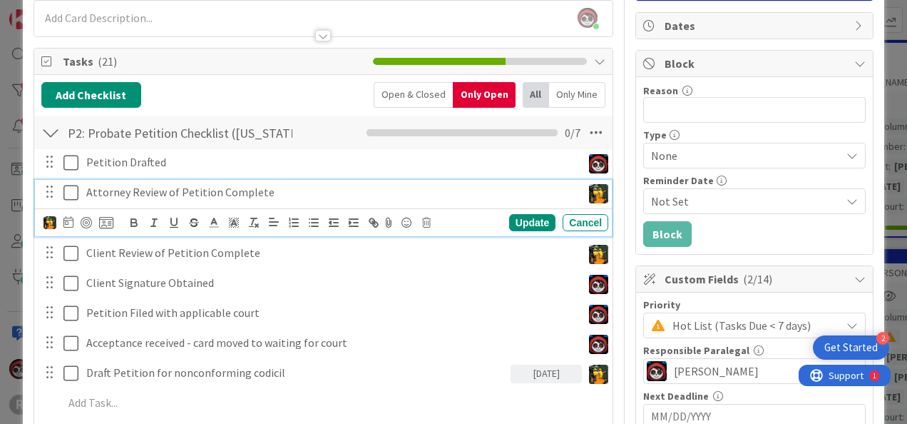
click at [333, 190] on p "Attorney Review of Petition Complete" at bounding box center [331, 192] width 490 height 16
click at [513, 222] on div "Update" at bounding box center [532, 222] width 46 height 17
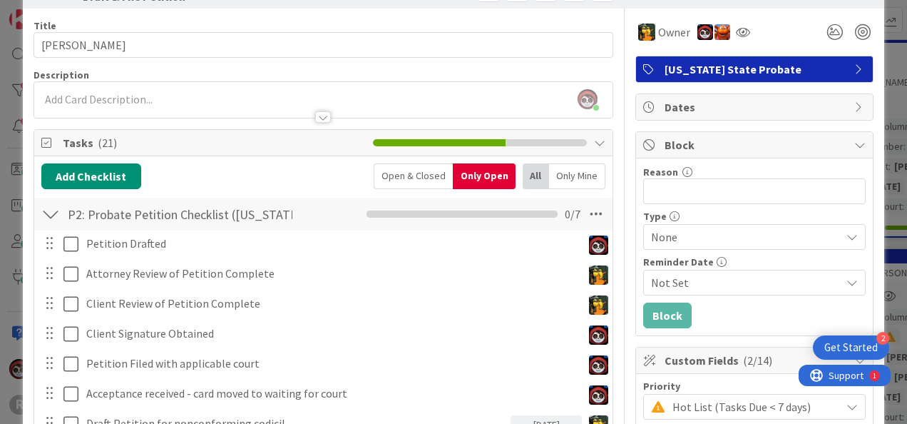
scroll to position [0, 0]
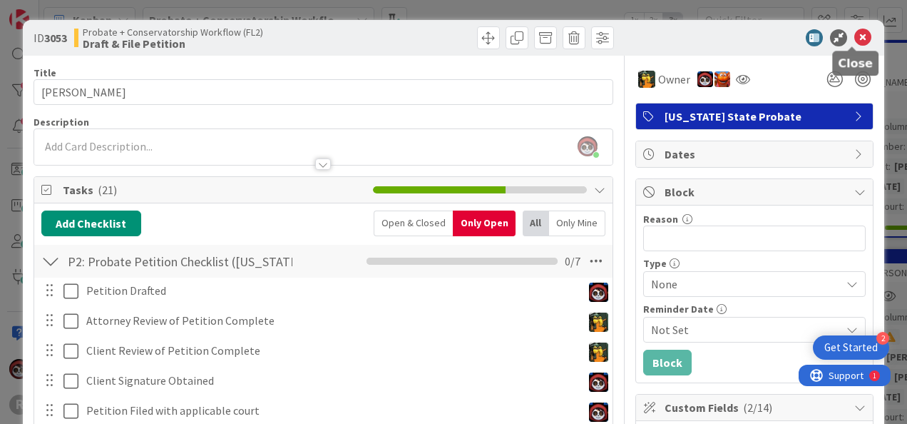
click at [854, 43] on icon at bounding box center [862, 37] width 17 height 17
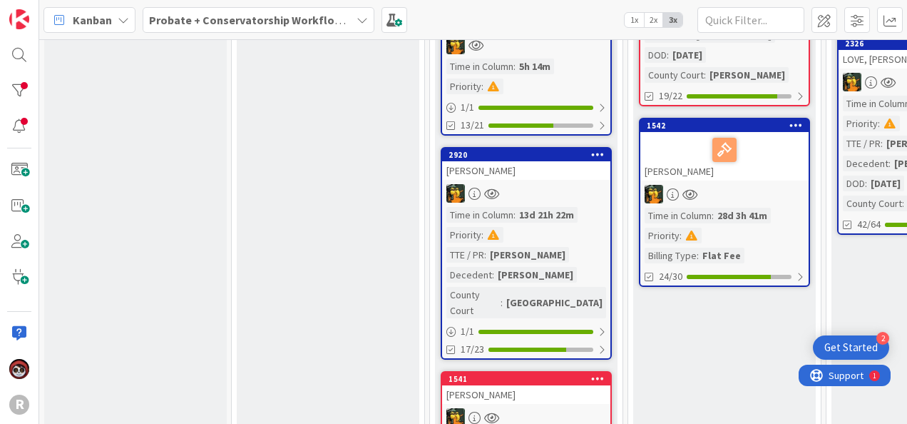
scroll to position [355, 0]
click at [540, 166] on div "2920 BERRYMAN, Dana Time in Column : 13d 21h 22m Priority : TTE / PR : Dana Ber…" at bounding box center [526, 253] width 171 height 213
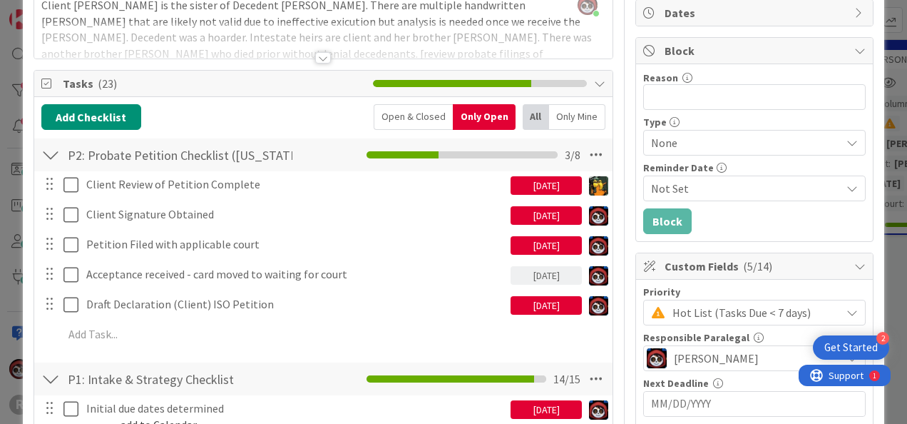
scroll to position [142, 0]
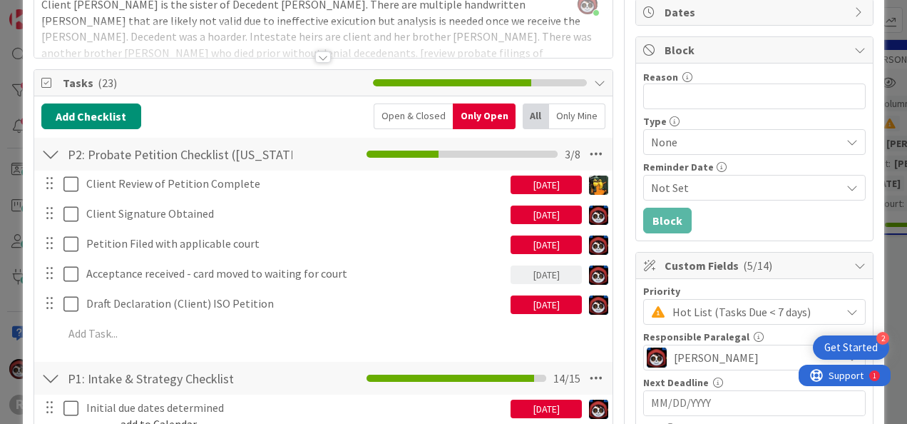
click at [520, 187] on div "[DATE]" at bounding box center [546, 184] width 71 height 19
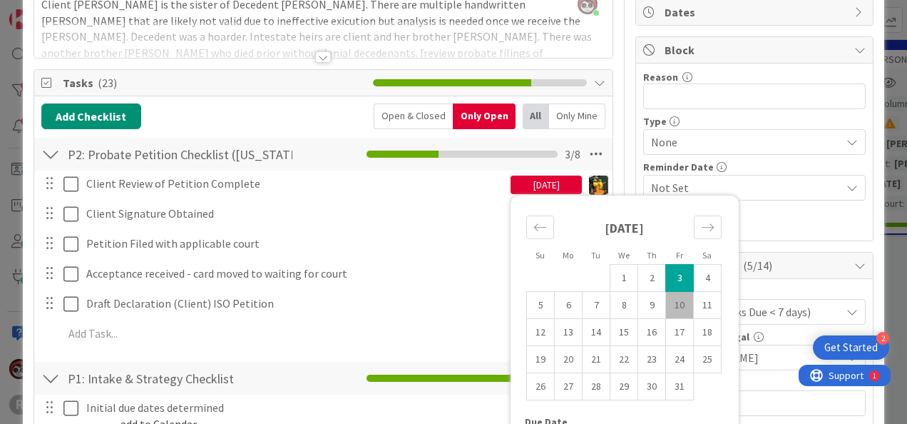
click at [670, 304] on td "10" at bounding box center [680, 305] width 28 height 27
type input "[DATE]"
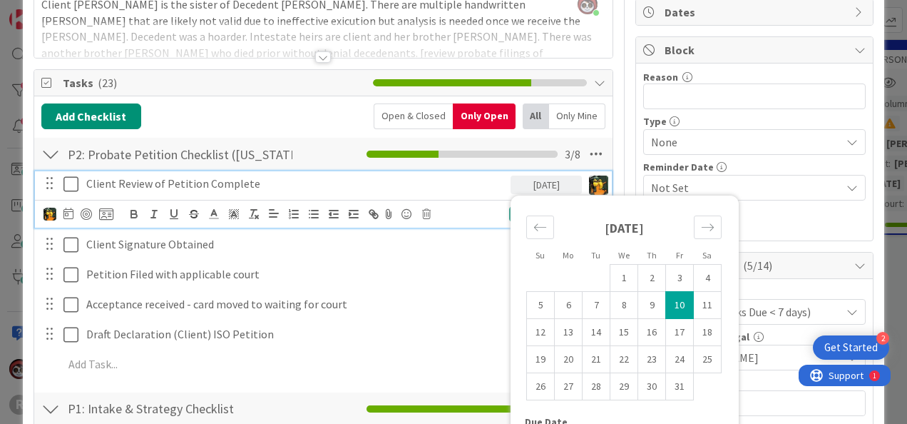
click at [341, 193] on div "Client Review of Petition Complete" at bounding box center [296, 183] width 430 height 25
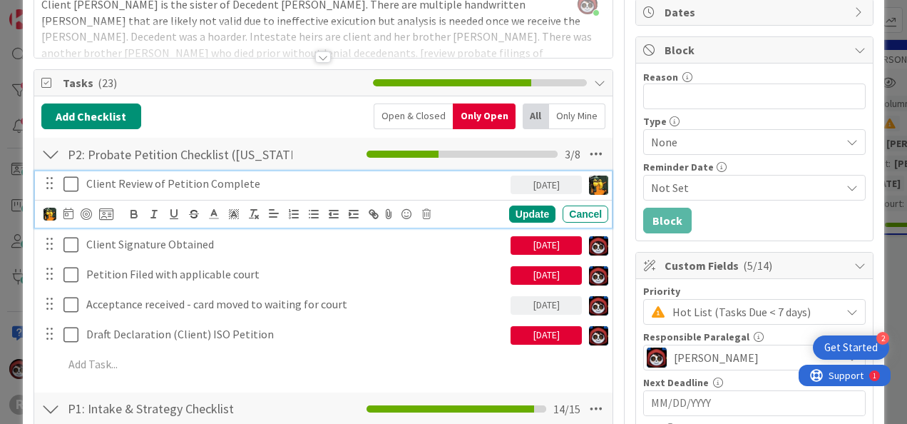
click at [522, 248] on div "[DATE]" at bounding box center [546, 245] width 71 height 19
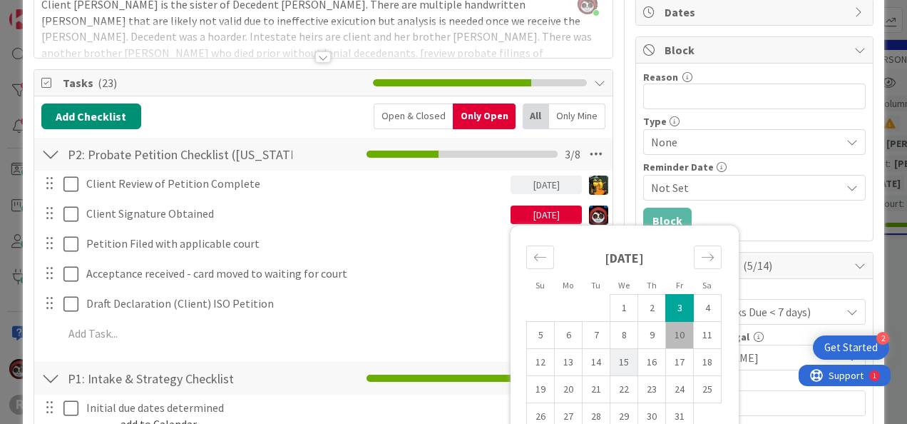
click at [611, 358] on td "15" at bounding box center [624, 362] width 28 height 27
type input "[DATE]"
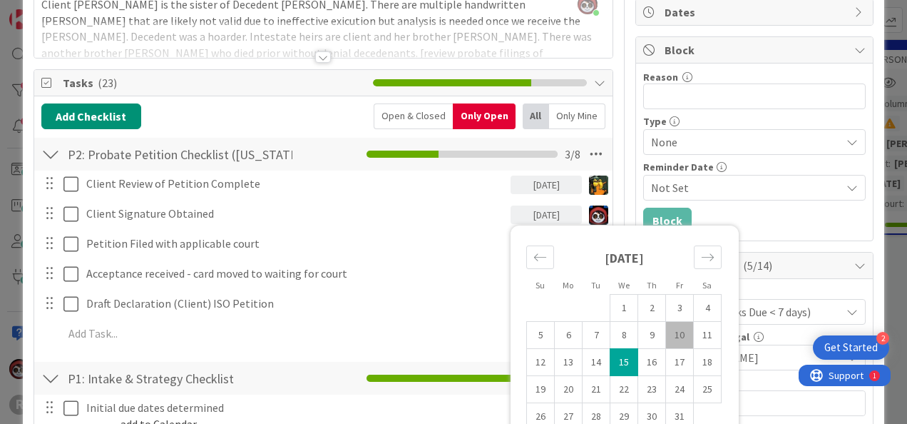
click at [537, 185] on div "[DATE]" at bounding box center [546, 184] width 71 height 19
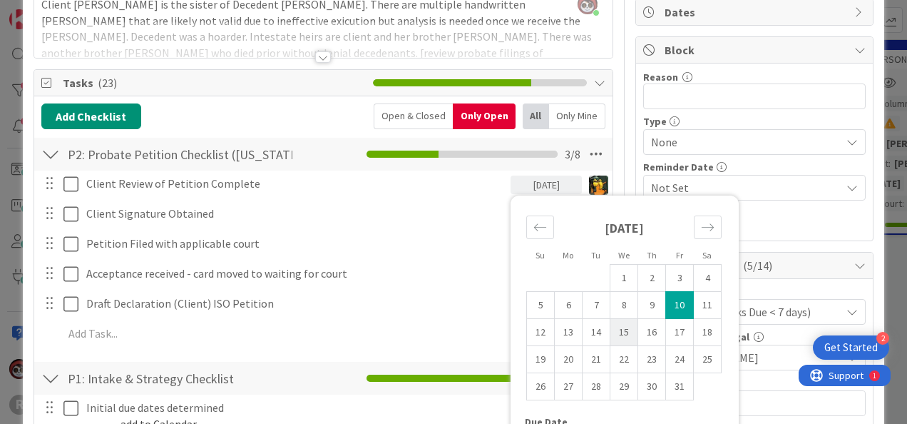
click at [615, 334] on td "15" at bounding box center [624, 332] width 28 height 27
type input "[DATE]"
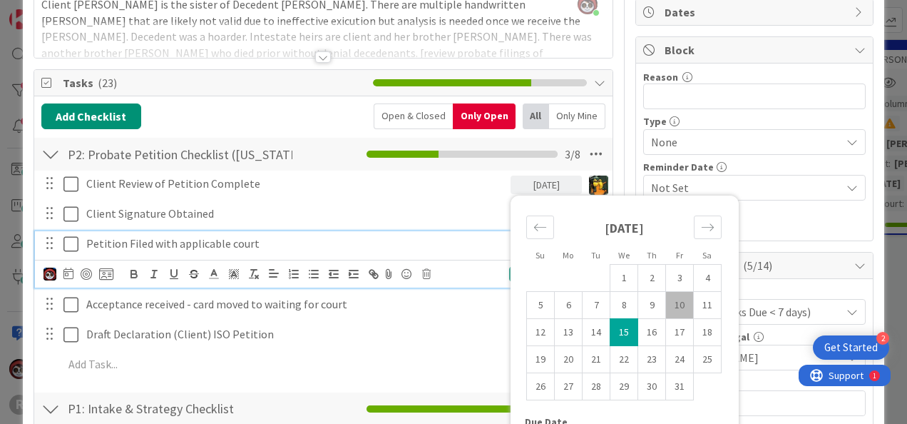
click at [369, 243] on p "Petition Filed with applicable court" at bounding box center [295, 243] width 419 height 16
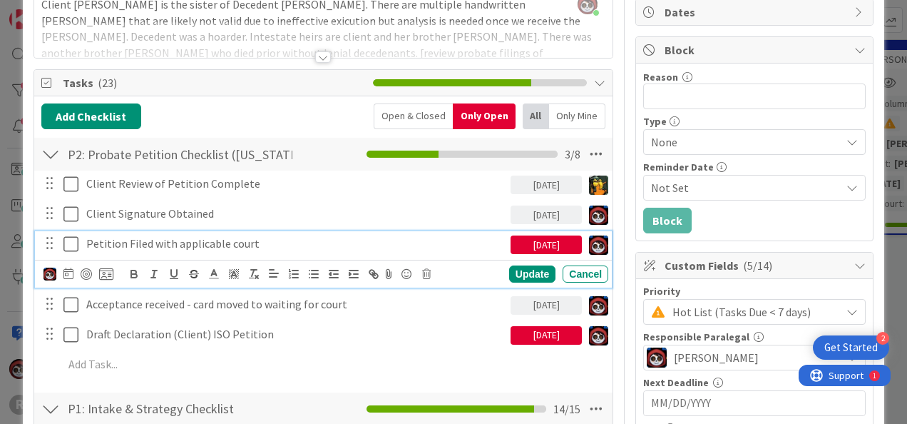
click at [513, 249] on div "[DATE]" at bounding box center [546, 244] width 71 height 19
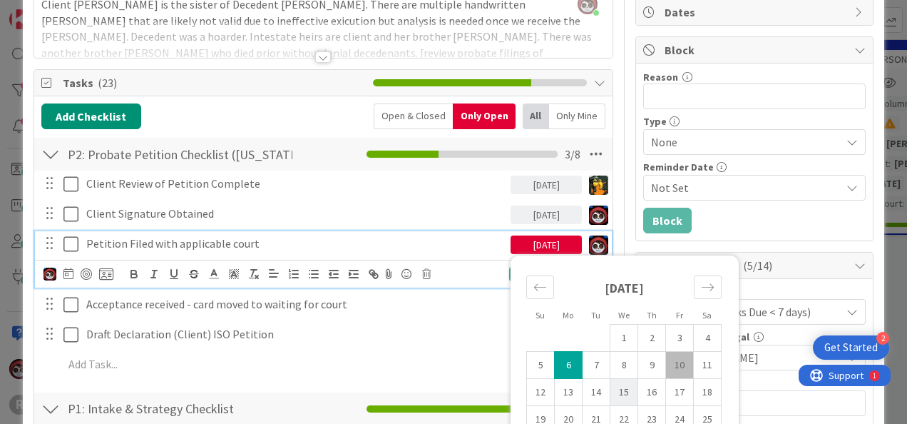
click at [614, 389] on td "15" at bounding box center [624, 392] width 28 height 27
type input "[DATE]"
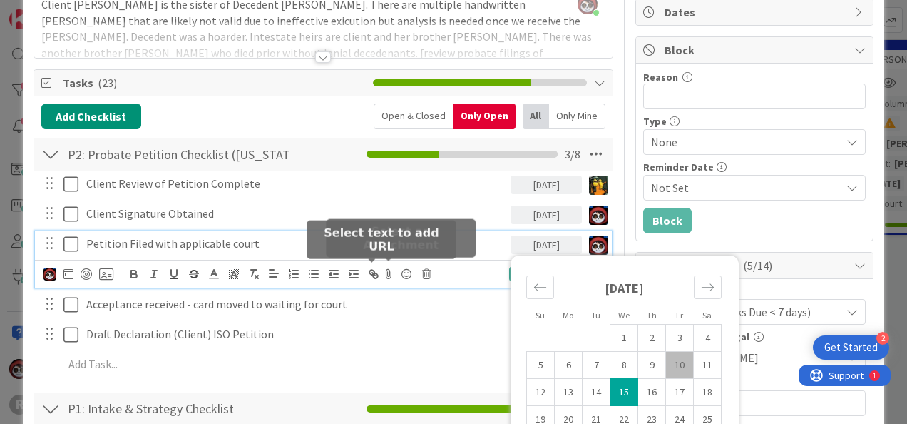
click at [341, 239] on p "Petition Filed with applicable court" at bounding box center [295, 243] width 419 height 16
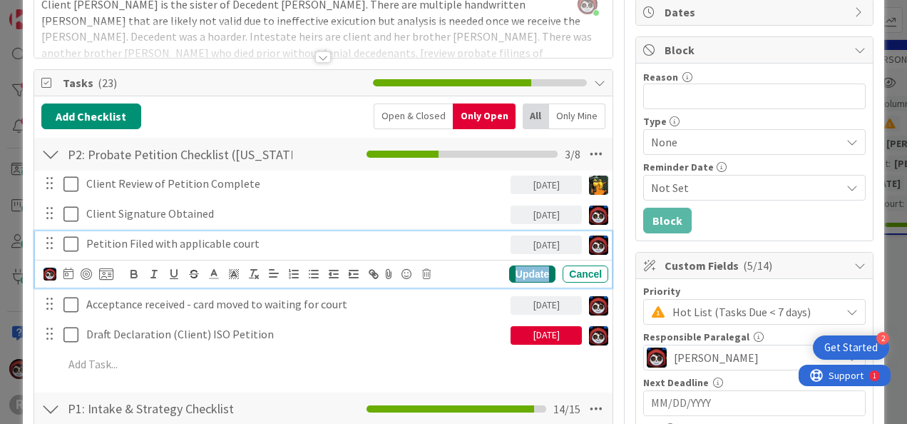
click at [517, 268] on div "Update" at bounding box center [532, 273] width 46 height 17
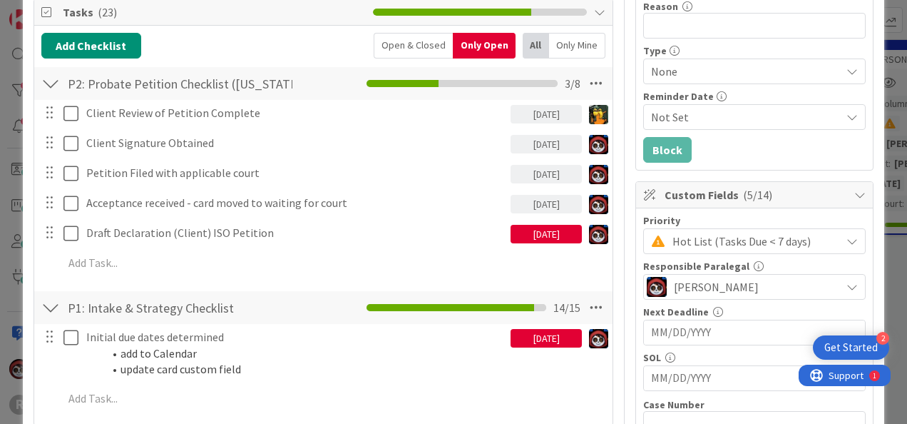
scroll to position [213, 0]
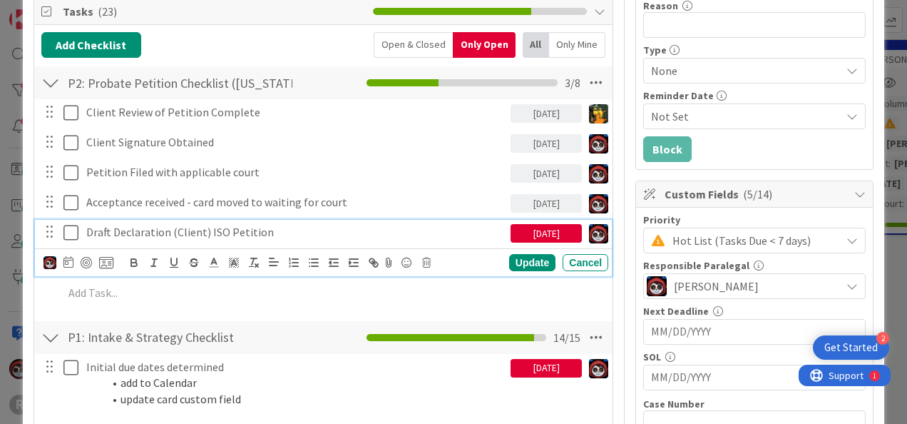
click at [228, 224] on p "Draft Declaration (Client) ISO Petition" at bounding box center [295, 232] width 419 height 16
click at [424, 257] on icon at bounding box center [426, 262] width 9 height 10
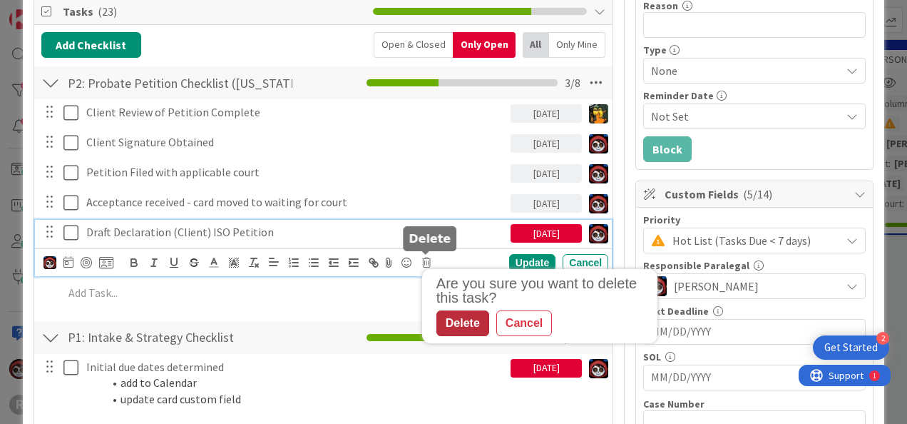
click at [469, 317] on div "Delete" at bounding box center [462, 323] width 53 height 26
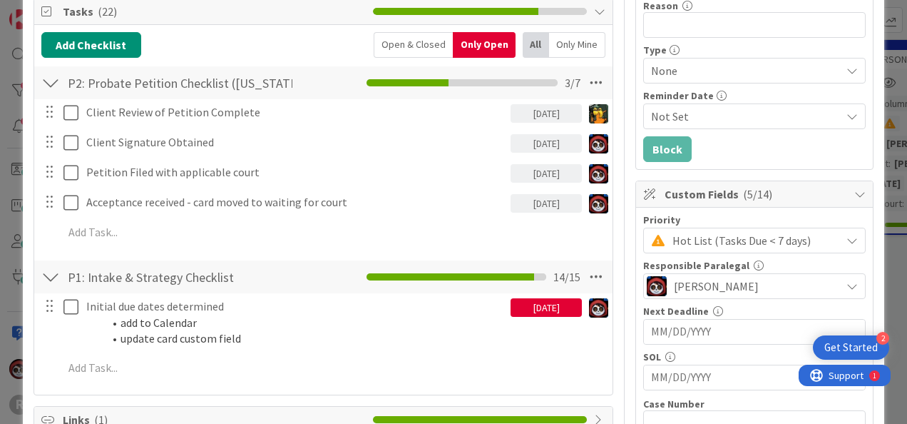
click at [522, 308] on div "[DATE]" at bounding box center [546, 307] width 71 height 19
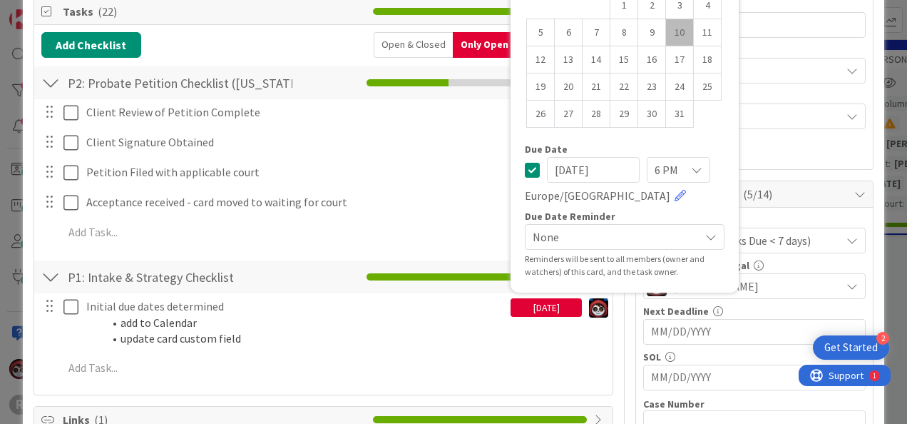
click at [672, 36] on td "10" at bounding box center [680, 32] width 28 height 27
type input "[DATE]"
click at [300, 276] on div "P1: Intake & Strategy Checklist Checklist Name 31 / 64 P1: Intake & Strategy Ch…" at bounding box center [323, 276] width 578 height 33
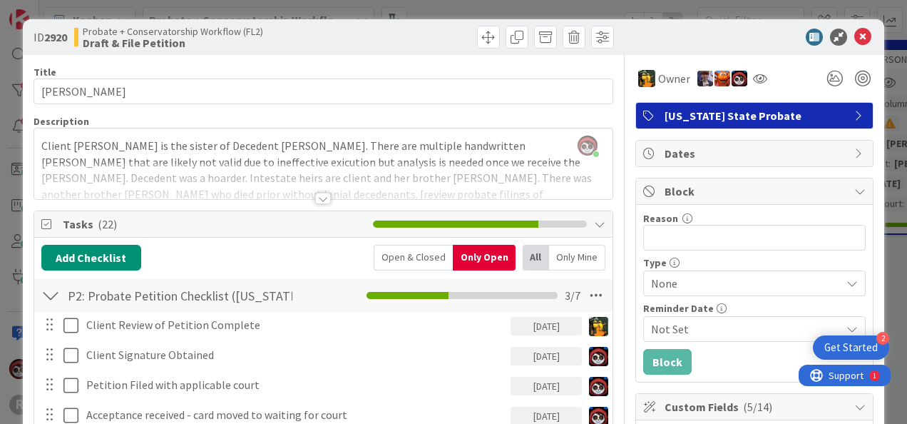
scroll to position [0, 0]
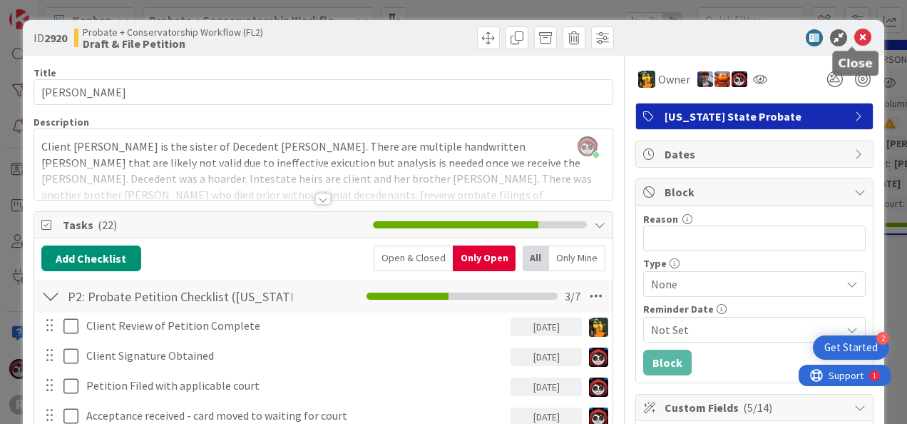
click at [857, 38] on icon at bounding box center [862, 37] width 17 height 17
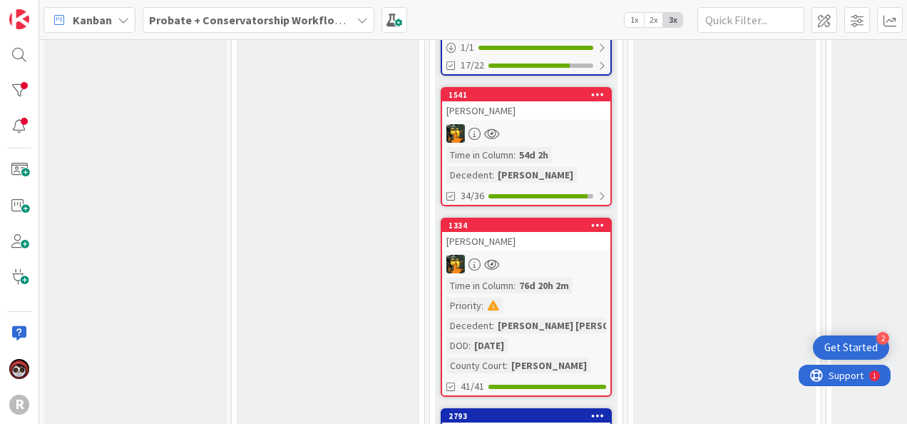
click at [567, 95] on div "1541 MILLER, Sarah Time in Column : 54d 2h Decedent : Hector Singleterry 34/36" at bounding box center [526, 146] width 171 height 119
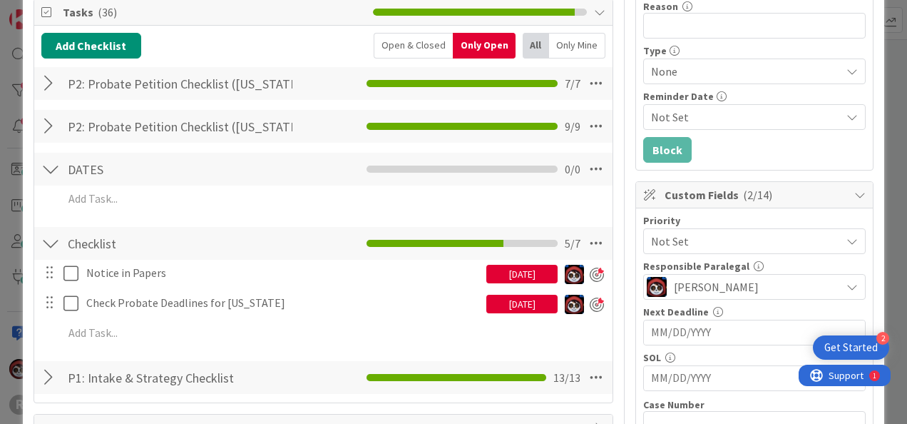
scroll to position [213, 0]
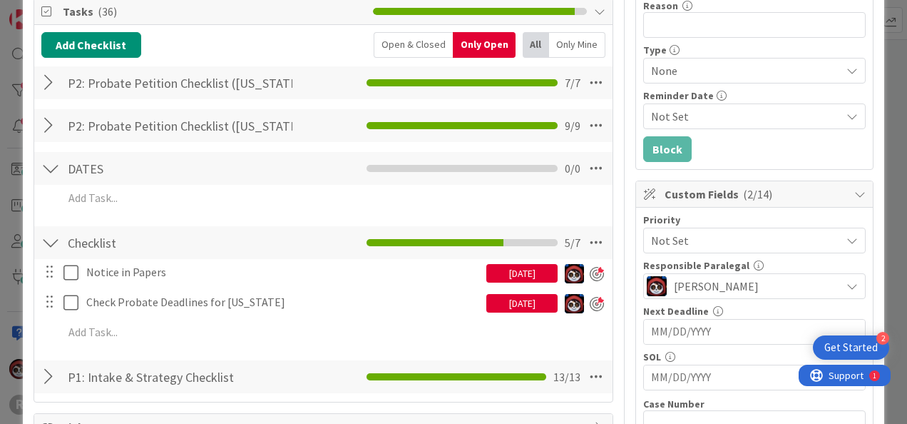
click at [499, 270] on div "[DATE]" at bounding box center [521, 273] width 71 height 19
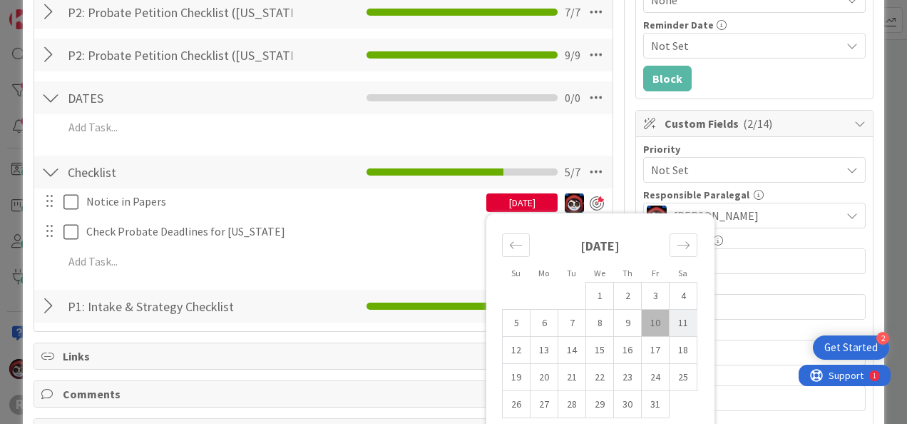
scroll to position [285, 0]
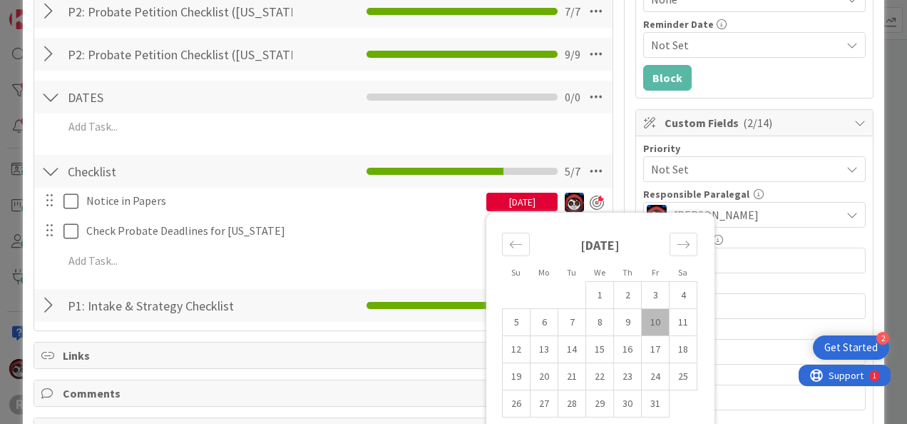
click at [650, 317] on td "10" at bounding box center [656, 322] width 28 height 27
type input "[DATE]"
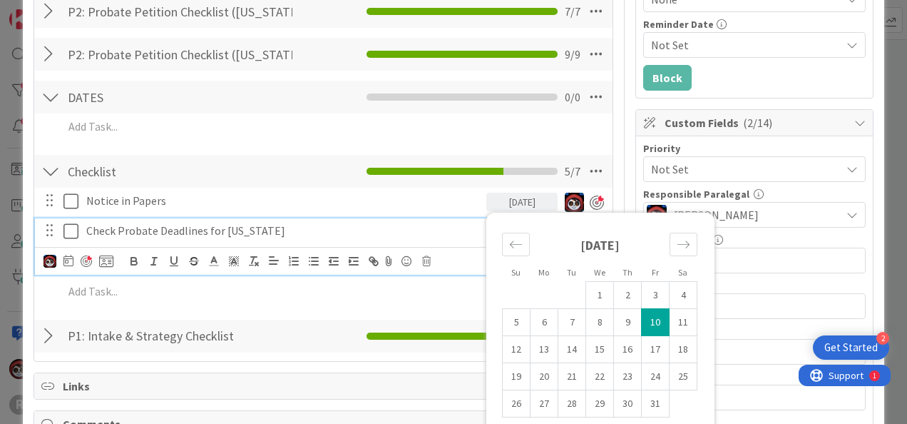
click at [354, 231] on p "Check Probate Deadlines for [US_STATE]" at bounding box center [283, 230] width 394 height 16
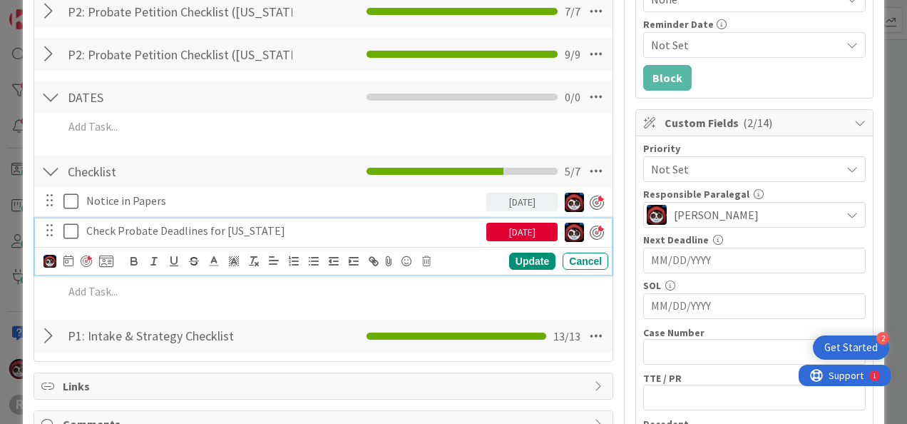
click at [503, 236] on div "[DATE]" at bounding box center [521, 231] width 71 height 19
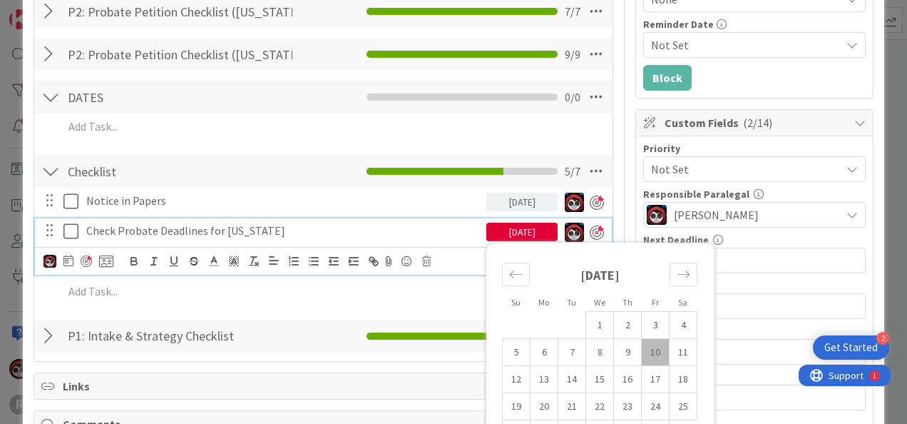
click at [646, 345] on td "10" at bounding box center [656, 352] width 28 height 27
type input "[DATE]"
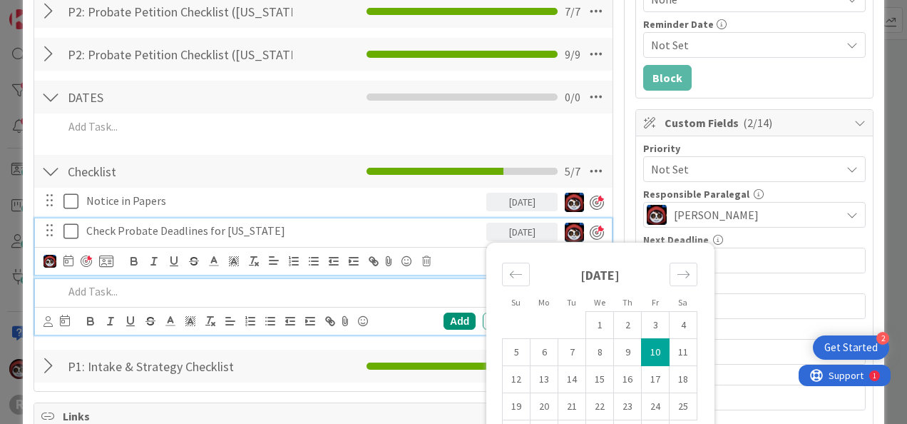
click at [374, 292] on p at bounding box center [332, 291] width 539 height 16
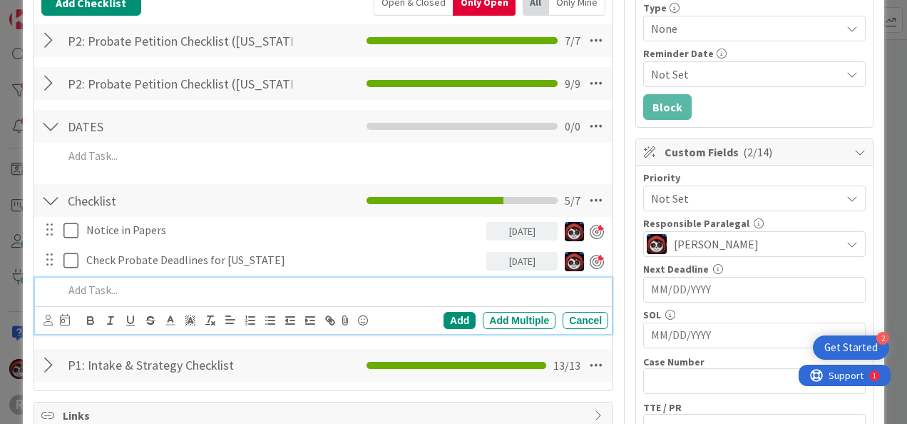
scroll to position [255, 0]
click at [161, 287] on p at bounding box center [332, 290] width 539 height 16
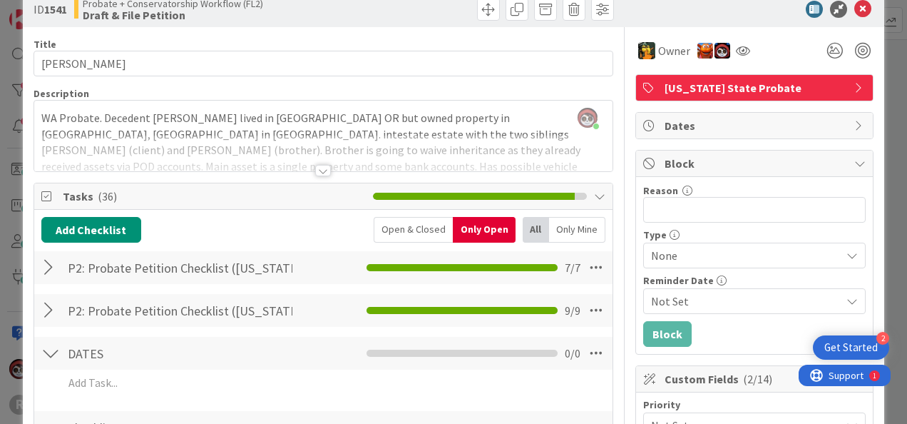
scroll to position [0, 0]
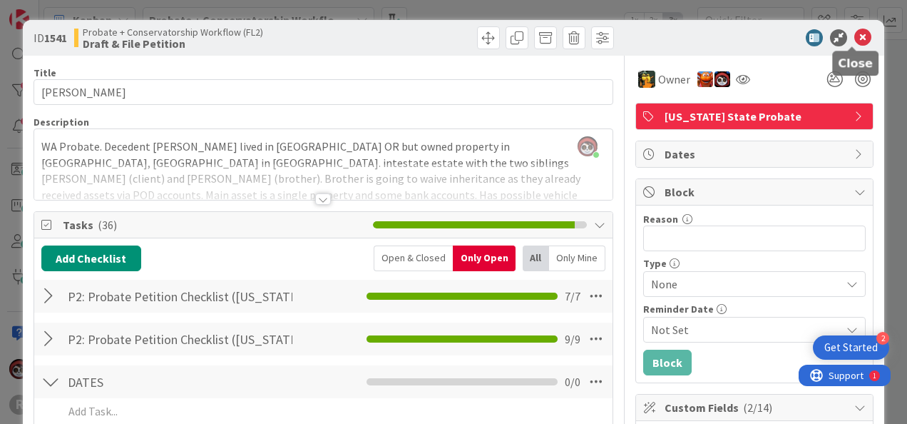
click at [854, 35] on icon at bounding box center [862, 37] width 17 height 17
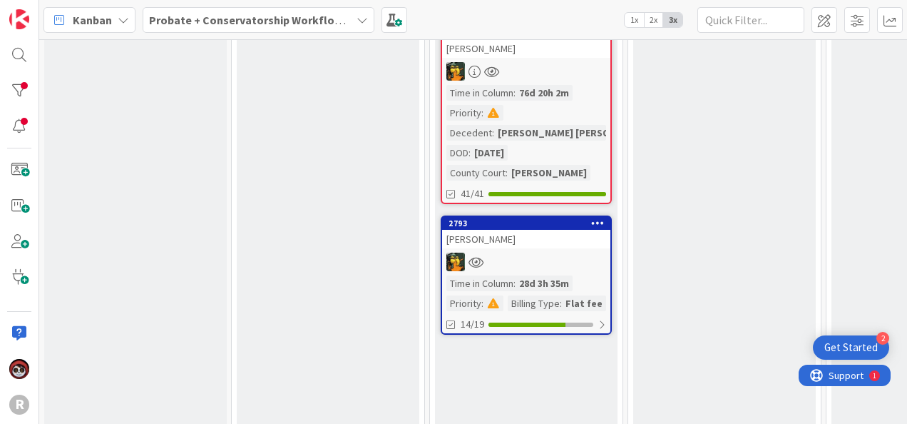
scroll to position [801, 0]
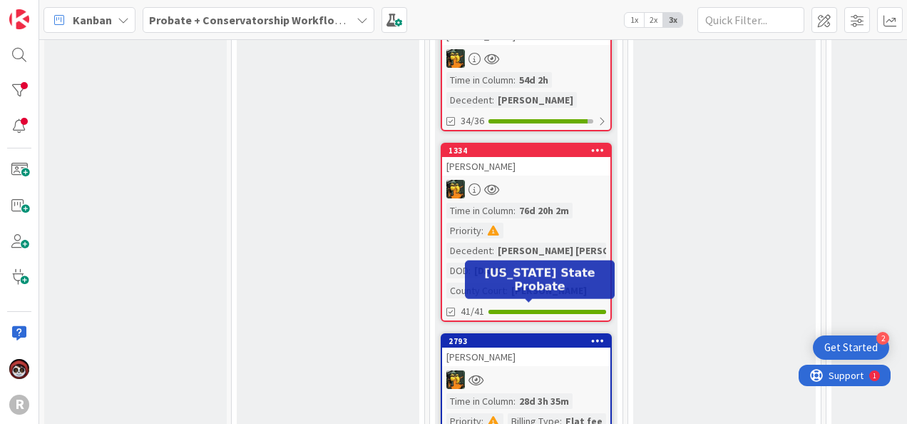
click at [526, 370] on div at bounding box center [526, 379] width 168 height 19
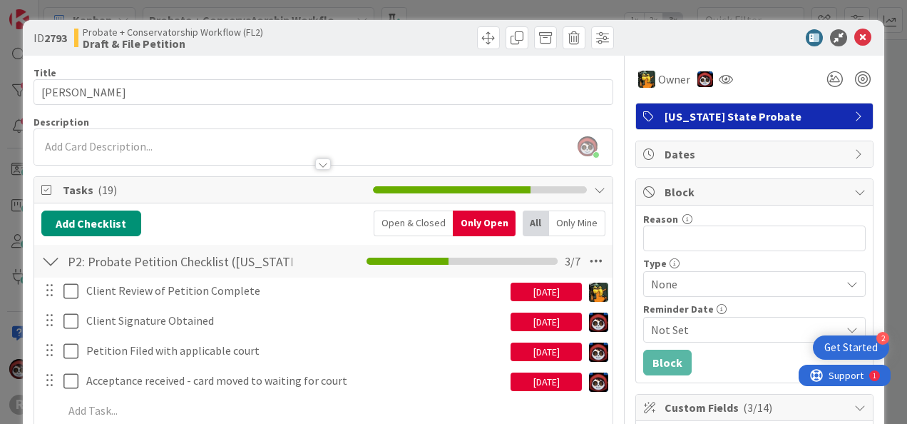
click at [524, 352] on div "10/01/2025" at bounding box center [546, 351] width 71 height 19
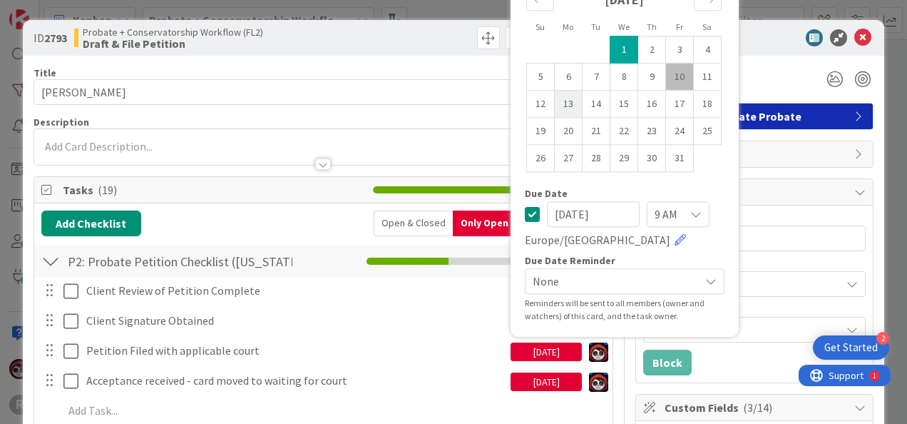
click at [567, 103] on td "13" at bounding box center [569, 104] width 28 height 27
type input "[DATE]"
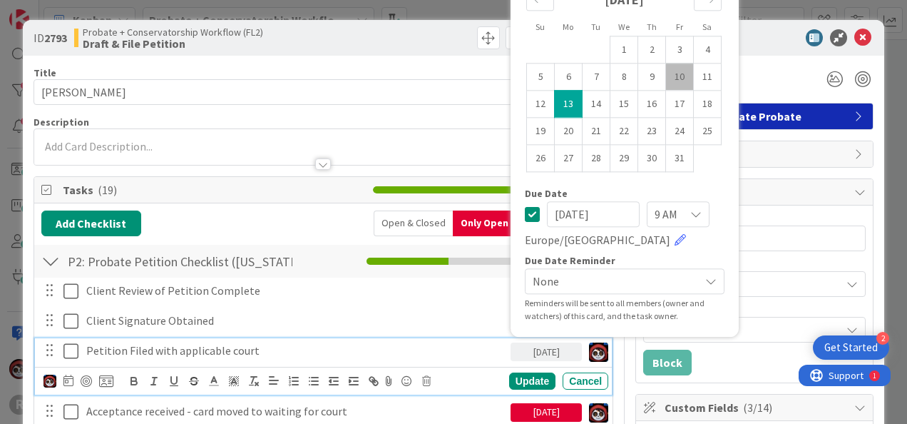
click at [264, 358] on div "Petition Filed with applicable court" at bounding box center [296, 350] width 430 height 25
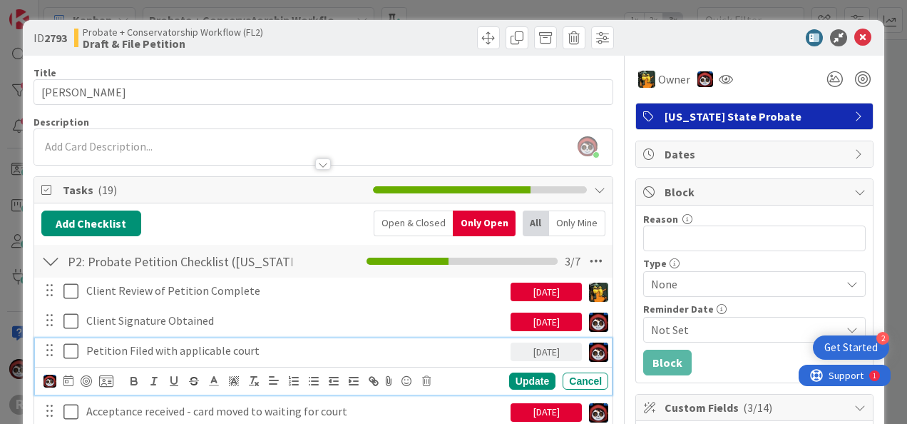
click at [520, 318] on div "[DATE]" at bounding box center [546, 321] width 71 height 19
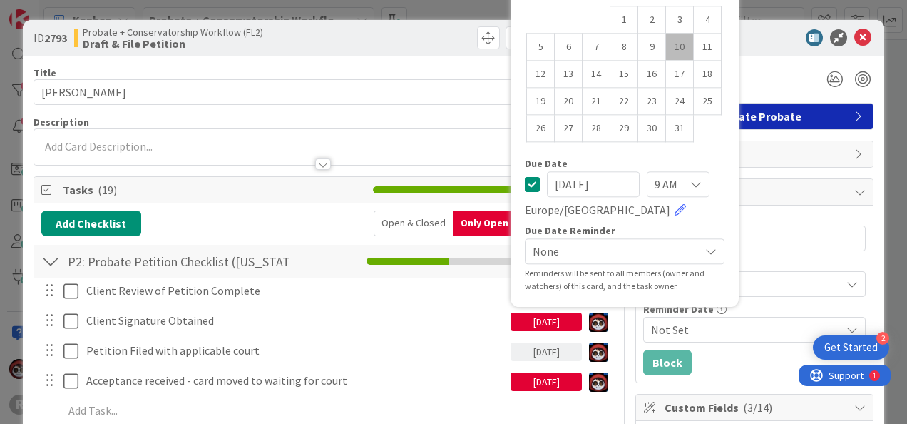
click at [670, 43] on td "10" at bounding box center [680, 47] width 28 height 27
type input "[DATE]"
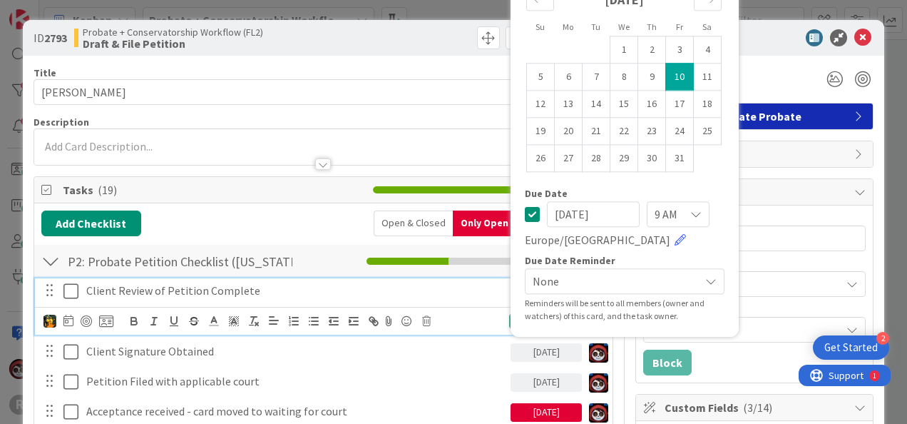
click at [210, 285] on p "Client Review of Petition Complete" at bounding box center [295, 290] width 419 height 16
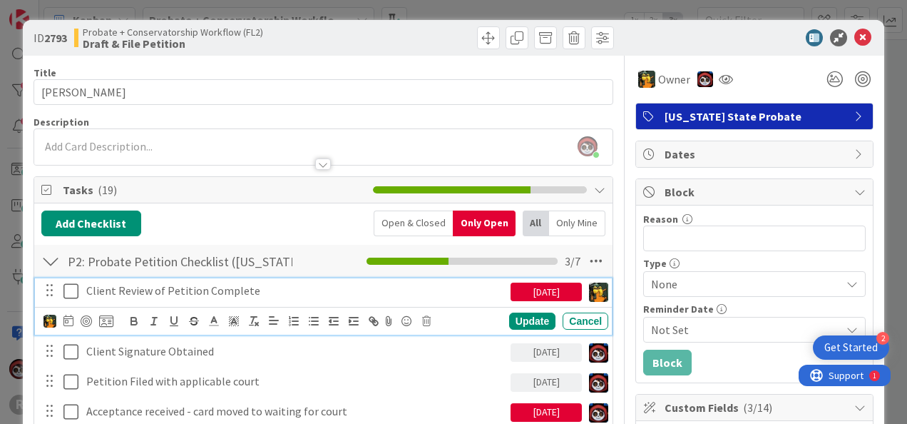
click at [532, 291] on div "[DATE]" at bounding box center [546, 291] width 71 height 19
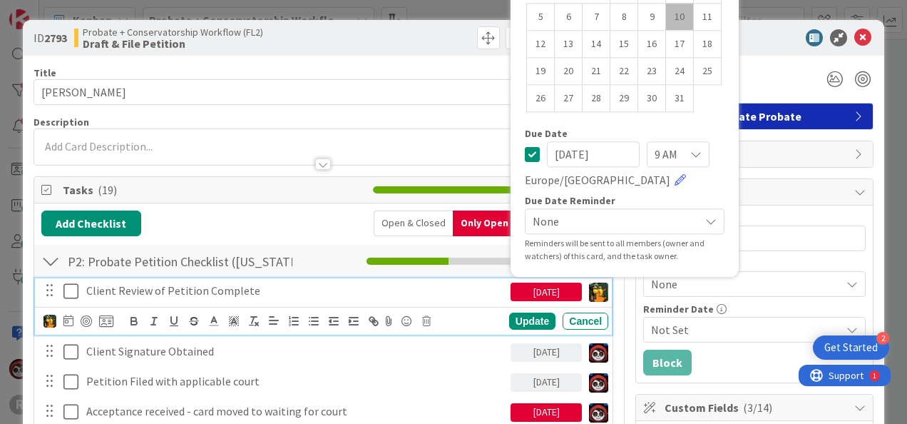
click at [674, 8] on td "10" at bounding box center [680, 17] width 28 height 27
type input "[DATE]"
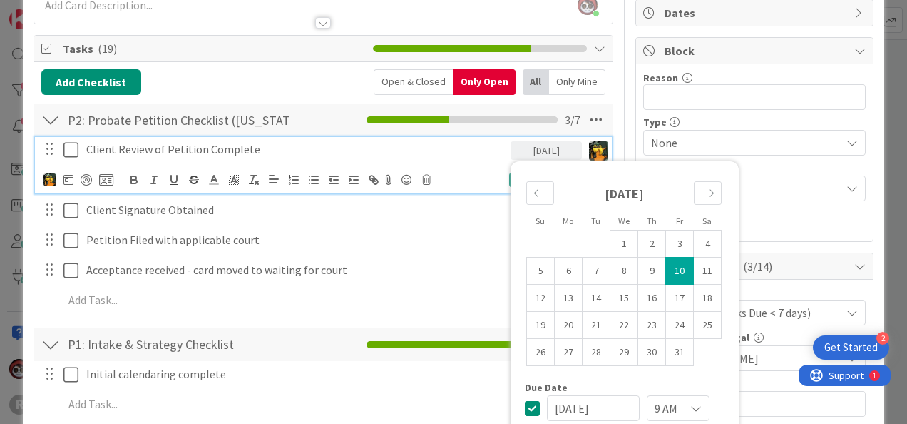
click at [332, 280] on div "Client Review of Petition Complete 10/10/2025 Su Mo Tu We Th Fr Sa September 20…" at bounding box center [323, 227] width 564 height 182
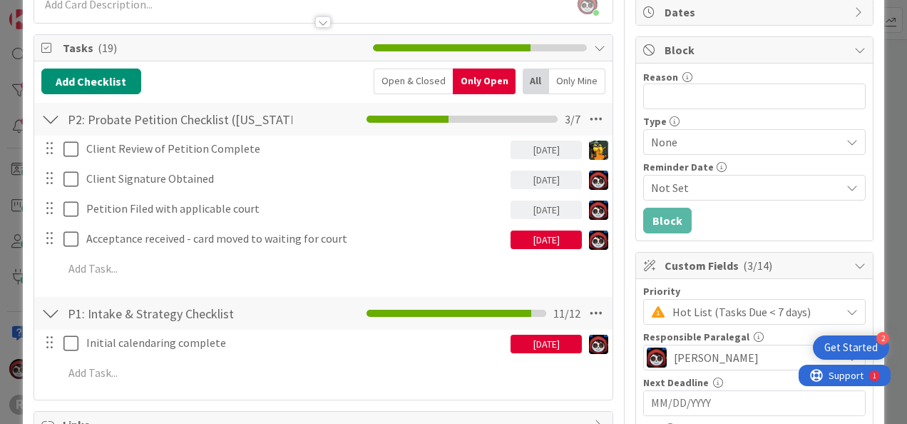
click at [523, 335] on div "10/01/2025" at bounding box center [546, 343] width 71 height 19
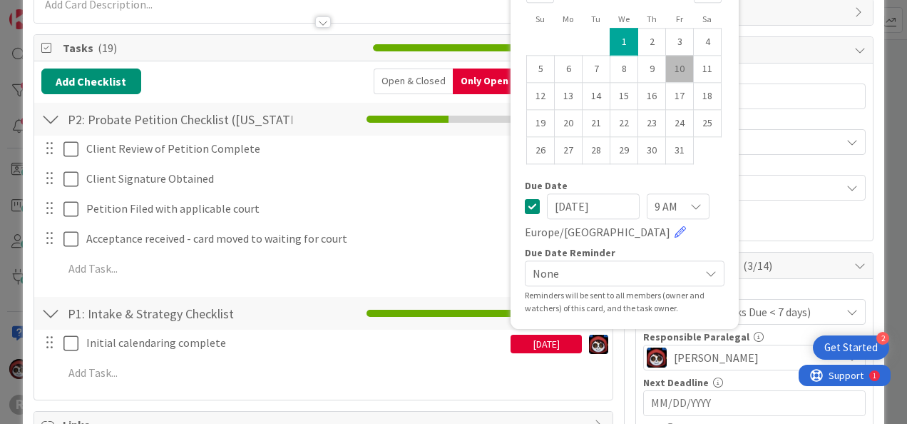
click at [666, 67] on td "10" at bounding box center [680, 69] width 28 height 27
type input "[DATE]"
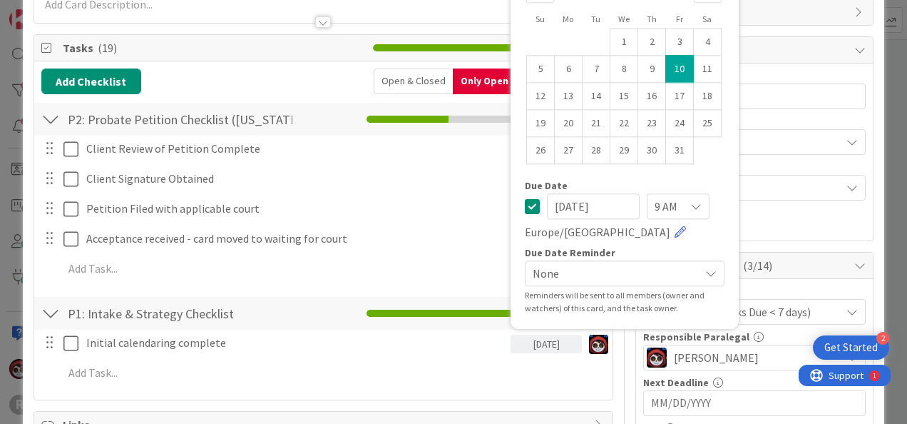
click at [307, 301] on div "P1: Intake & Strategy Checklist Checklist Name 31 / 64 P1: Intake & Strategy Ch…" at bounding box center [323, 313] width 578 height 33
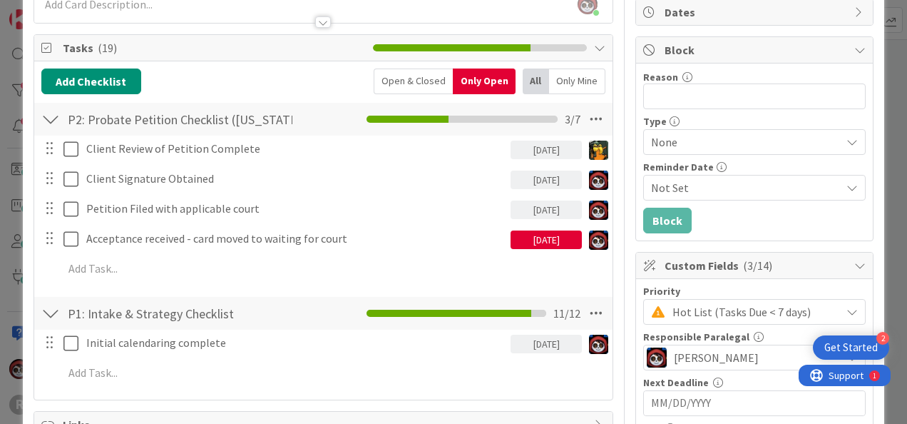
click at [539, 237] on div "10/08/2025" at bounding box center [546, 239] width 71 height 19
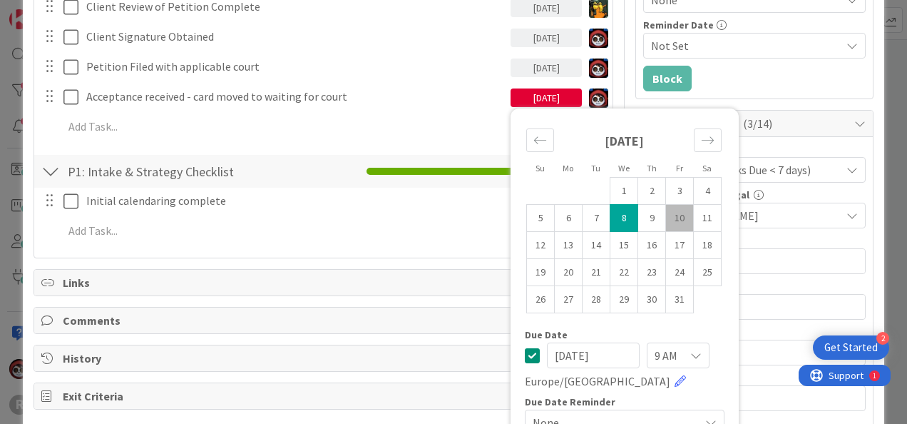
scroll to position [285, 0]
click at [675, 240] on td "17" at bounding box center [680, 244] width 28 height 27
type input "[DATE]"
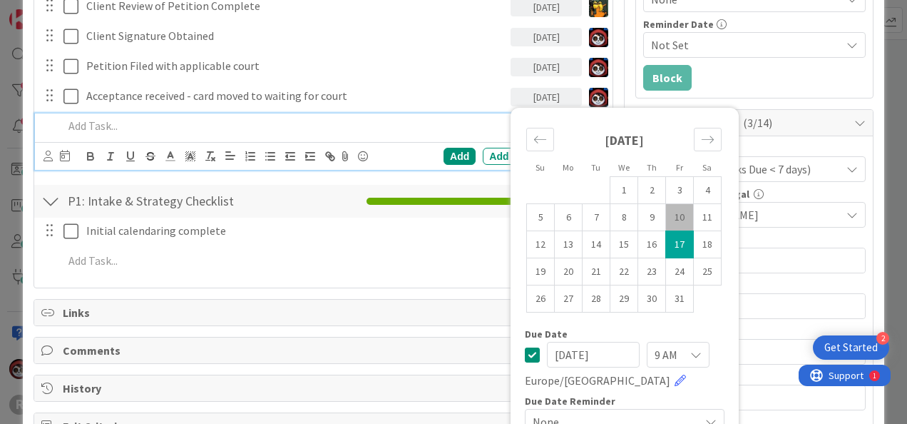
click at [451, 127] on p at bounding box center [332, 126] width 539 height 16
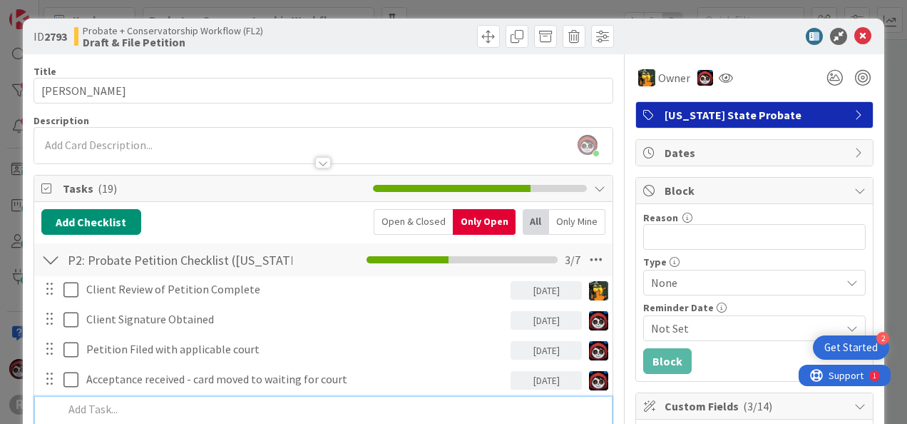
scroll to position [0, 0]
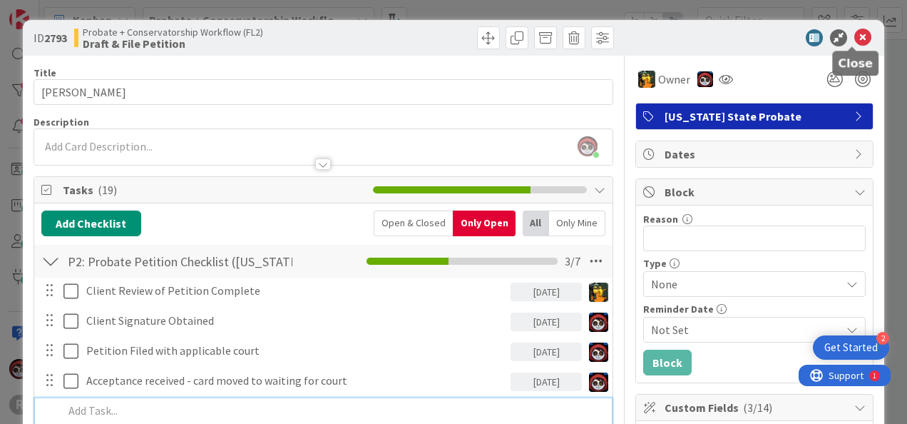
click at [854, 35] on icon at bounding box center [862, 37] width 17 height 17
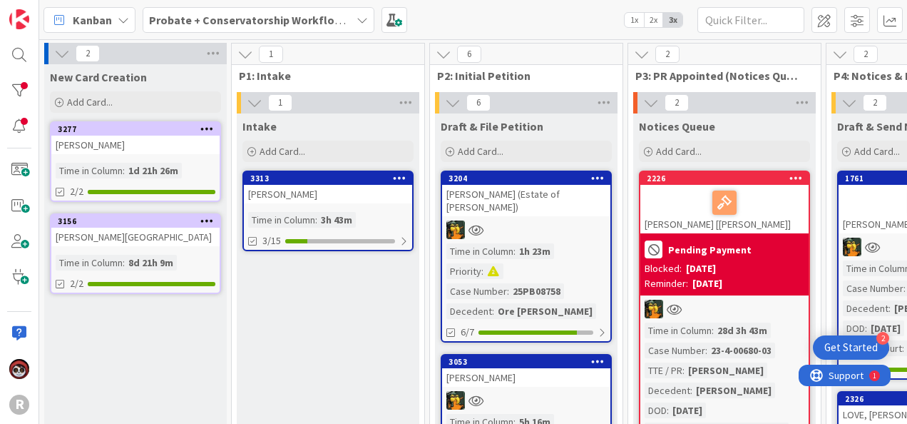
click at [354, 200] on div "[PERSON_NAME]" at bounding box center [328, 194] width 168 height 19
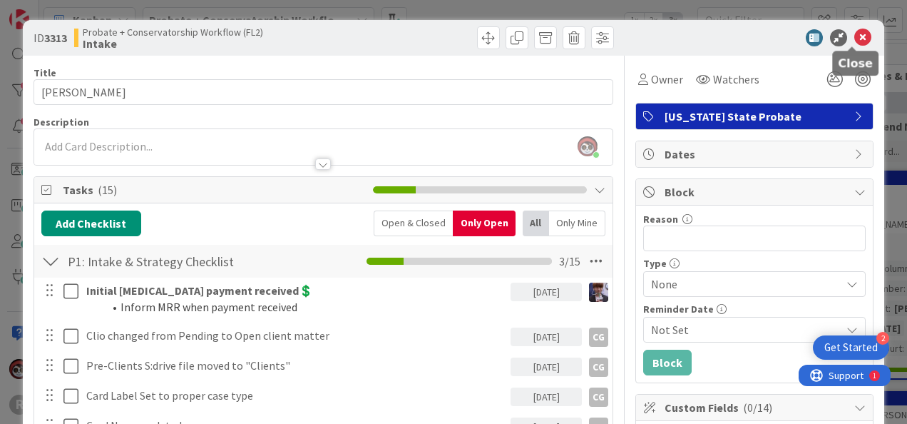
click at [854, 36] on icon at bounding box center [862, 37] width 17 height 17
